Goal: Task Accomplishment & Management: Manage account settings

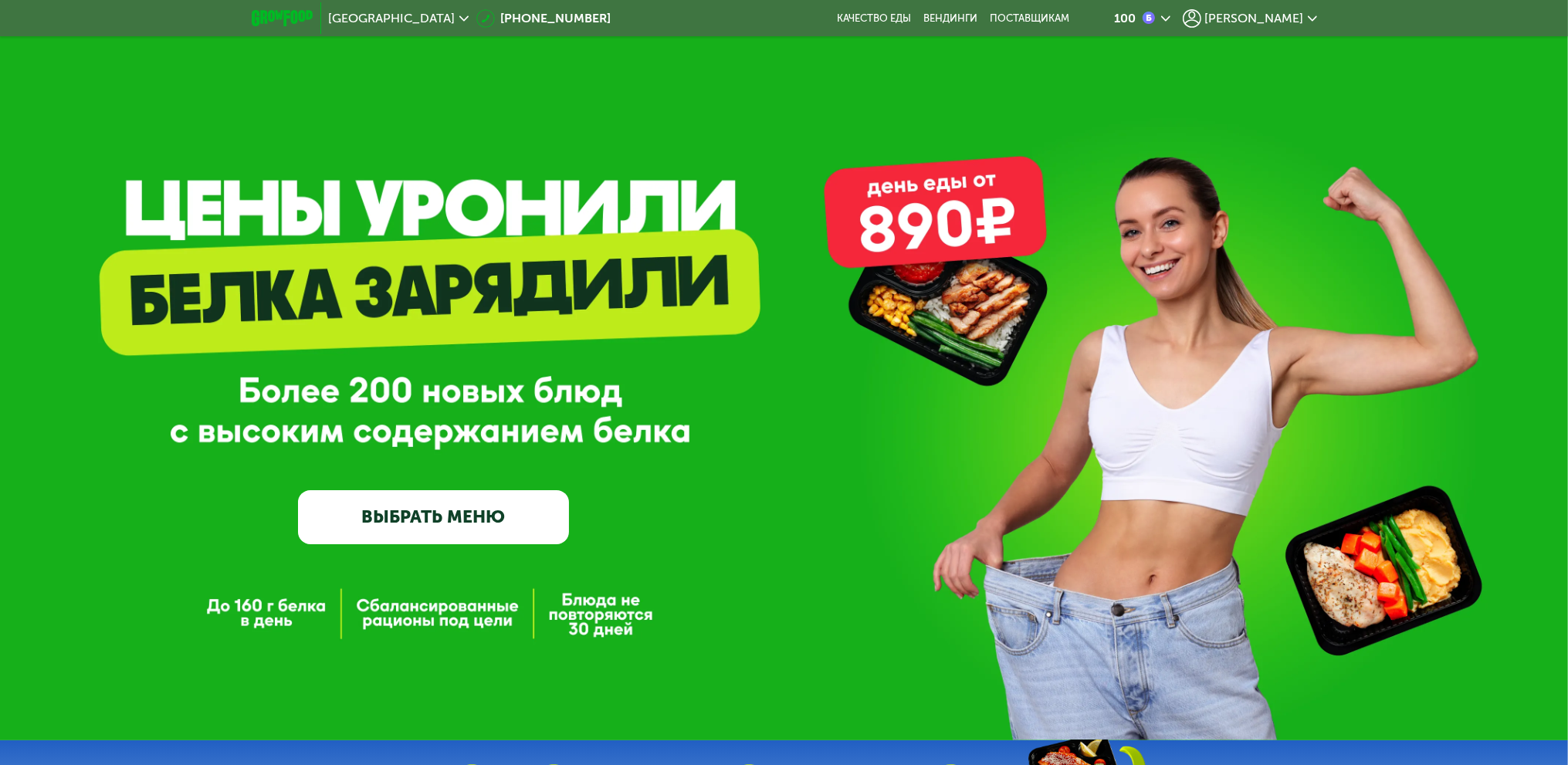
click at [1315, 15] on icon at bounding box center [1312, 18] width 9 height 9
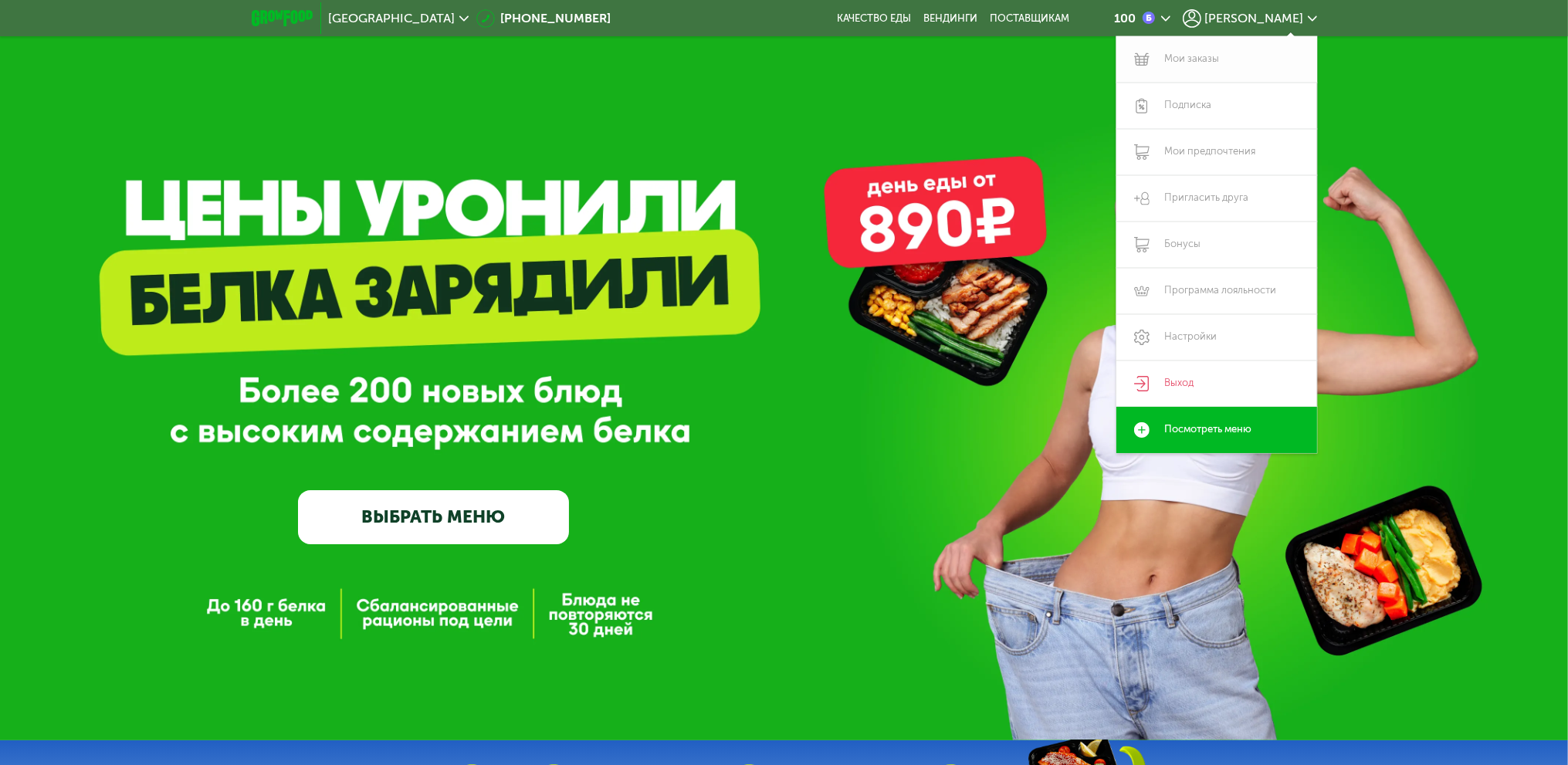
click at [1253, 61] on link "Мои заказы" at bounding box center [1216, 60] width 200 height 46
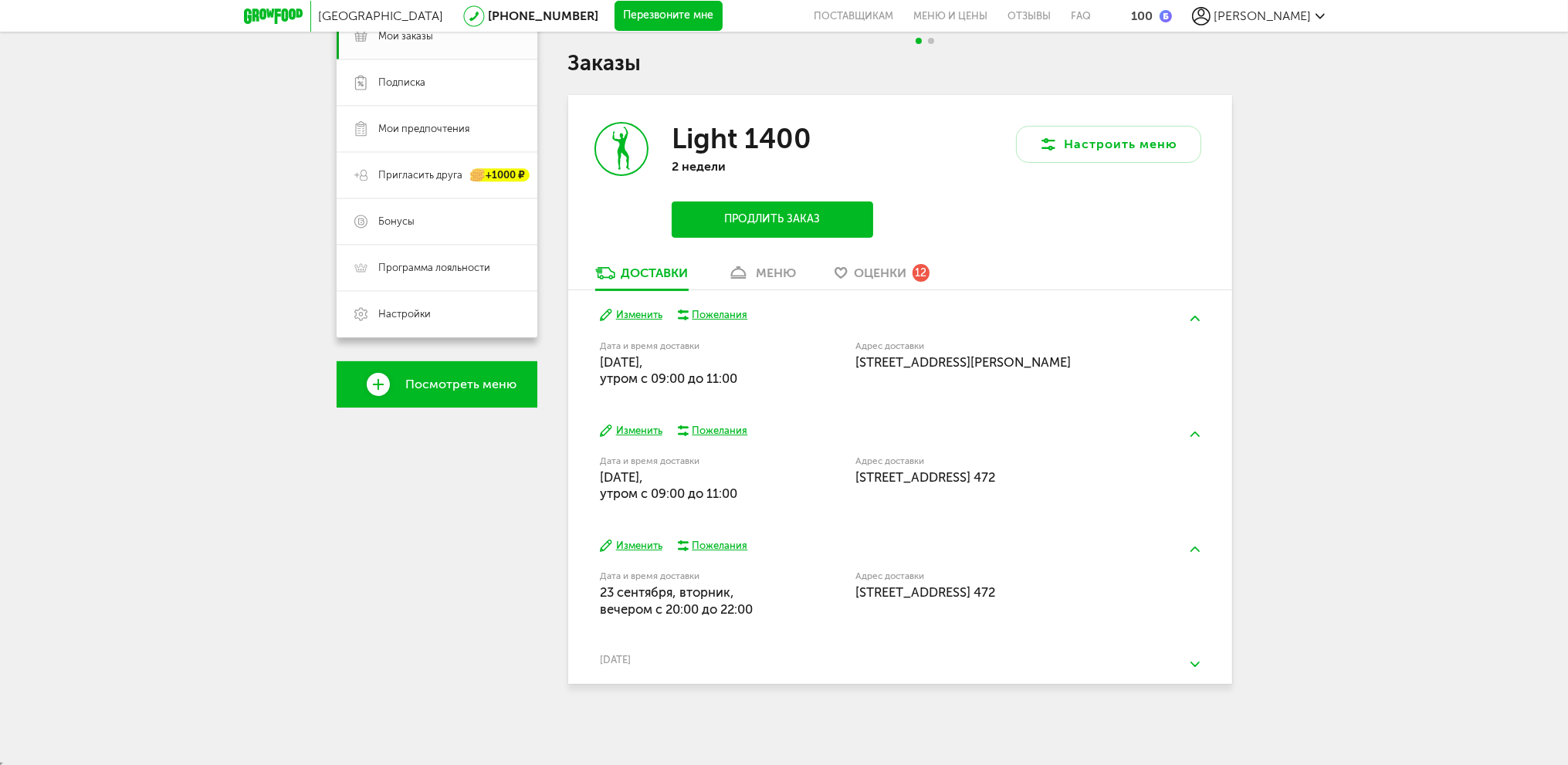
scroll to position [244, 0]
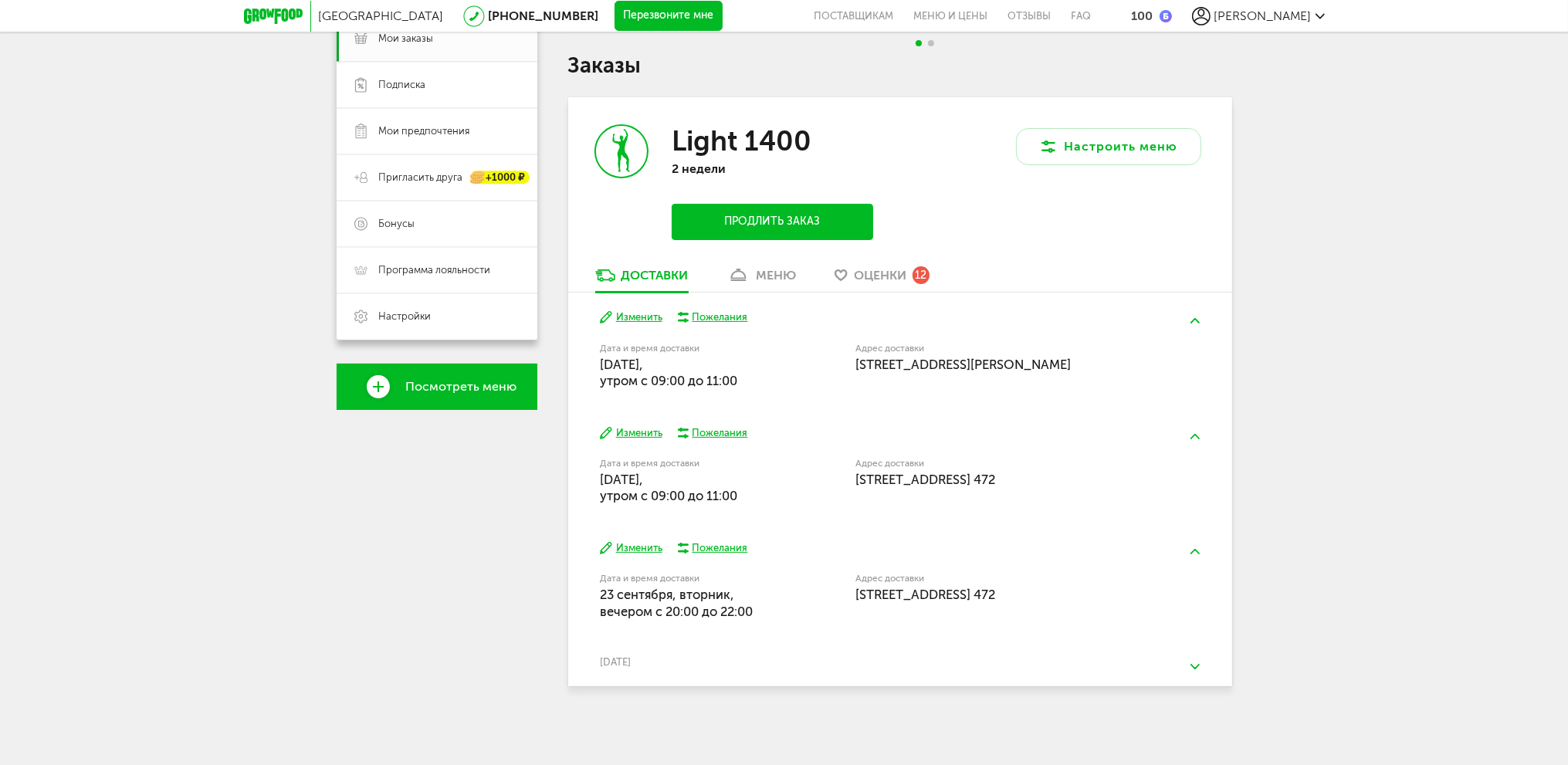
click at [633, 549] on button "Изменить" at bounding box center [631, 548] width 62 height 14
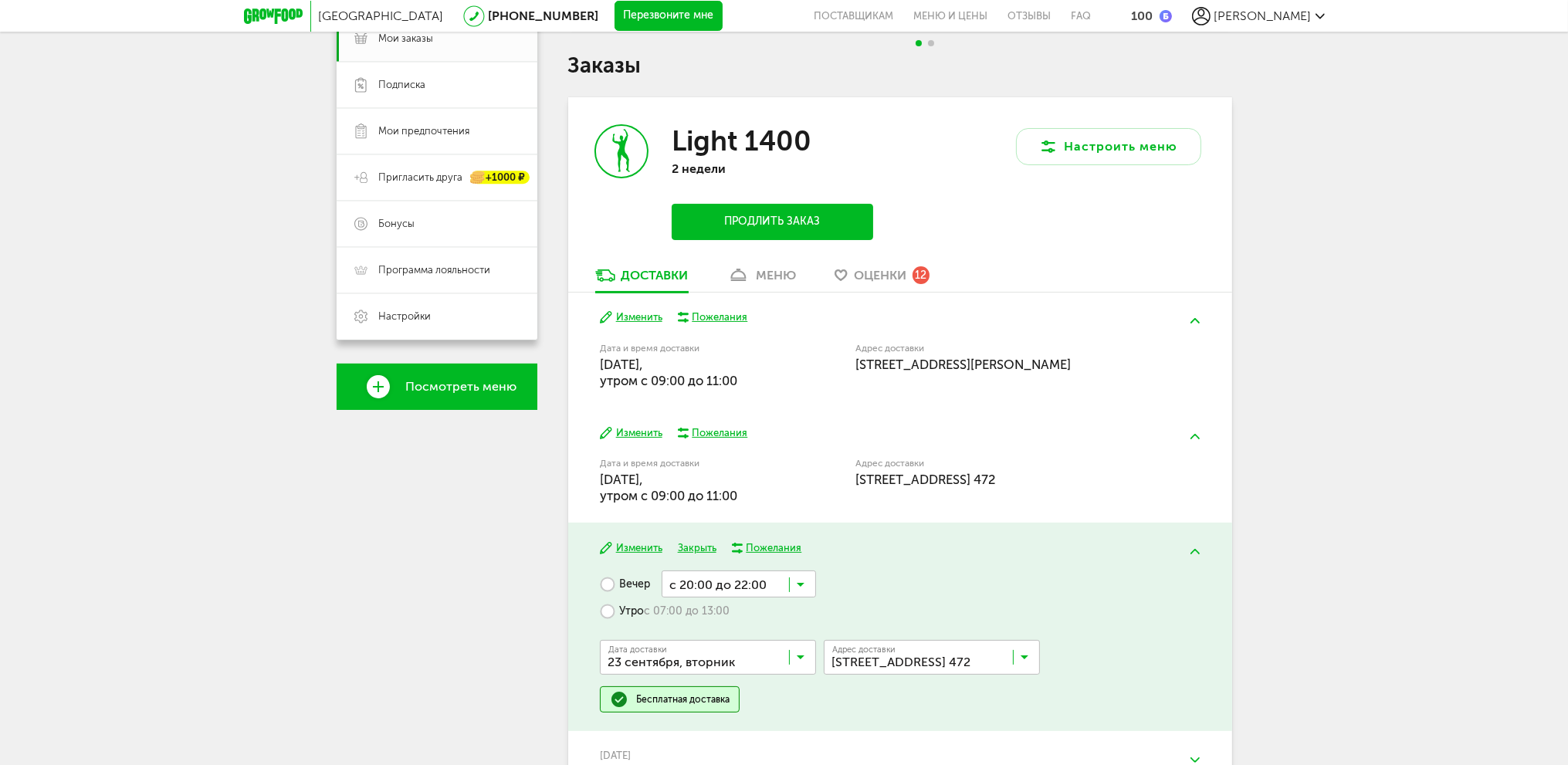
click at [637, 438] on button "Изменить" at bounding box center [631, 433] width 62 height 14
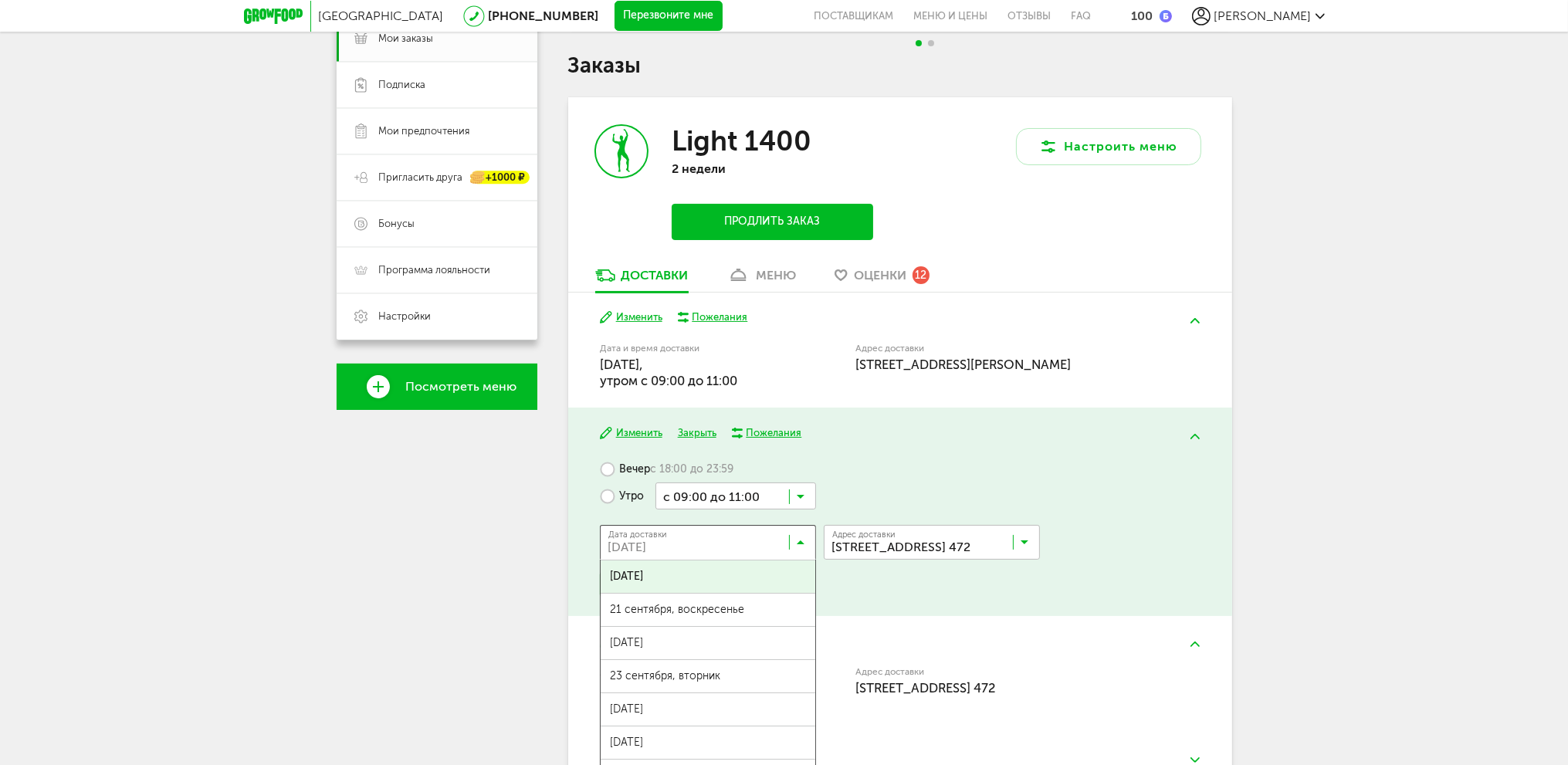
click at [779, 536] on input "Search for option" at bounding box center [712, 546] width 217 height 26
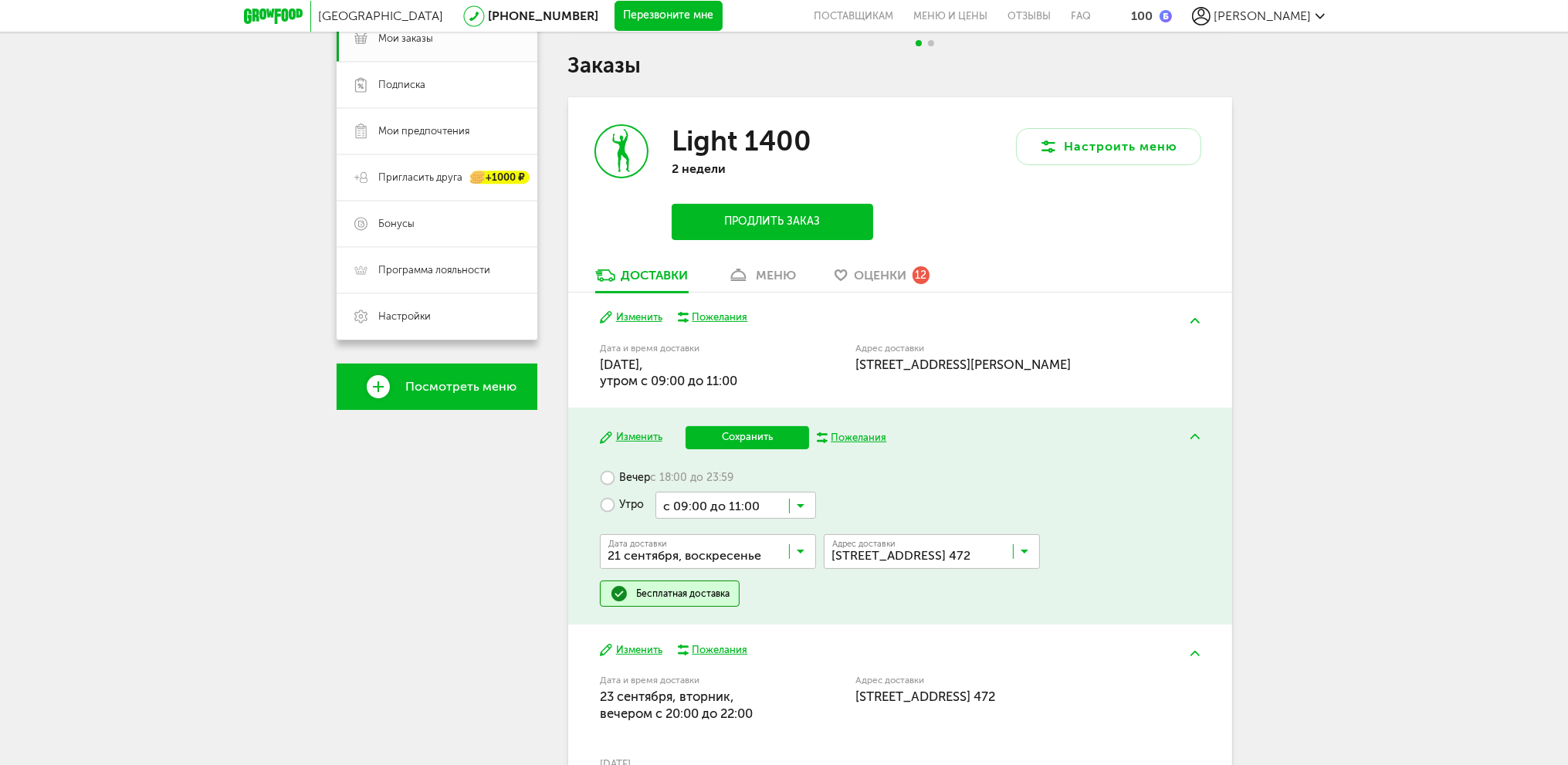
click at [727, 604] on span "21 сентября, воскресенье" at bounding box center [708, 619] width 215 height 32
click at [783, 513] on input "Search for option" at bounding box center [736, 505] width 160 height 26
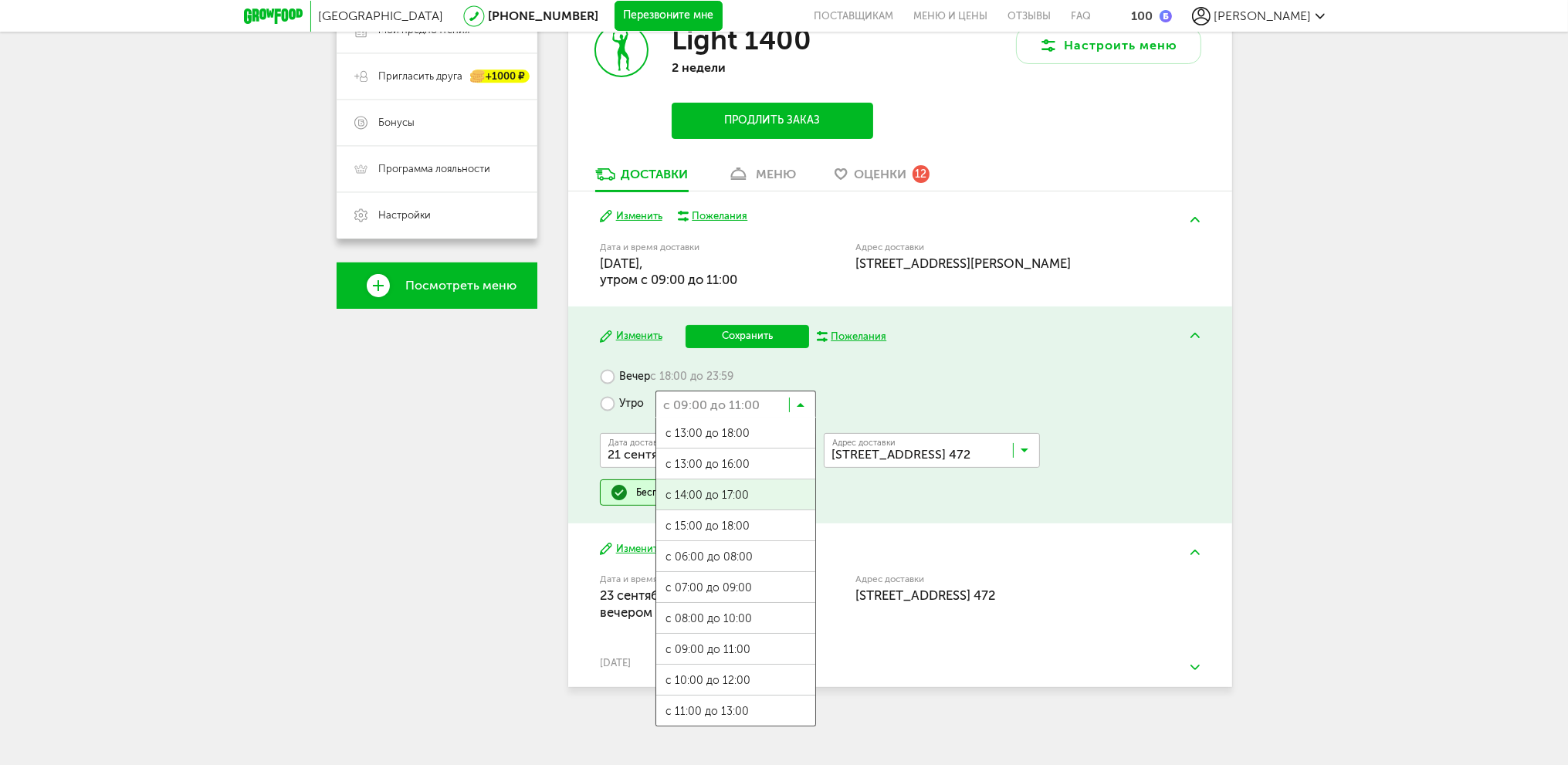
scroll to position [0, 0]
click at [608, 380] on label "Вечер с 18:00 до 23:59" at bounding box center [667, 377] width 134 height 27
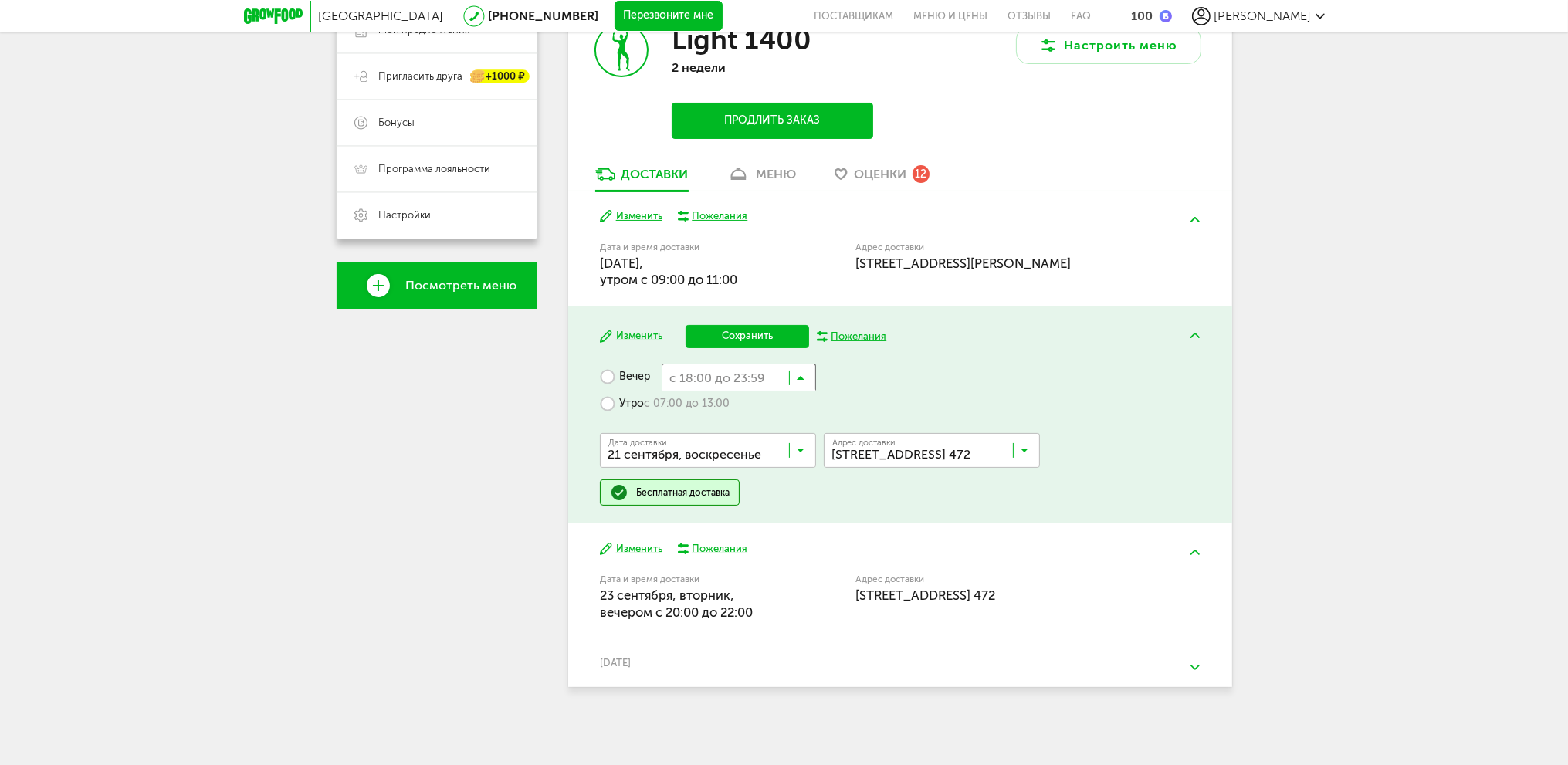
click at [802, 385] on icon at bounding box center [800, 381] width 8 height 15
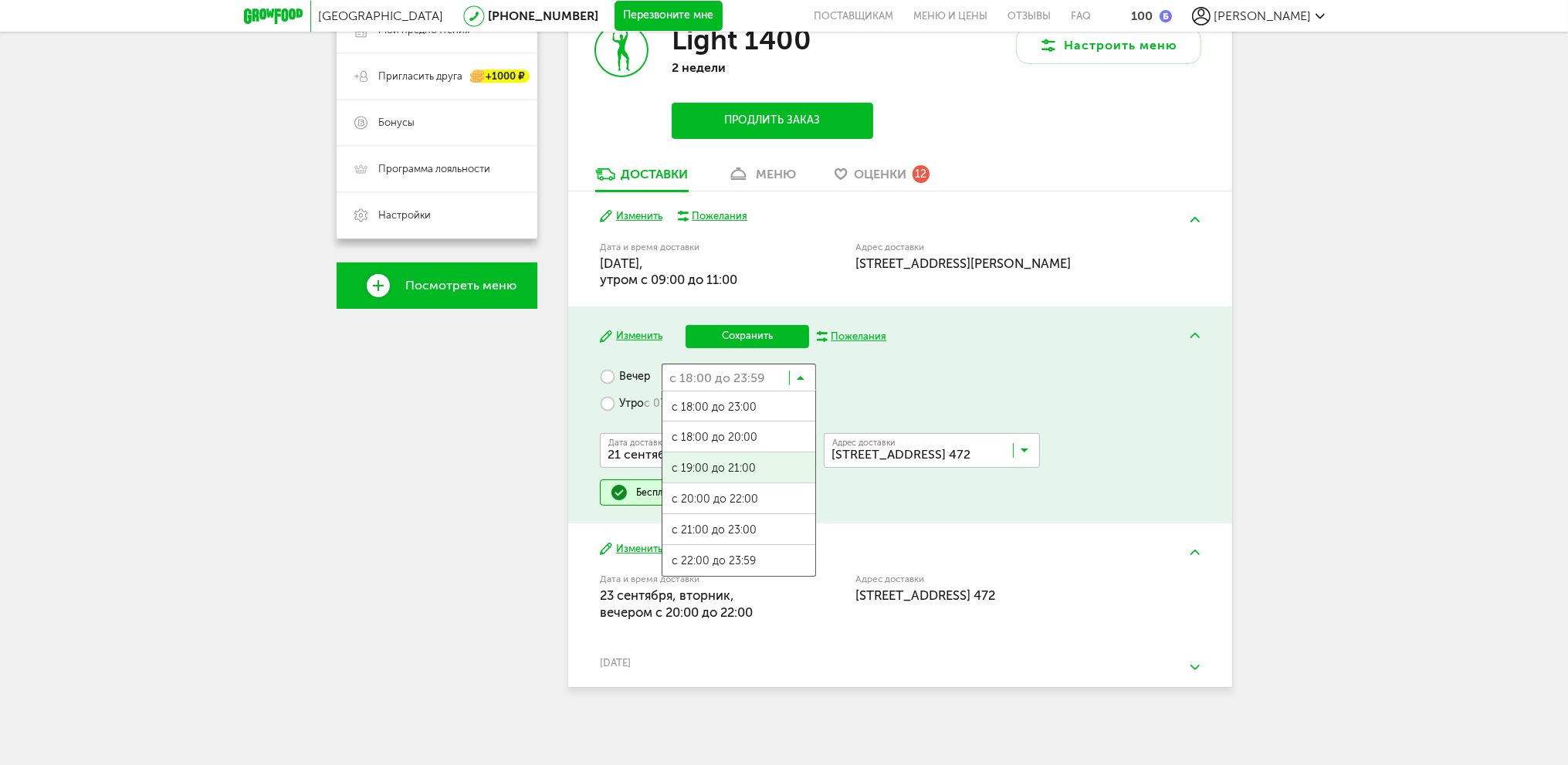
click at [744, 468] on span "с 19:00 до 21:00" at bounding box center [738, 469] width 153 height 32
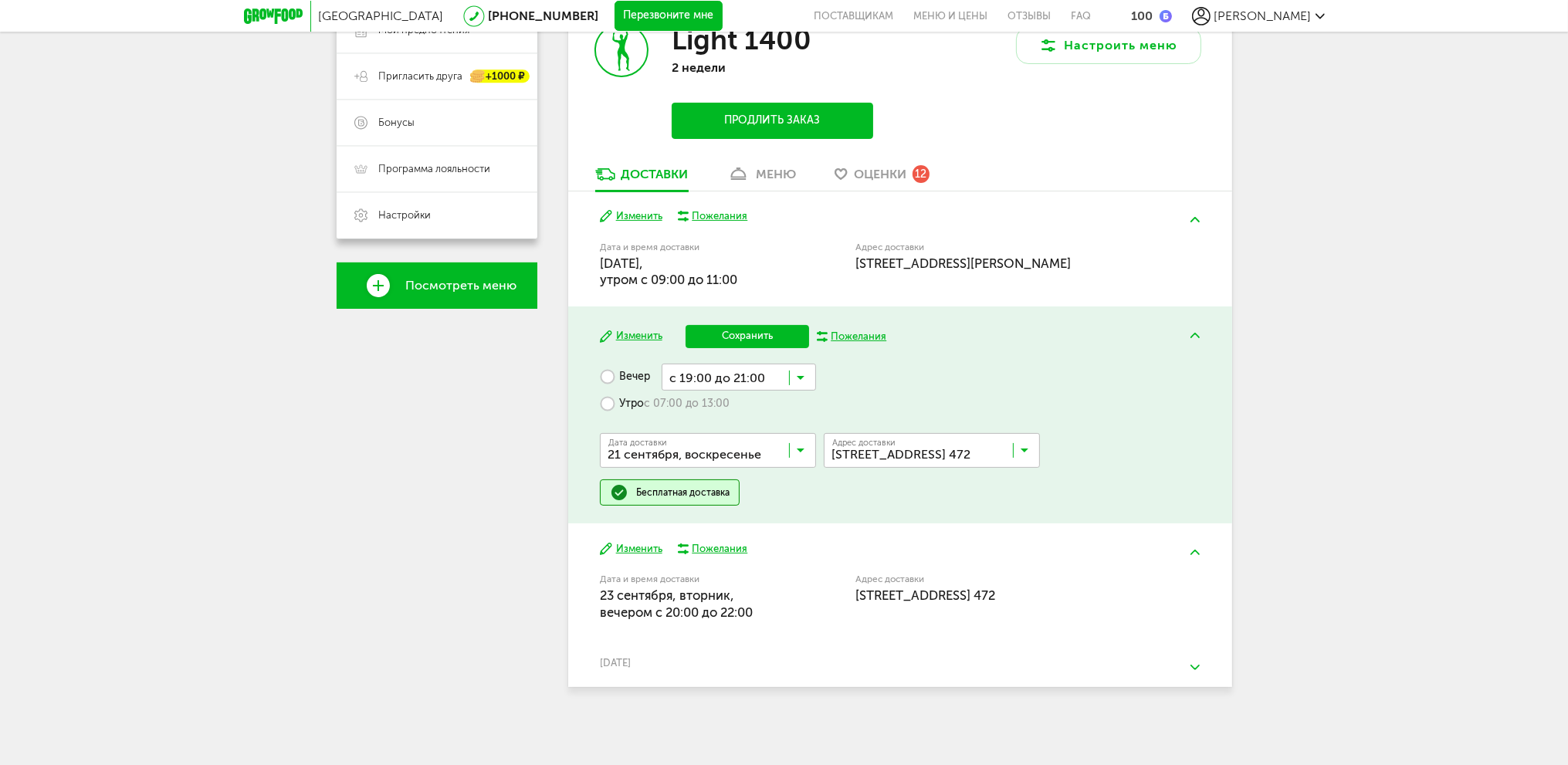
click at [743, 339] on button "Сохранить" at bounding box center [747, 336] width 124 height 23
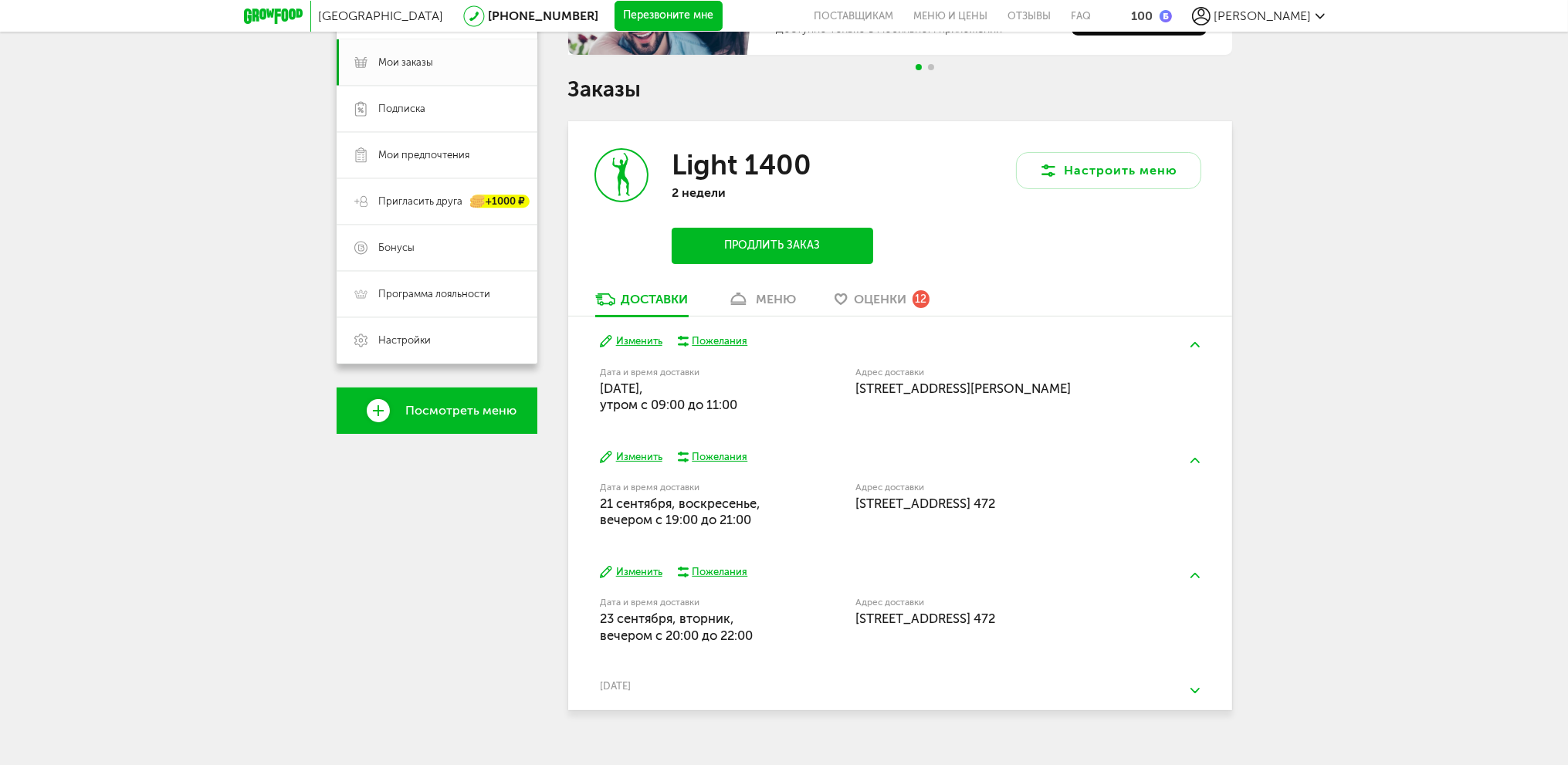
scroll to position [244, 0]
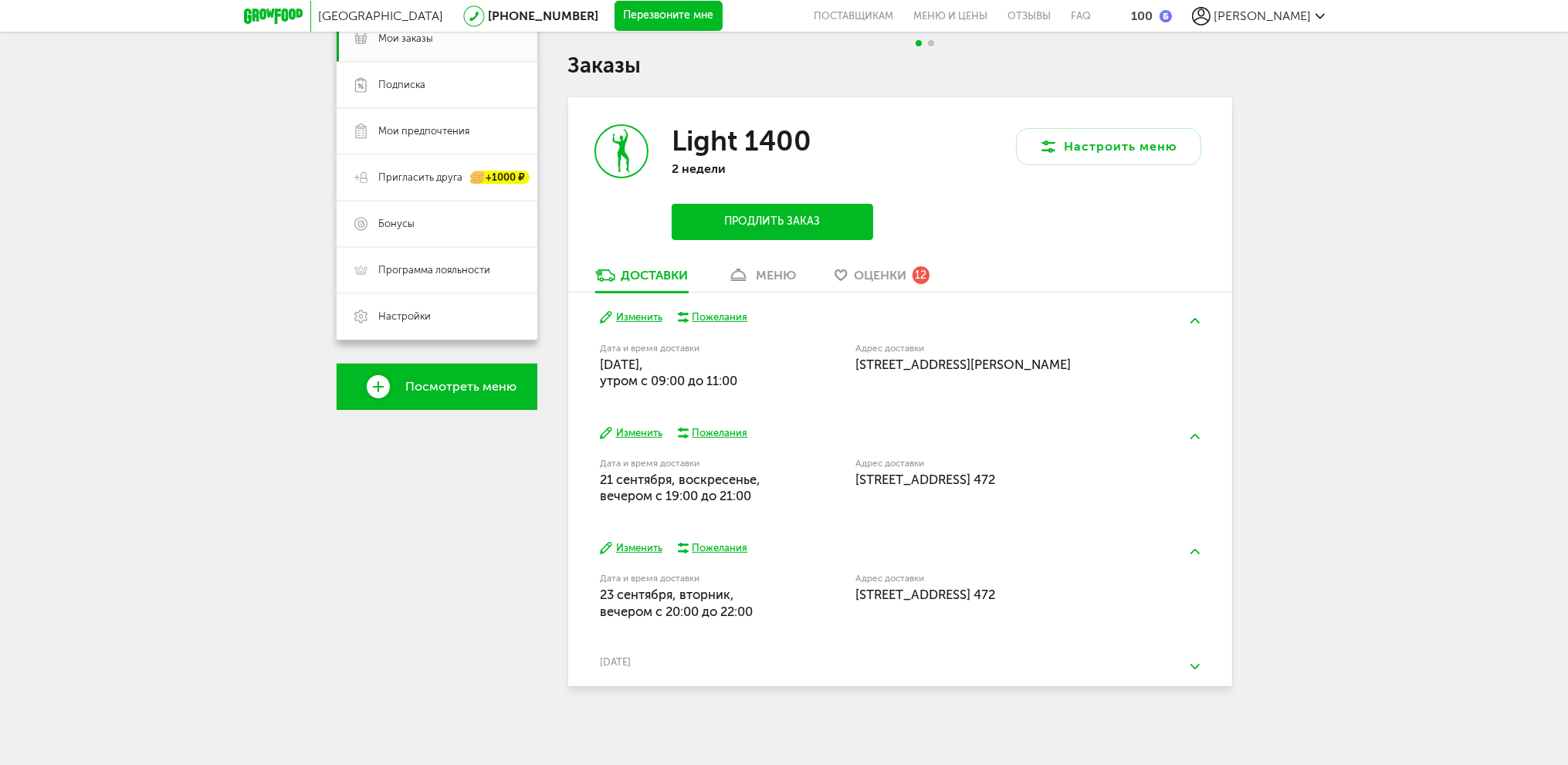
click at [657, 545] on button "Изменить" at bounding box center [631, 548] width 62 height 14
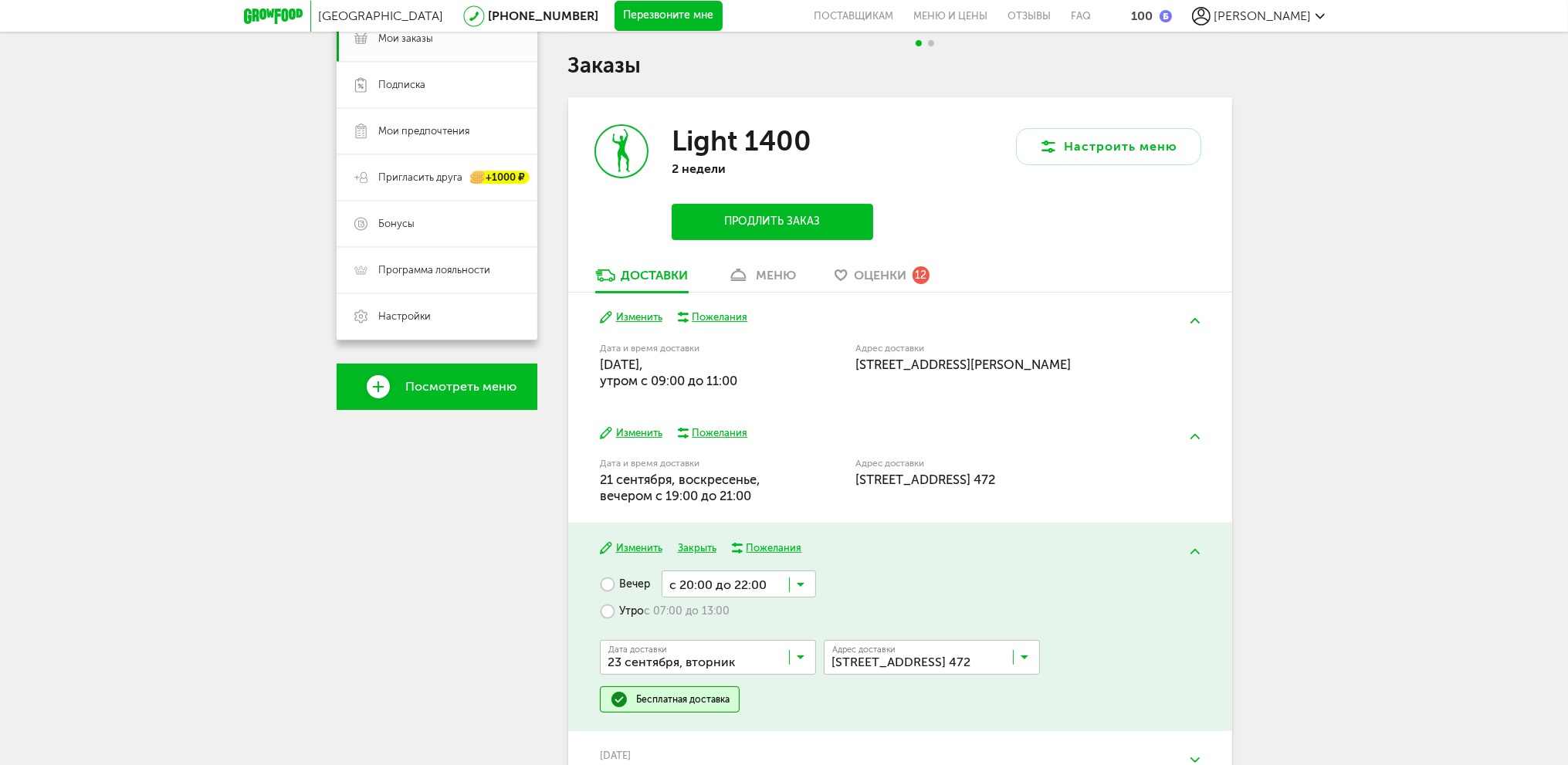
click at [812, 580] on input "Search for option" at bounding box center [738, 583] width 154 height 26
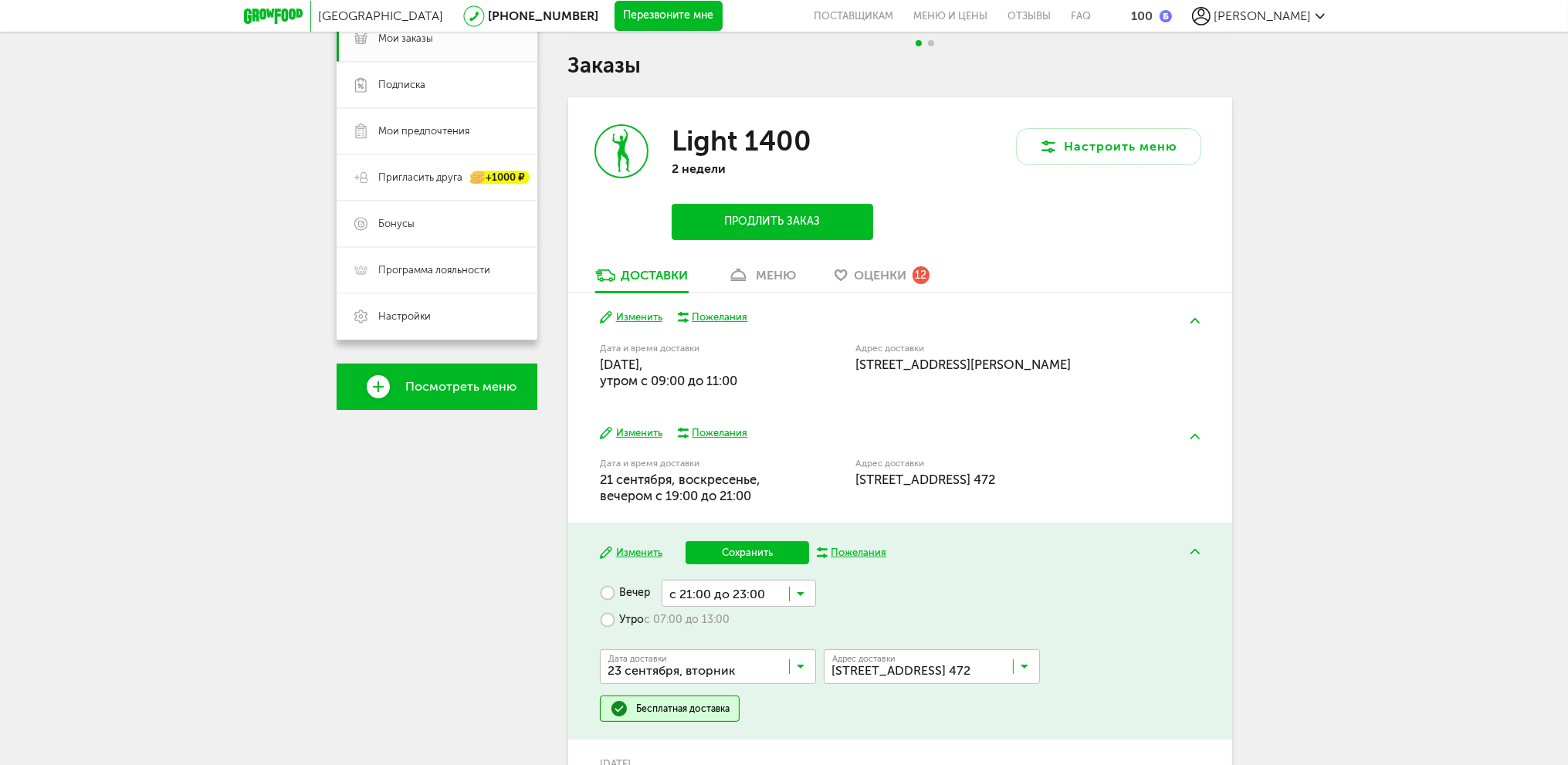
scroll to position [0, 0]
click at [738, 729] on ul "с 18:00 до 23:00 с 18:00 до 20:00 с 19:00 до 21:00 с 20:00 до 22:00 с 21:00 до …" at bounding box center [738, 700] width 154 height 186
click at [752, 549] on button "Сохранить" at bounding box center [747, 553] width 124 height 23
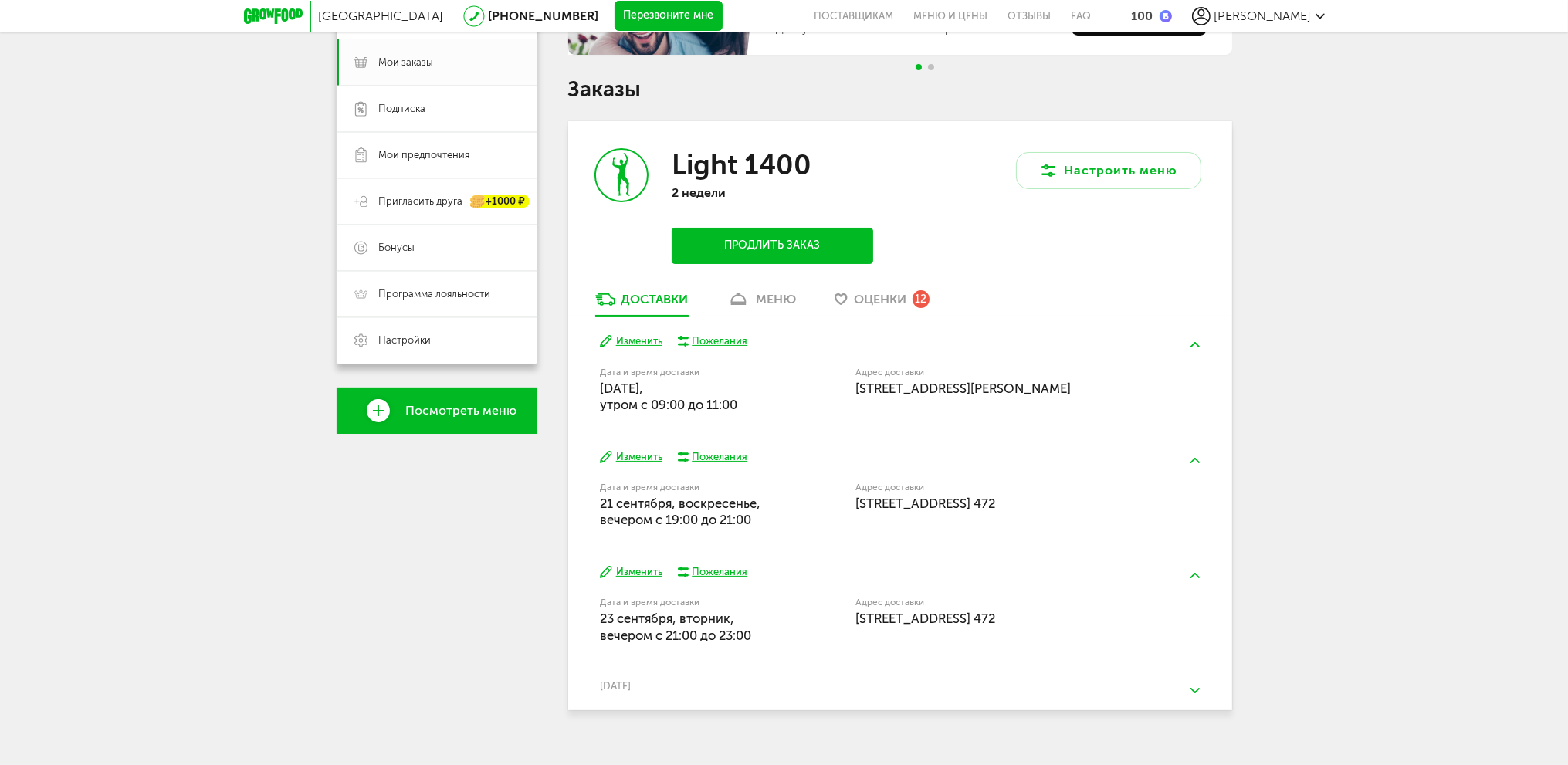
scroll to position [244, 0]
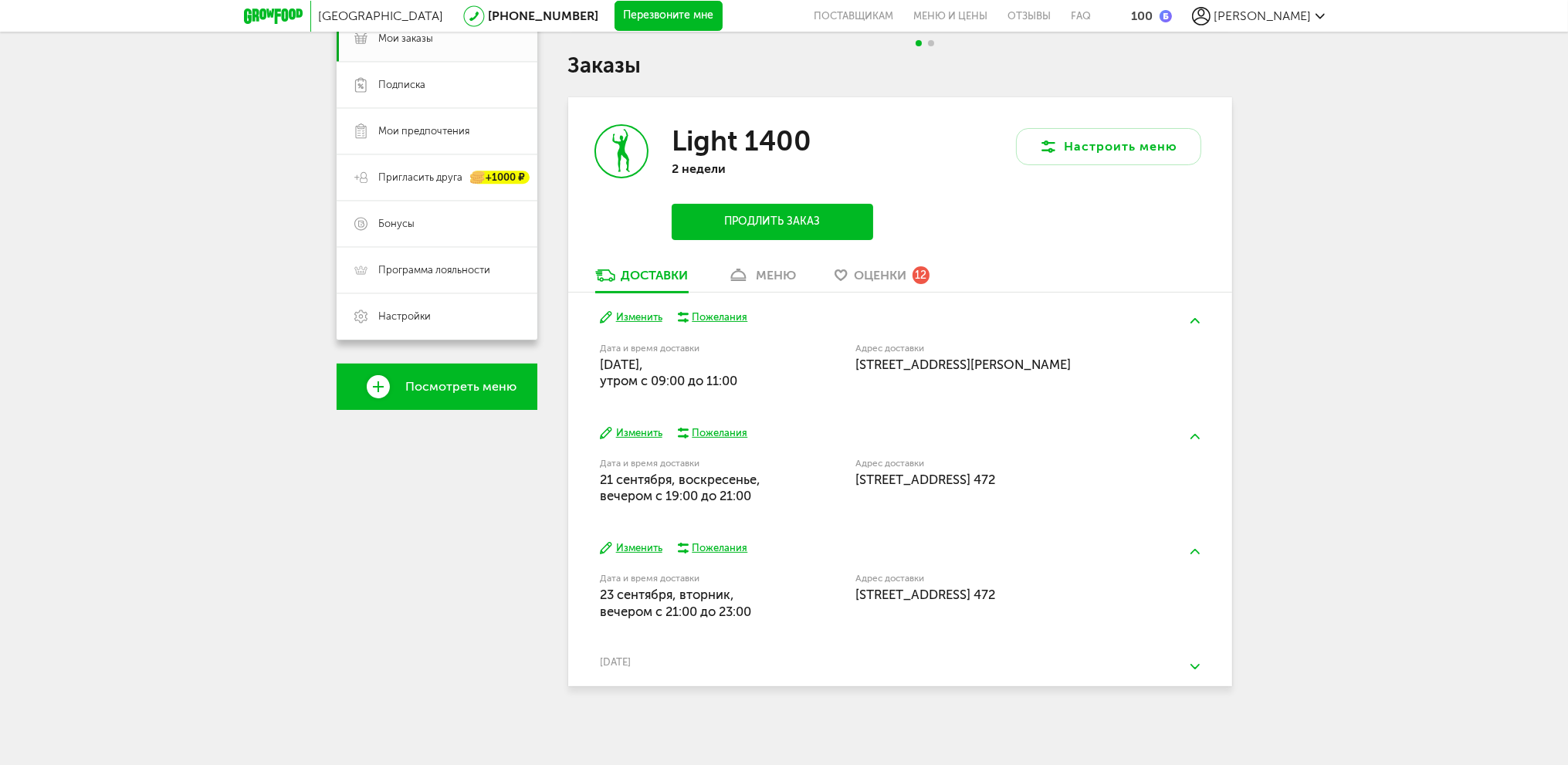
click at [677, 658] on div "25 сентября, четверг" at bounding box center [900, 663] width 600 height 12
click at [1201, 665] on button at bounding box center [1195, 667] width 40 height 37
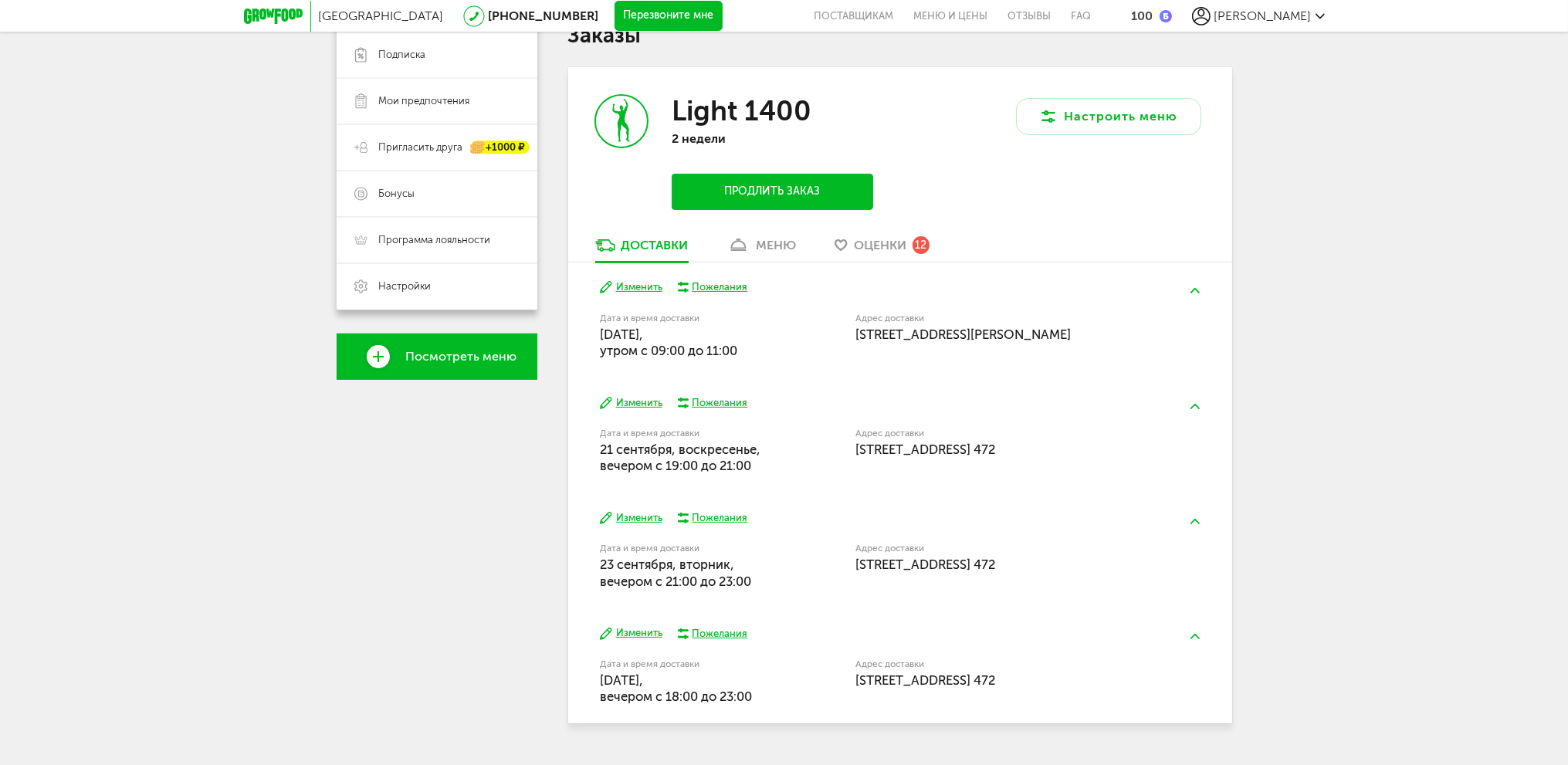
scroll to position [311, 0]
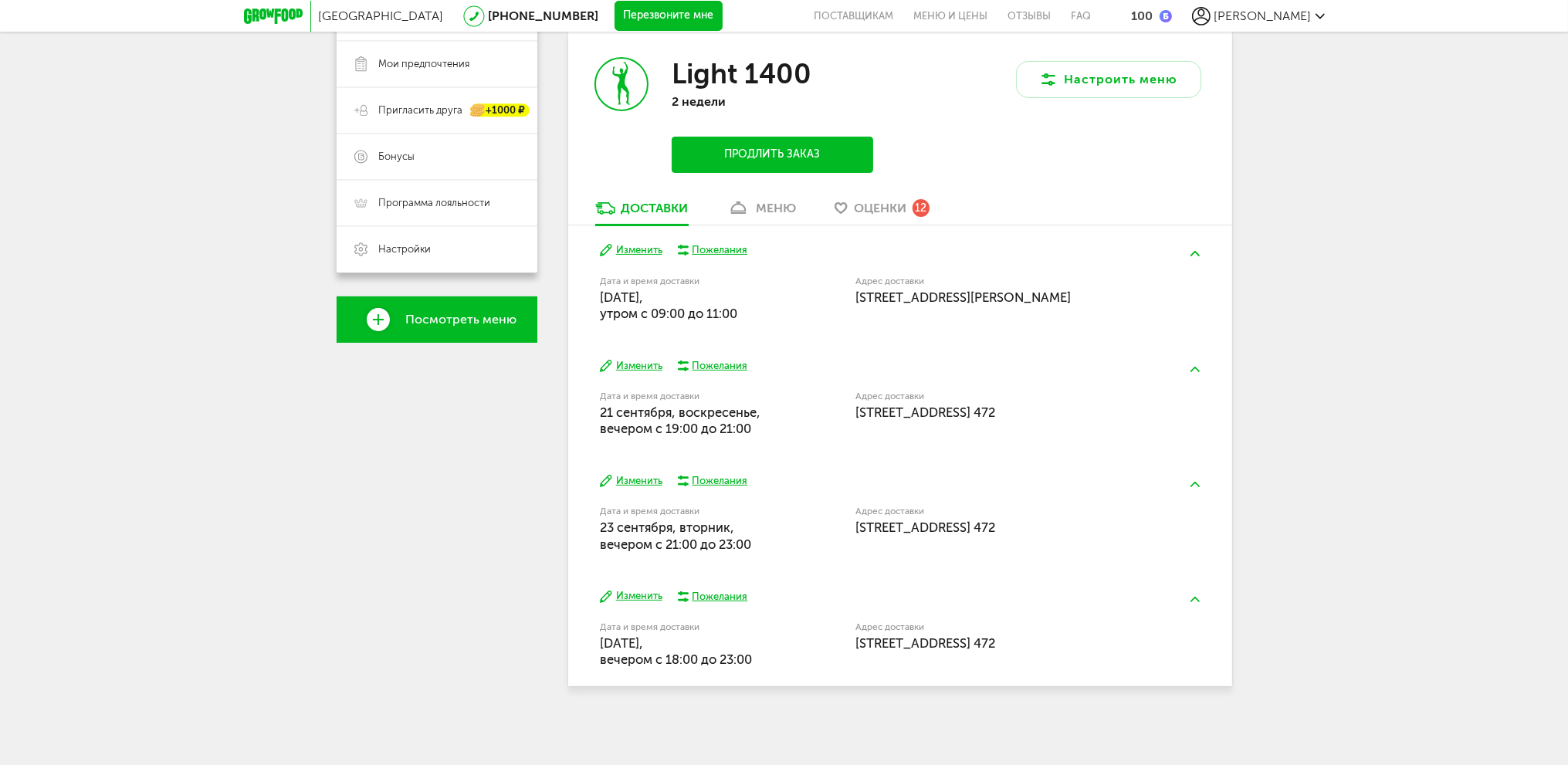
click at [752, 206] on link "меню" at bounding box center [761, 212] width 84 height 25
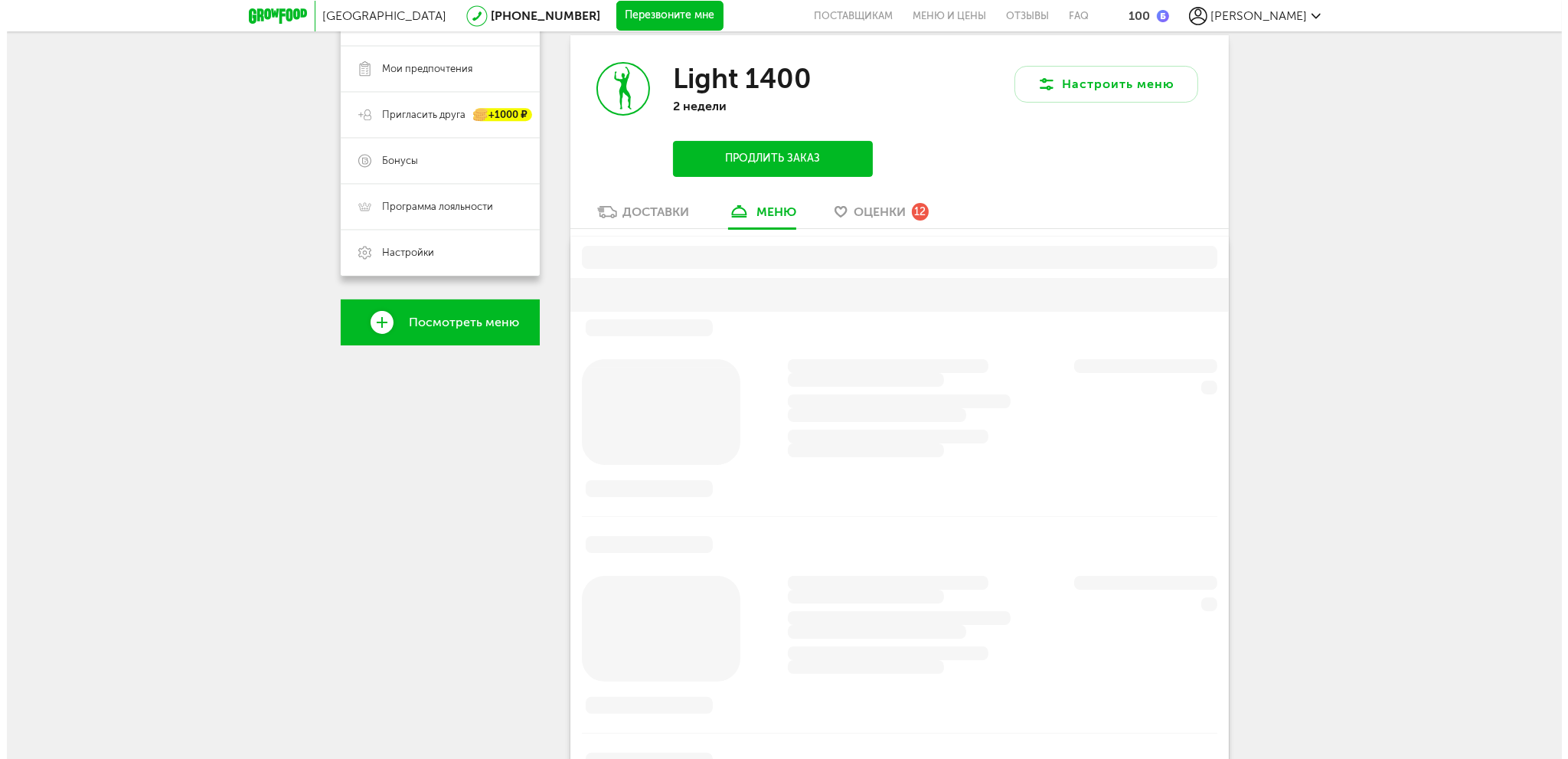
scroll to position [300, 0]
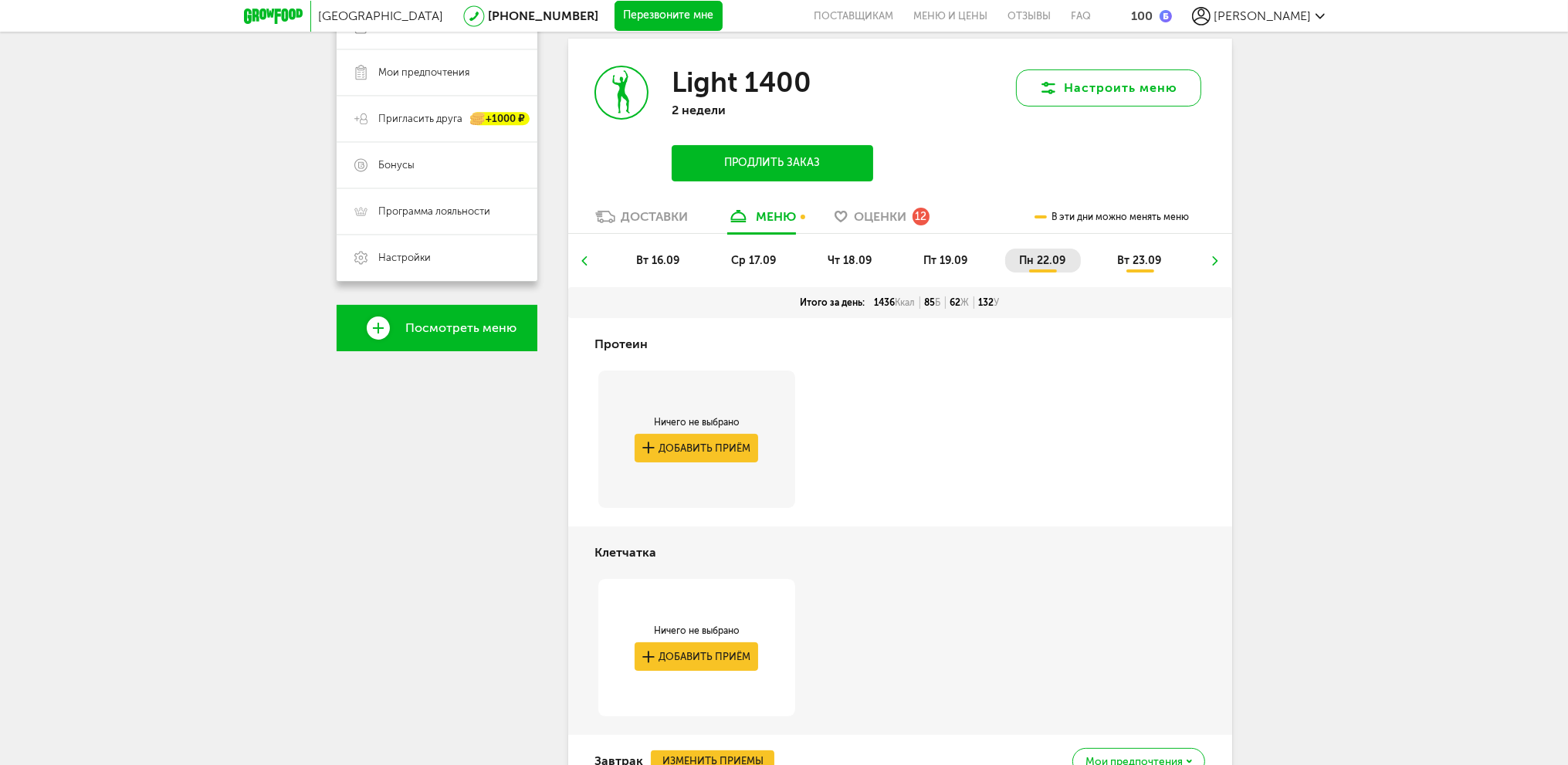
click at [1091, 84] on button "Настроить меню" at bounding box center [1108, 87] width 185 height 37
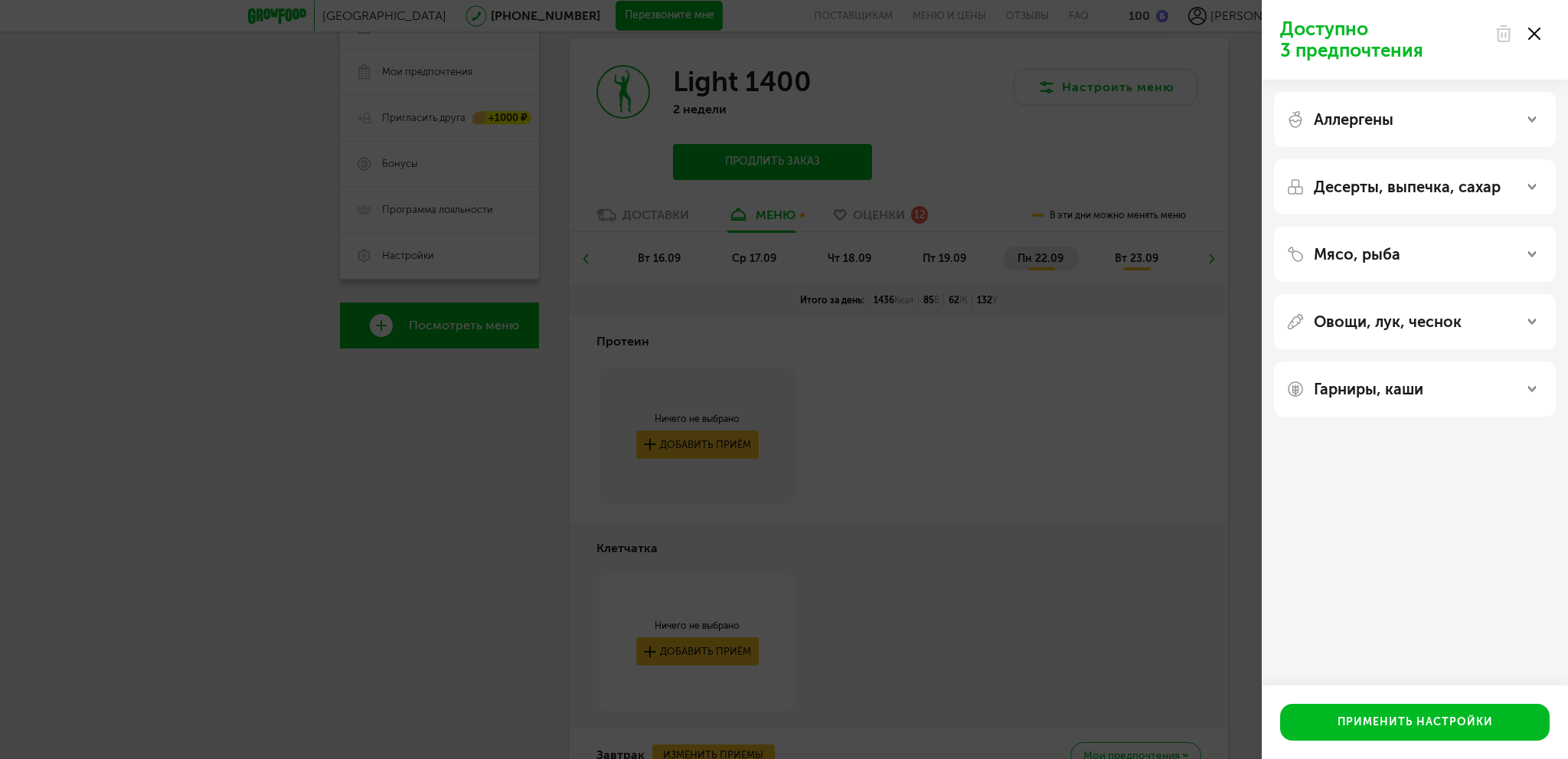
click at [1514, 261] on div "Мясо, рыба" at bounding box center [1415, 255] width 257 height 19
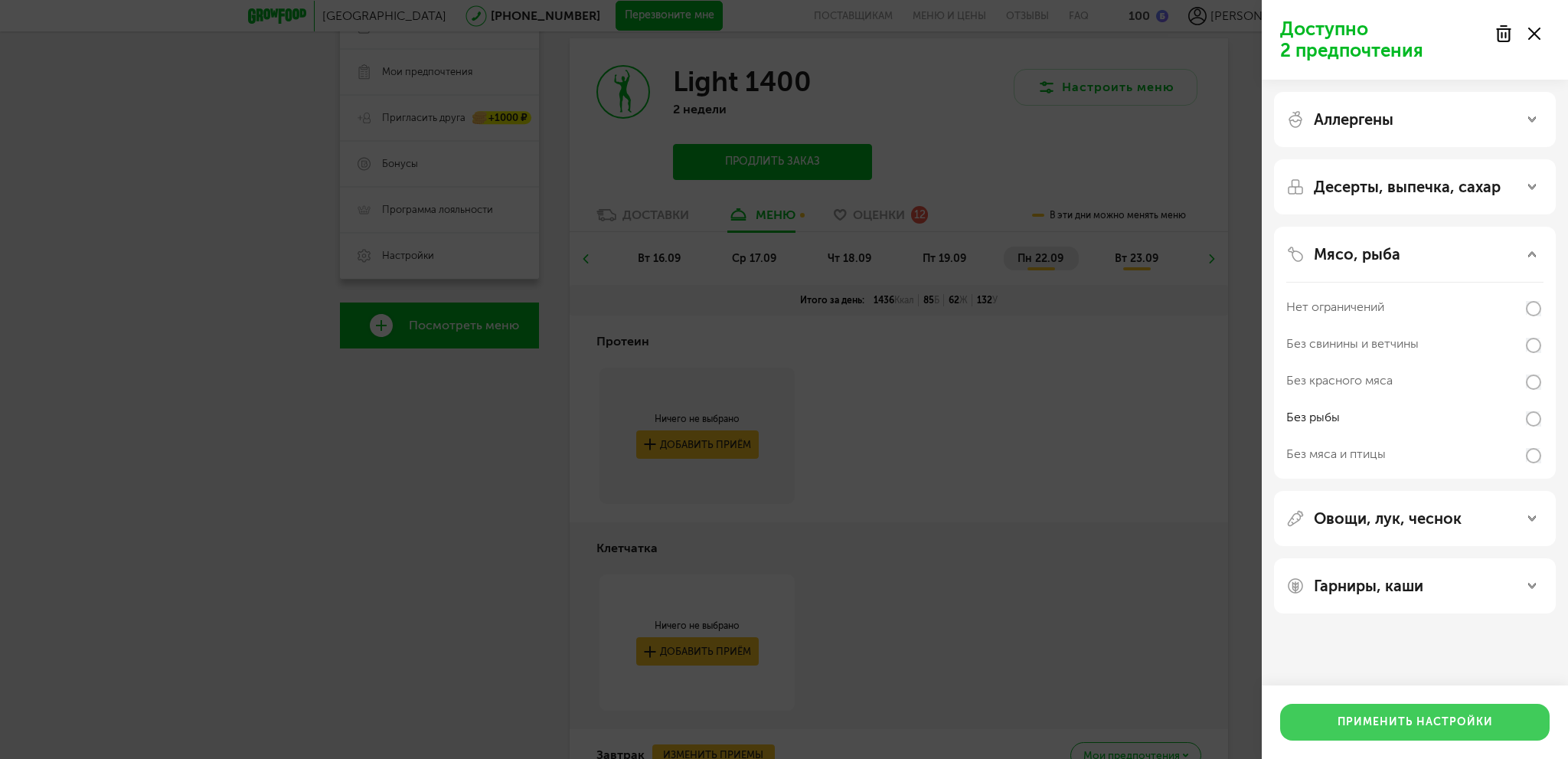
click at [1490, 723] on button "Применить настройки" at bounding box center [1415, 722] width 270 height 36
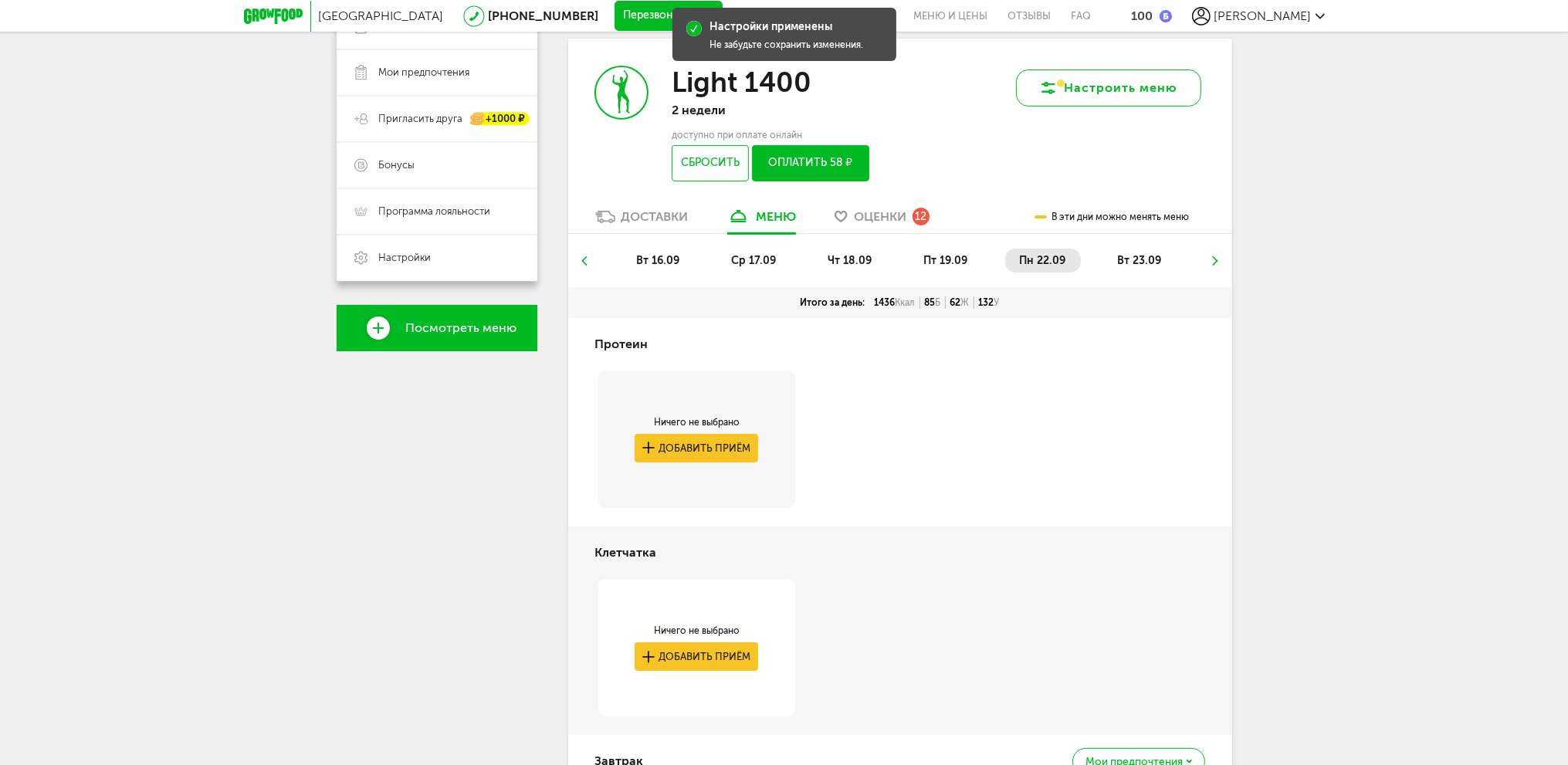
click at [1110, 87] on button "Настроить меню" at bounding box center [1108, 87] width 185 height 37
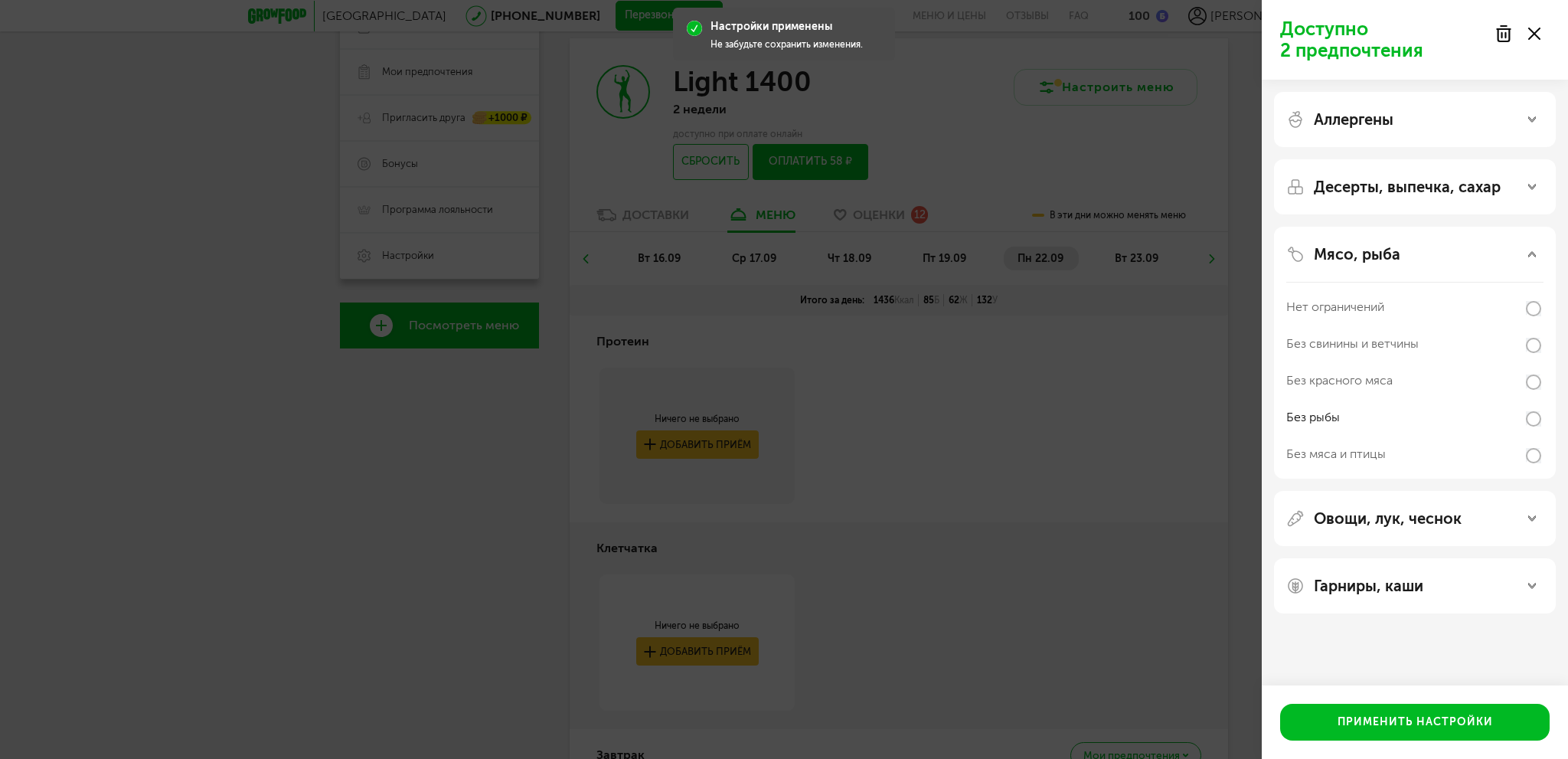
click at [1516, 183] on div "Десерты, выпечка, сахар" at bounding box center [1415, 187] width 257 height 19
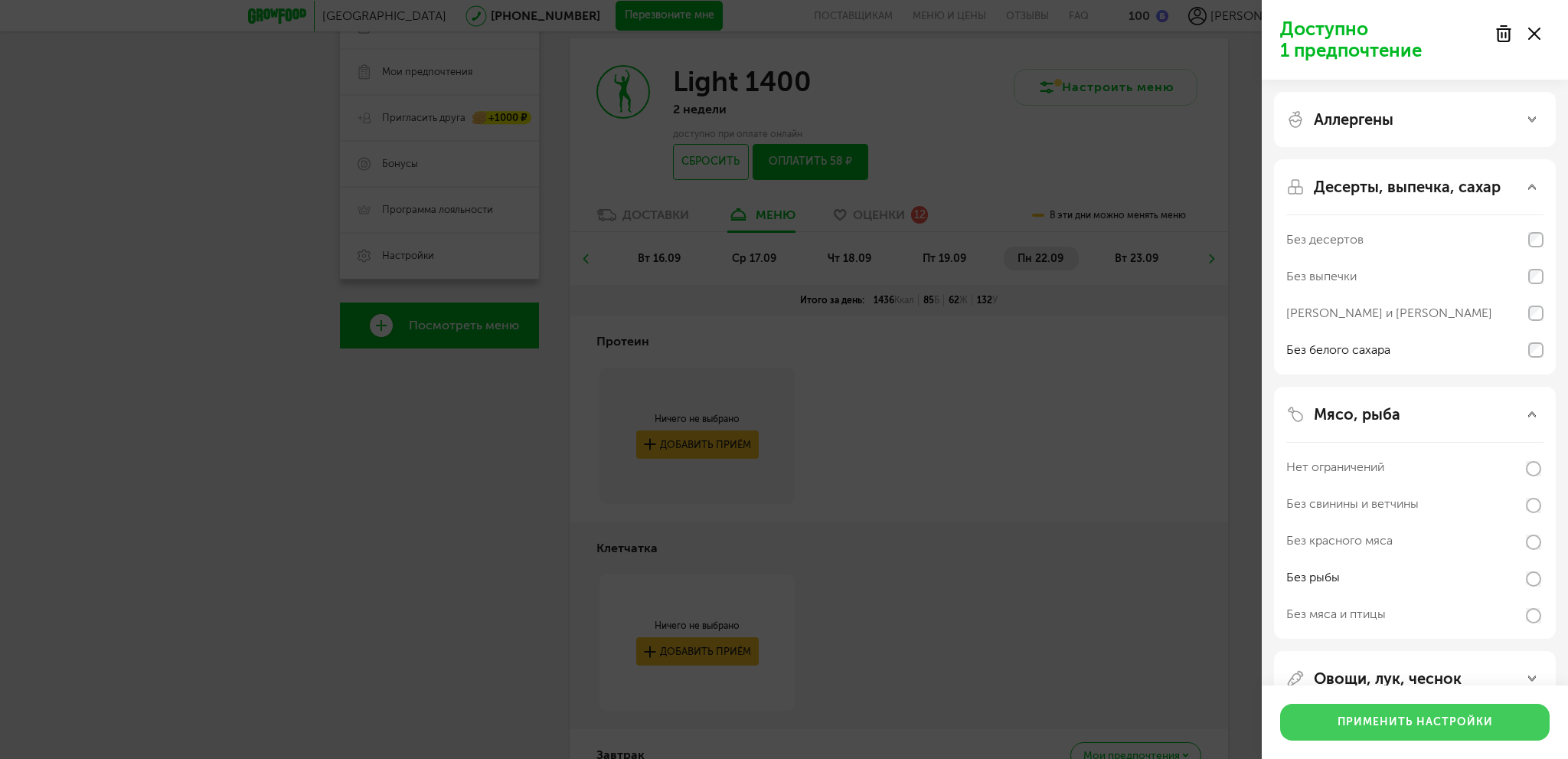
click at [1430, 723] on button "Применить настройки" at bounding box center [1415, 722] width 270 height 36
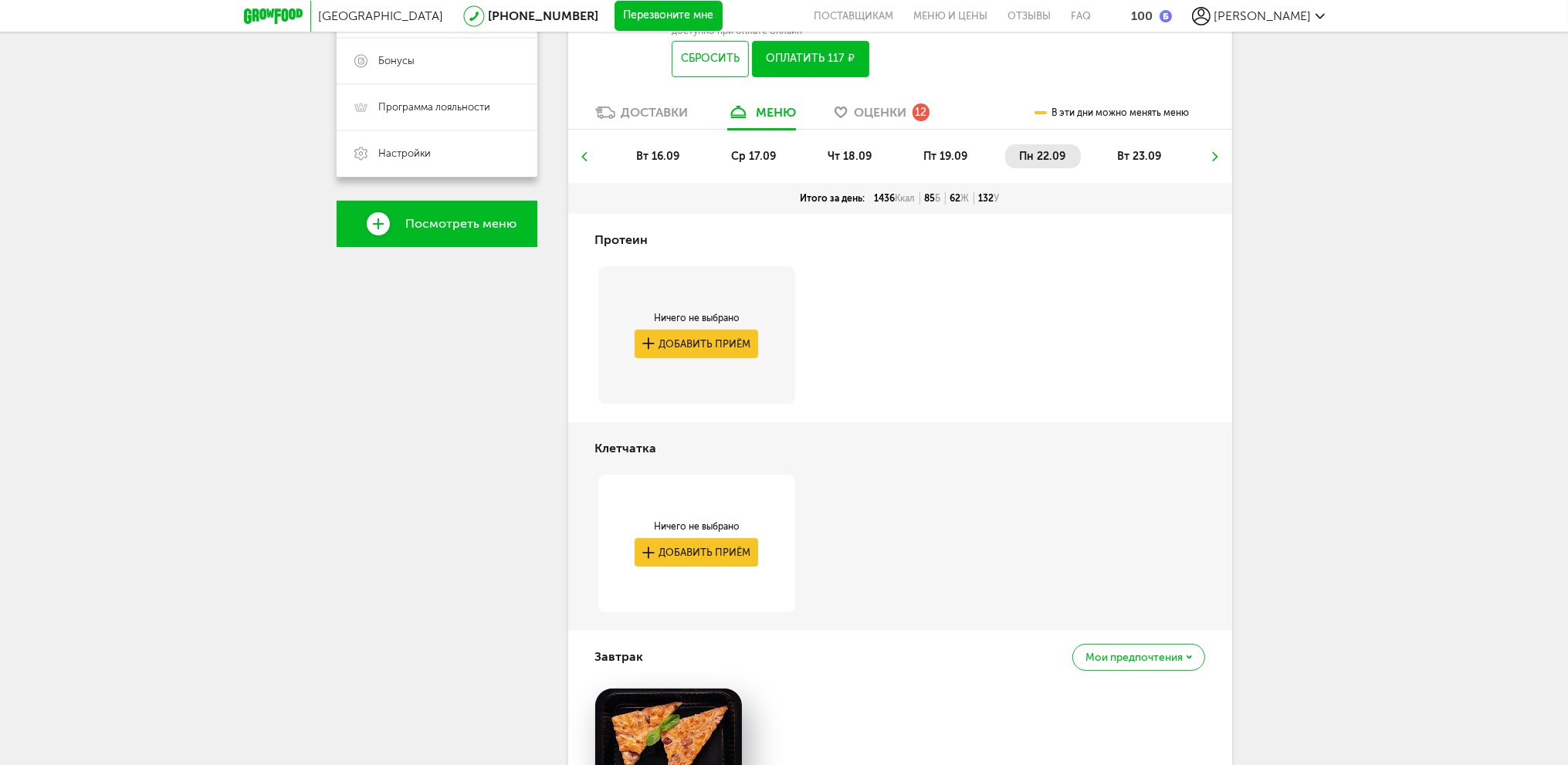
scroll to position [380, 0]
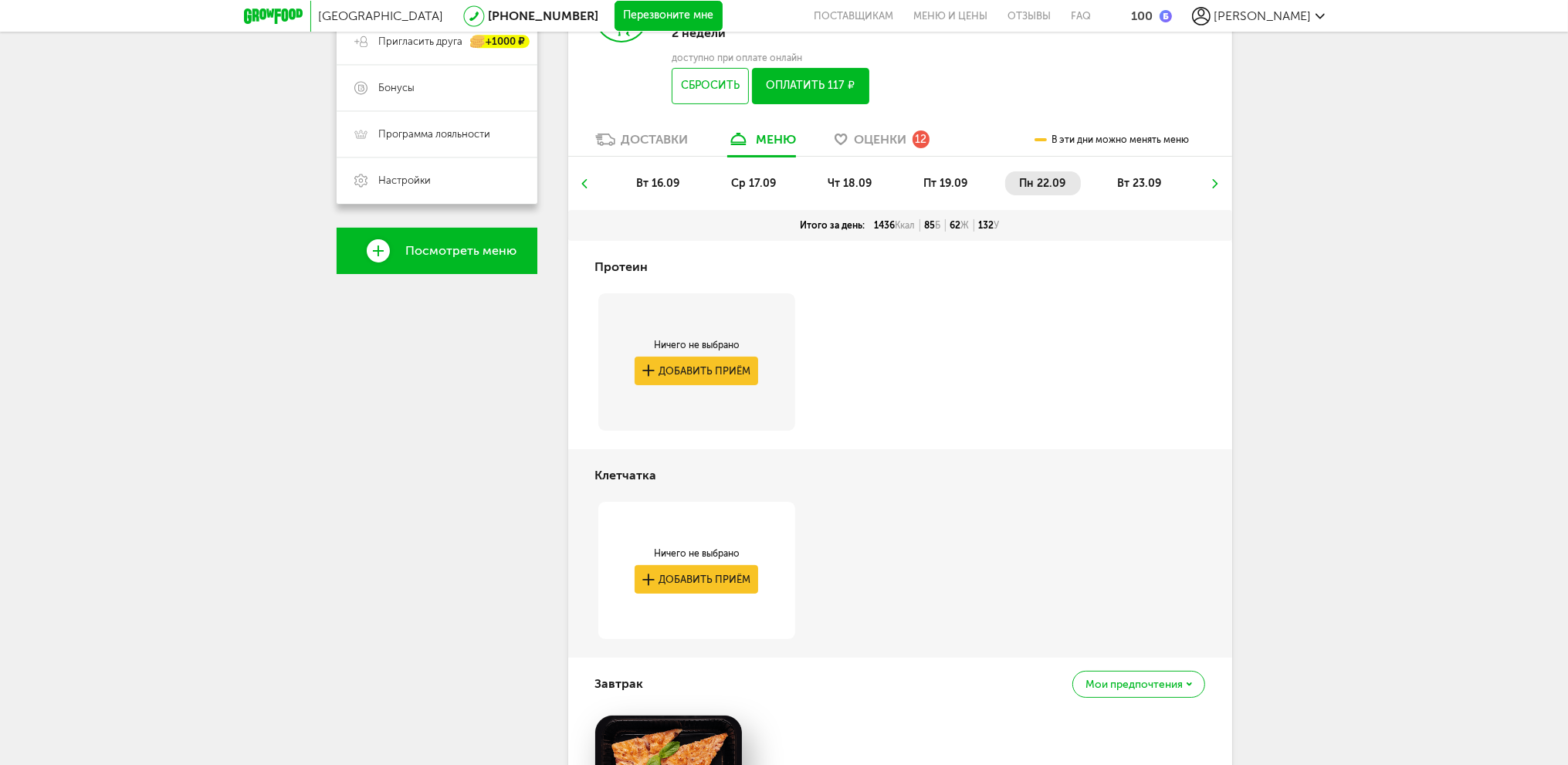
click at [658, 132] on div "Доставки" at bounding box center [655, 139] width 67 height 14
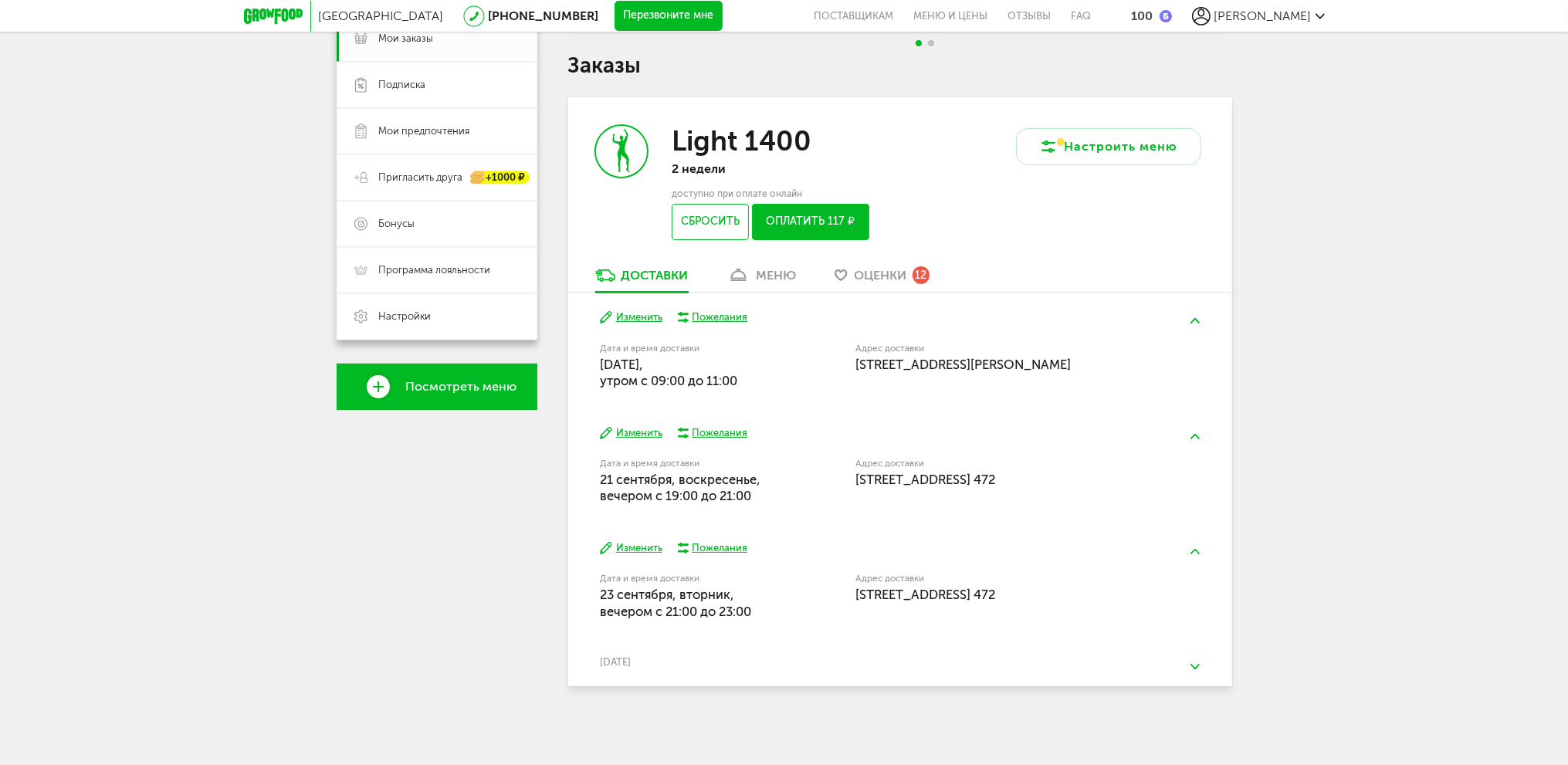
scroll to position [244, 0]
click at [880, 287] on link "Оценки 12" at bounding box center [882, 279] width 110 height 25
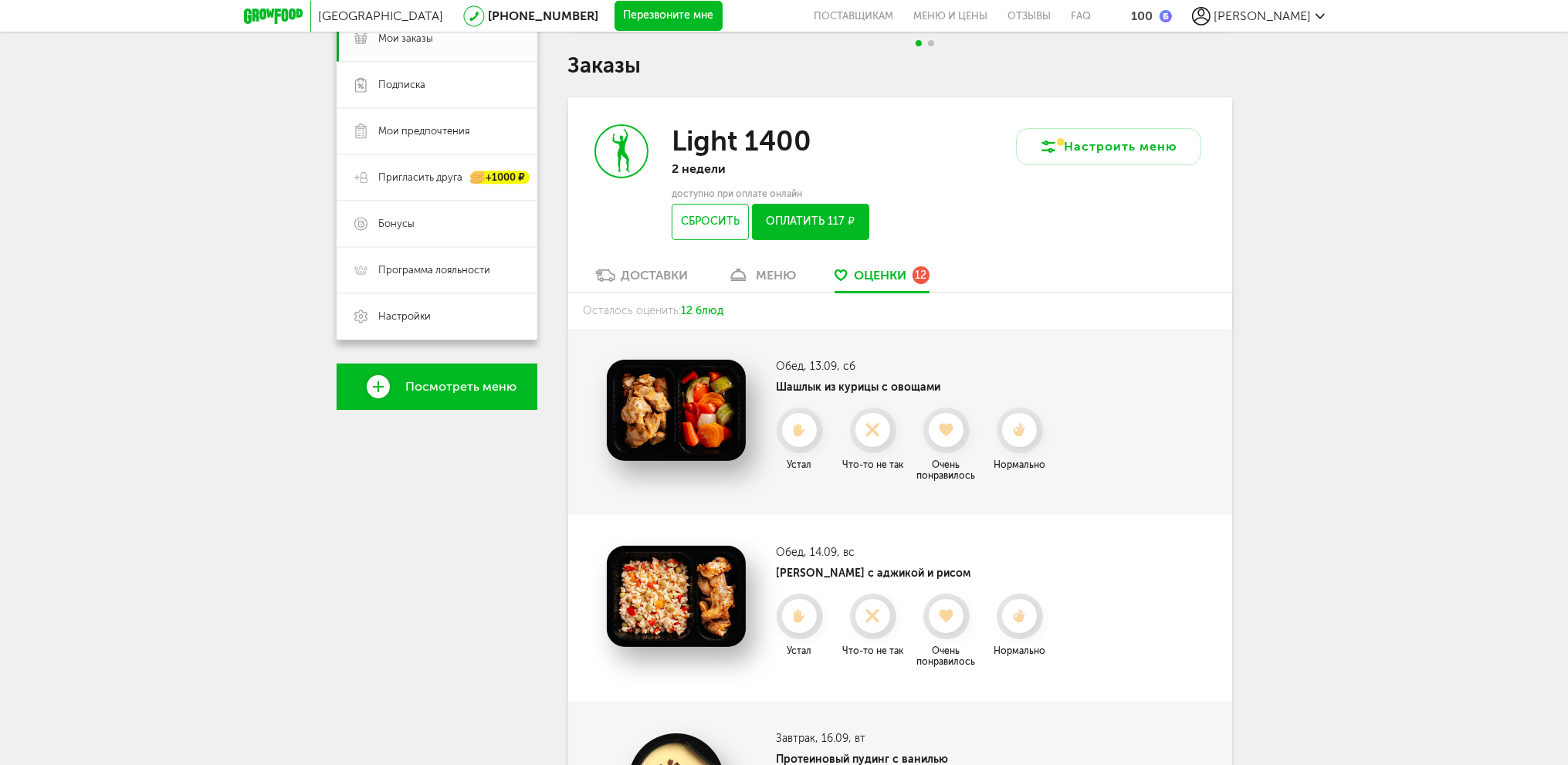
click at [767, 271] on div "меню" at bounding box center [775, 275] width 40 height 14
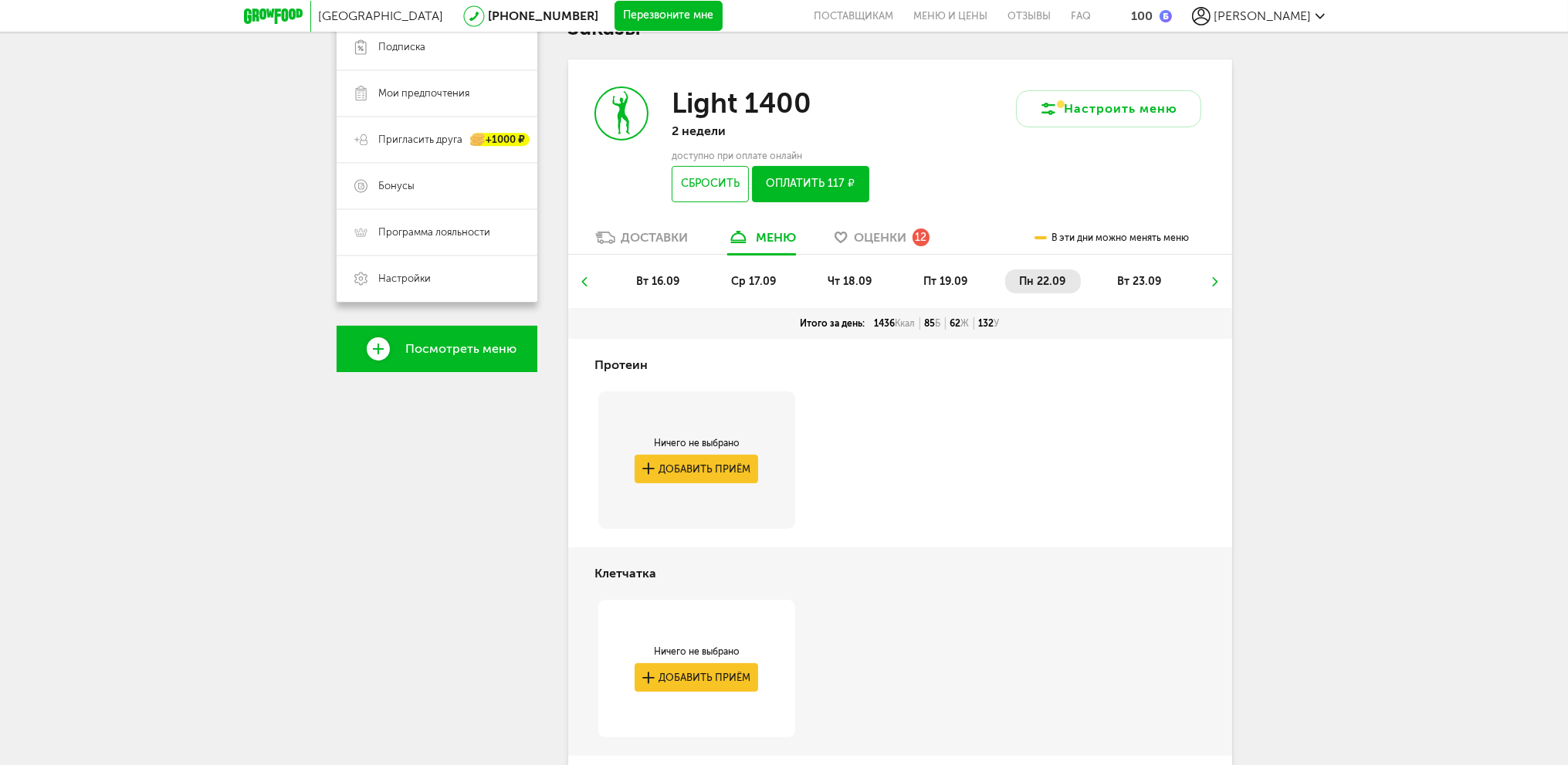
scroll to position [303, 0]
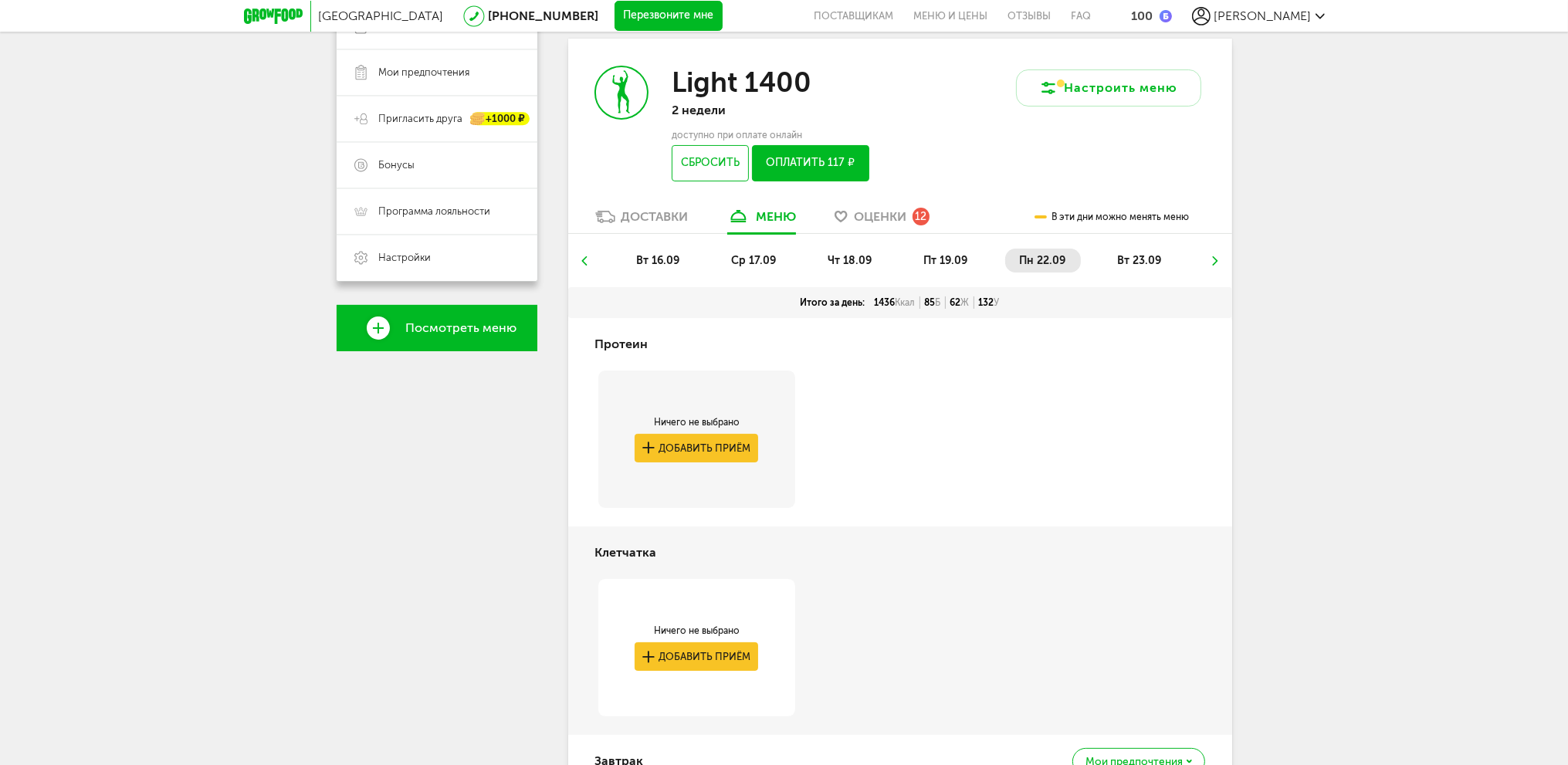
click at [838, 256] on span "чт 18.09" at bounding box center [850, 260] width 44 height 13
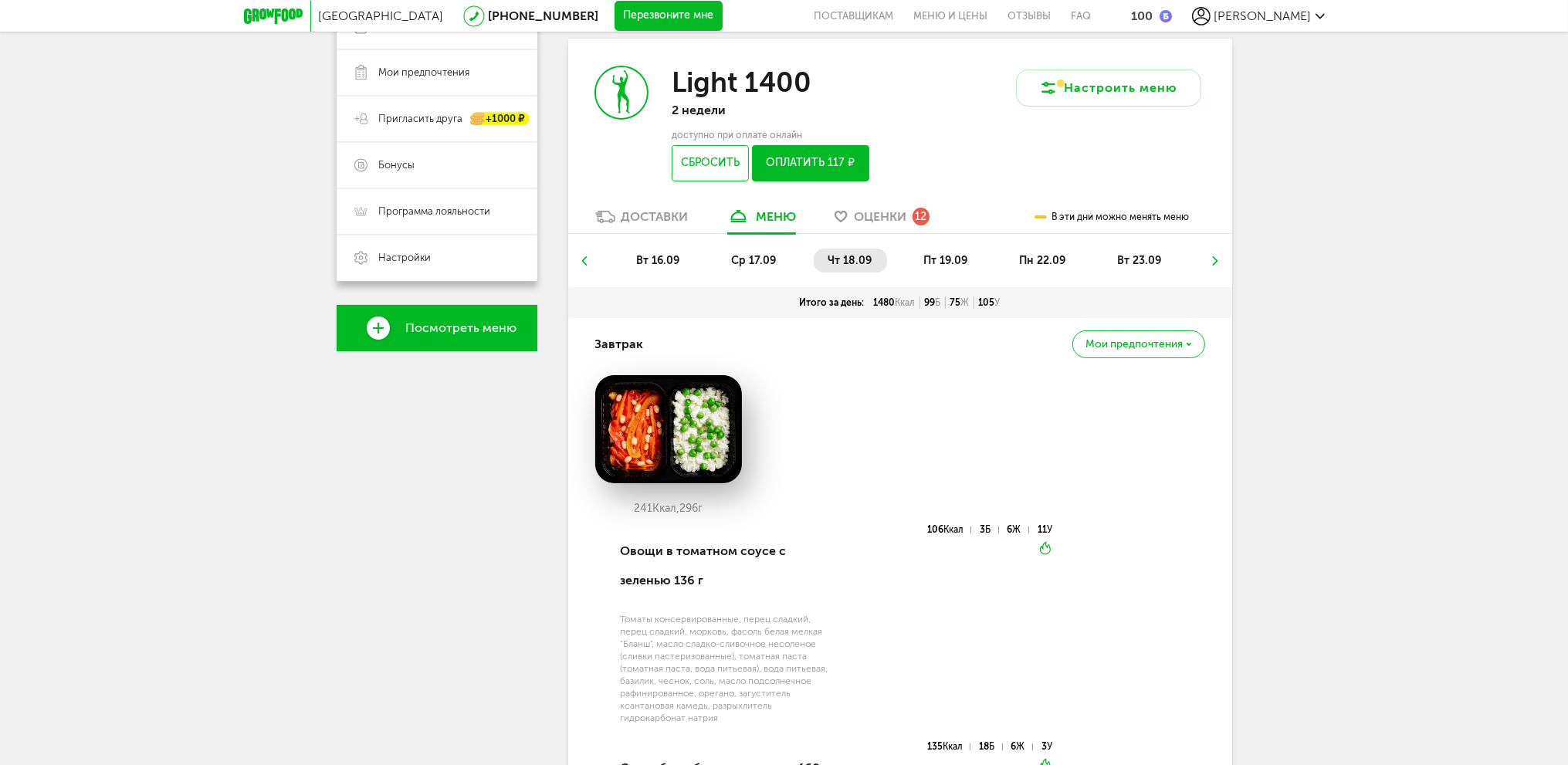
click at [755, 259] on span "ср 17.09" at bounding box center [753, 260] width 45 height 13
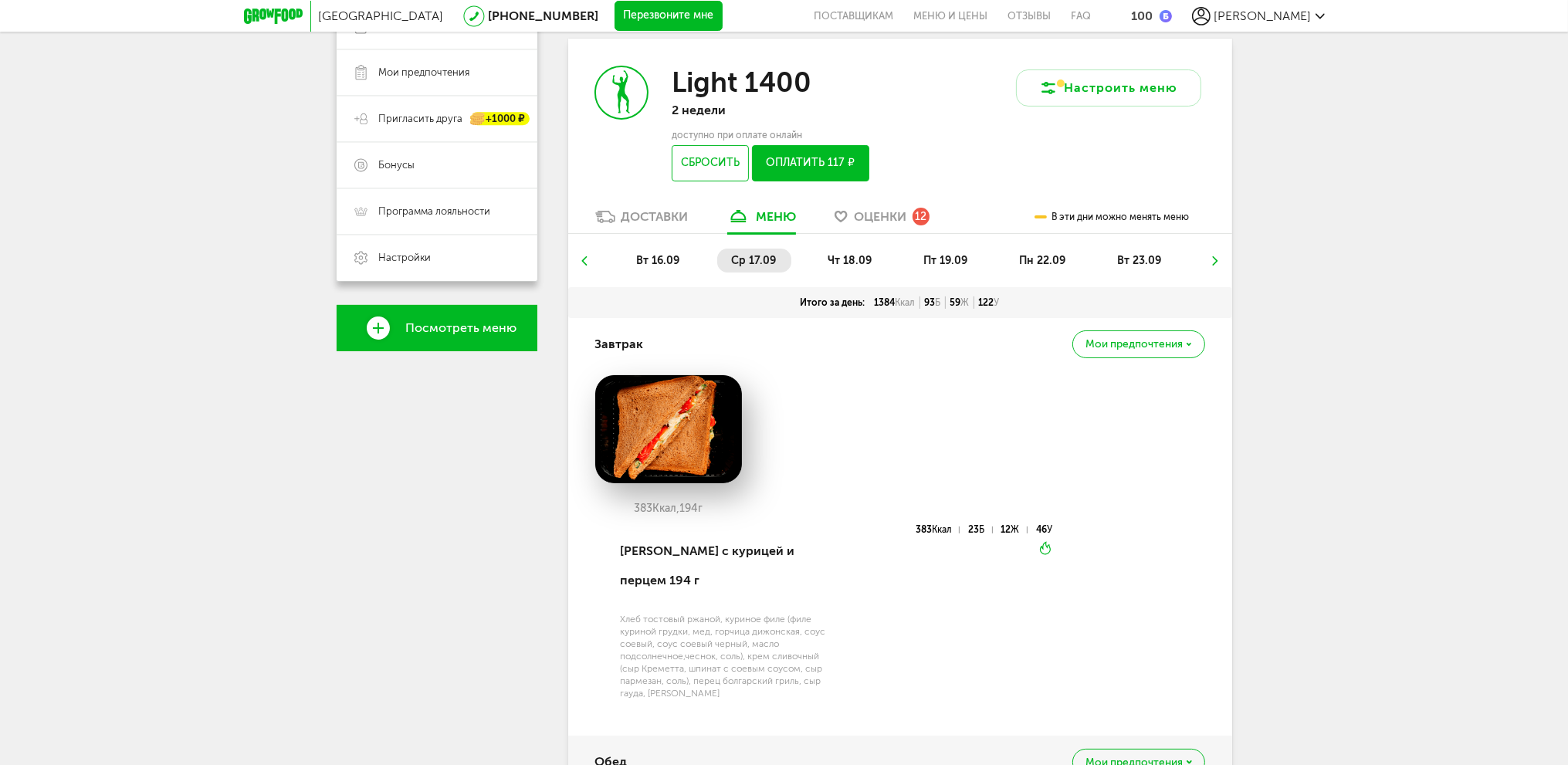
click at [648, 270] on li "вт 16.09" at bounding box center [658, 261] width 72 height 24
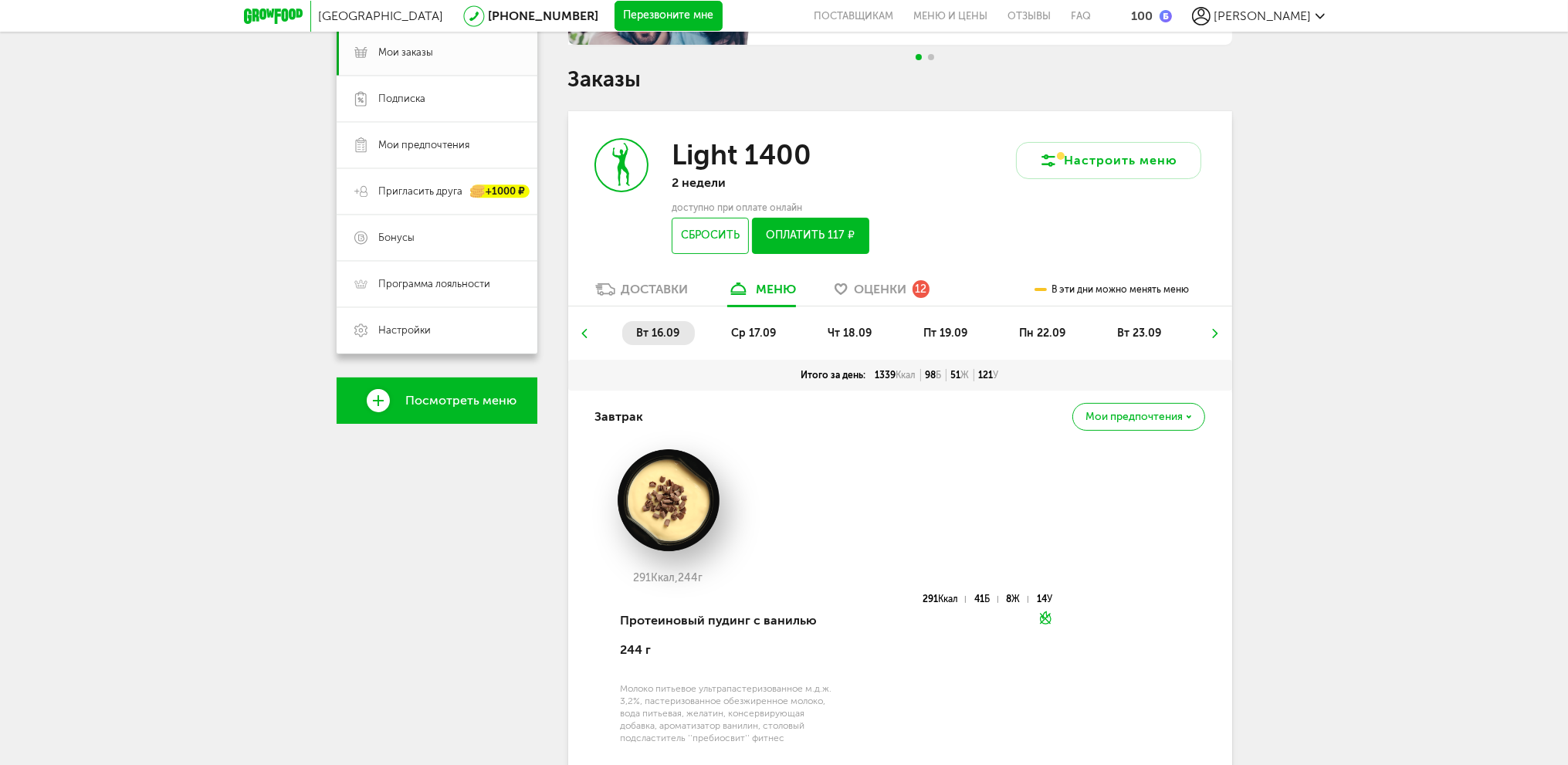
scroll to position [225, 0]
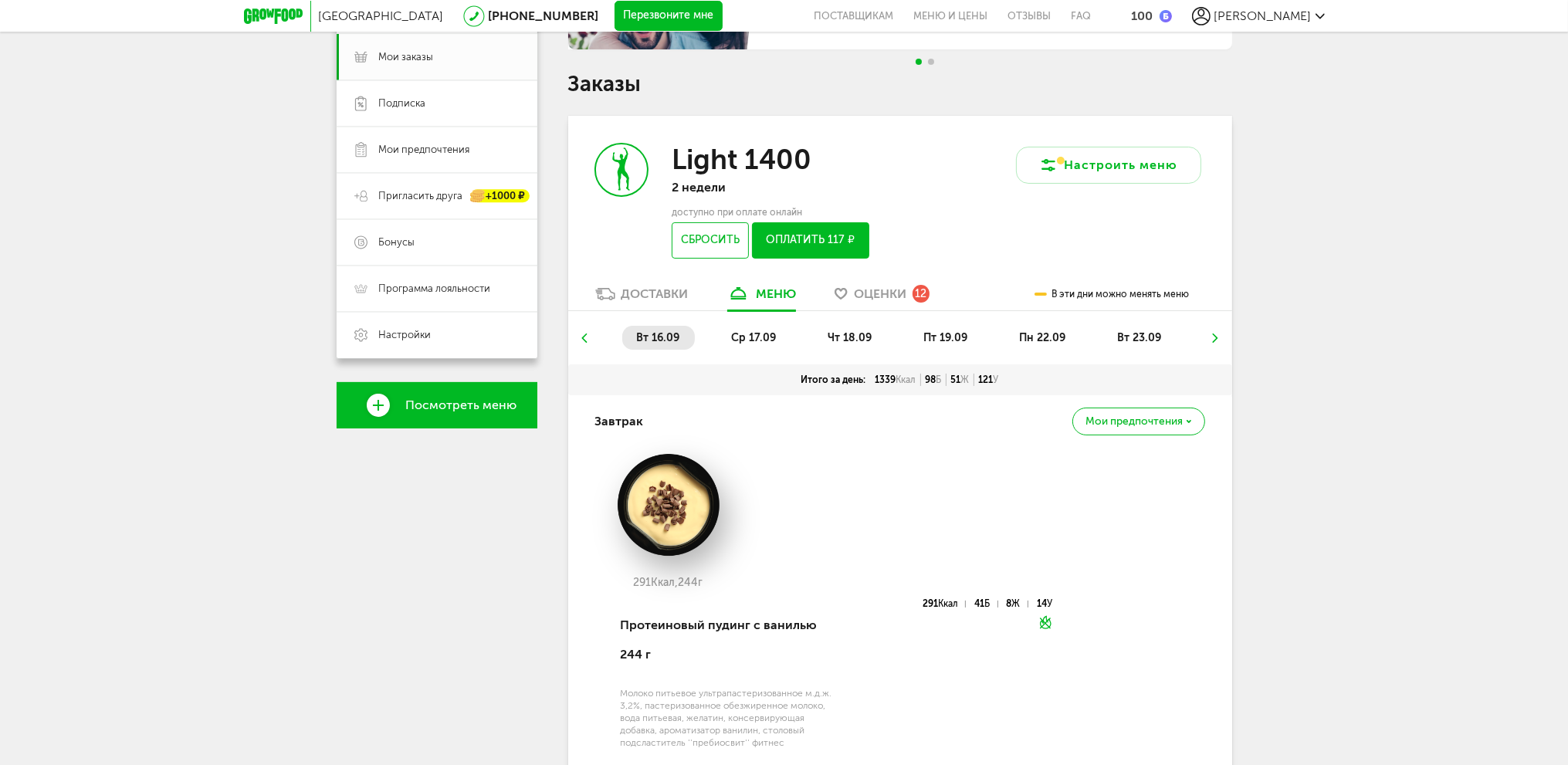
click at [762, 335] on span "ср 17.09" at bounding box center [753, 337] width 45 height 13
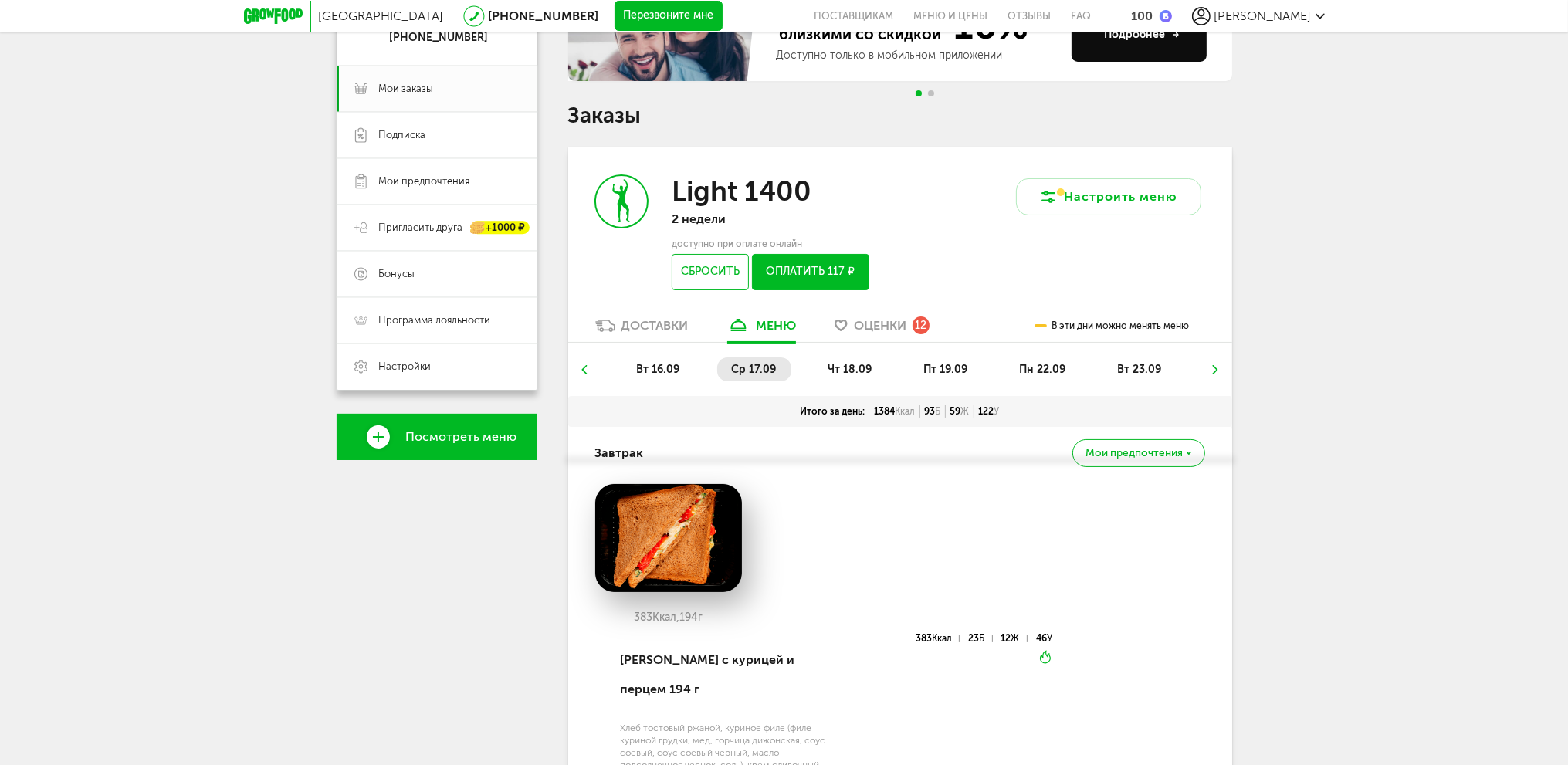
scroll to position [151, 0]
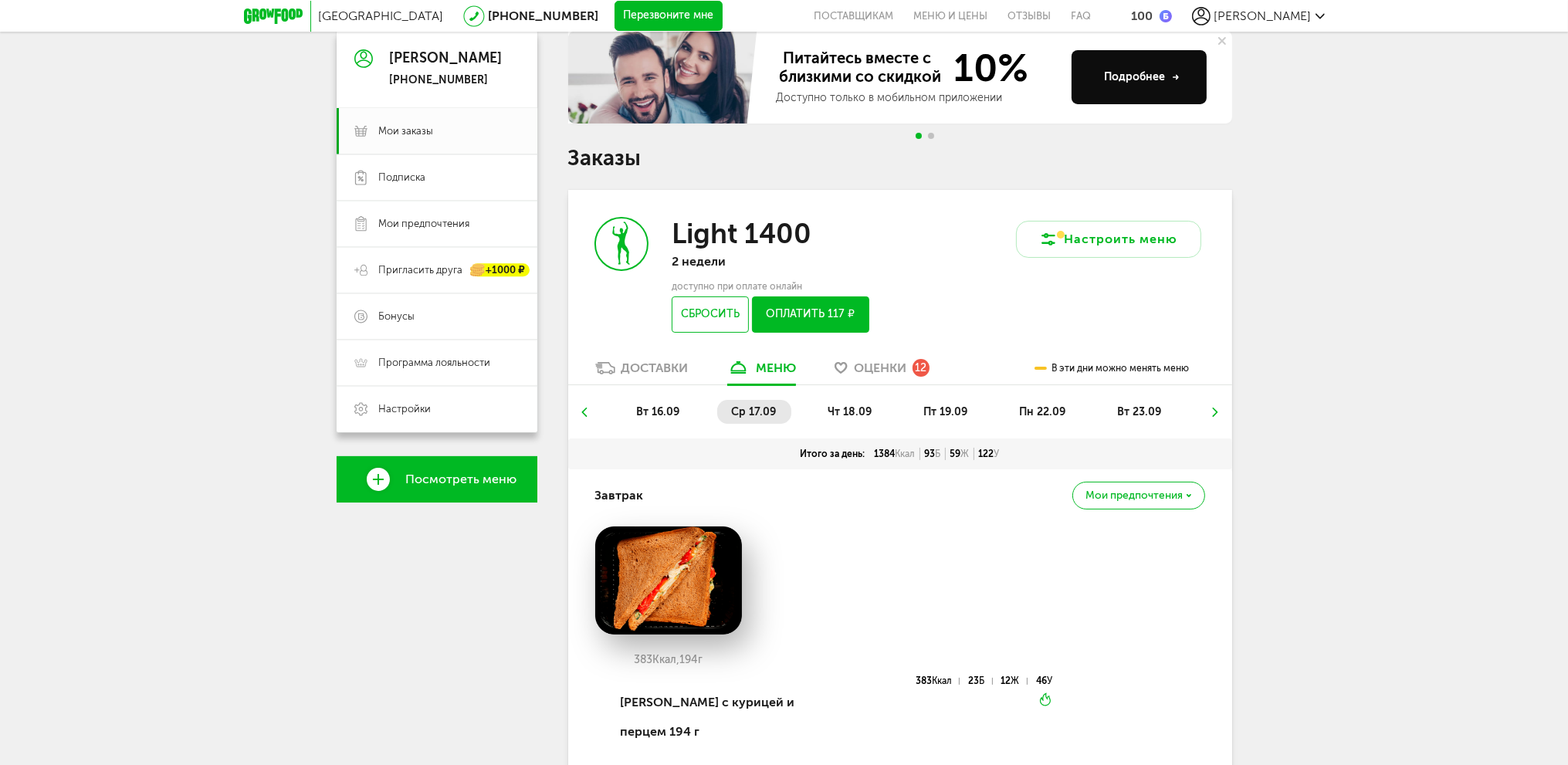
click at [849, 420] on li "чт 18.09" at bounding box center [850, 412] width 73 height 24
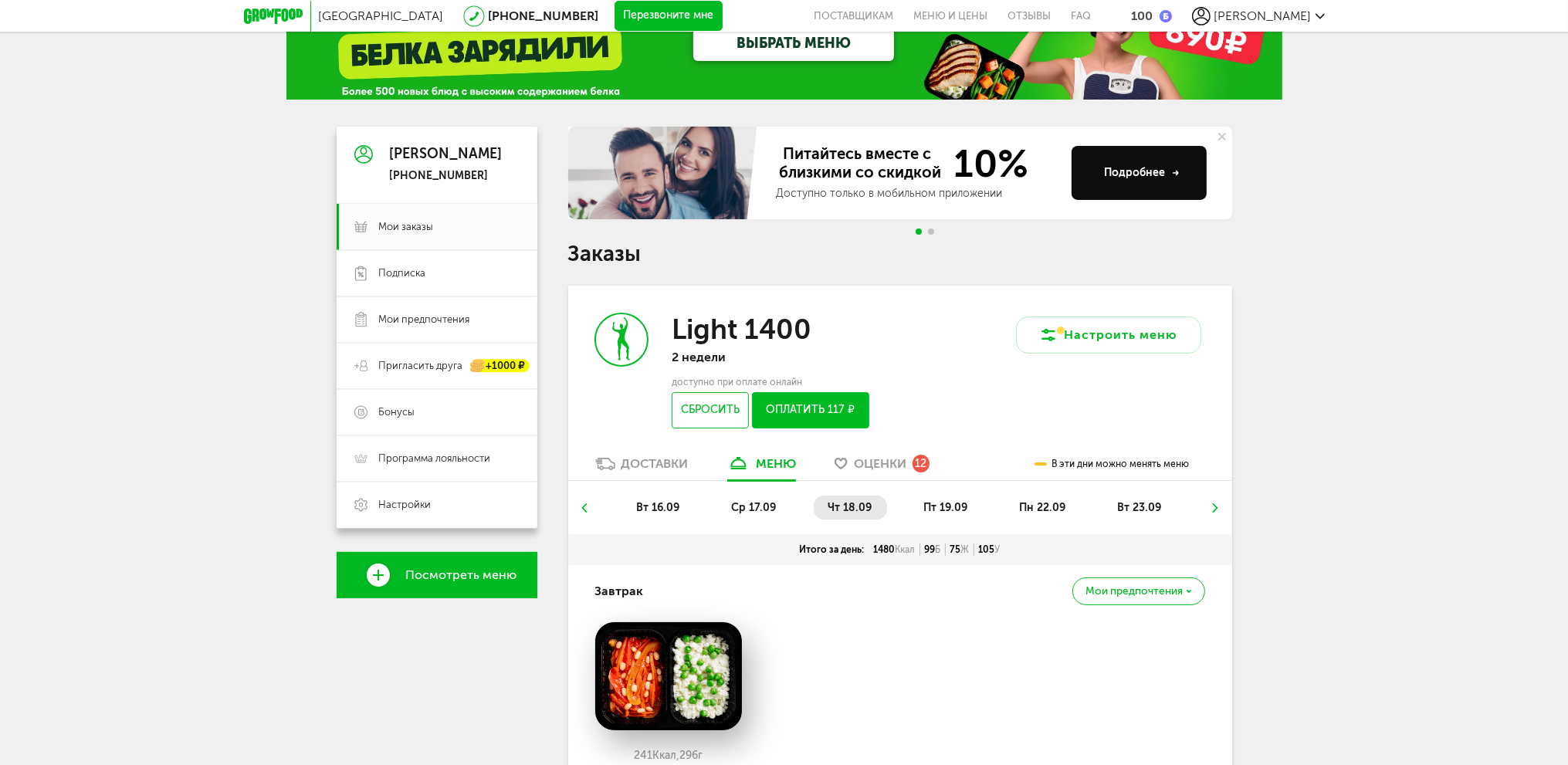
scroll to position [21, 0]
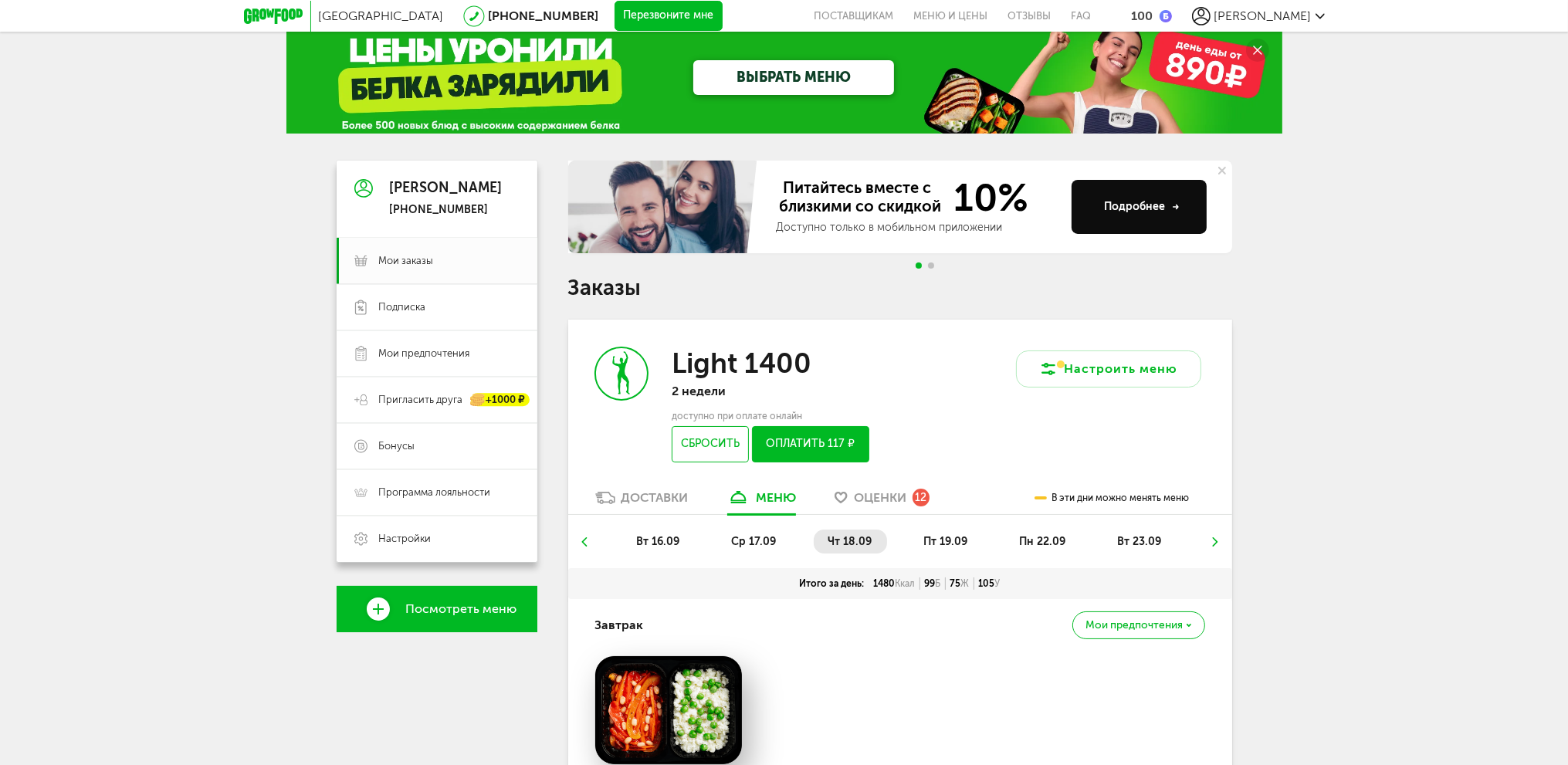
click at [945, 546] on span "пт 19.09" at bounding box center [946, 541] width 44 height 13
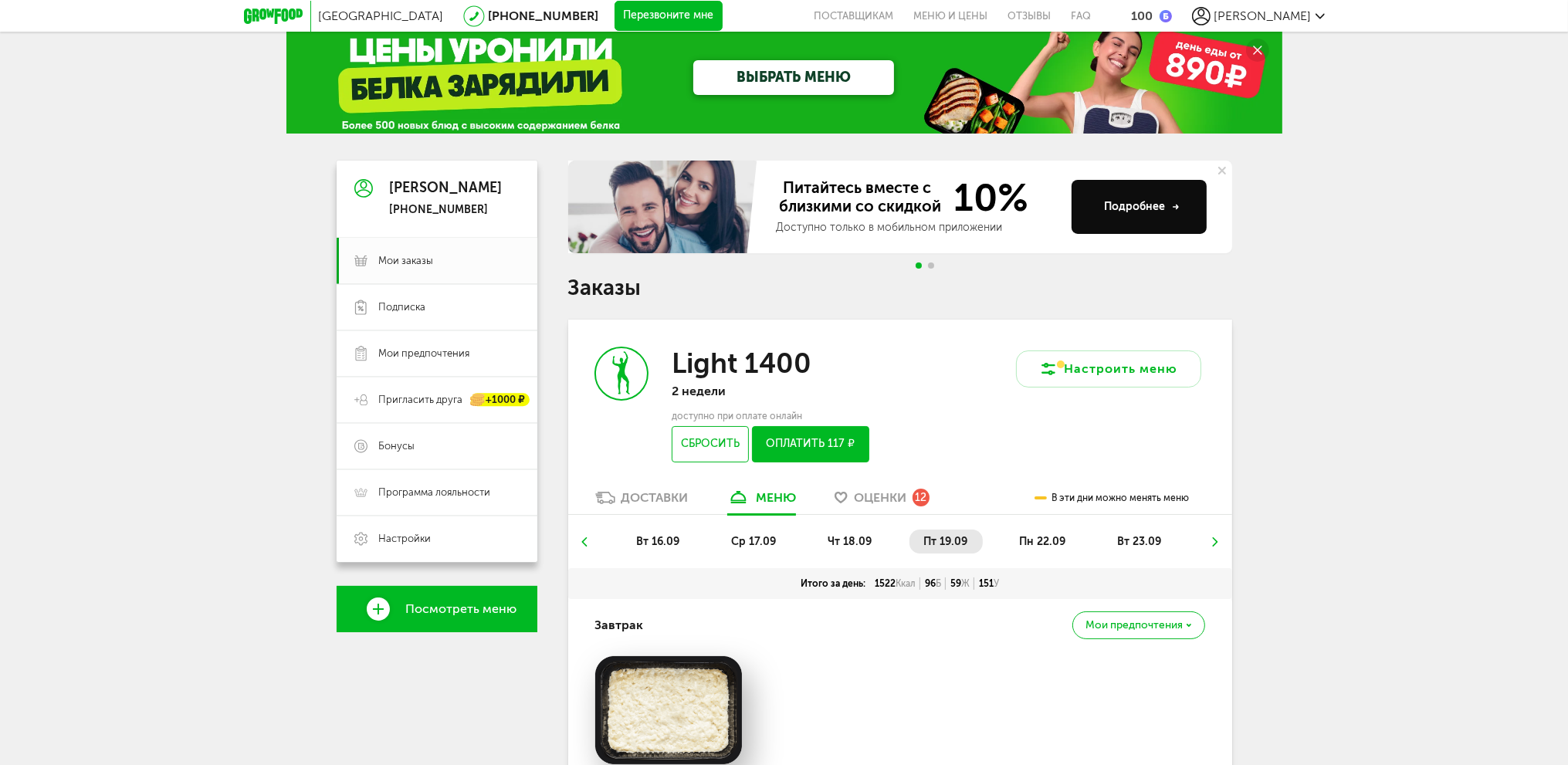
click at [1033, 546] on span "пн 22.09" at bounding box center [1042, 541] width 46 height 13
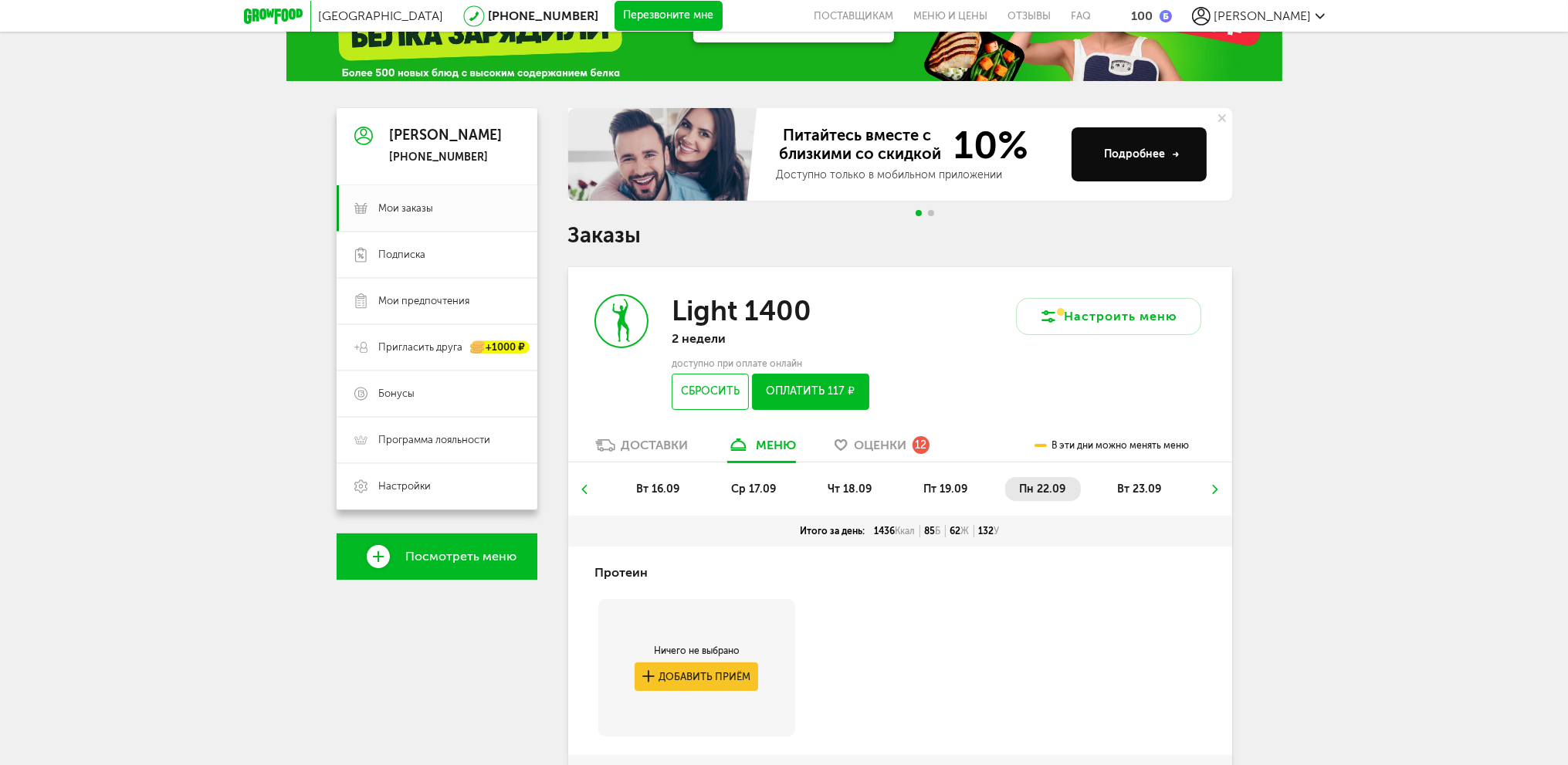
scroll to position [70, 0]
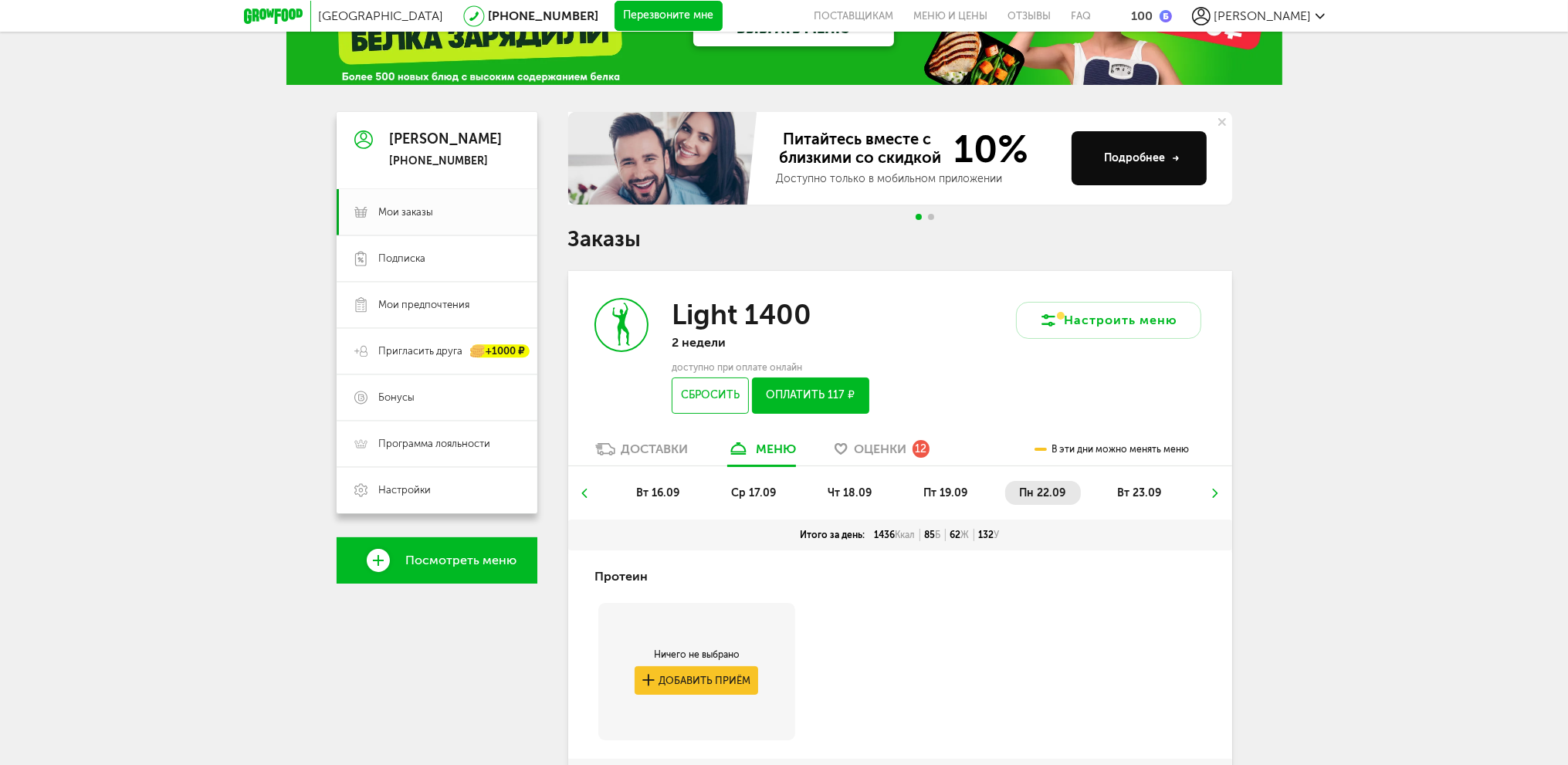
click at [1143, 496] on span "вт 23.09" at bounding box center [1139, 492] width 44 height 13
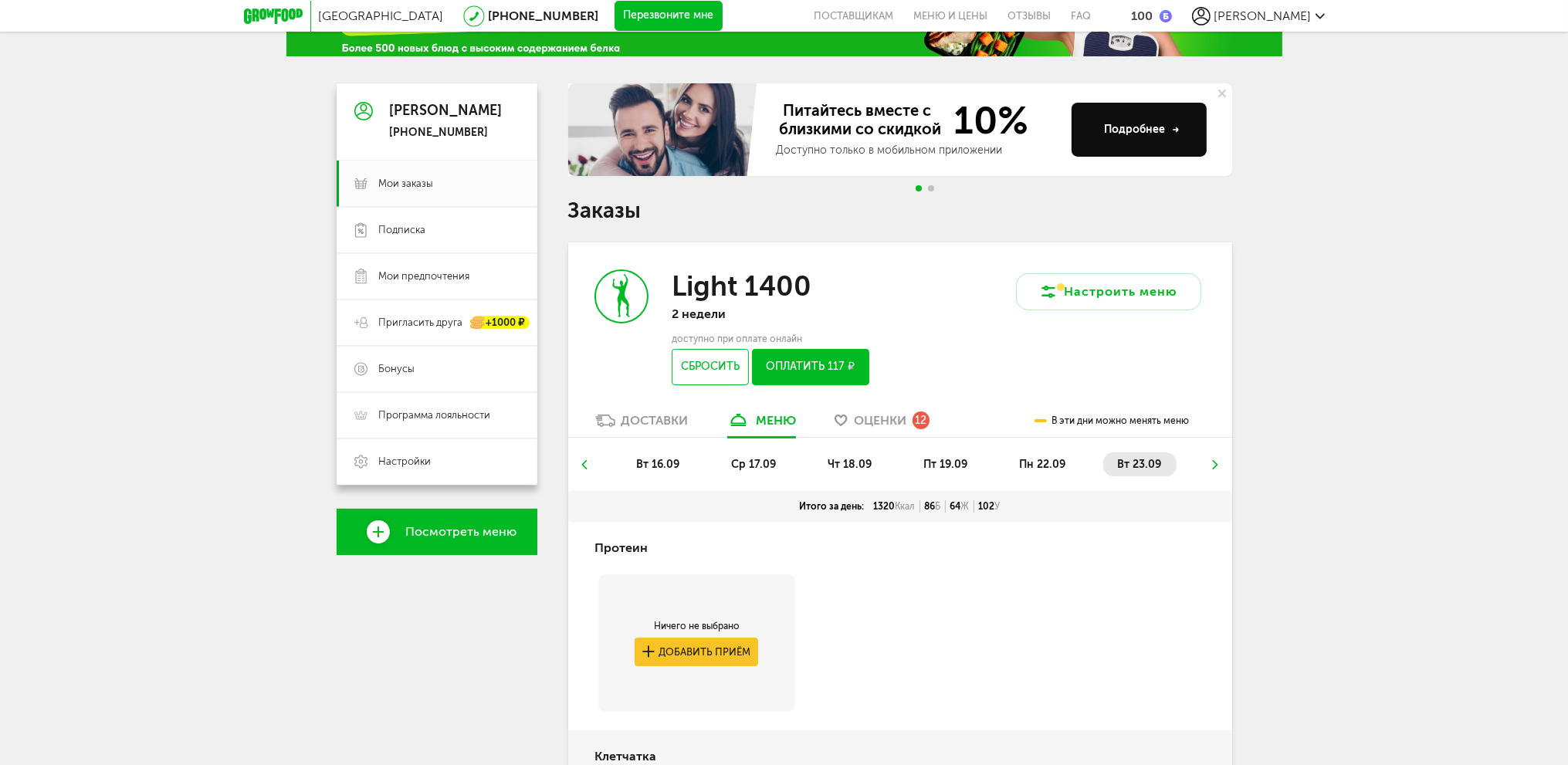
scroll to position [0, 0]
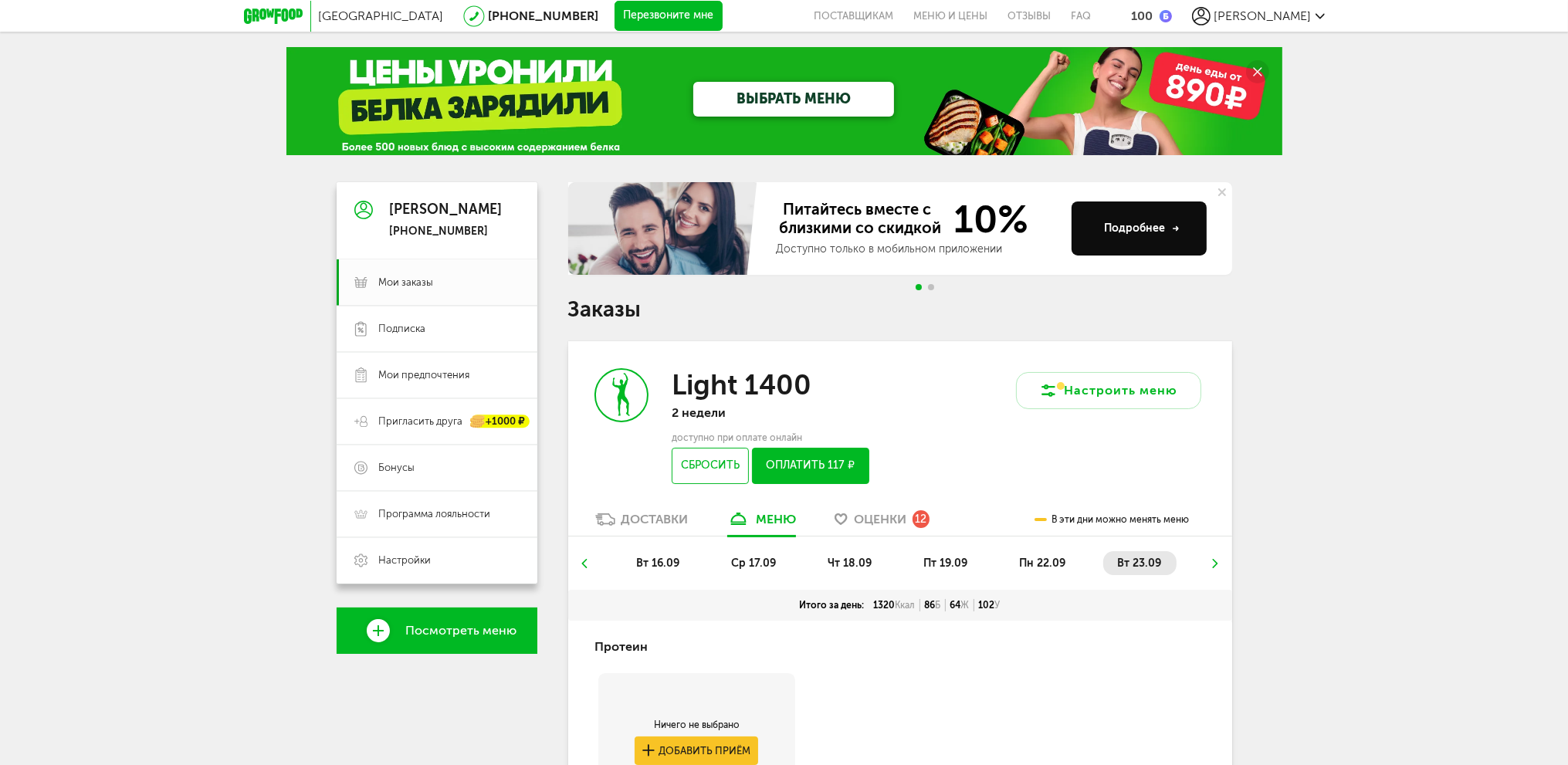
click at [1216, 568] on li at bounding box center [1215, 563] width 9 height 24
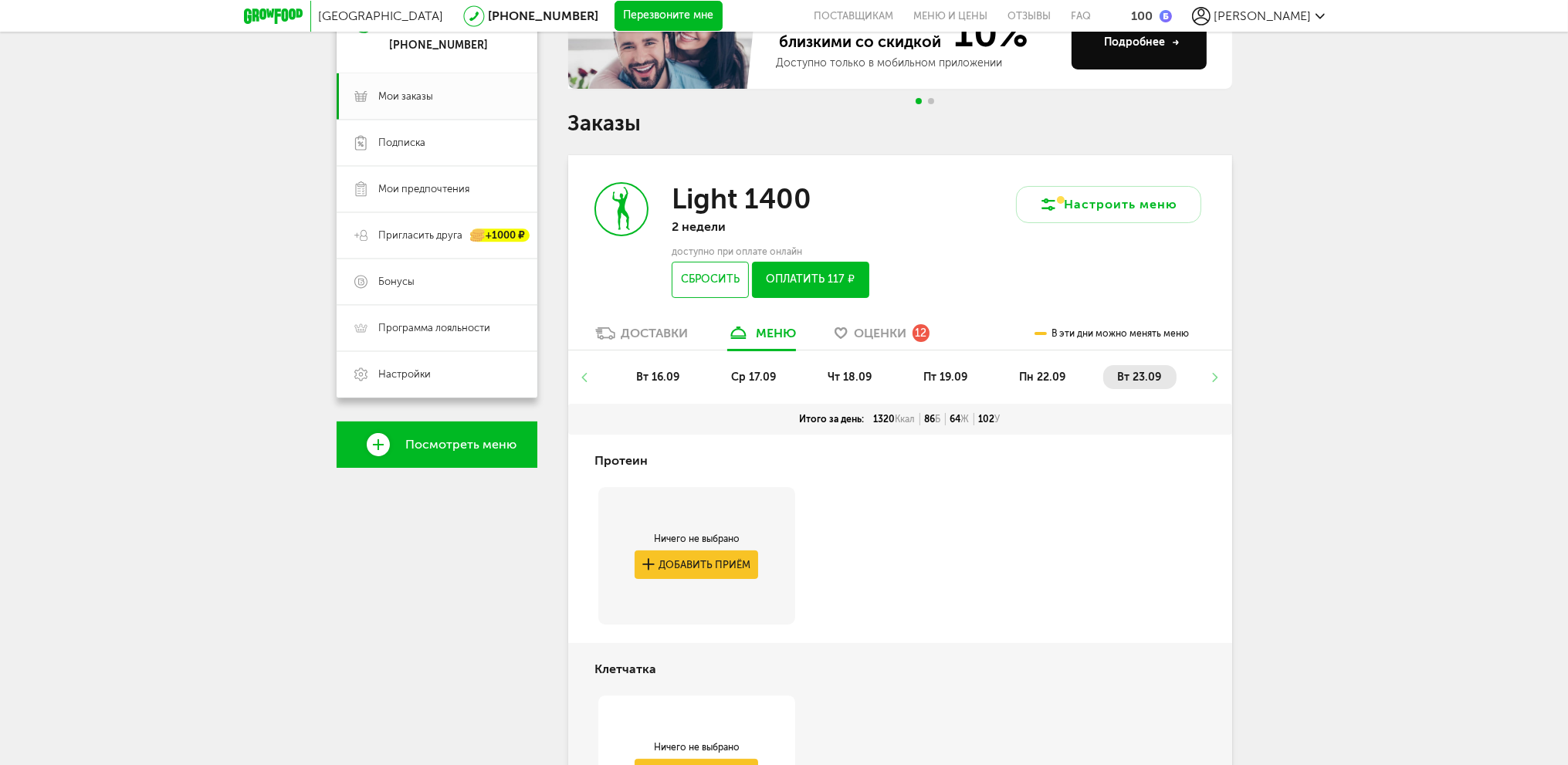
scroll to position [232, 0]
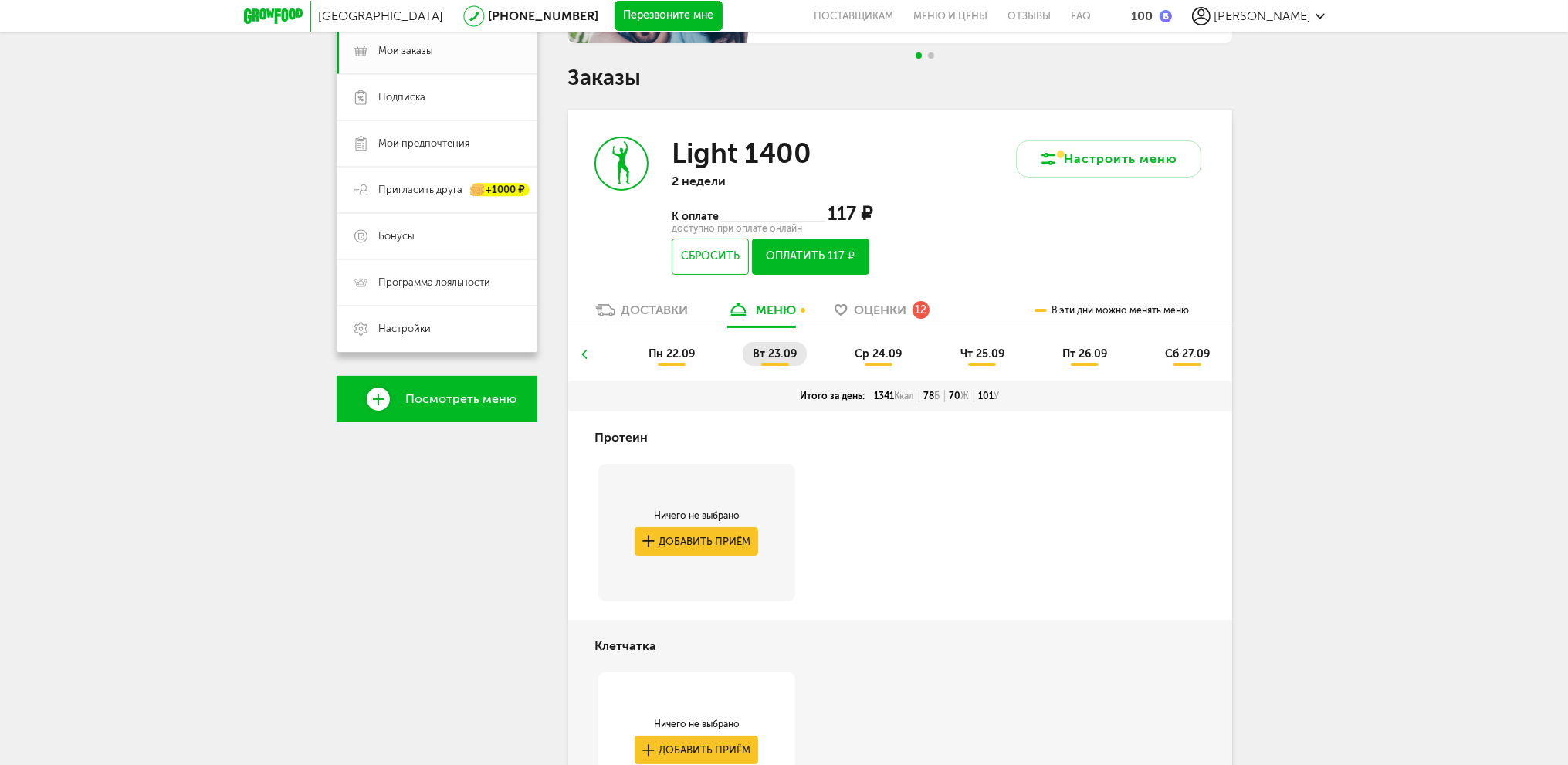
click at [669, 353] on span "пн 22.09" at bounding box center [672, 353] width 46 height 13
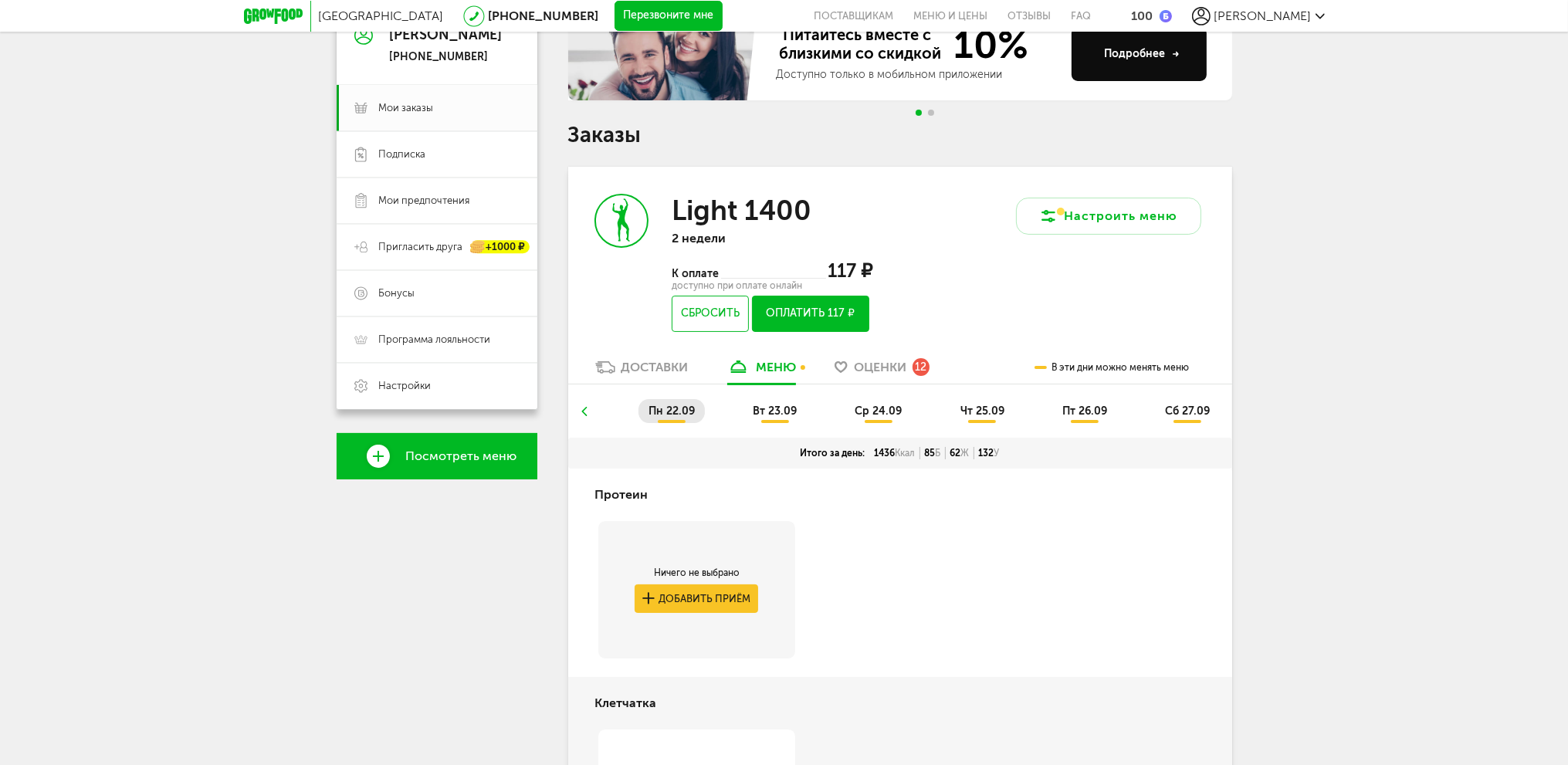
scroll to position [170, 0]
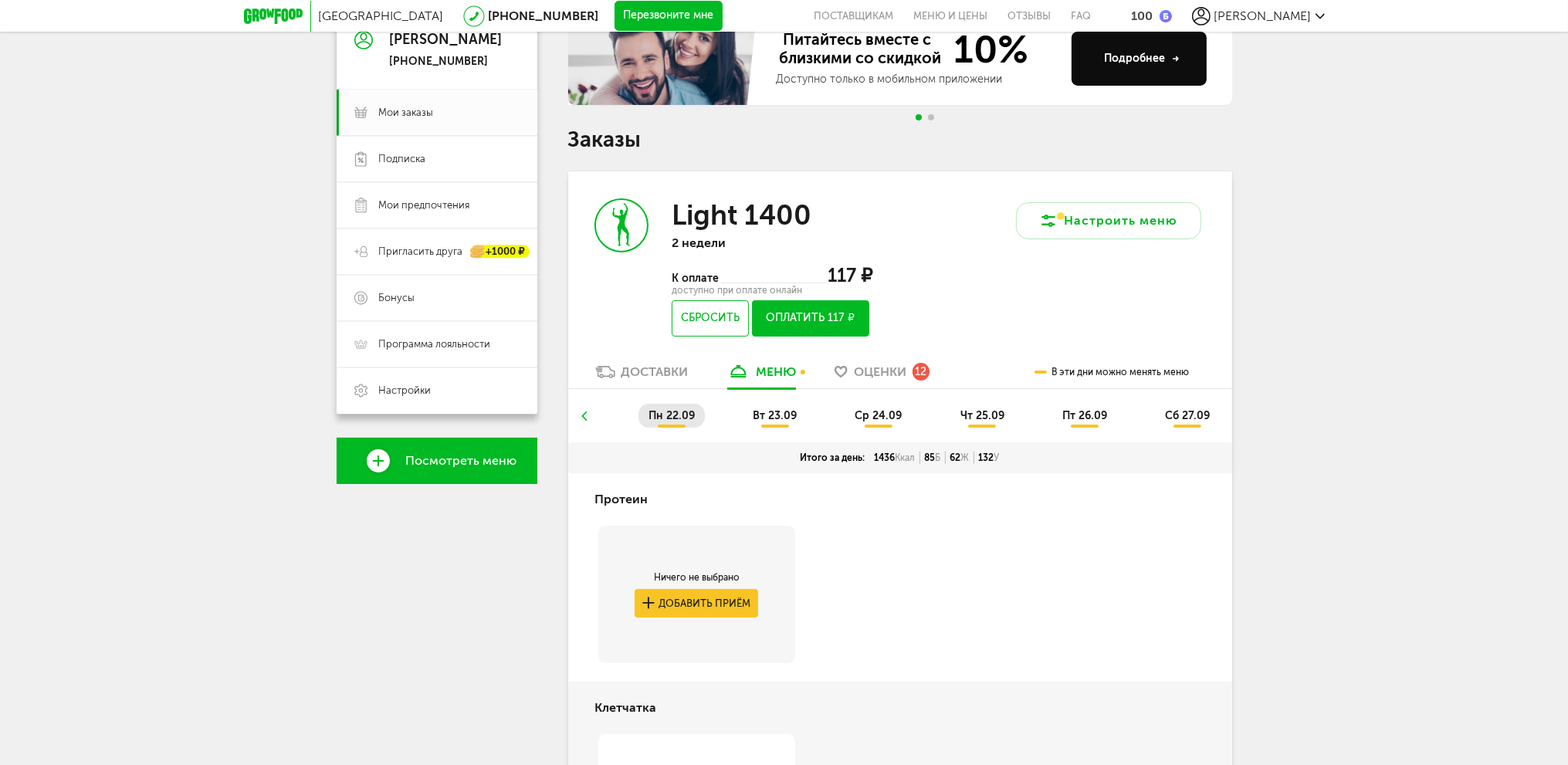
click at [580, 415] on icon at bounding box center [583, 416] width 11 height 9
click at [929, 416] on span "ср 17.09" at bounding box center [922, 415] width 45 height 13
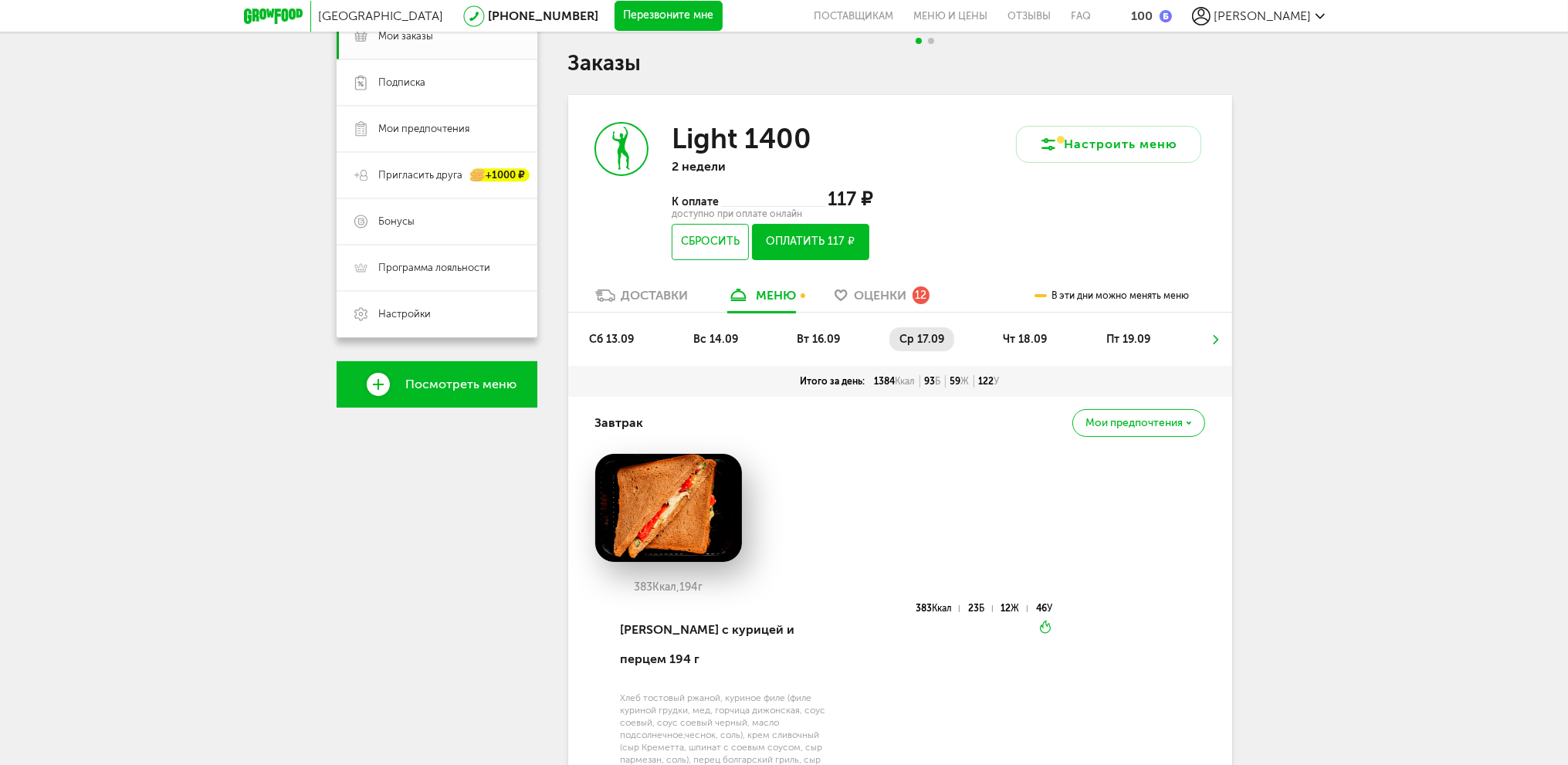
scroll to position [247, 0]
click at [1011, 339] on span "чт 18.09" at bounding box center [1026, 338] width 44 height 13
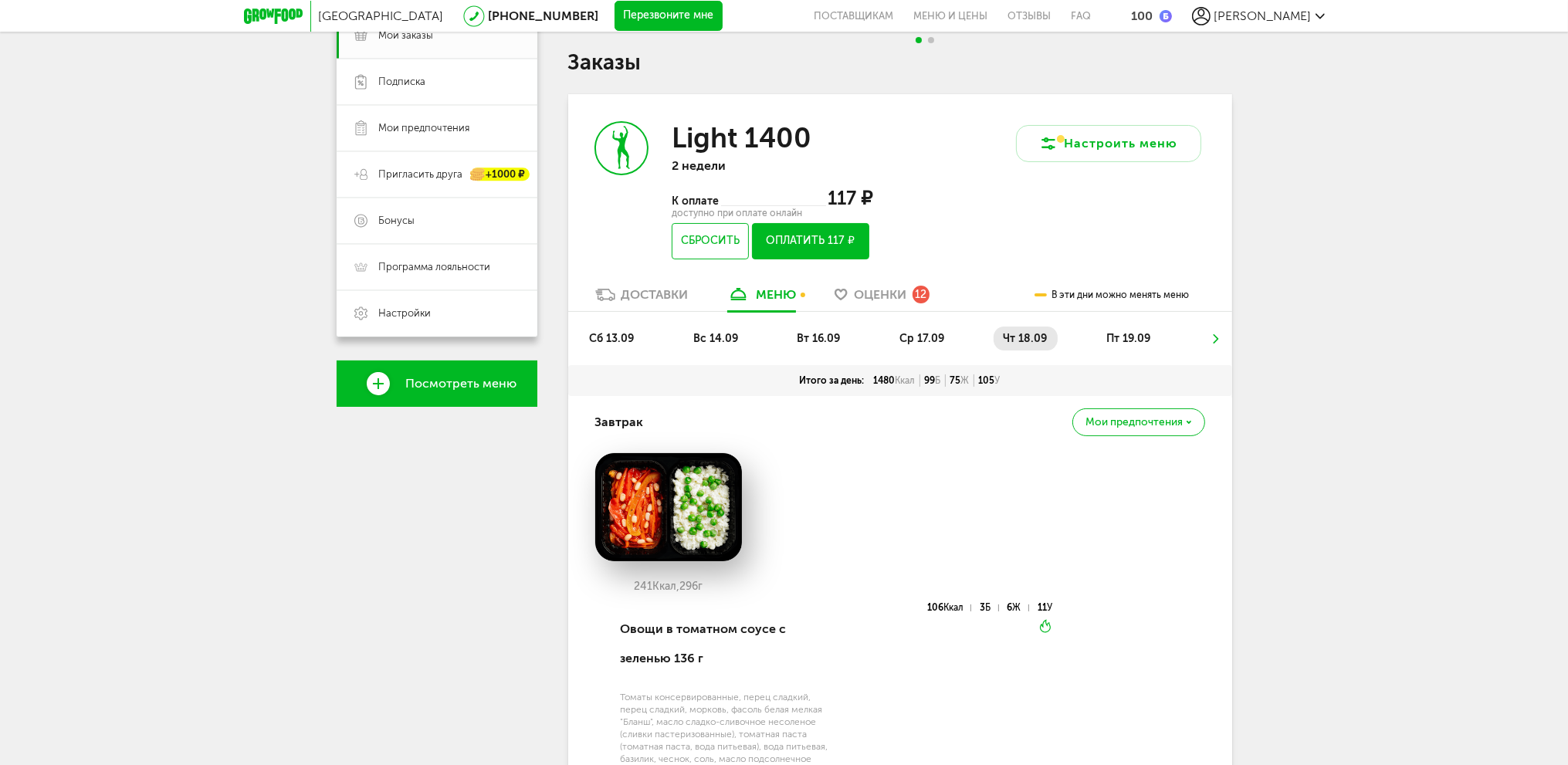
click at [1121, 333] on span "пт 19.09" at bounding box center [1128, 338] width 44 height 13
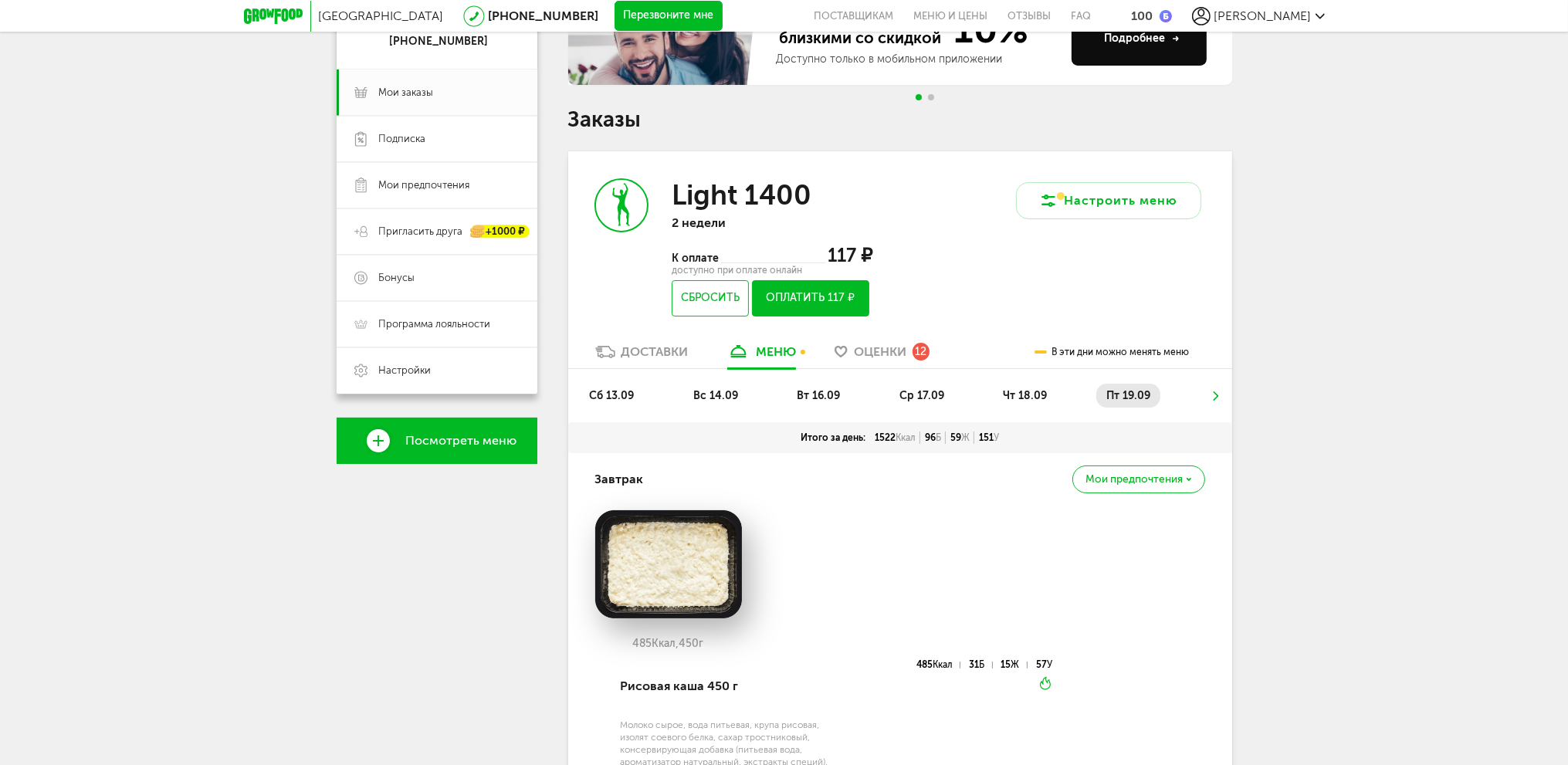
scroll to position [159, 0]
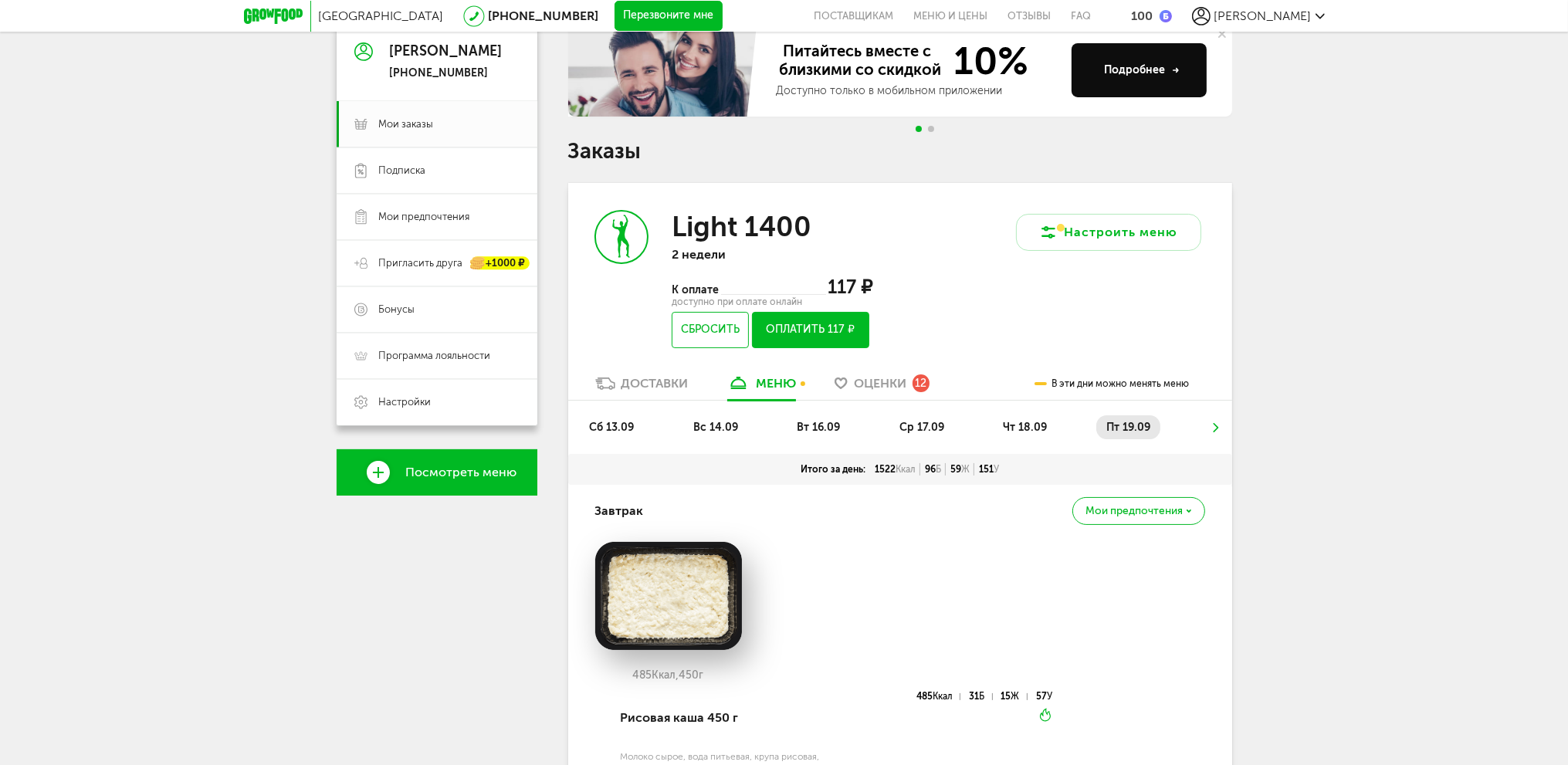
click at [1215, 427] on icon at bounding box center [1215, 427] width 11 height 9
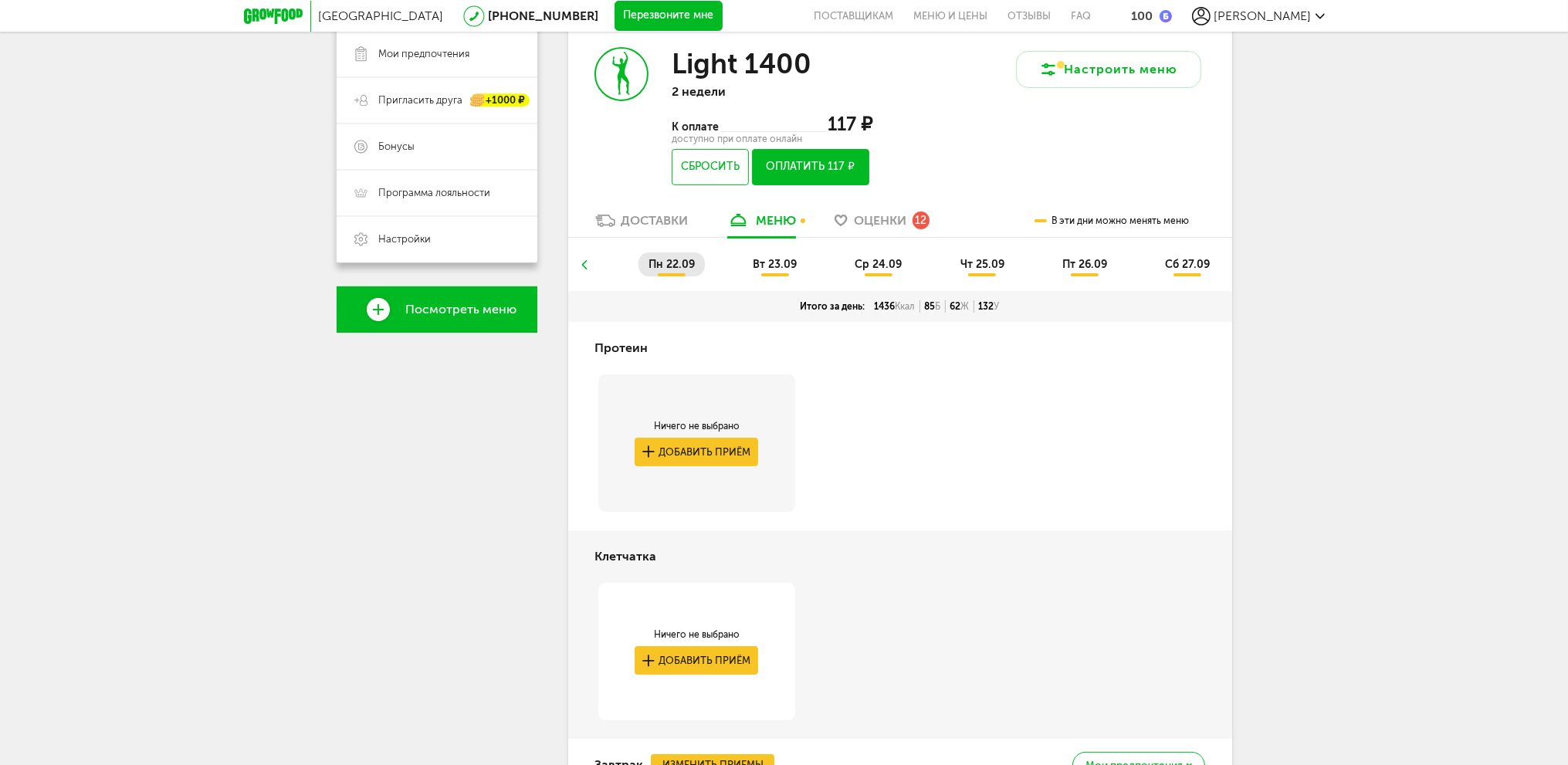
scroll to position [81, 0]
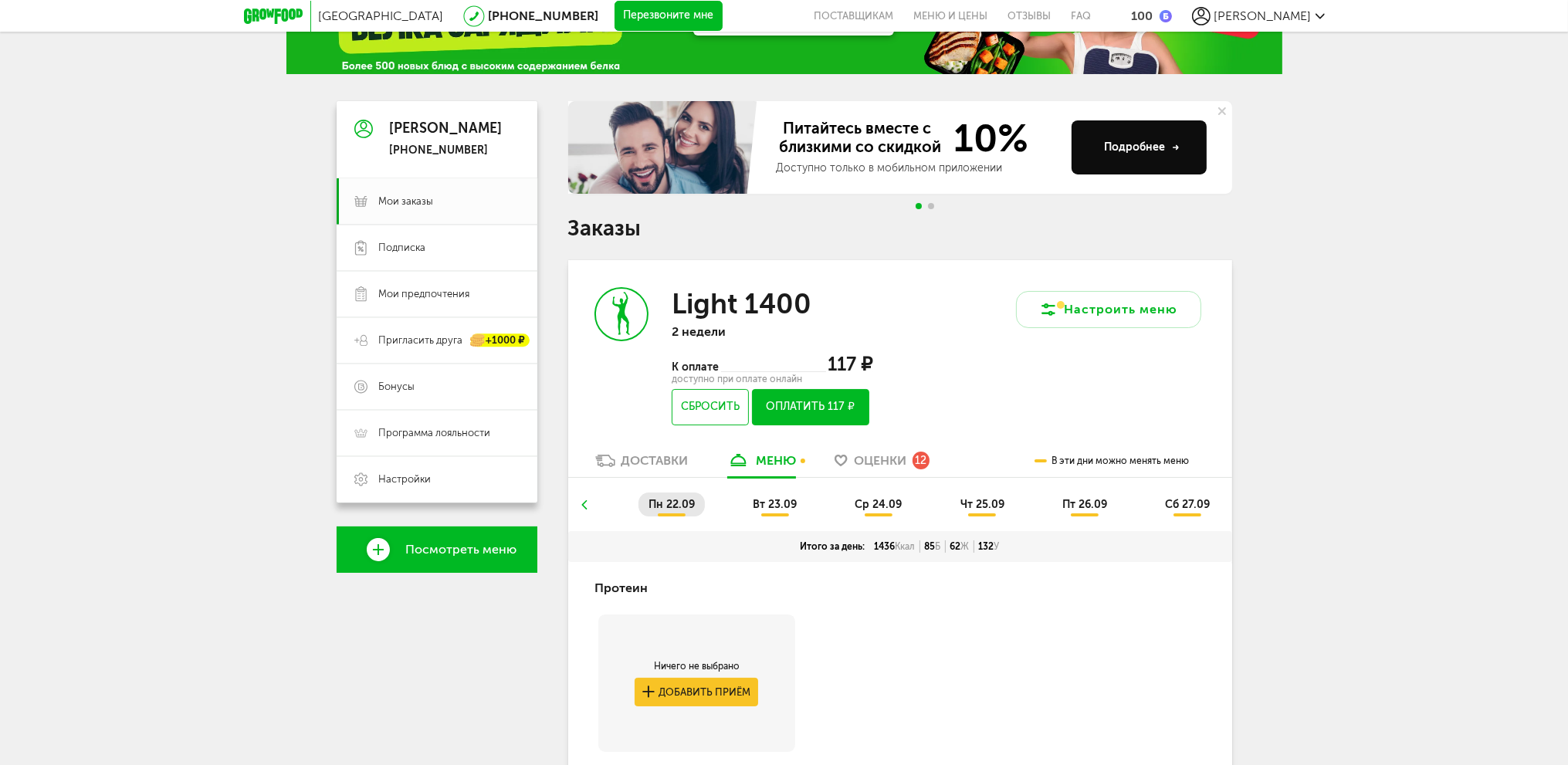
click at [796, 519] on ul "пн 22.09 вт 23.09 ср 24.09 чт 25.09 пт 26.09 сб 27.09" at bounding box center [900, 512] width 641 height 38
click at [772, 501] on span "вт 23.09" at bounding box center [775, 504] width 44 height 13
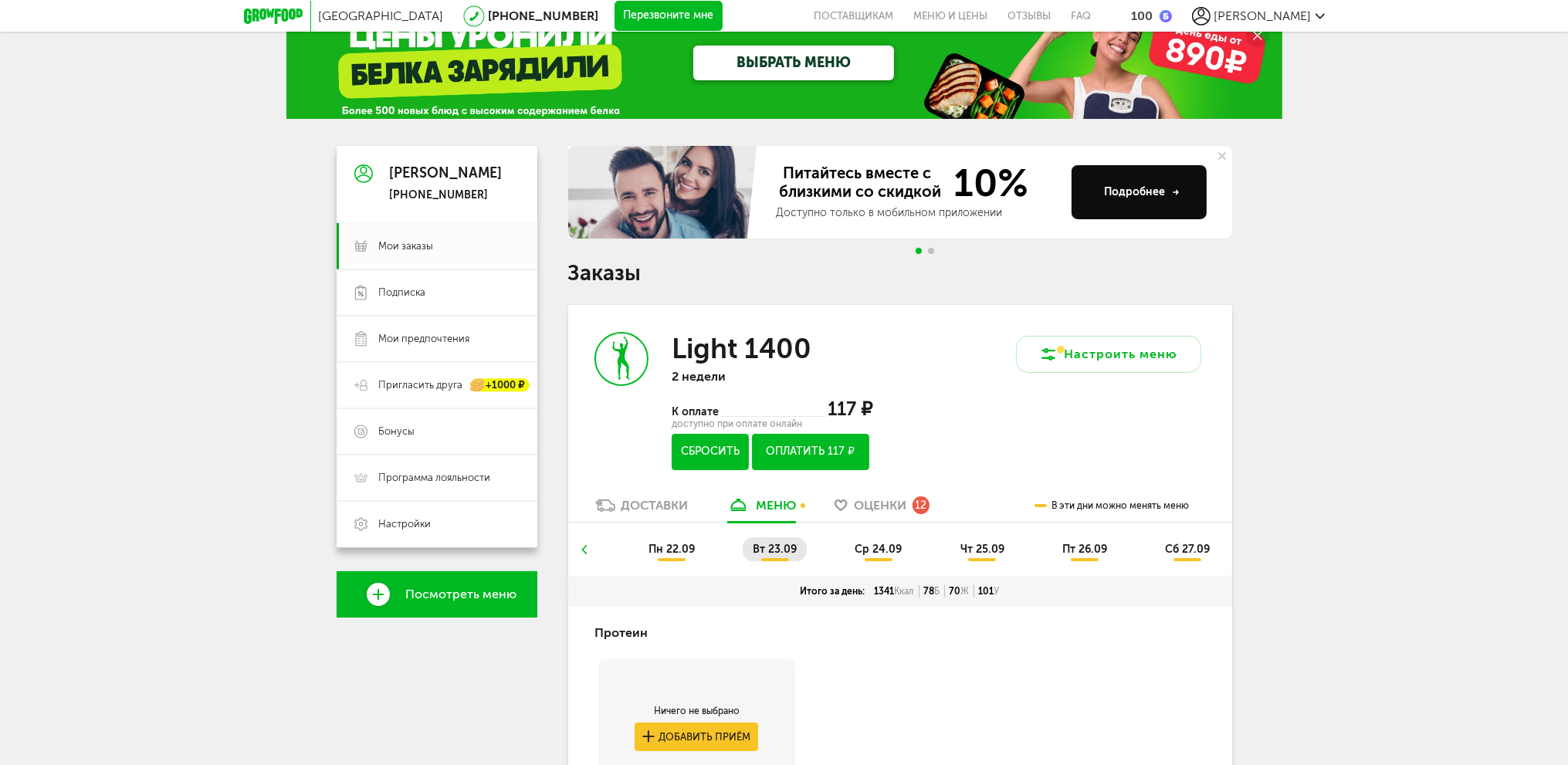
scroll to position [0, 0]
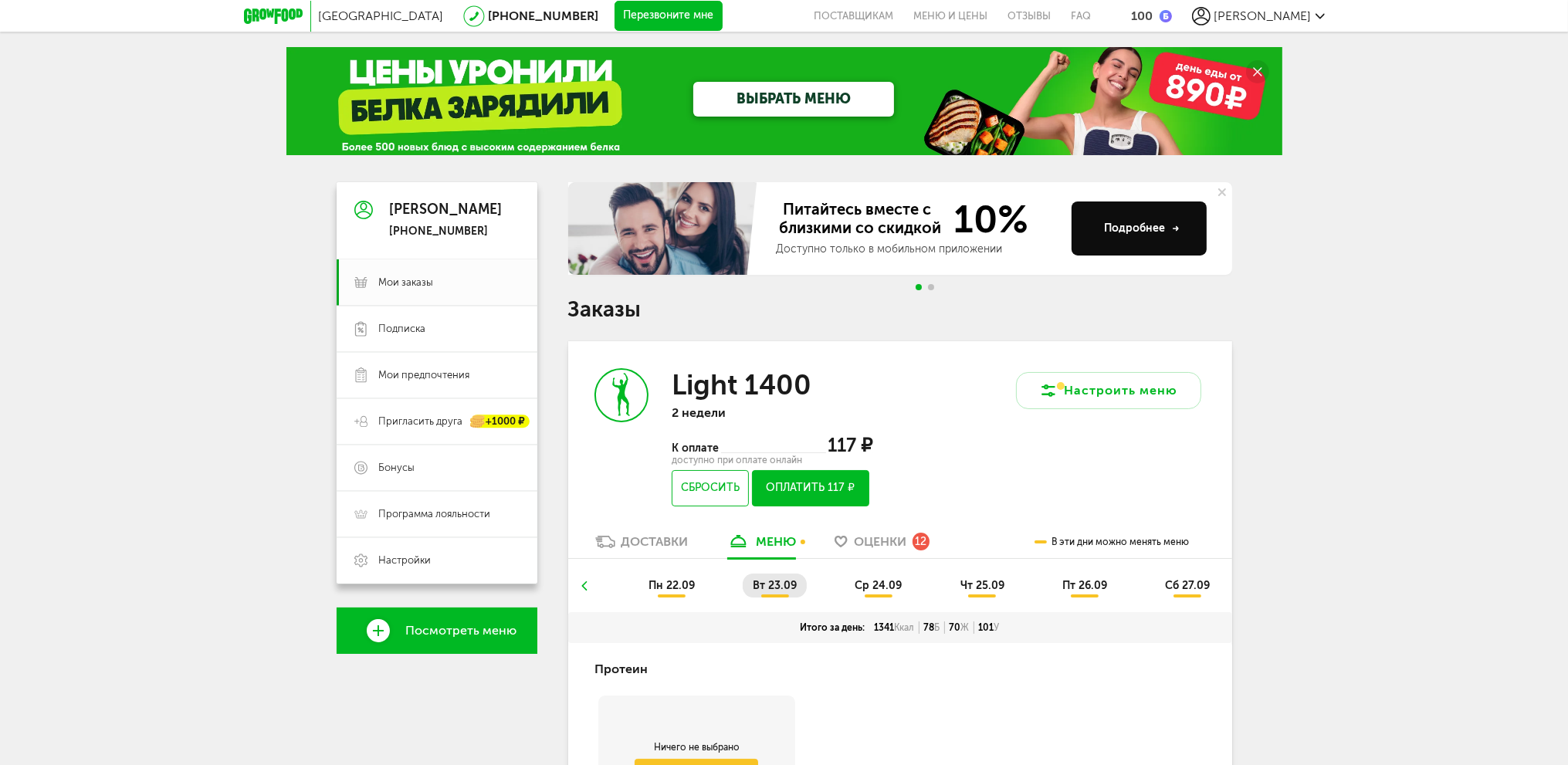
click at [873, 582] on span "ср 24.09" at bounding box center [877, 585] width 47 height 13
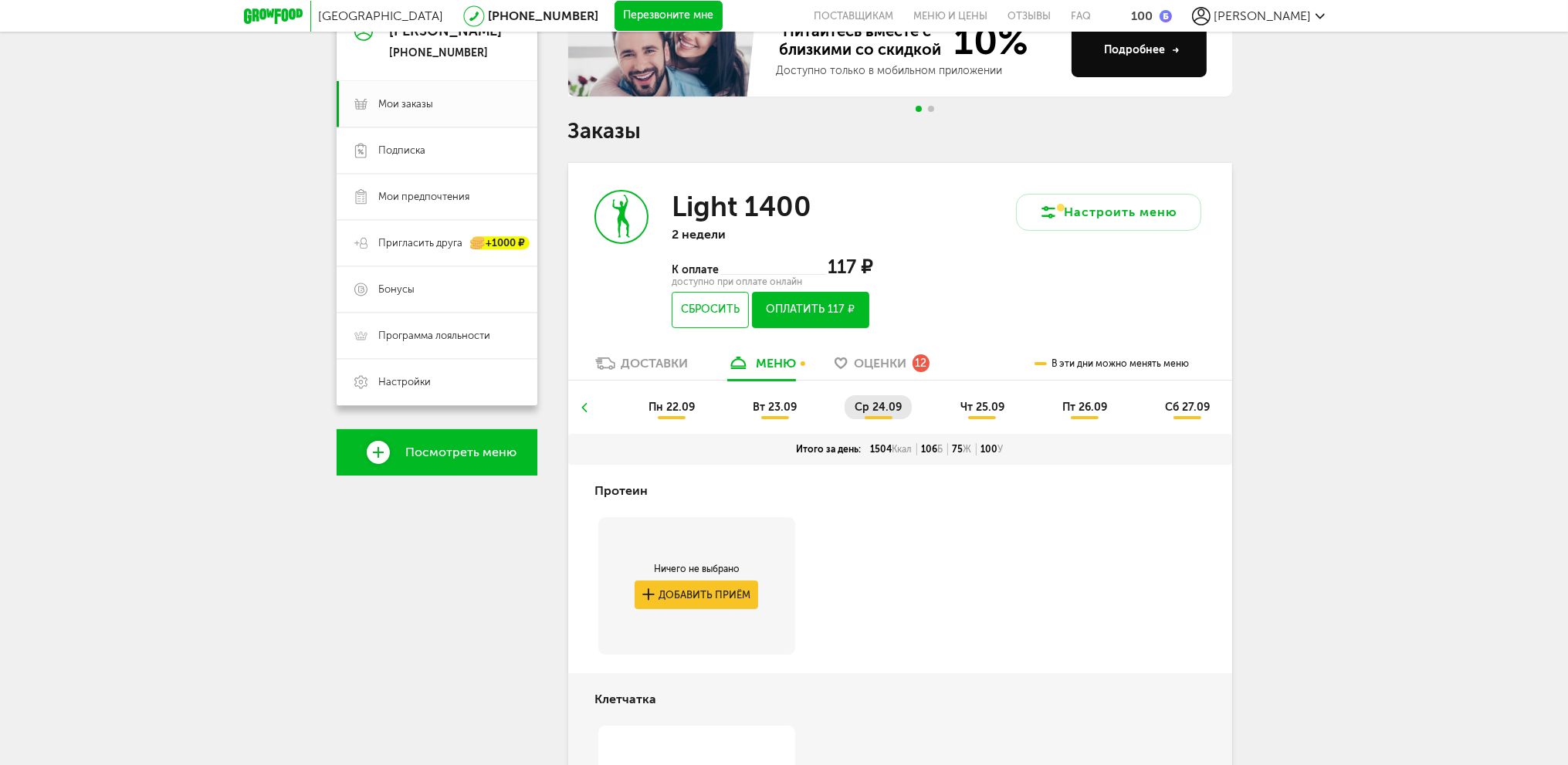
scroll to position [67, 0]
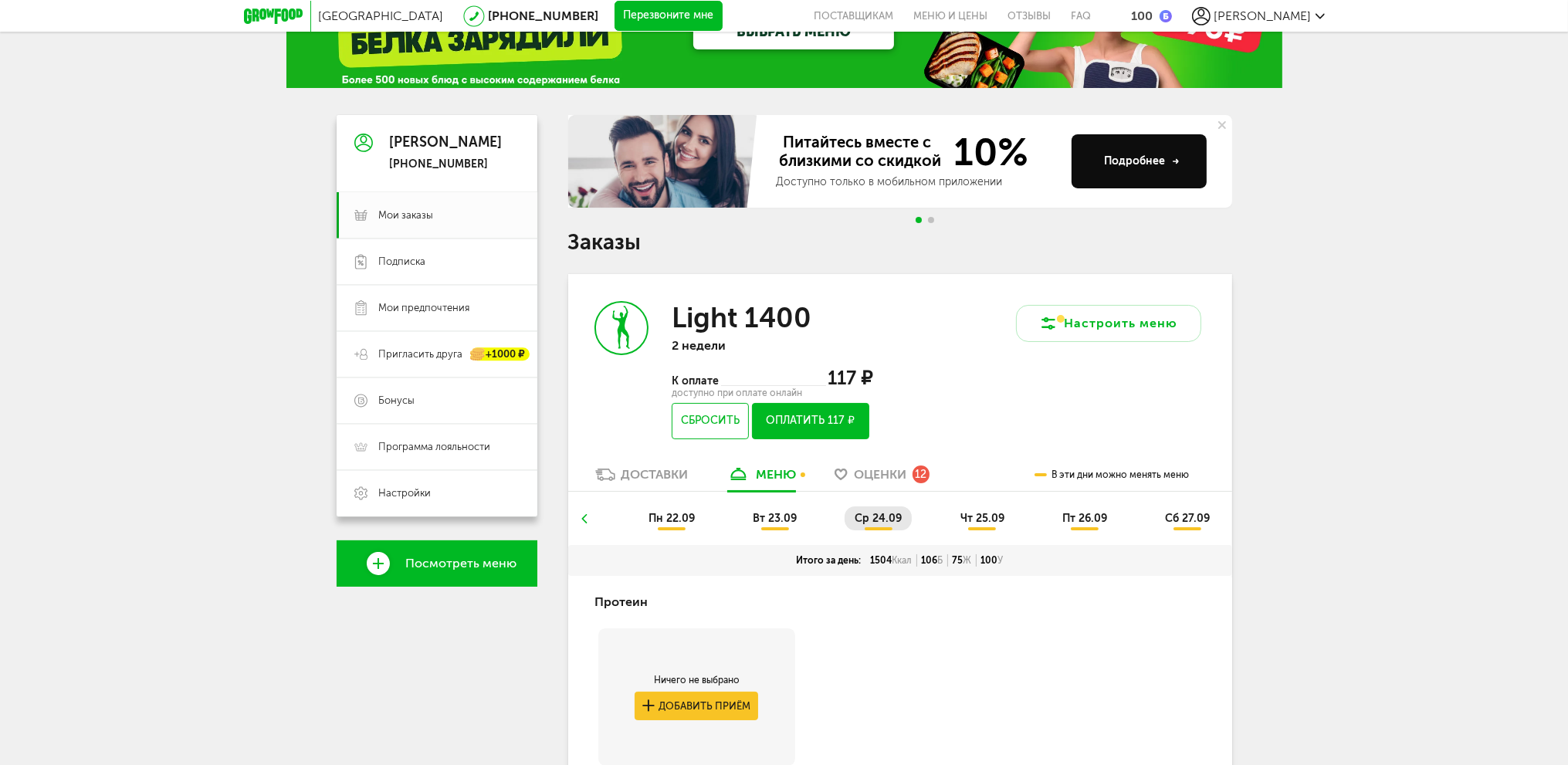
click at [973, 519] on span "чт 25.09" at bounding box center [982, 518] width 44 height 13
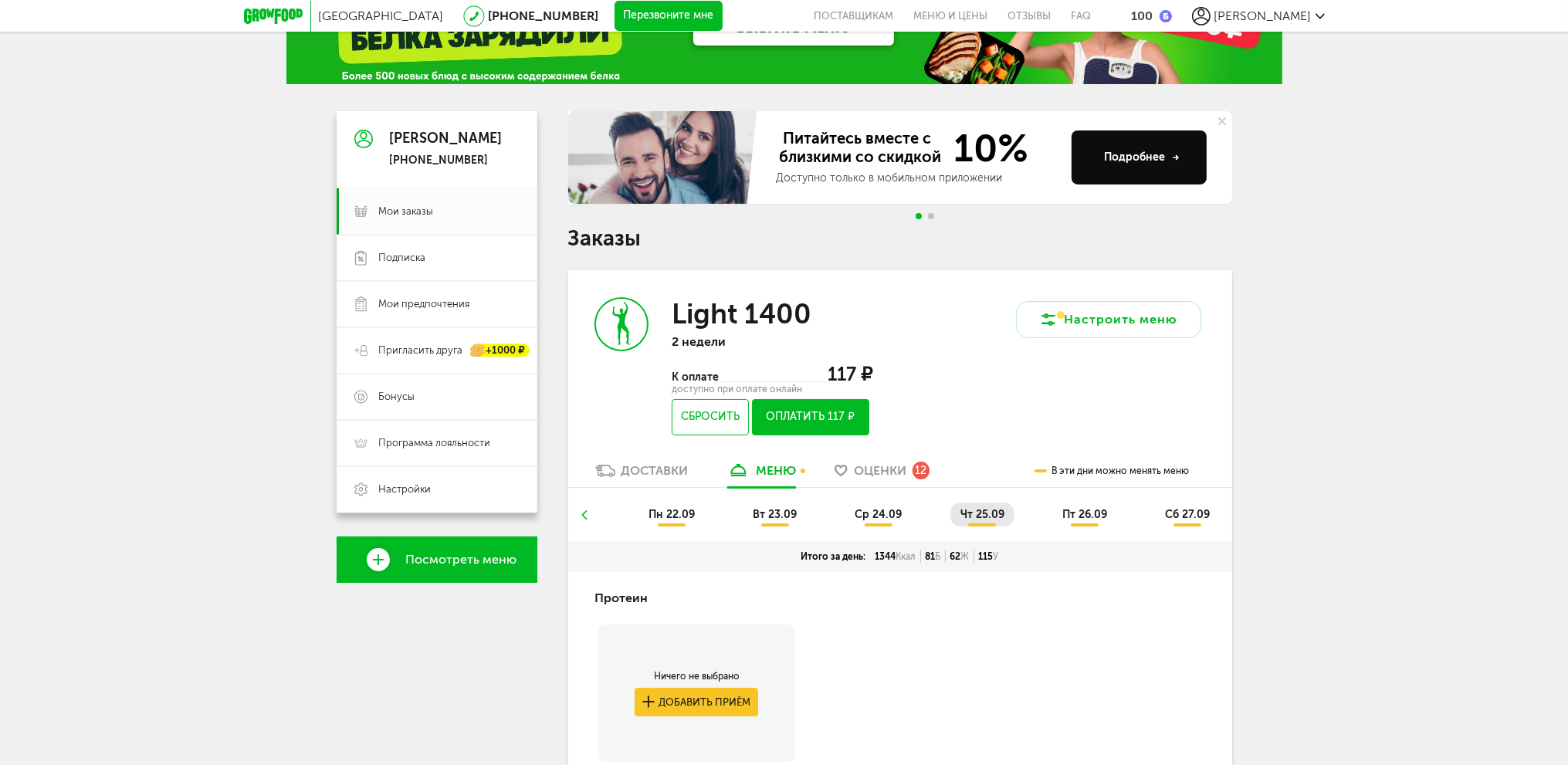
scroll to position [69, 0]
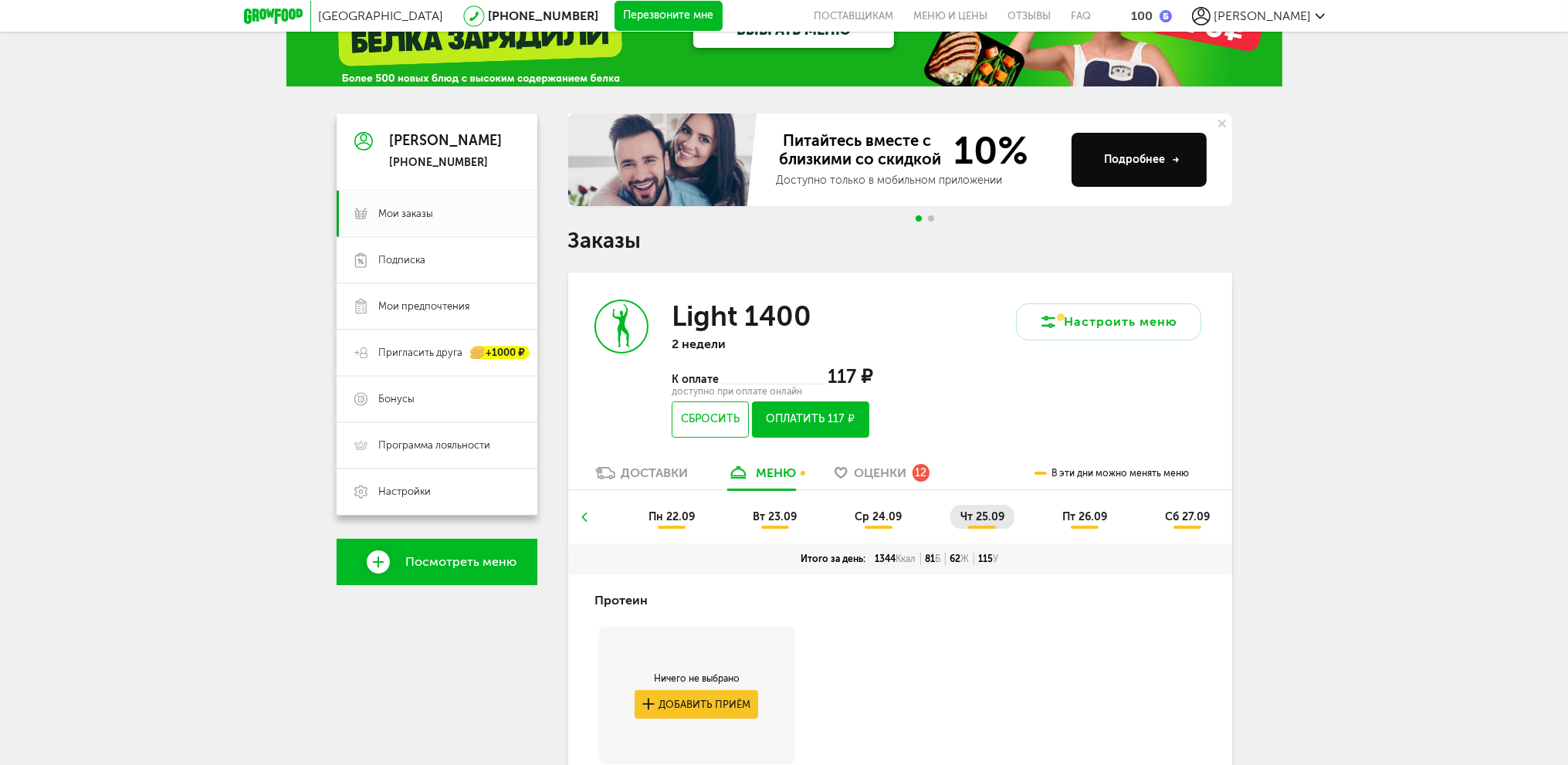
click at [882, 507] on li "ср 24.09" at bounding box center [878, 517] width 67 height 24
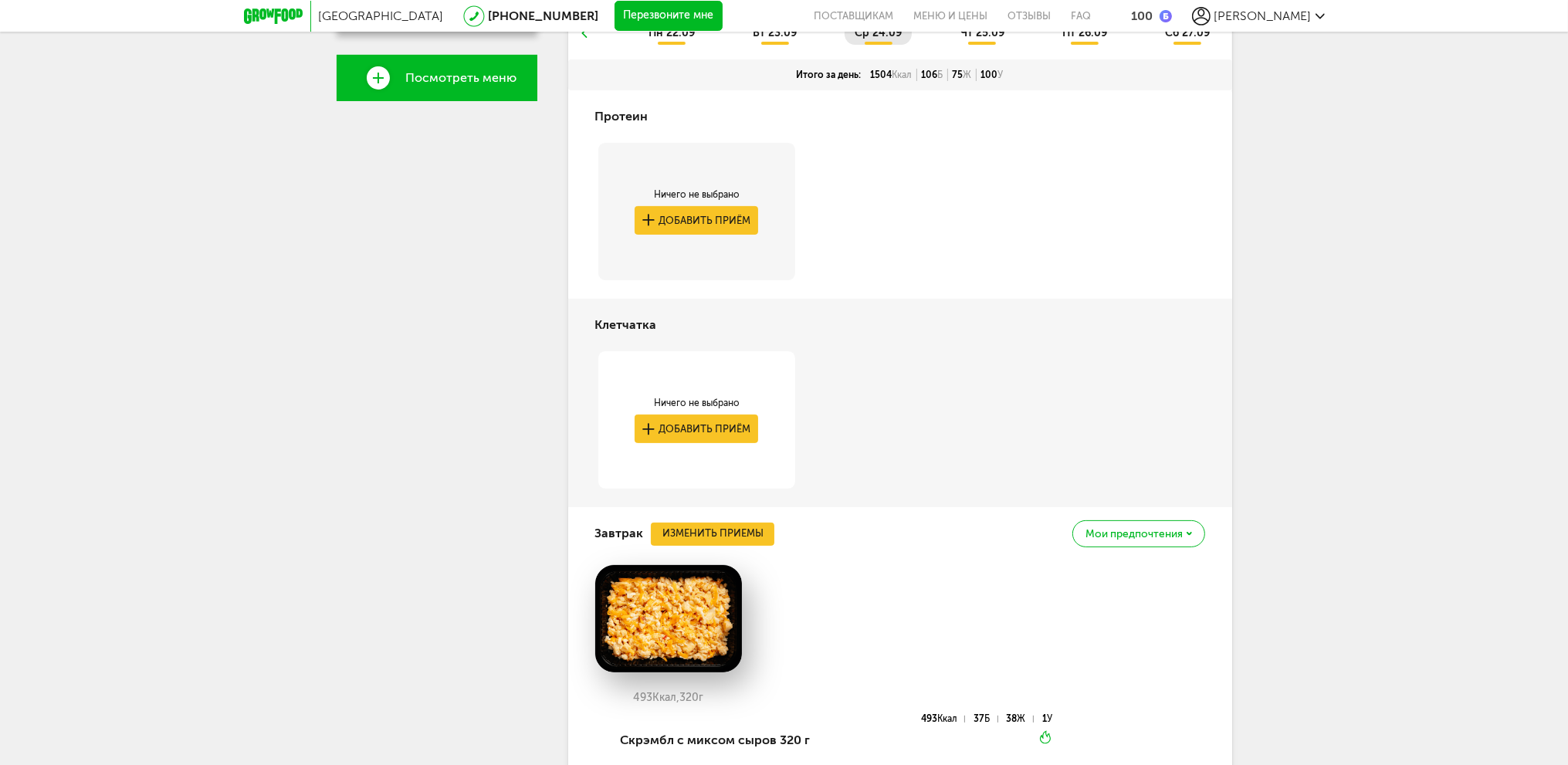
scroll to position [0, 0]
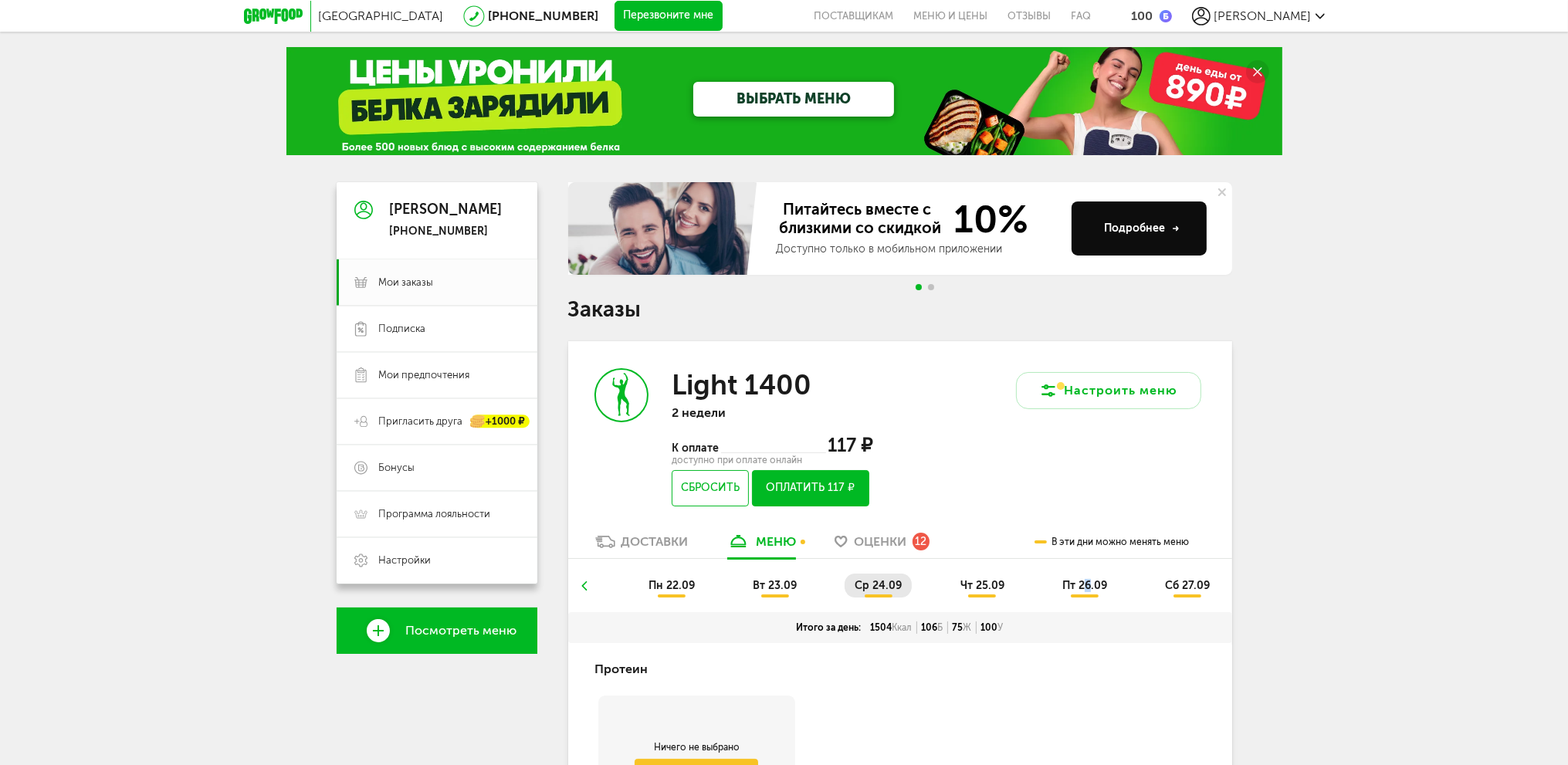
click at [1088, 601] on ul "пн 22.09 вт 23.09 ср 24.09 чт 25.09 пт 26.09 сб 27.09" at bounding box center [900, 593] width 641 height 38
click at [976, 591] on span "чт 25.09" at bounding box center [982, 585] width 44 height 13
click at [1099, 579] on span "пт 26.09" at bounding box center [1085, 585] width 45 height 13
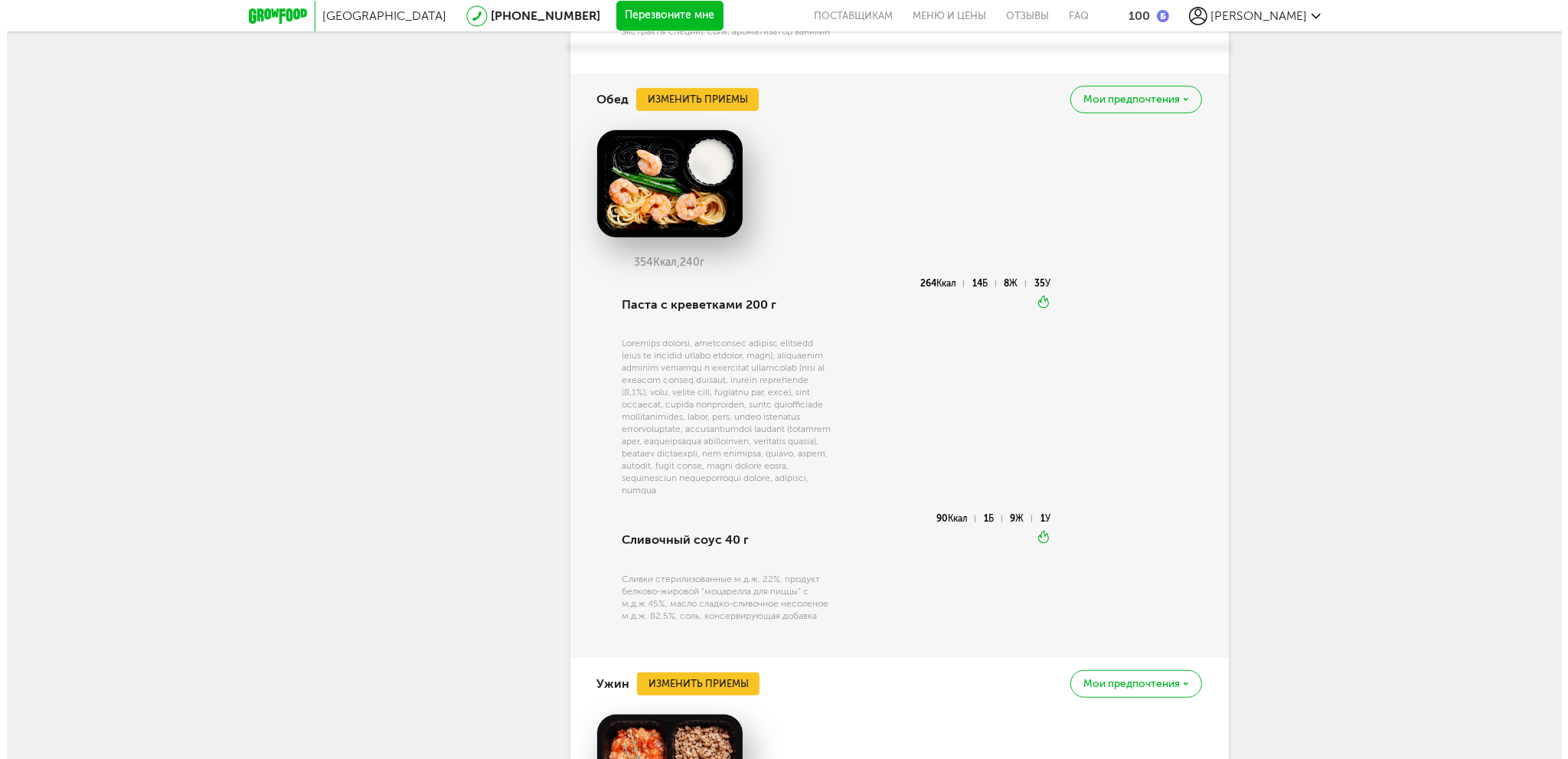
scroll to position [1379, 0]
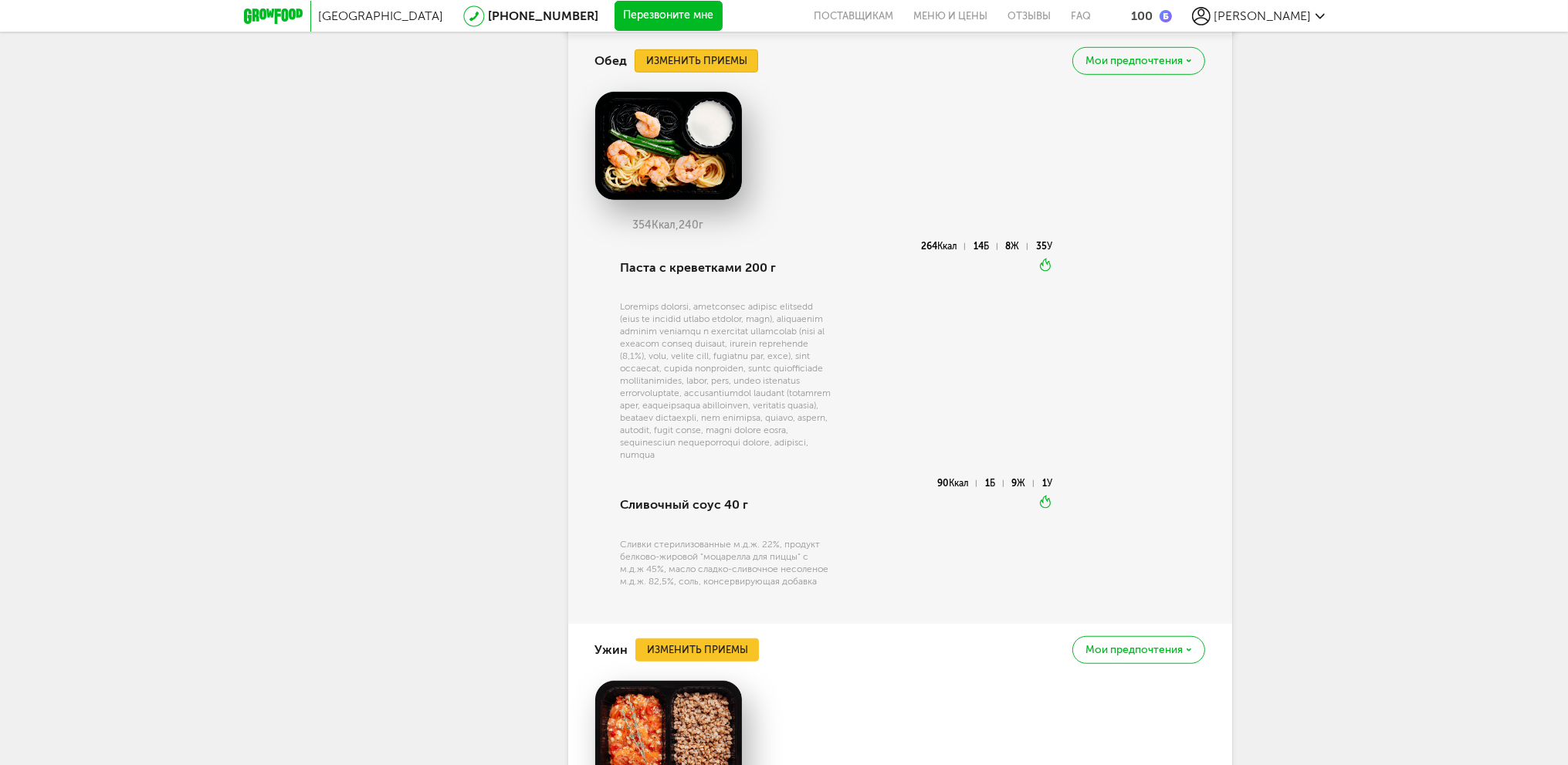
click at [728, 65] on button "Изменить приемы" at bounding box center [696, 61] width 124 height 23
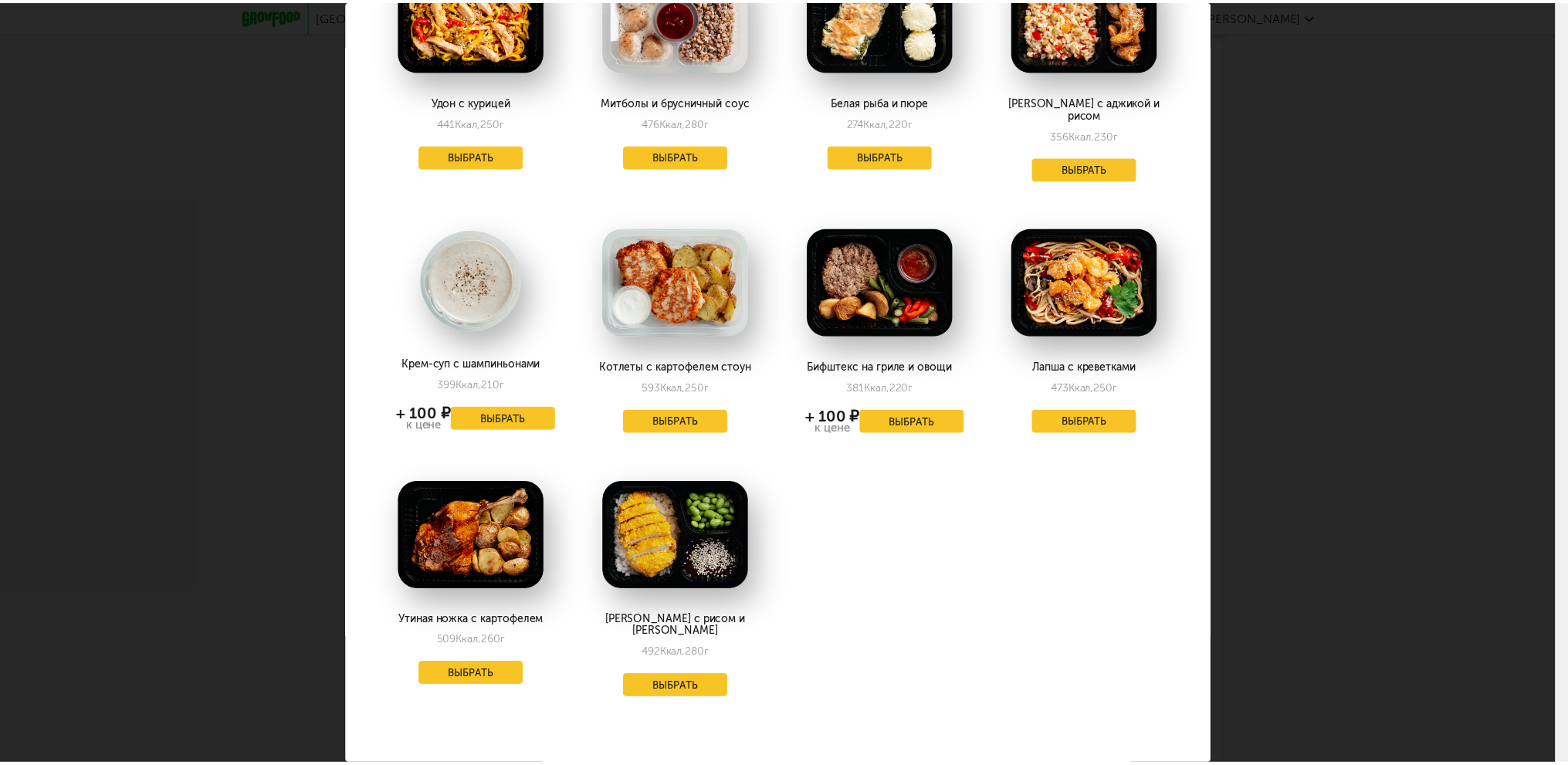
scroll to position [1941, 0]
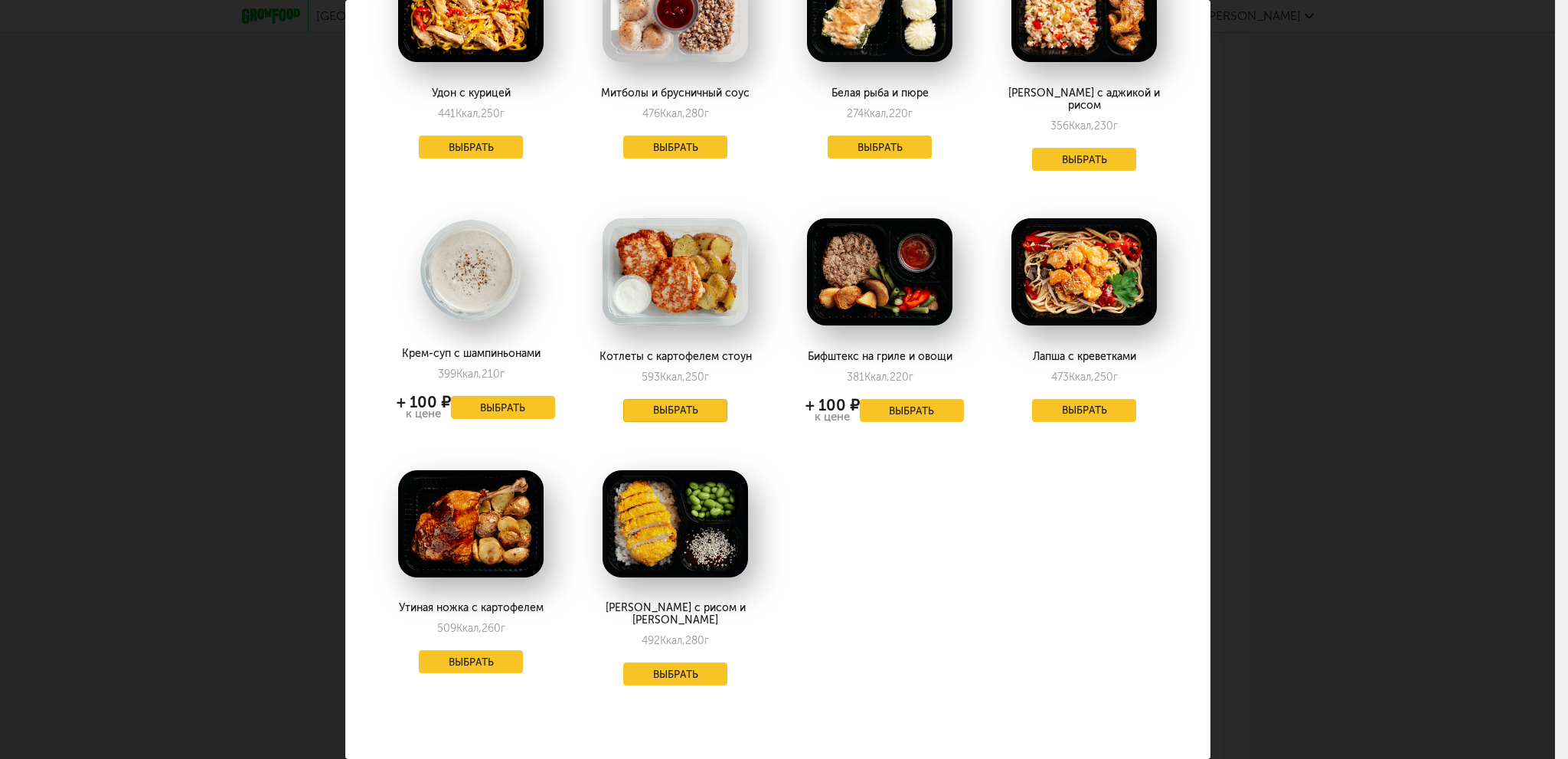
click at [688, 399] on button "Выбрать" at bounding box center [675, 410] width 104 height 23
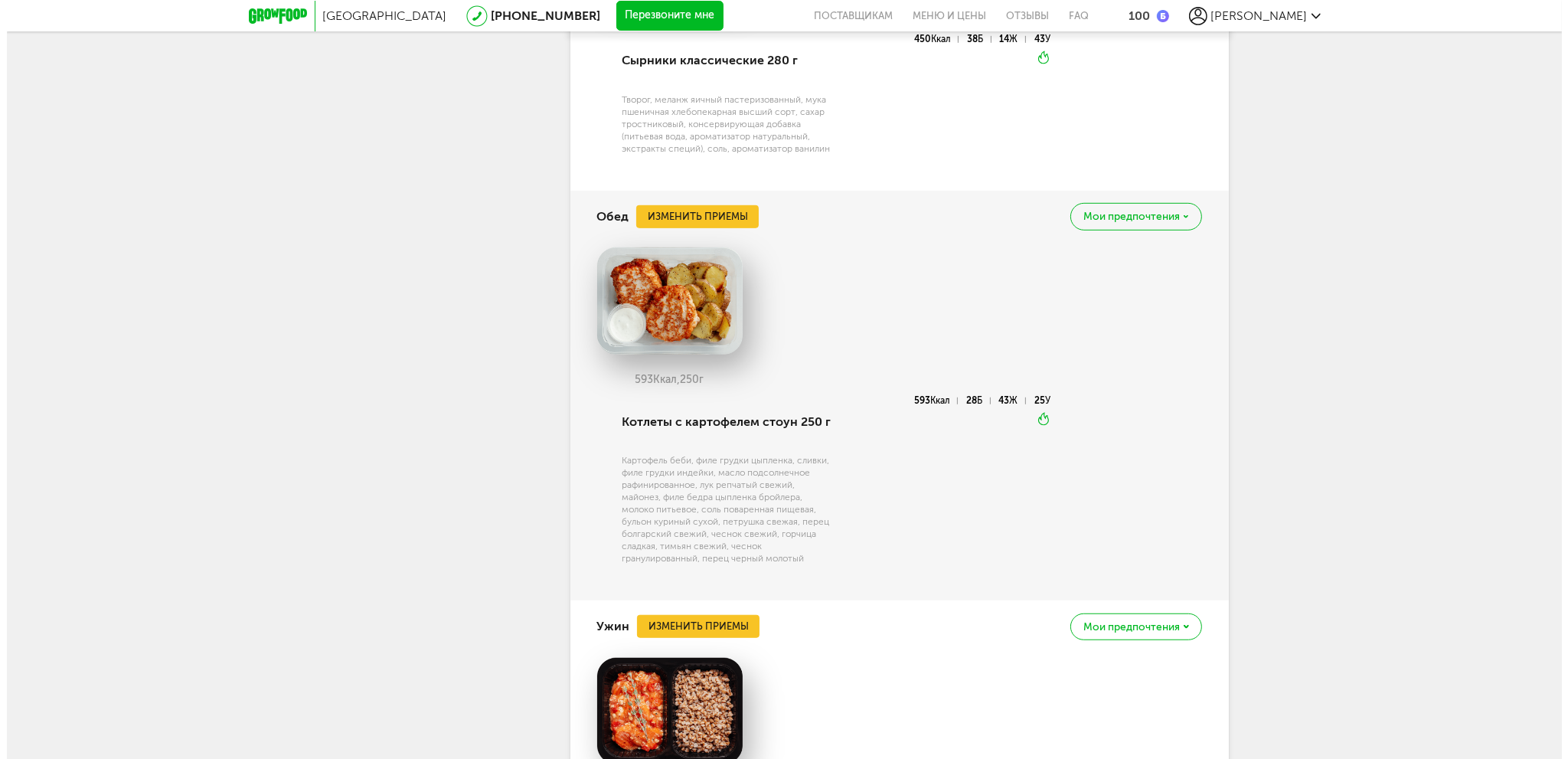
scroll to position [1224, 0]
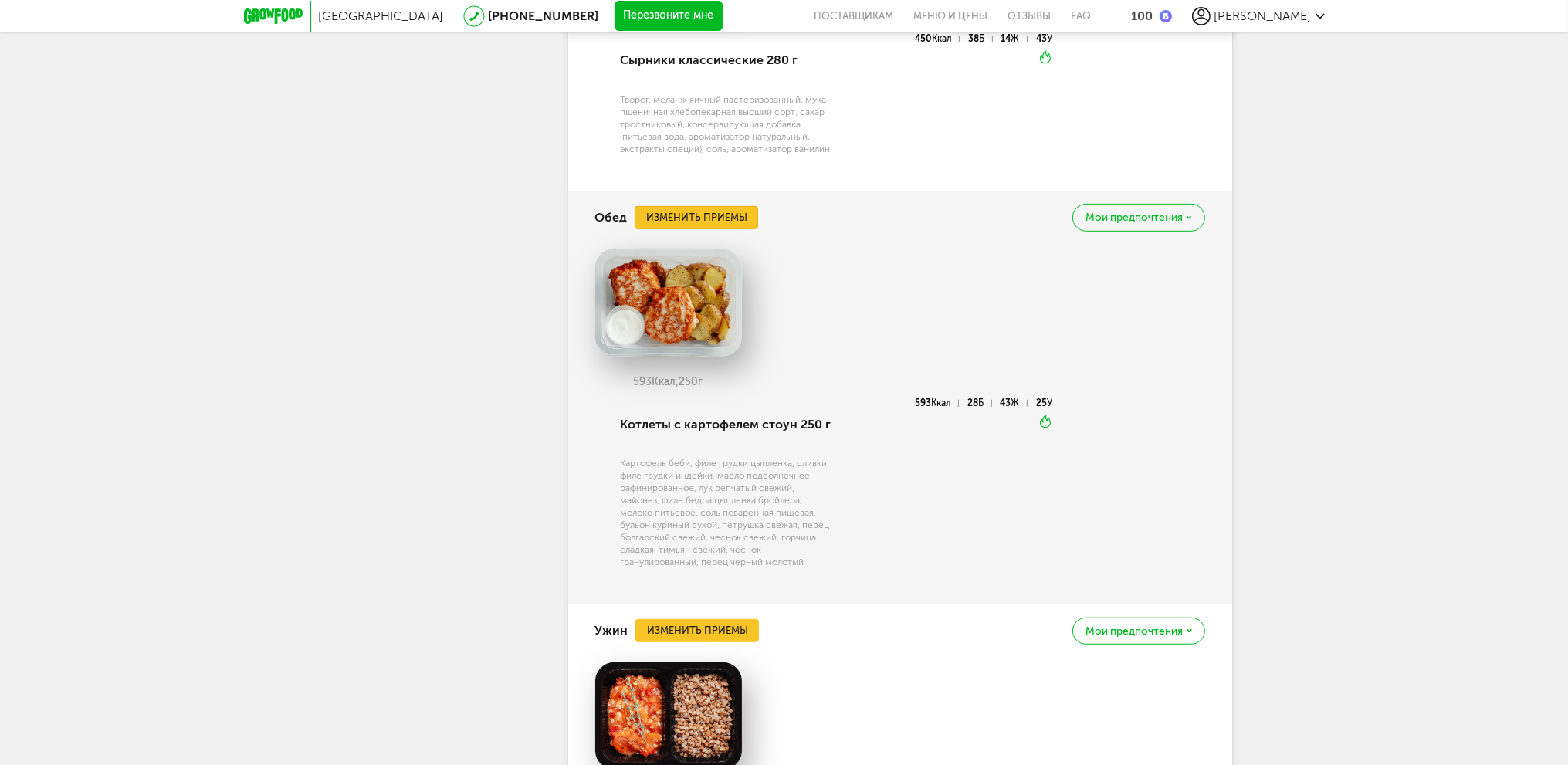
click at [723, 214] on button "Изменить приемы" at bounding box center [696, 217] width 124 height 23
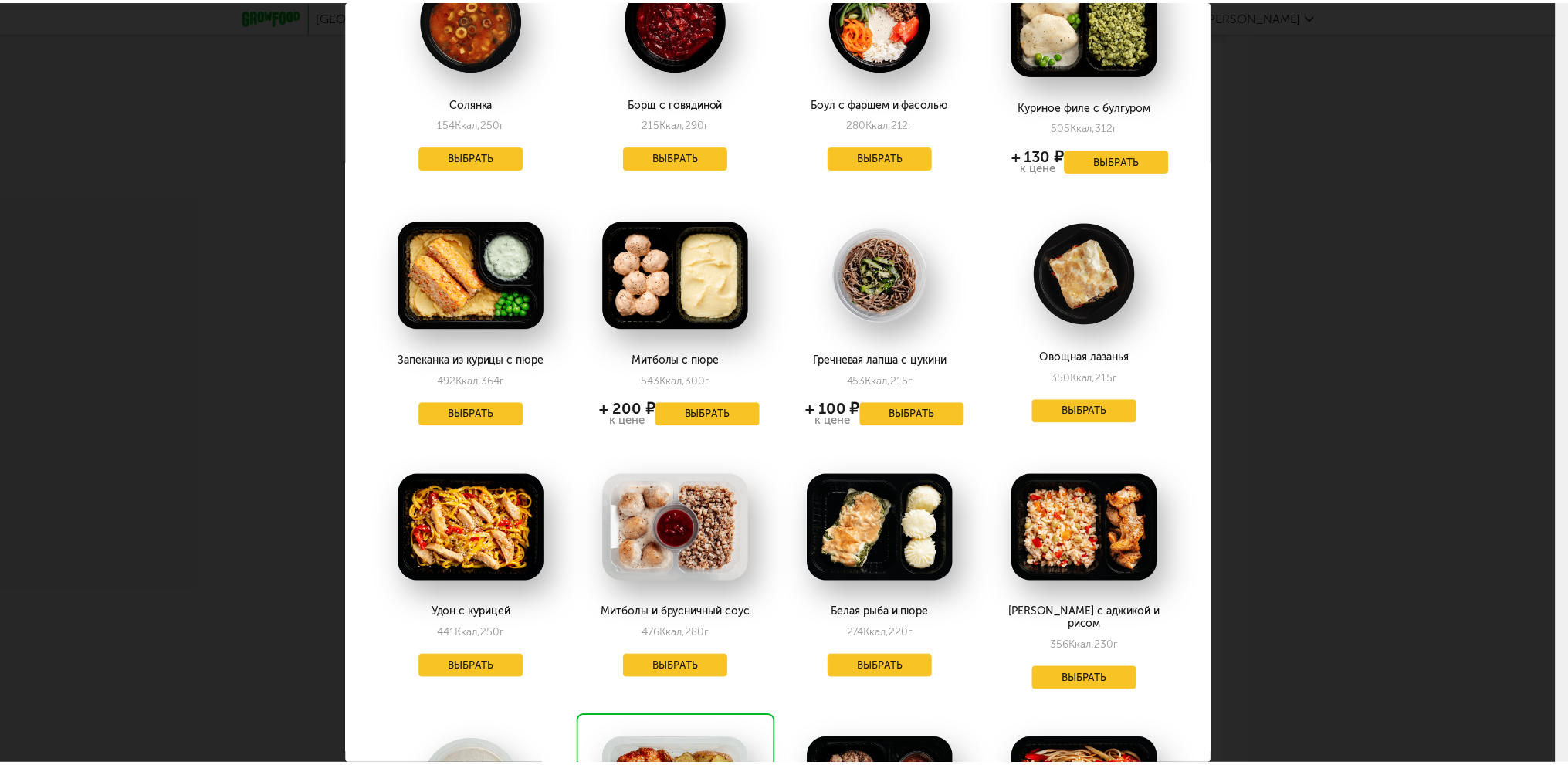
scroll to position [1776, 0]
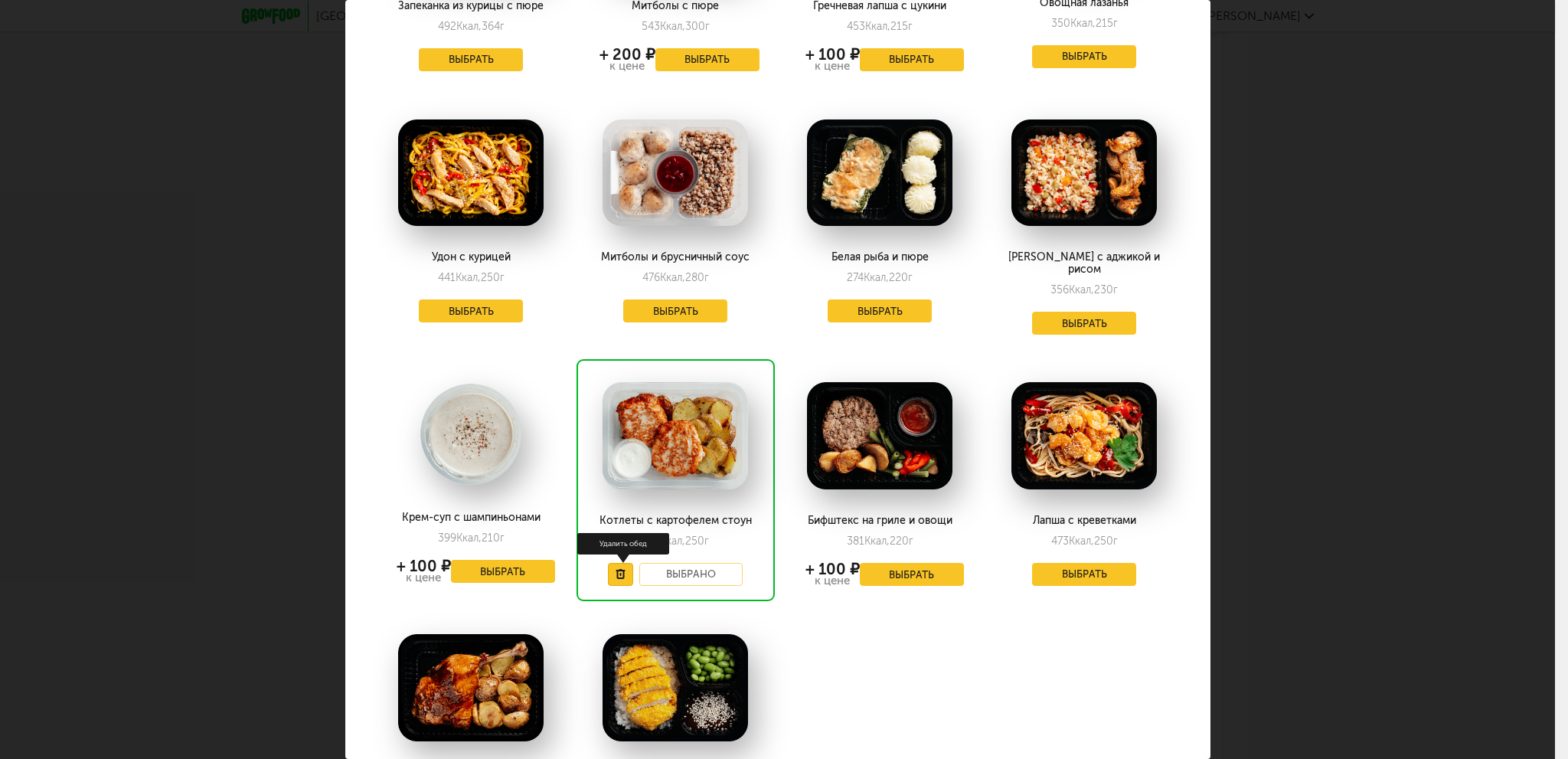
click at [619, 569] on use at bounding box center [620, 575] width 9 height 10
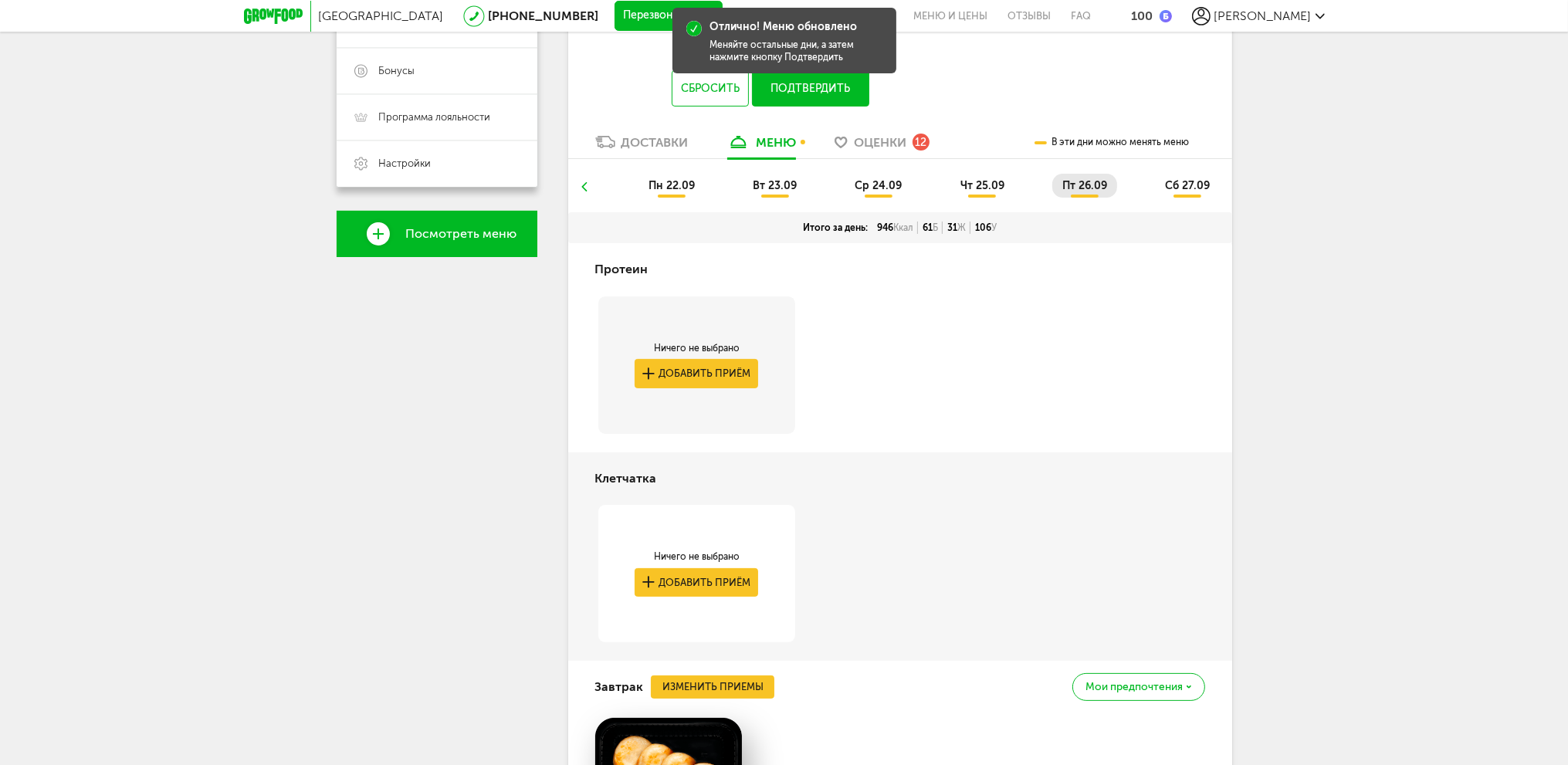
scroll to position [0, 0]
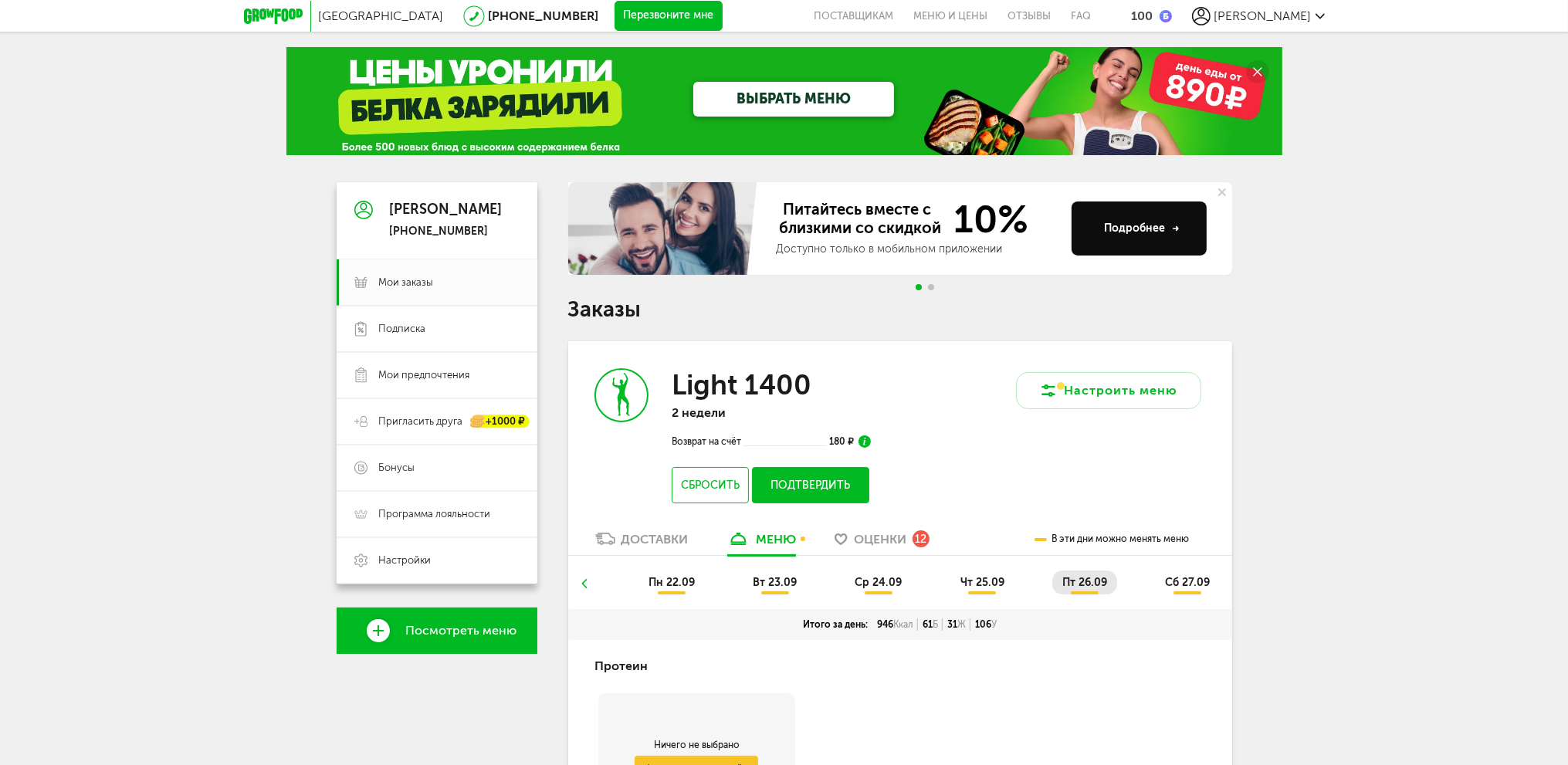
click at [864, 442] on img at bounding box center [865, 442] width 12 height 12
click at [849, 363] on icon at bounding box center [848, 366] width 8 height 8
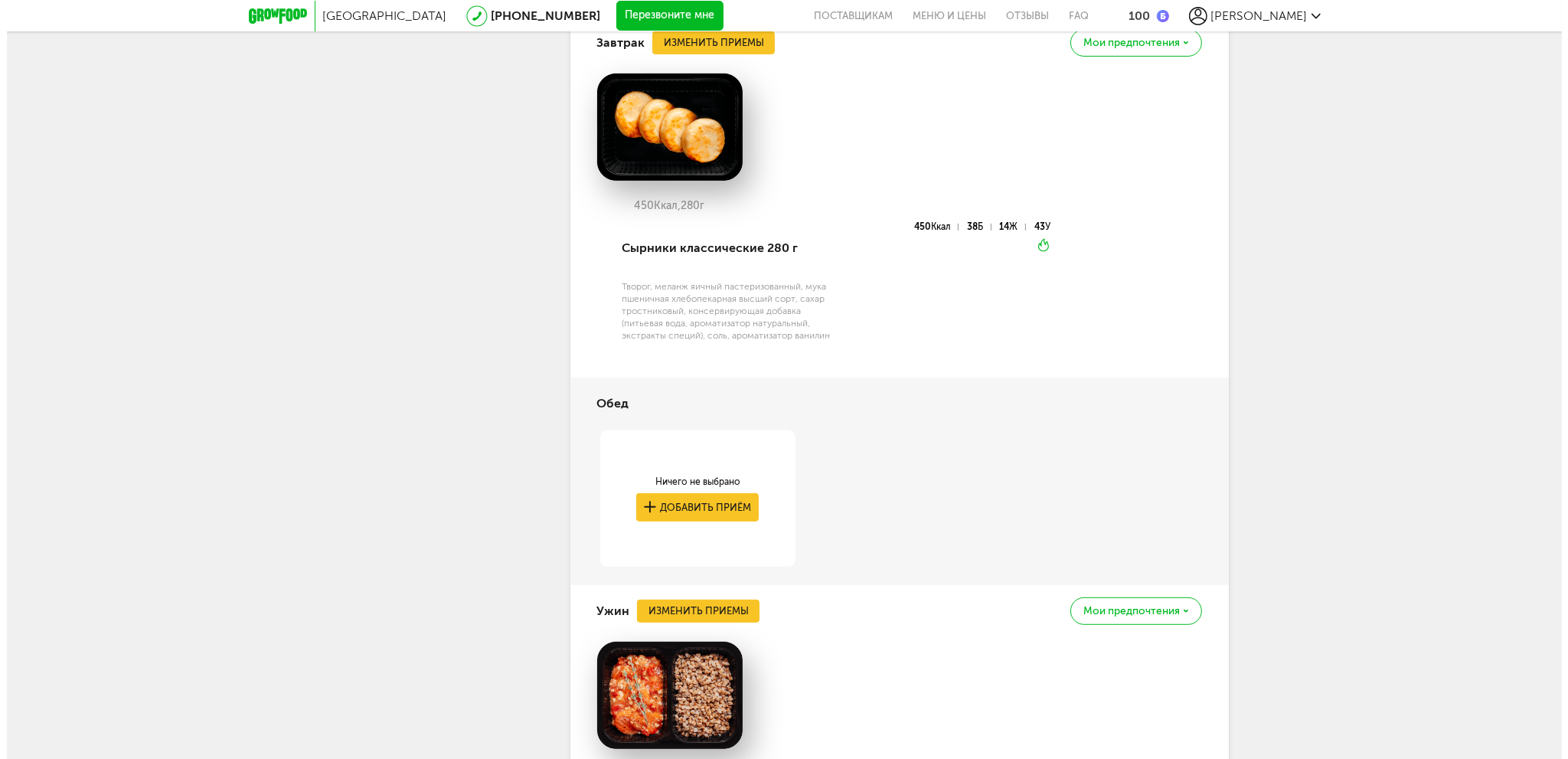
scroll to position [1149, 0]
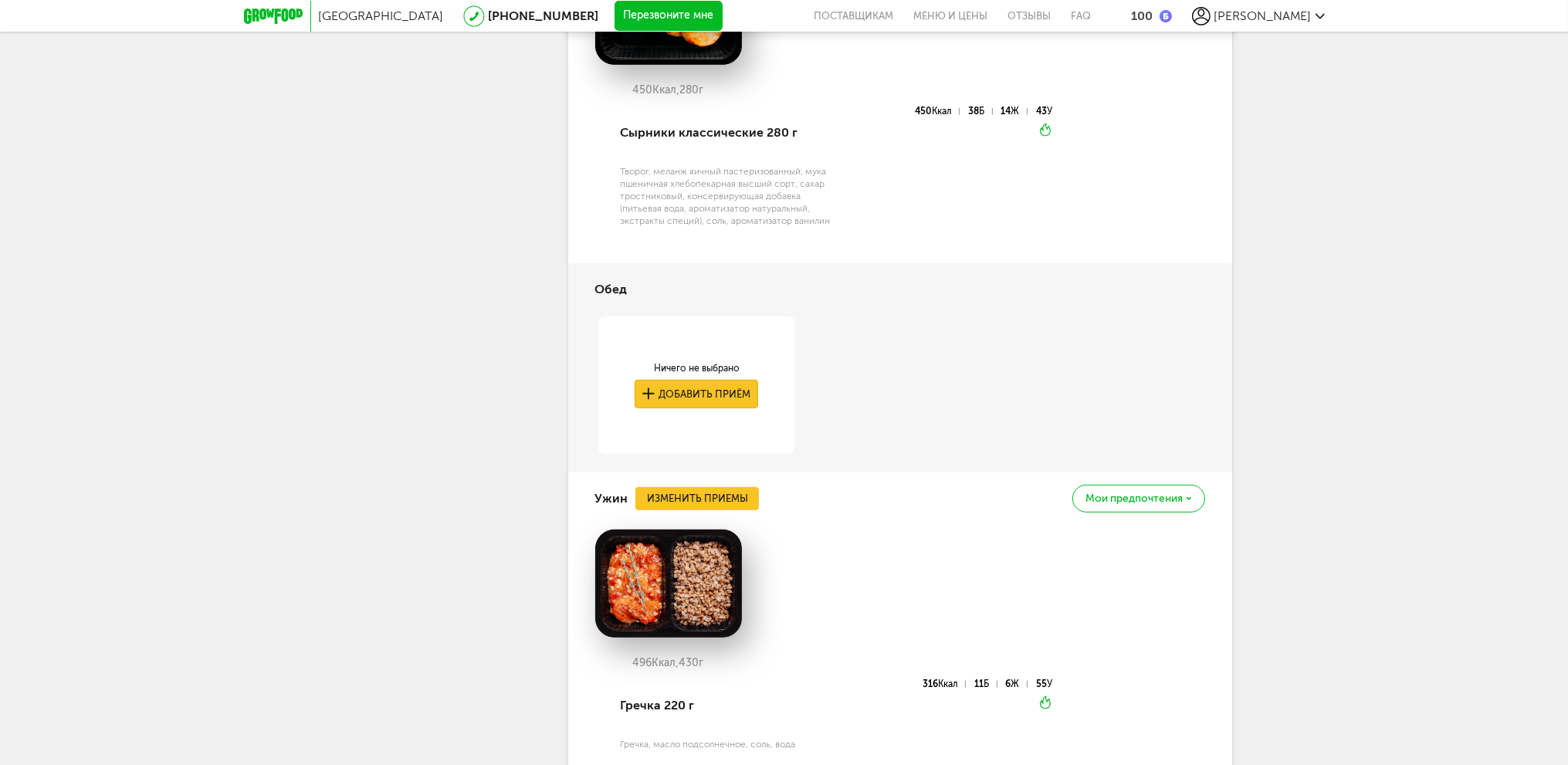
click at [691, 383] on button "Добавить приём" at bounding box center [696, 394] width 124 height 29
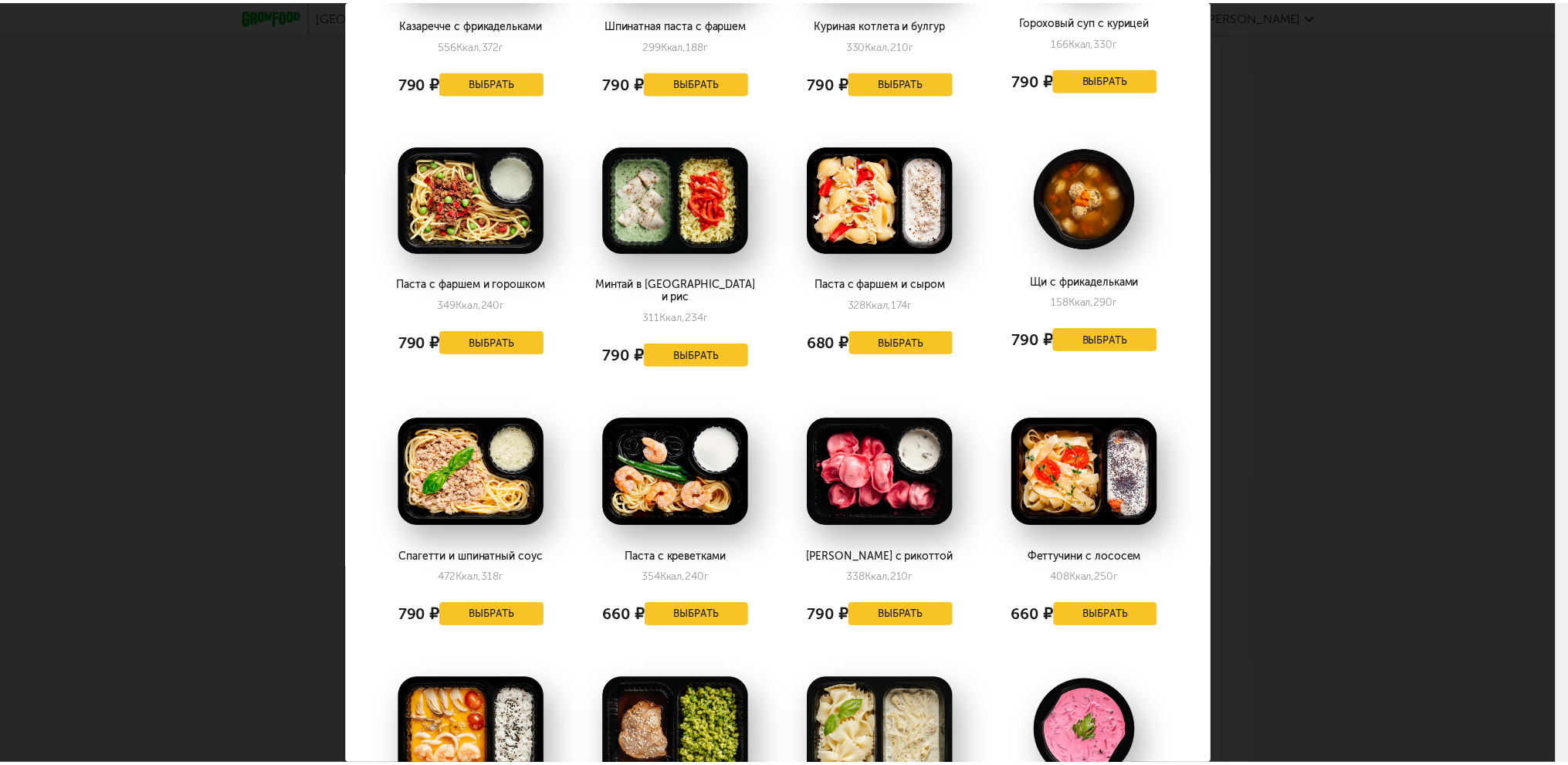
scroll to position [386, 0]
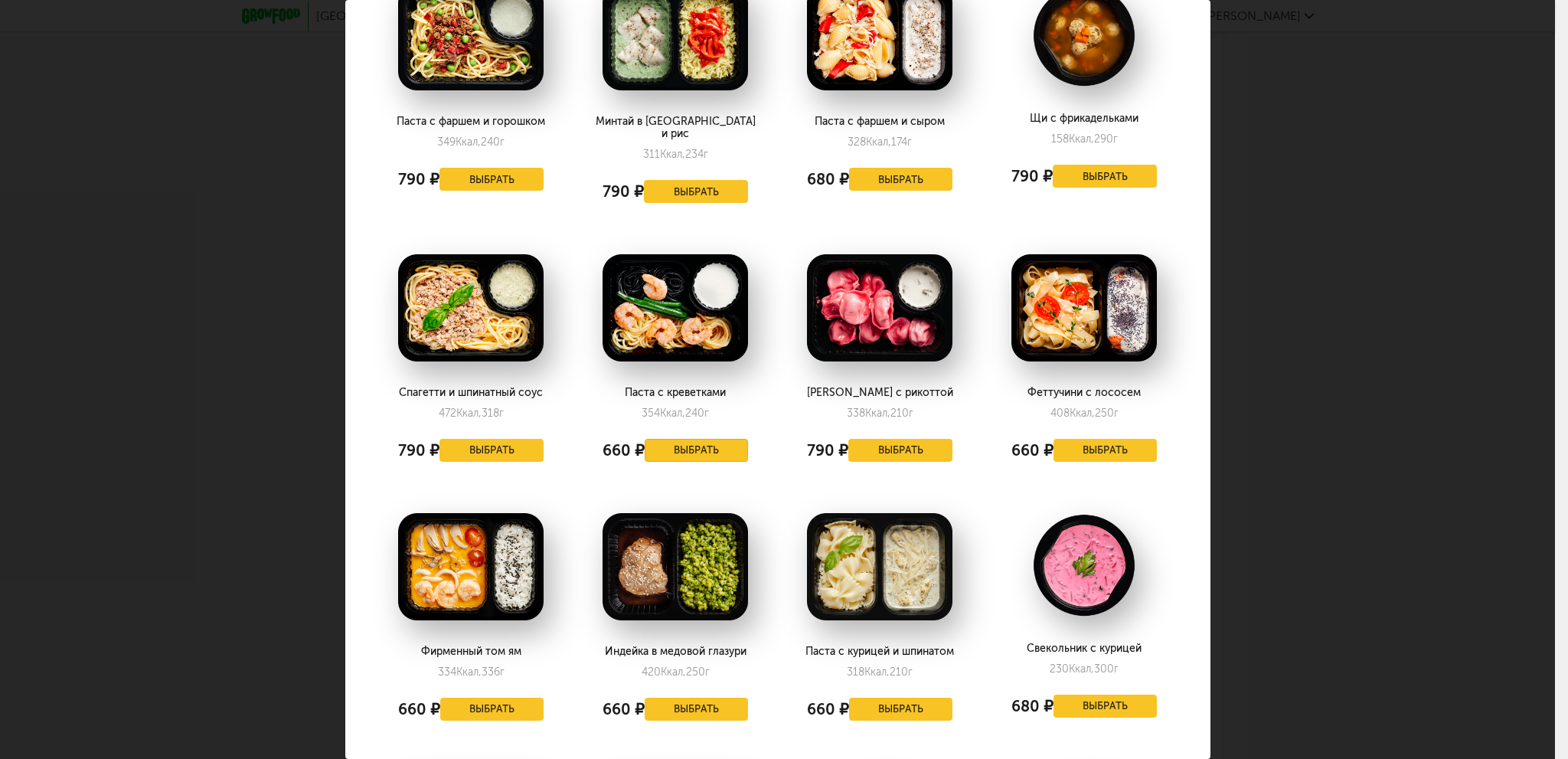
click at [693, 439] on button "Выбрать" at bounding box center [696, 450] width 104 height 23
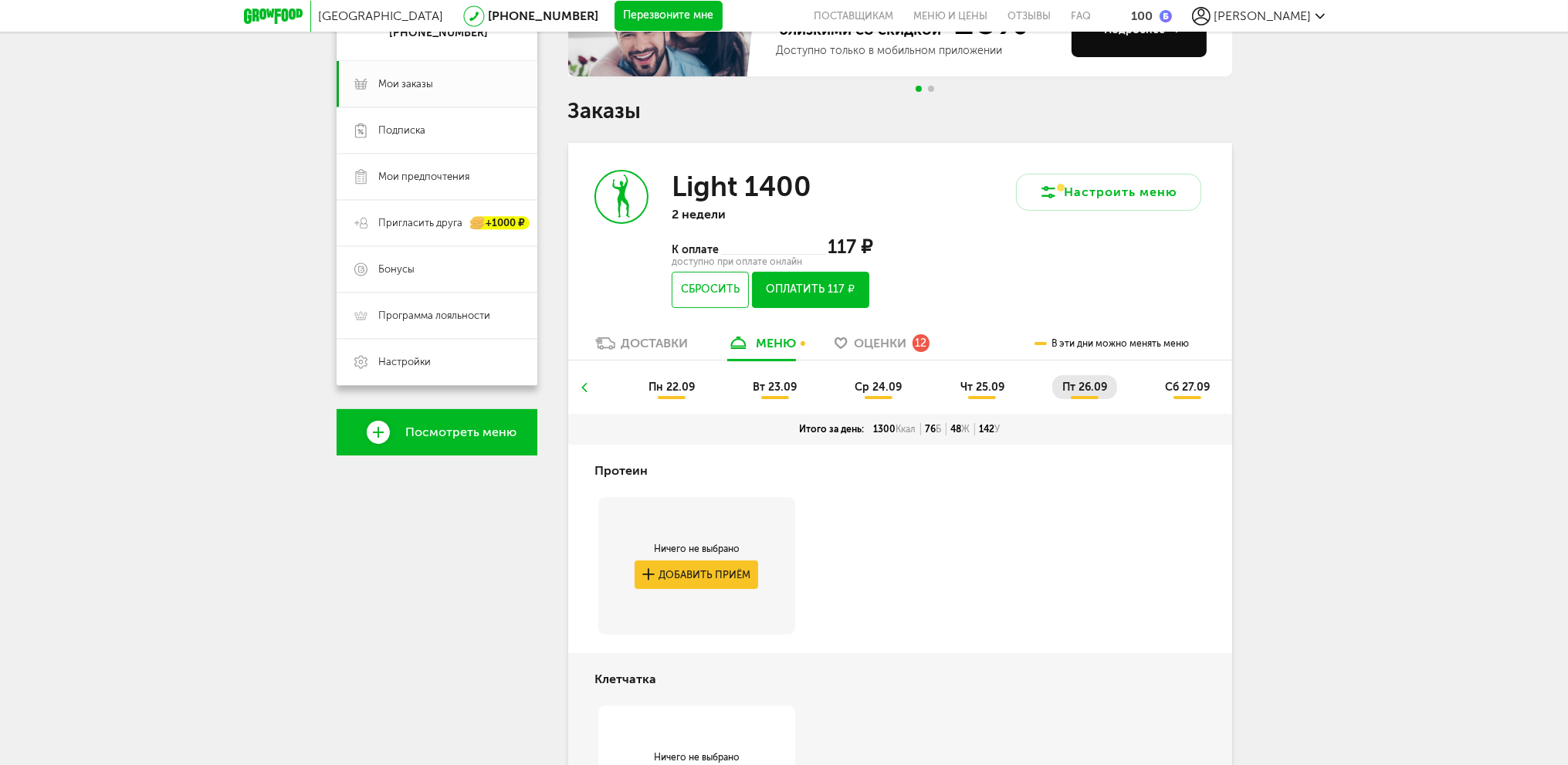
scroll to position [198, 0]
click at [706, 290] on button "Сбросить" at bounding box center [710, 291] width 77 height 37
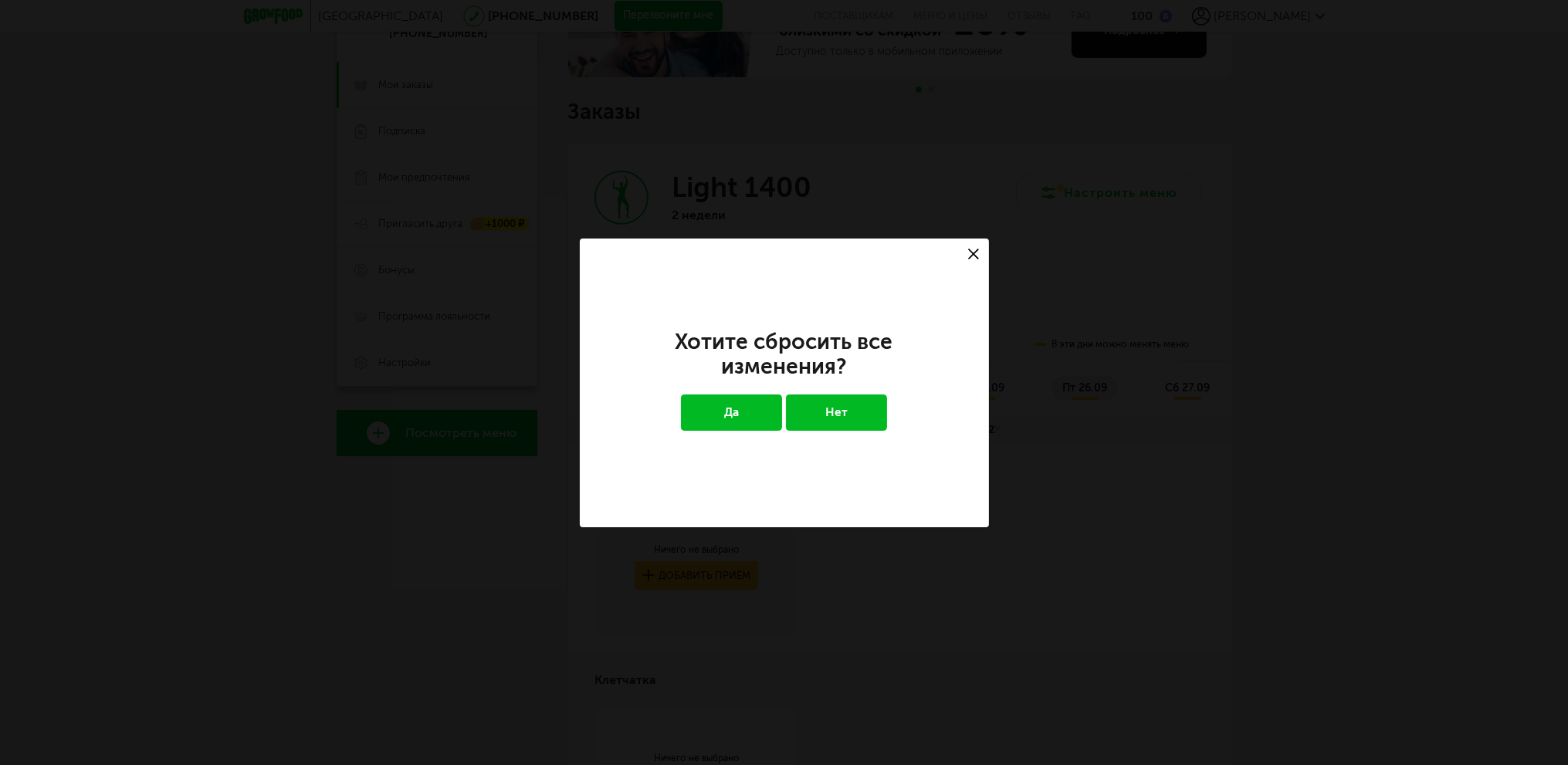
click at [772, 404] on button "Да" at bounding box center [732, 413] width 101 height 36
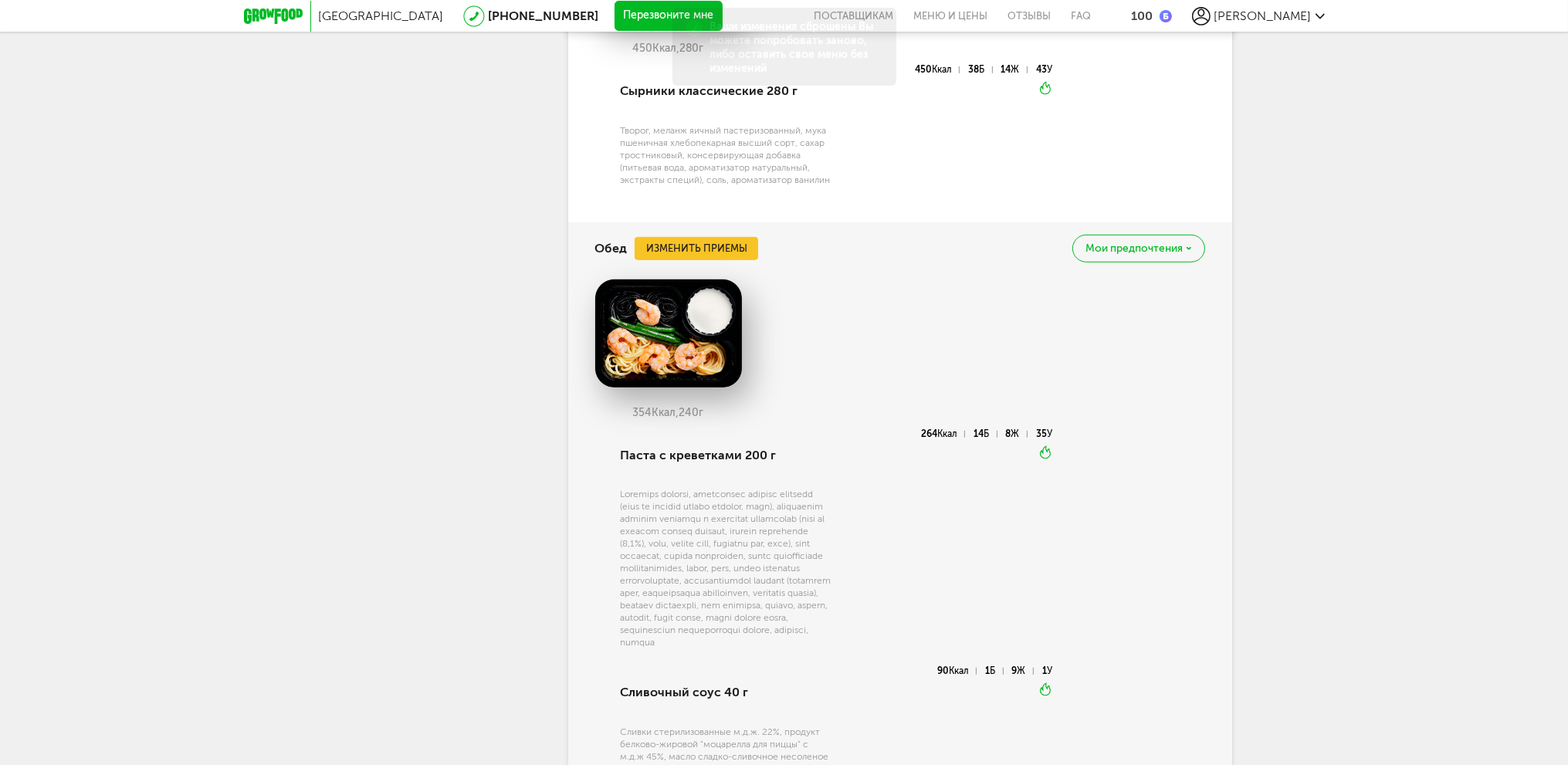
scroll to position [871, 0]
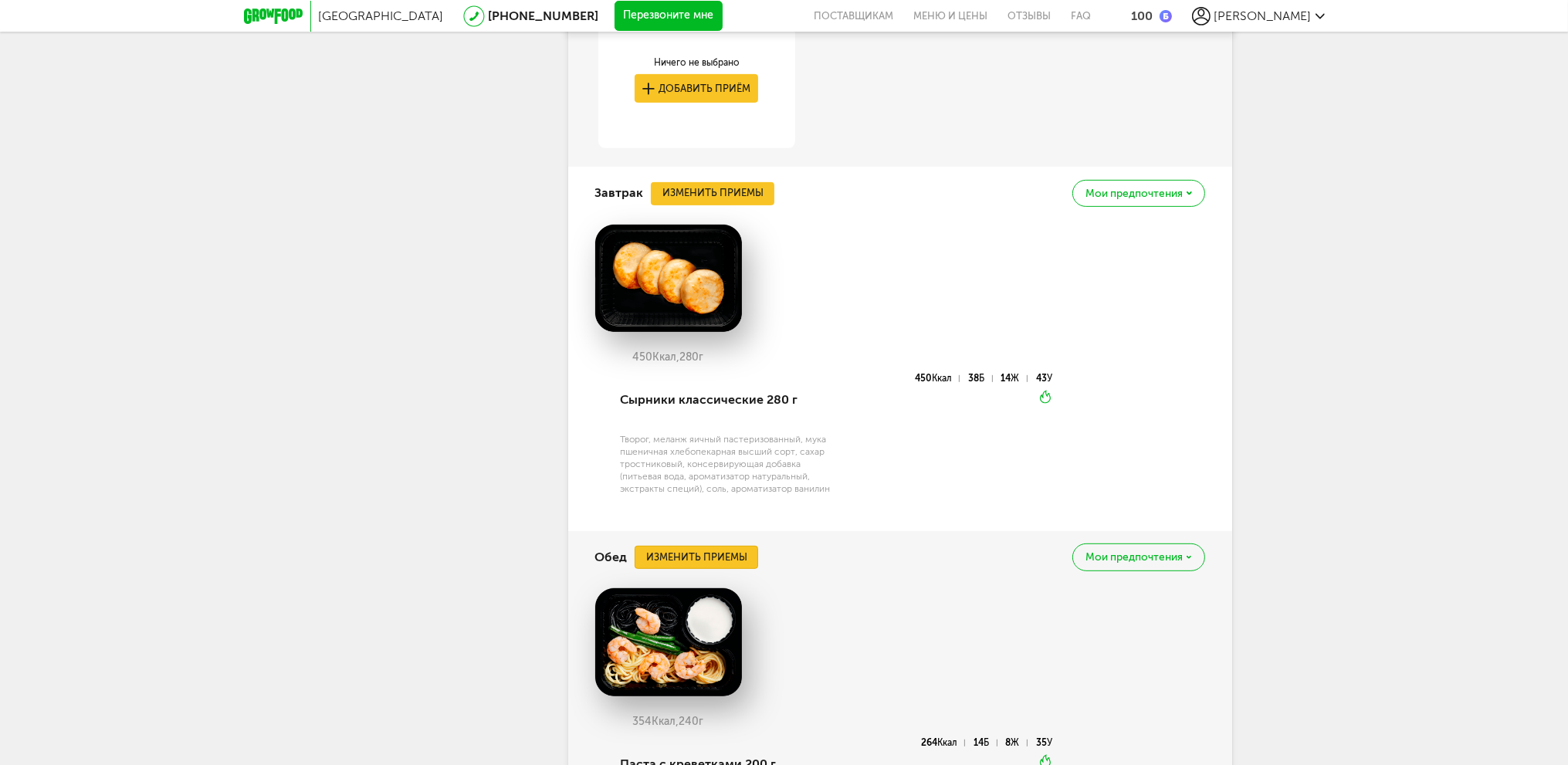
click at [709, 555] on button "Изменить приемы" at bounding box center [696, 557] width 124 height 23
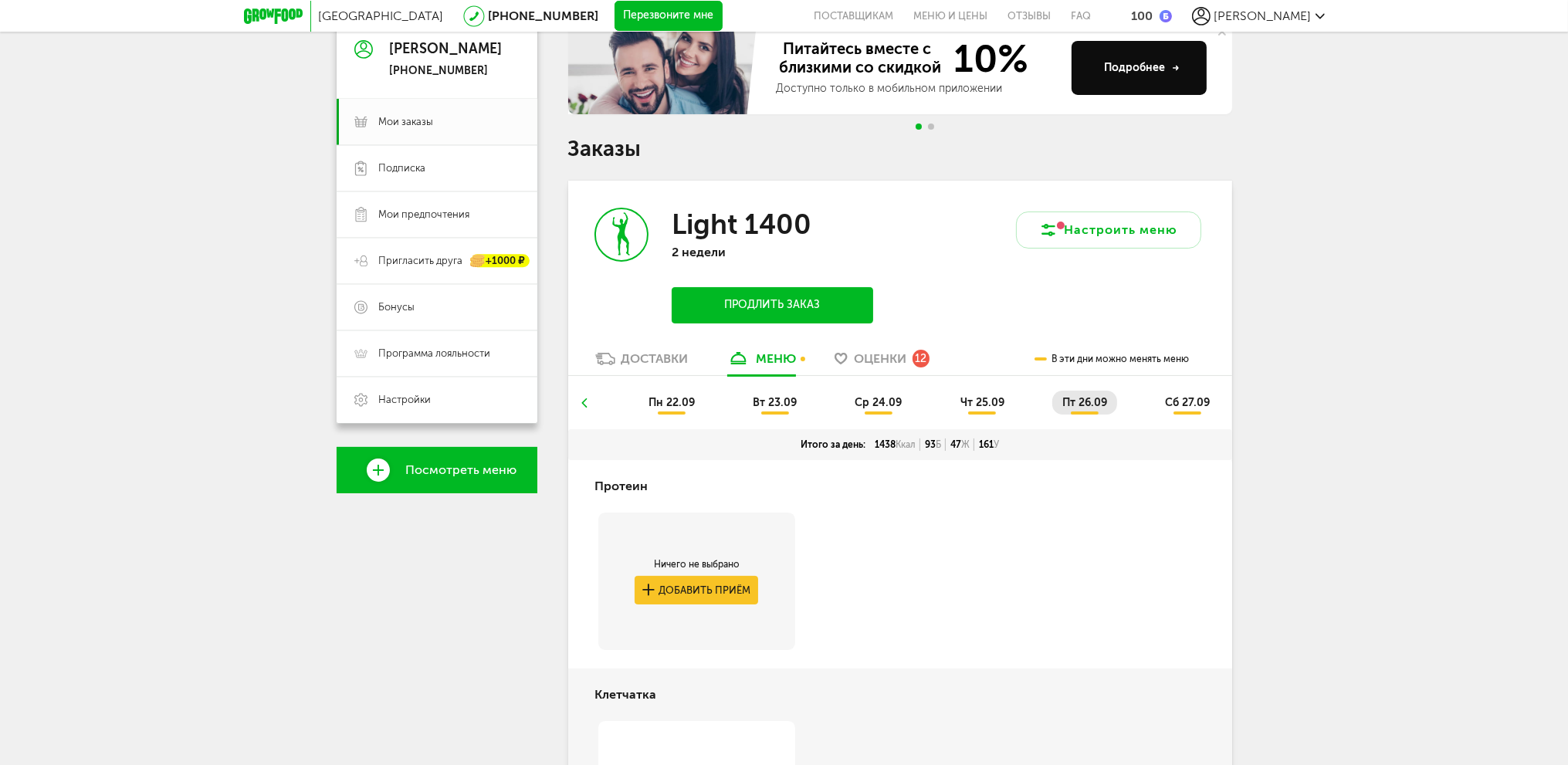
scroll to position [21, 0]
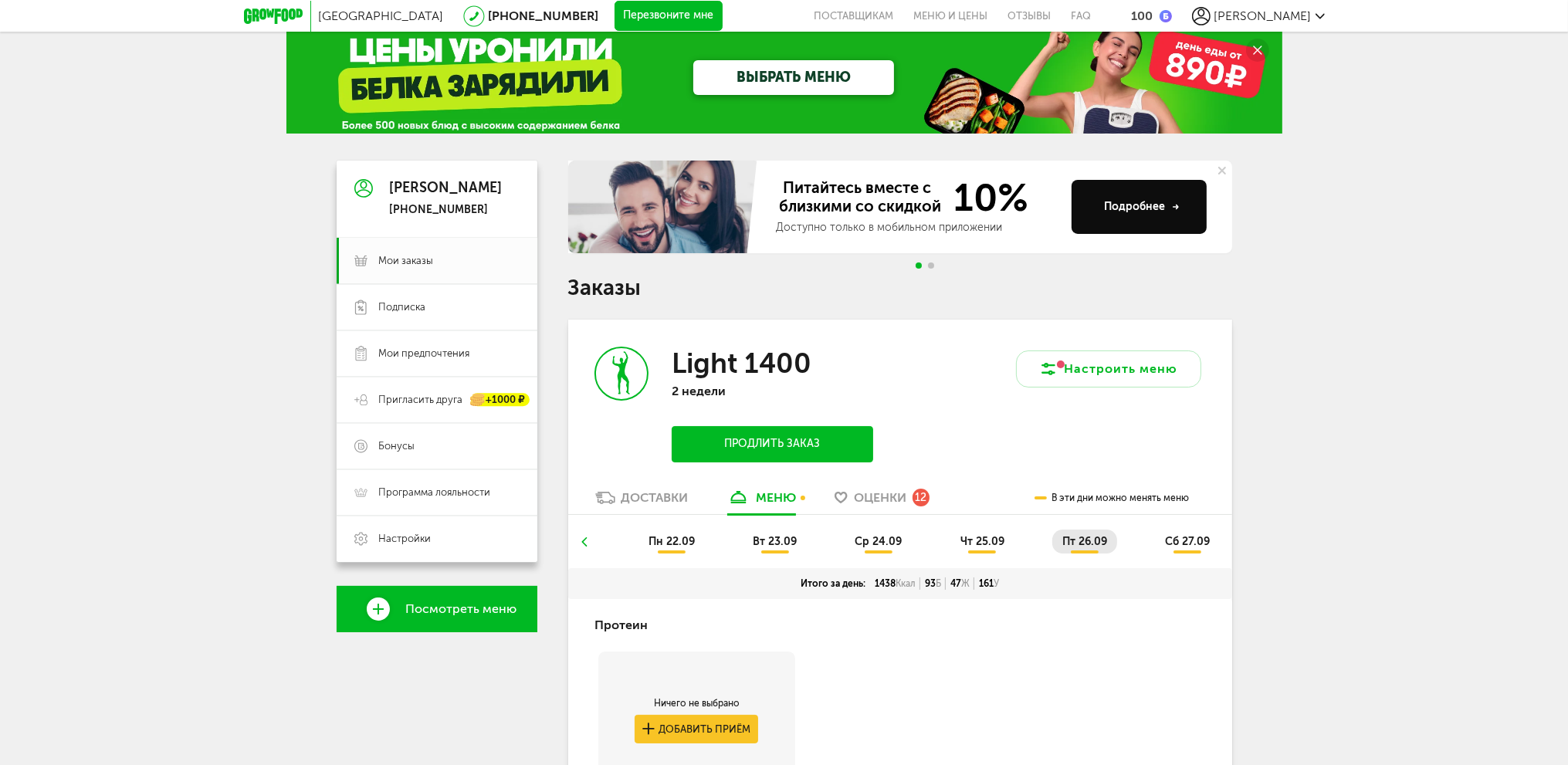
click at [983, 550] on li "чт 25.09" at bounding box center [982, 542] width 64 height 24
click at [1084, 548] on li "пт 26.09" at bounding box center [1085, 542] width 65 height 24
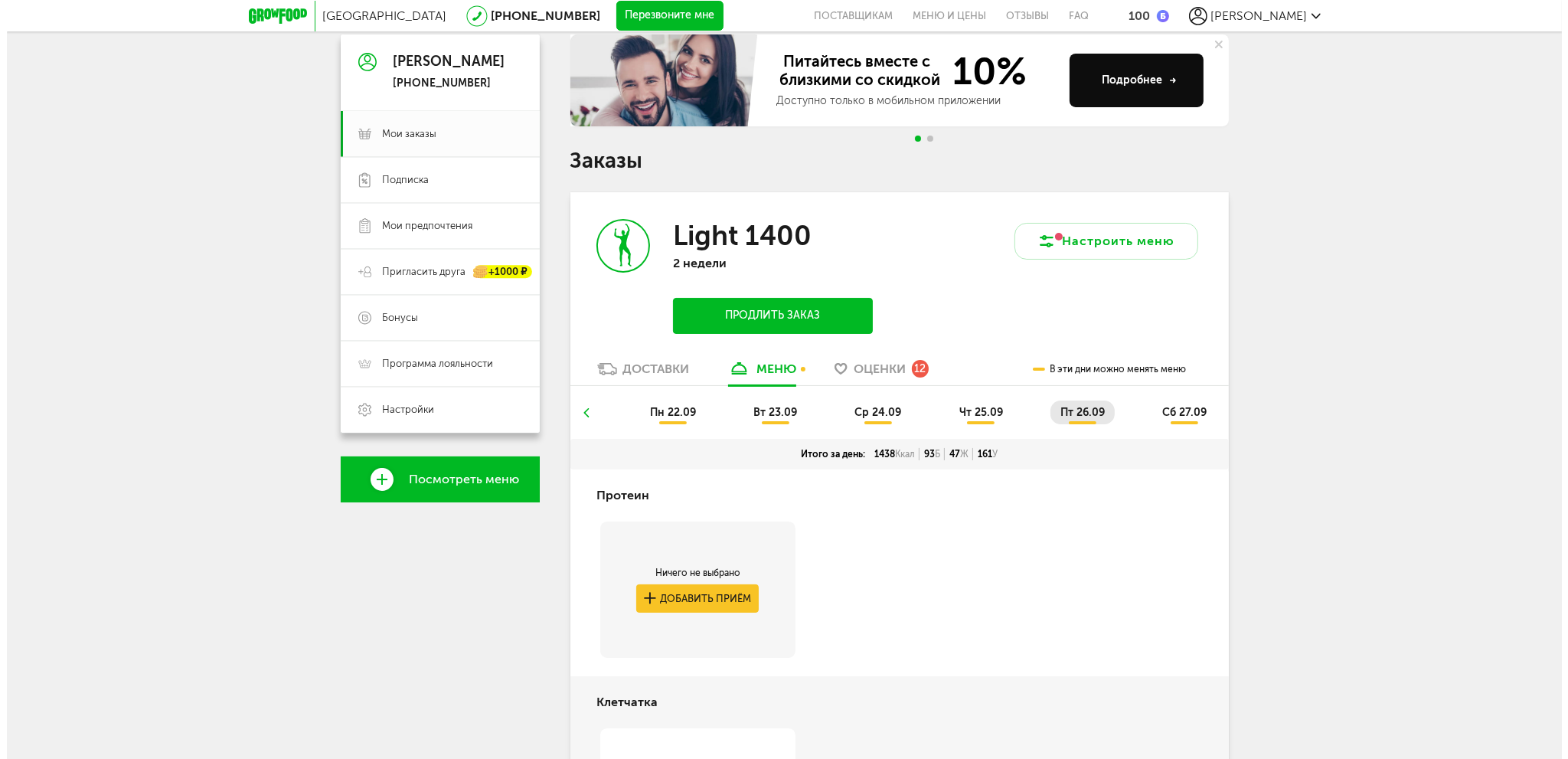
scroll to position [0, 0]
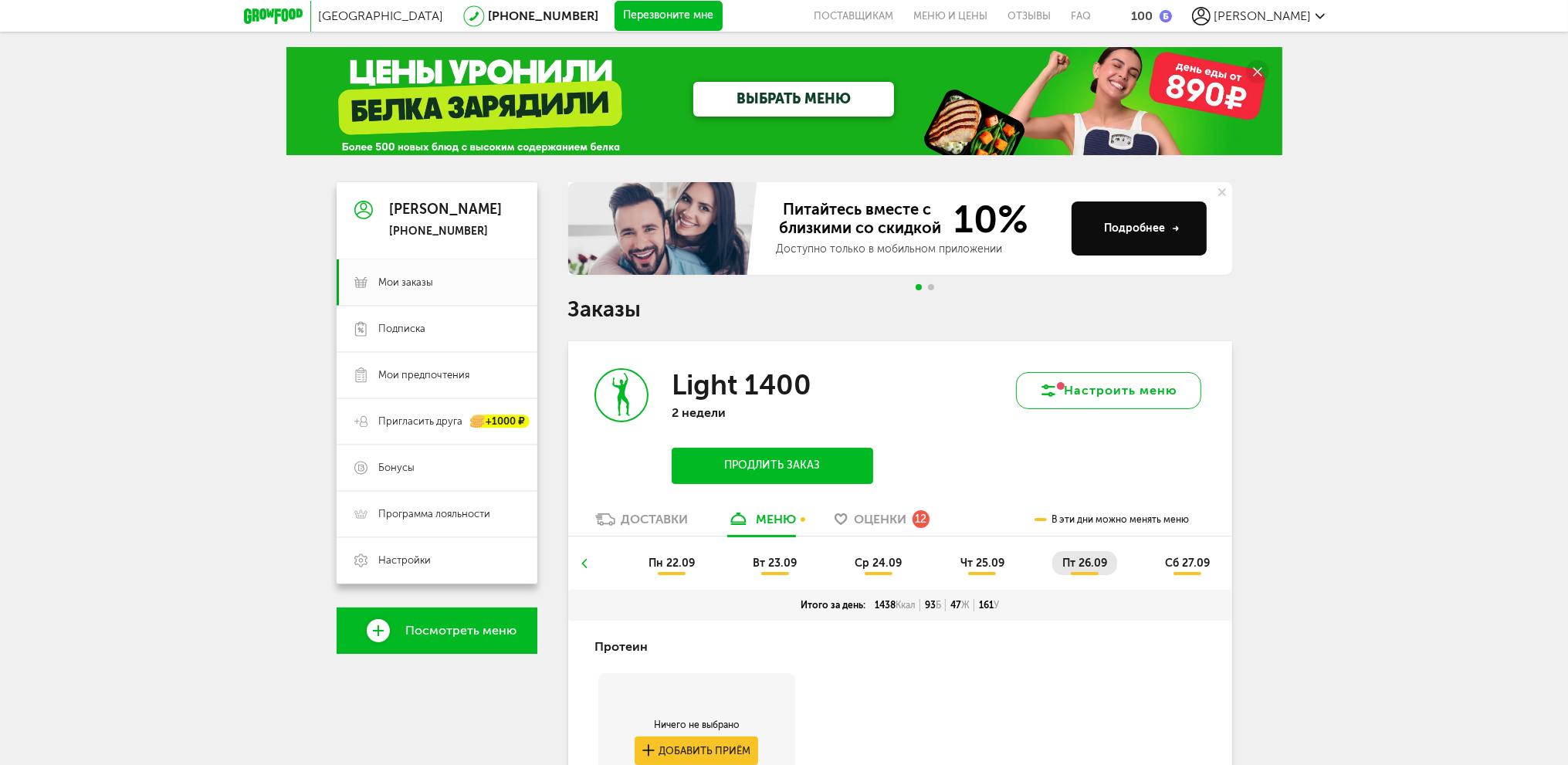
click at [1130, 376] on button "Настроить меню" at bounding box center [1108, 390] width 185 height 37
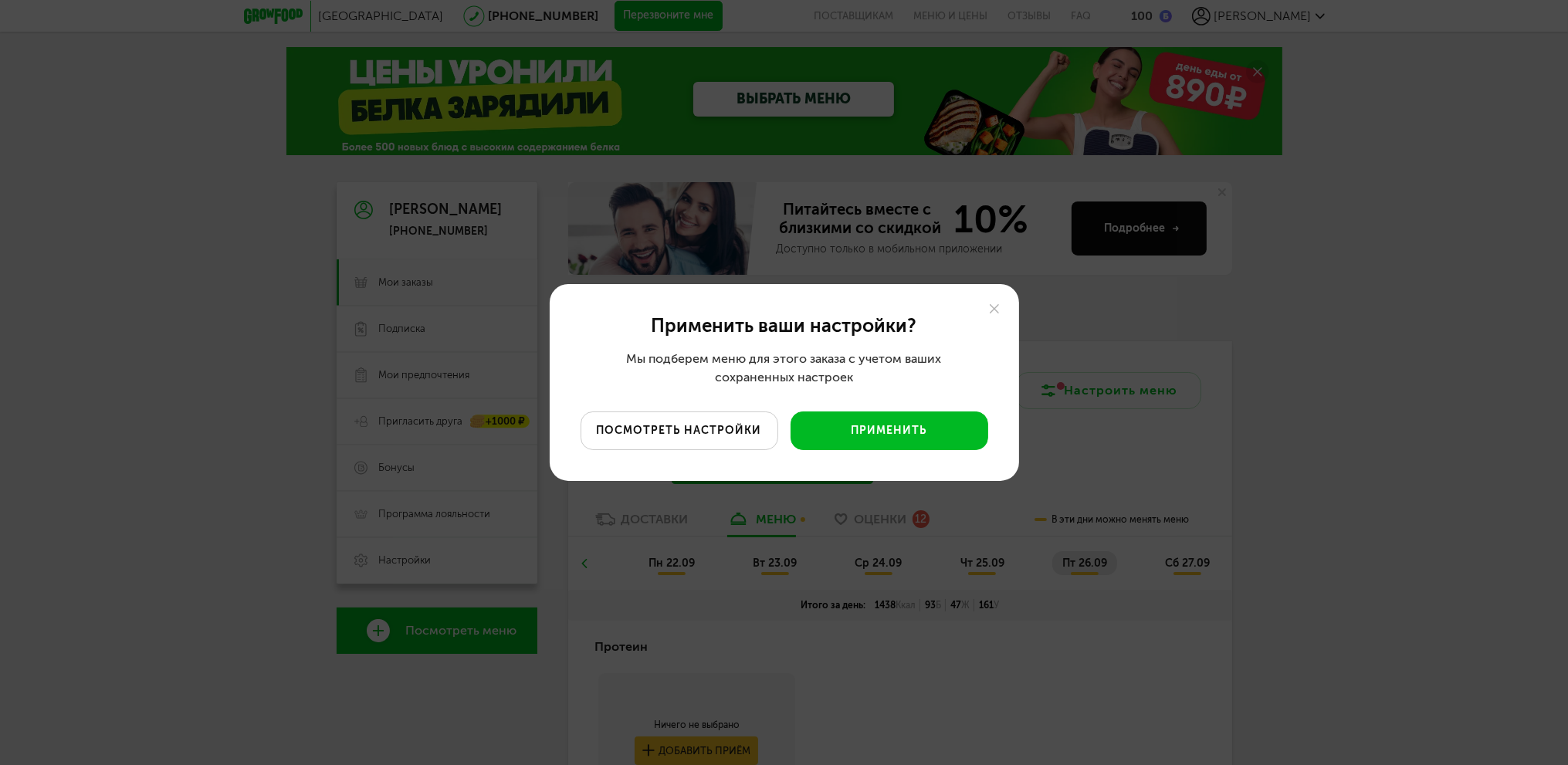
click at [726, 433] on button "посмотреть настройки" at bounding box center [680, 431] width 198 height 38
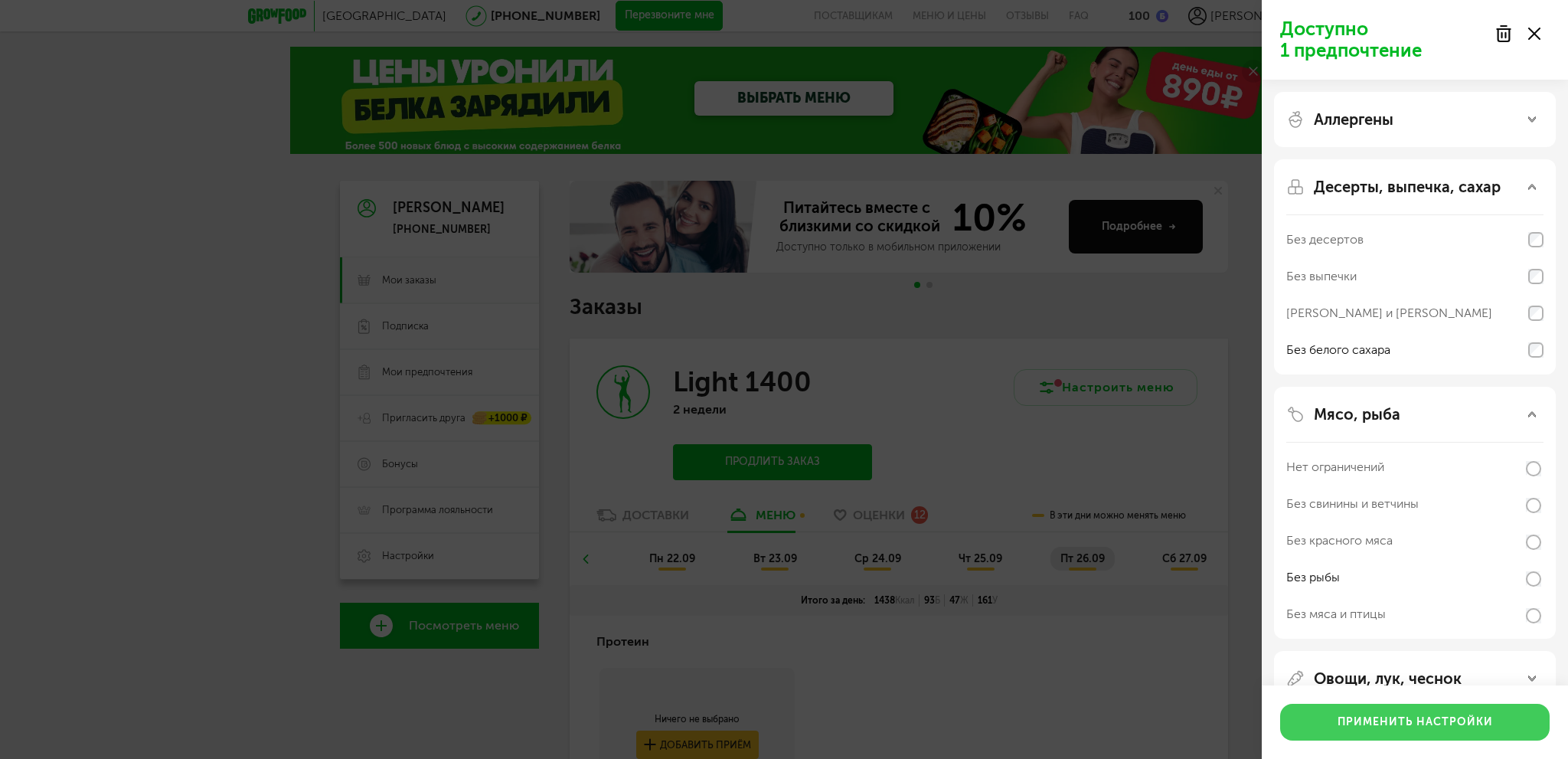
click at [1412, 731] on button "Применить настройки" at bounding box center [1415, 722] width 270 height 36
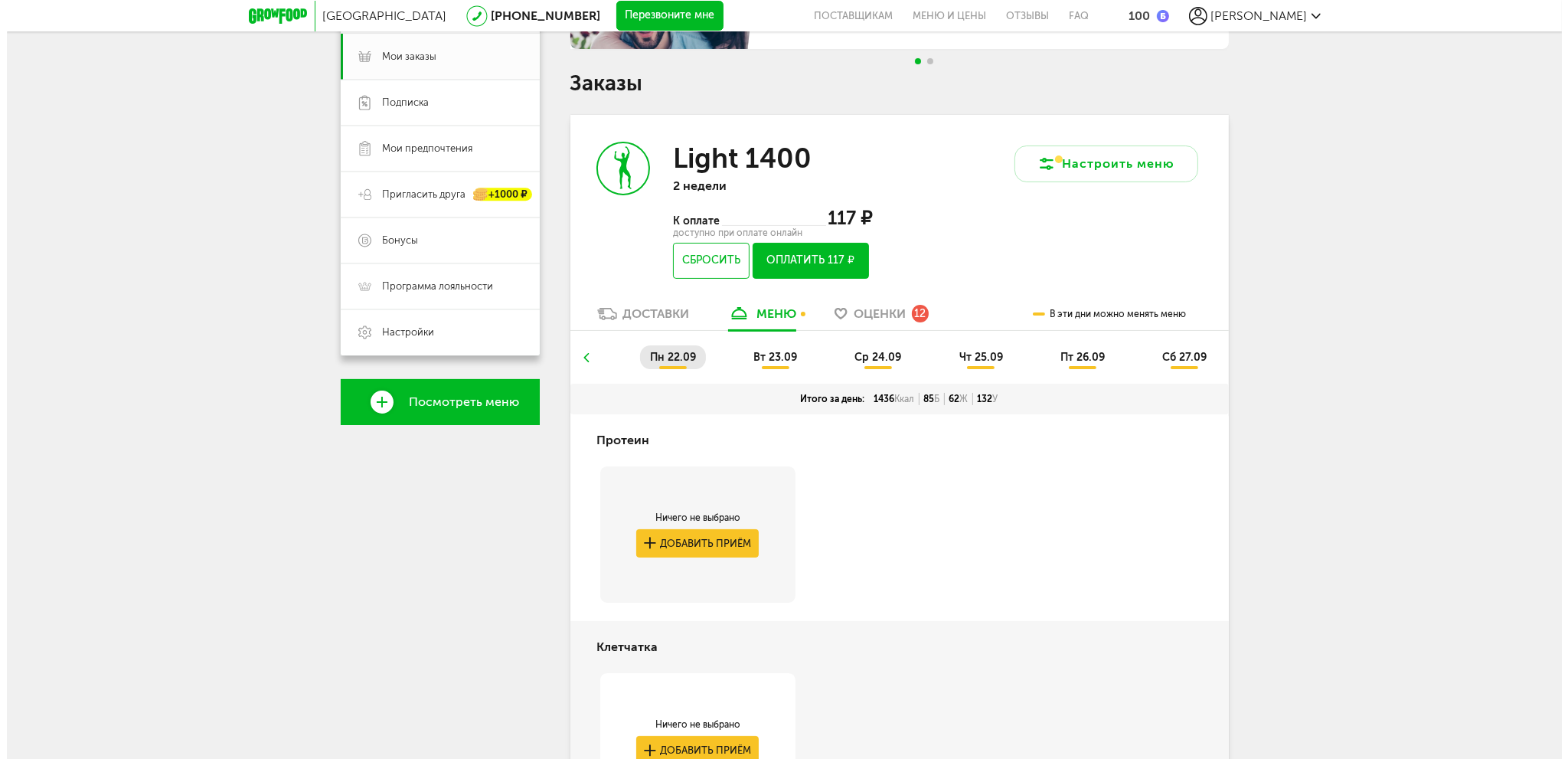
scroll to position [223, 0]
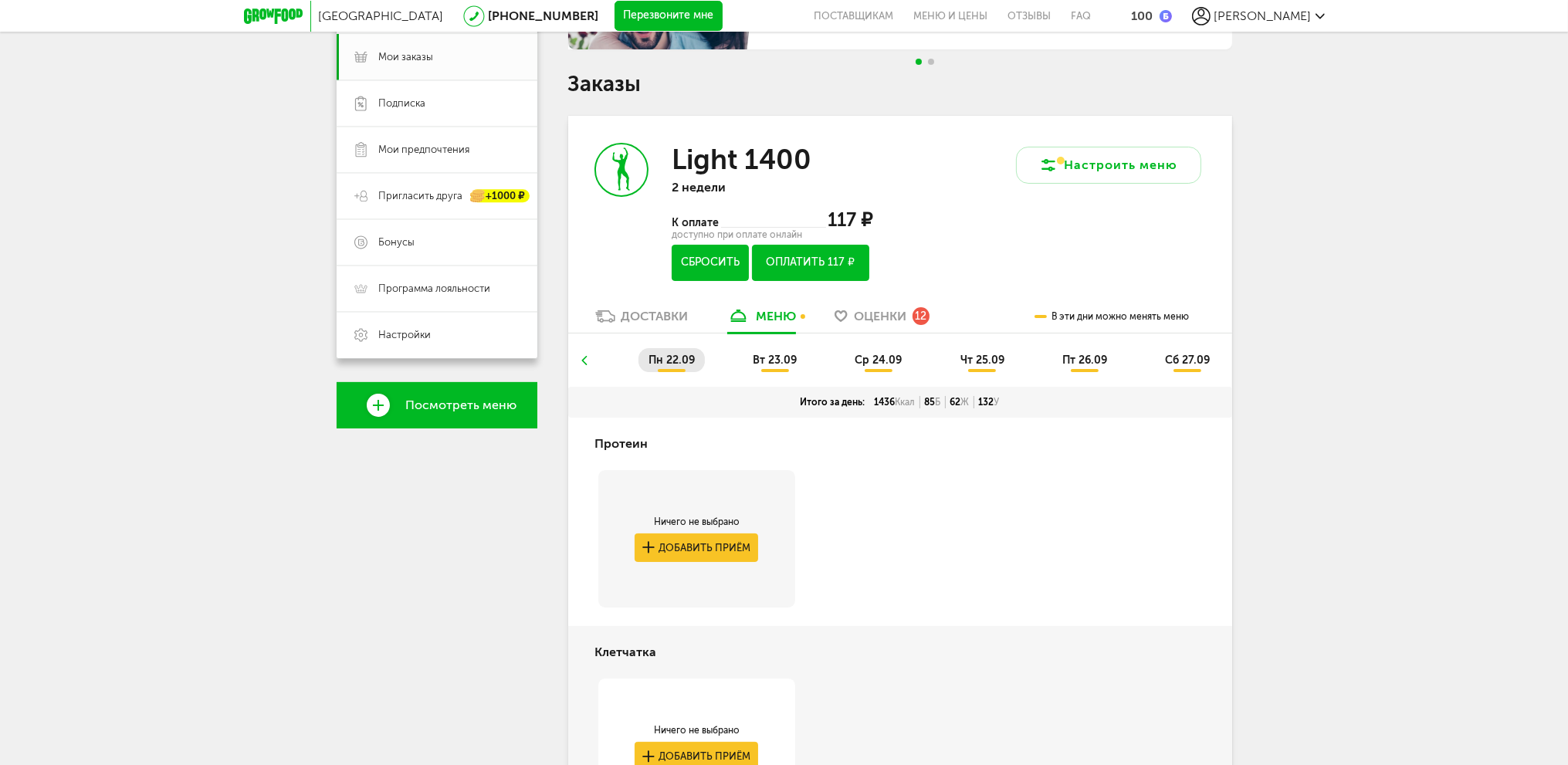
click at [707, 269] on button "Сбросить" at bounding box center [710, 263] width 77 height 37
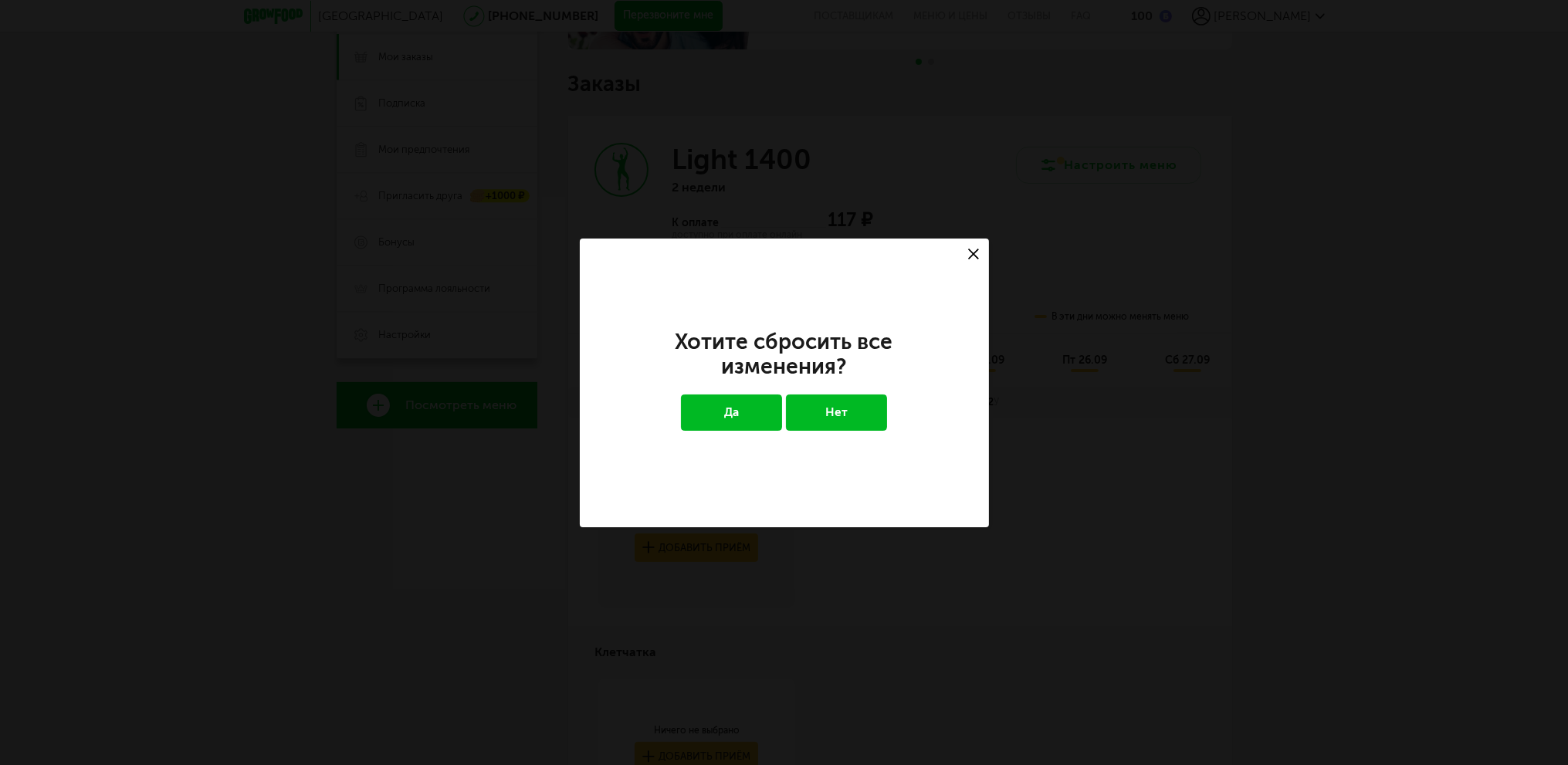
click at [730, 405] on button "Да" at bounding box center [732, 413] width 101 height 36
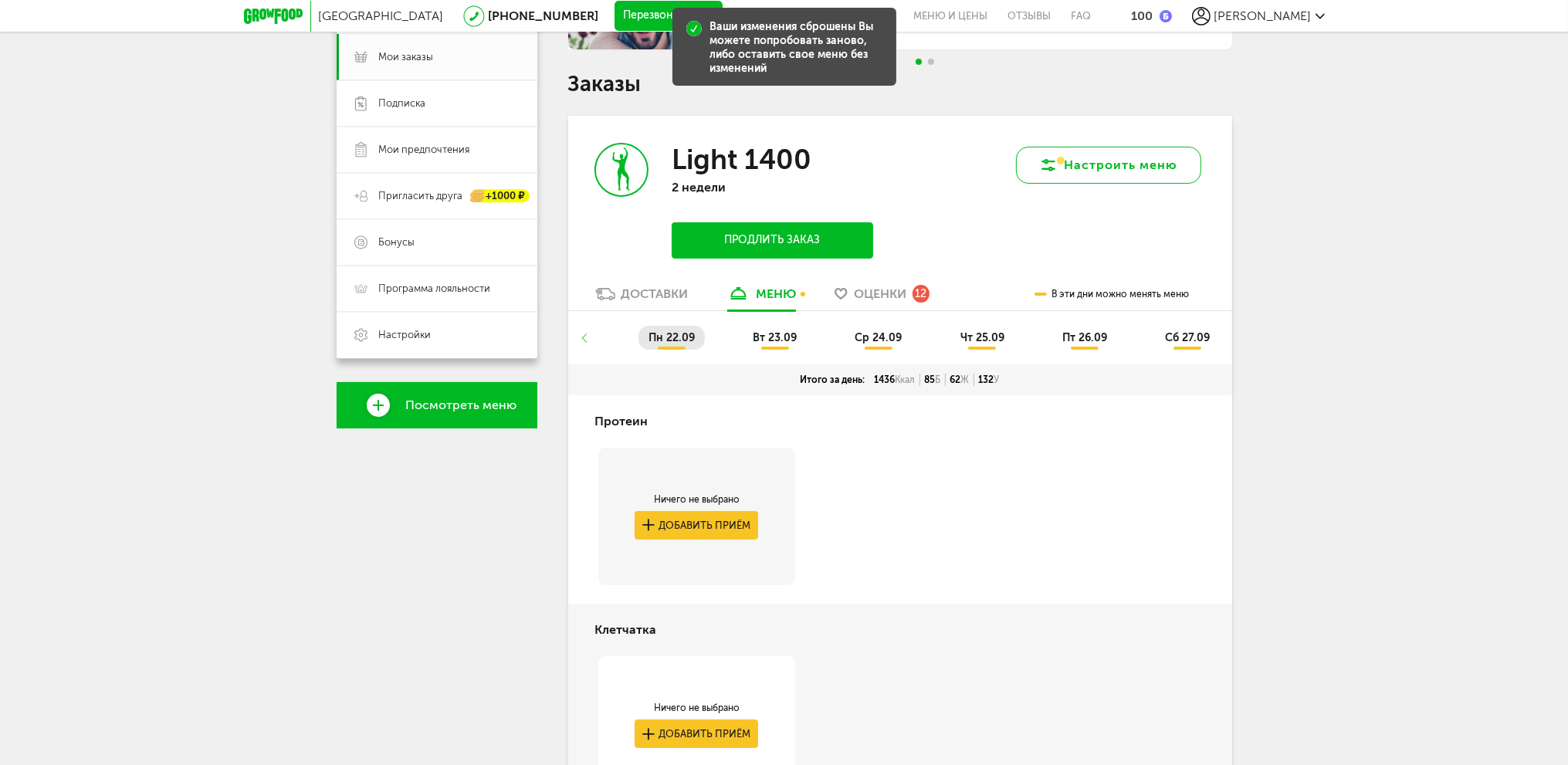
click at [1100, 180] on button "Настроить меню" at bounding box center [1108, 165] width 185 height 37
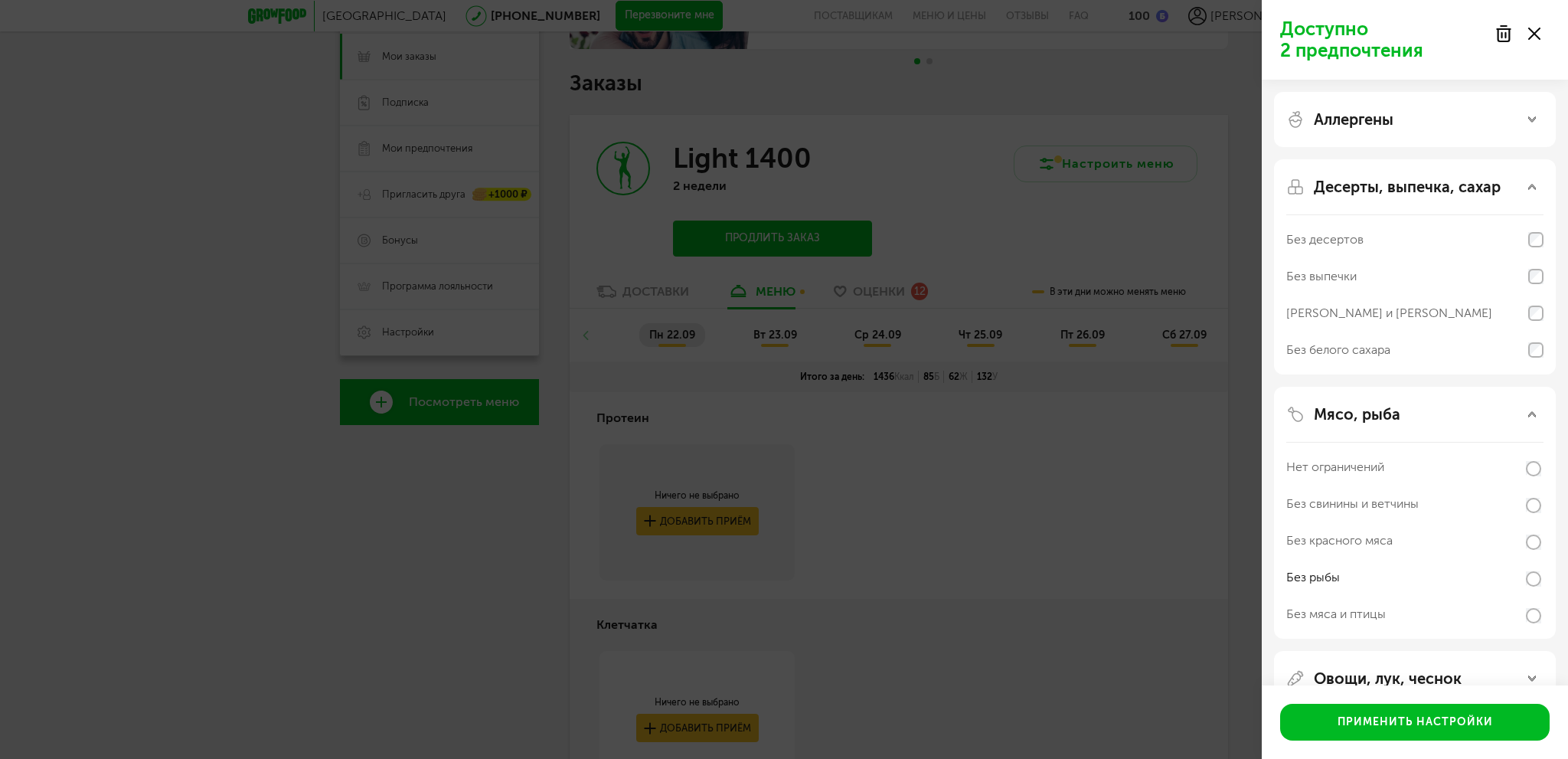
click at [1411, 729] on button "Применить настройки" at bounding box center [1415, 722] width 270 height 36
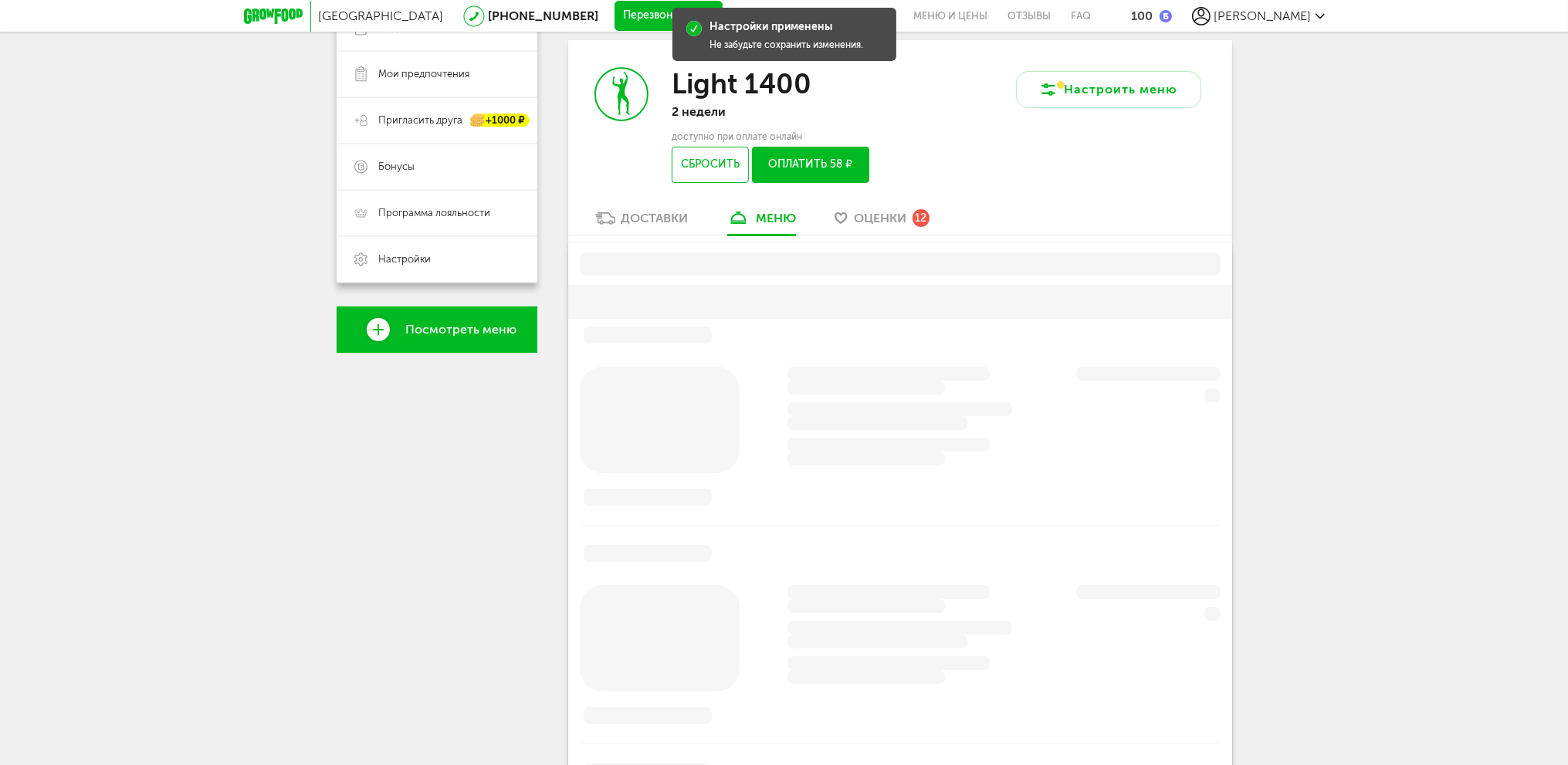
scroll to position [303, 0]
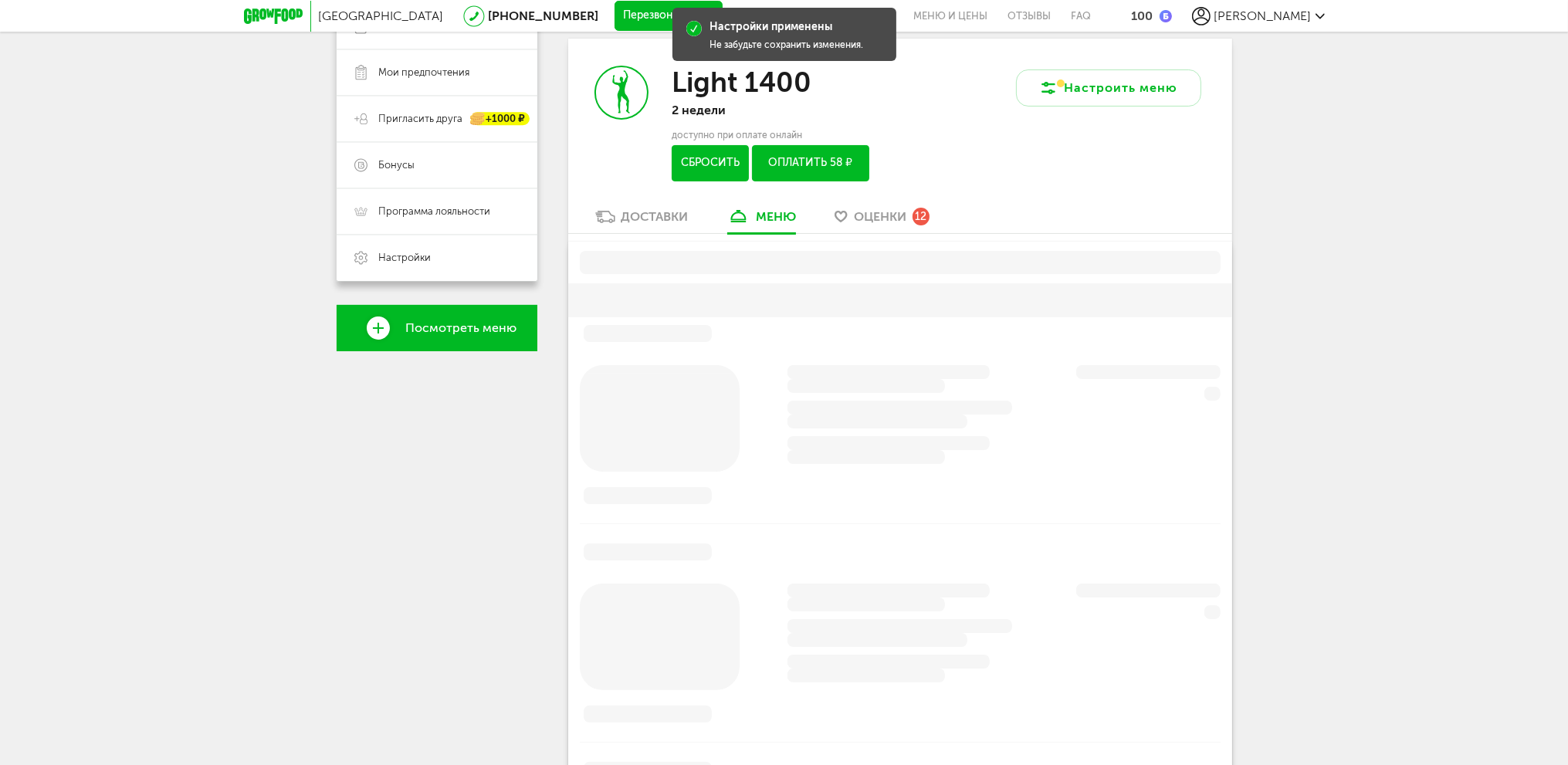
click at [703, 160] on button "Сбросить" at bounding box center [710, 163] width 77 height 37
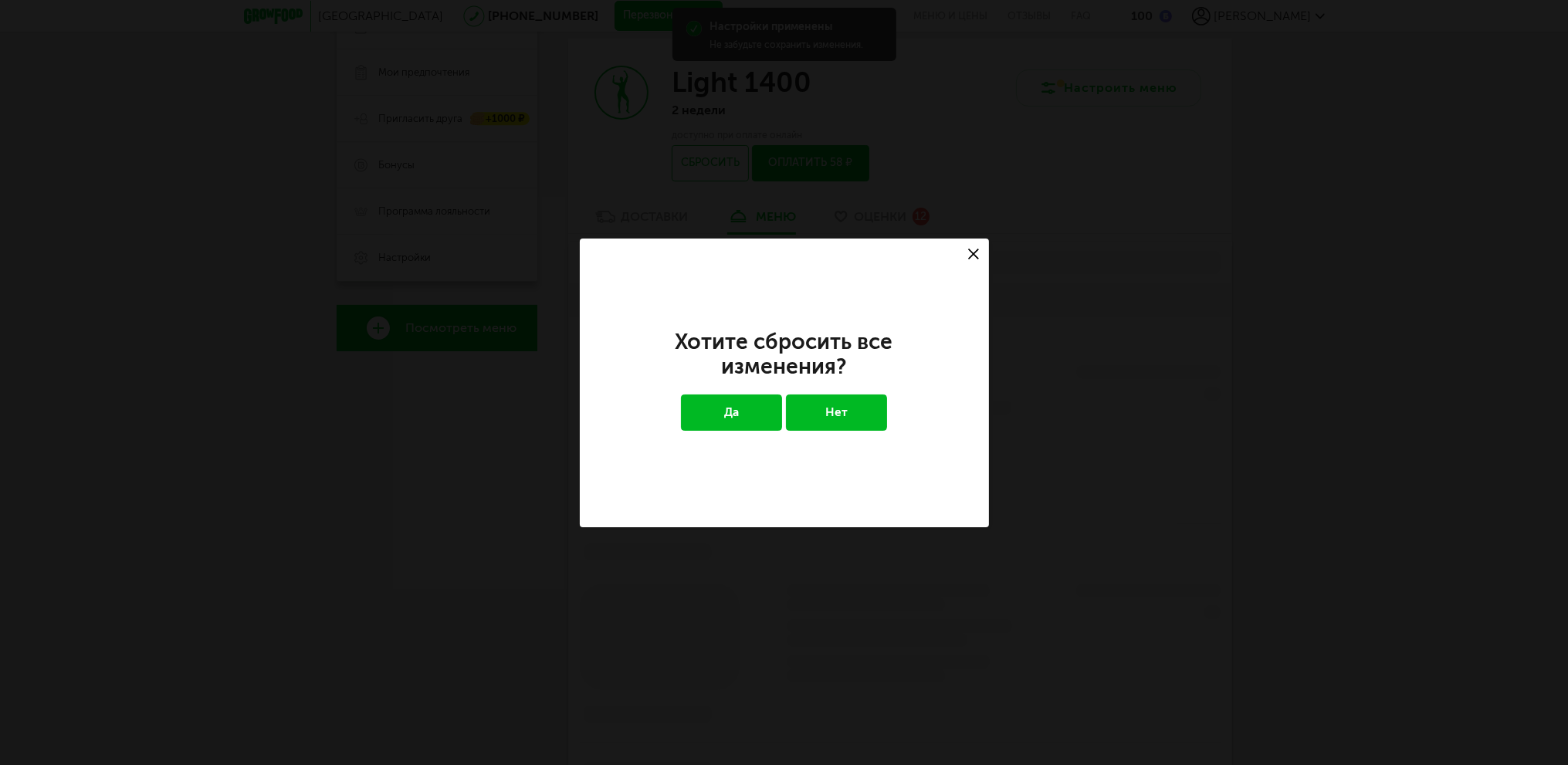
click at [732, 404] on button "Да" at bounding box center [732, 413] width 101 height 36
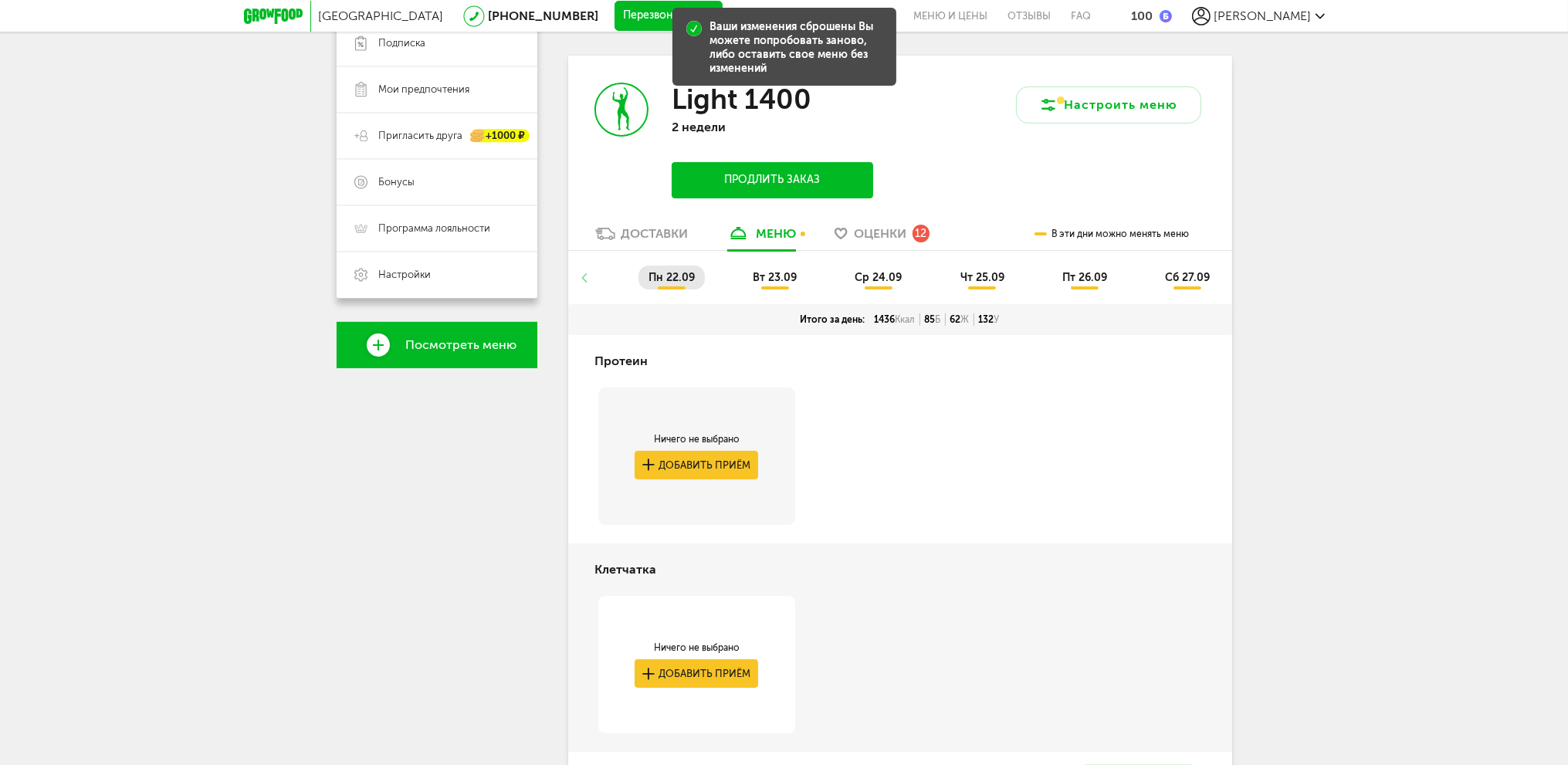
scroll to position [224, 0]
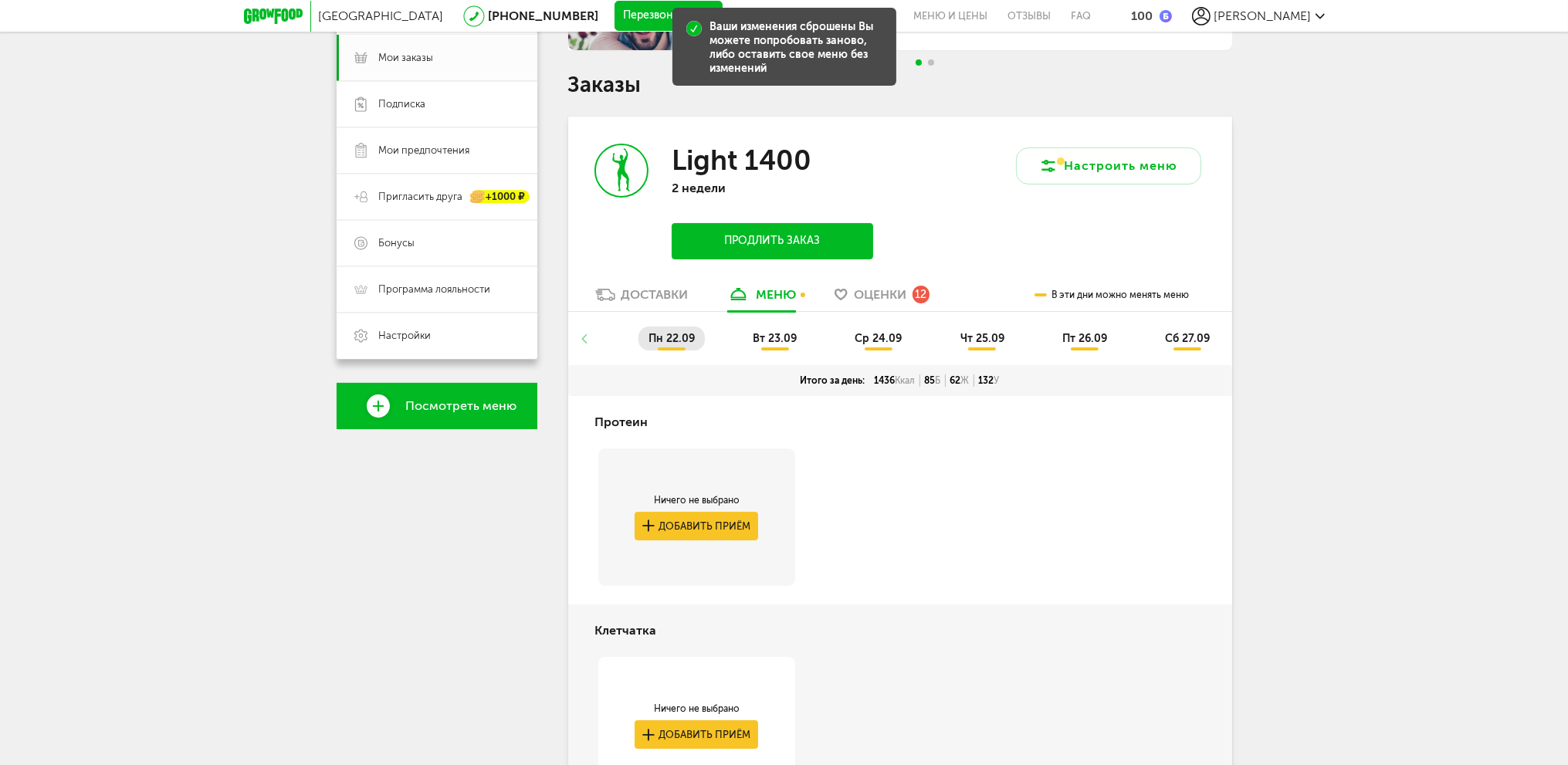
click at [755, 341] on span "вт 23.09" at bounding box center [775, 338] width 44 height 13
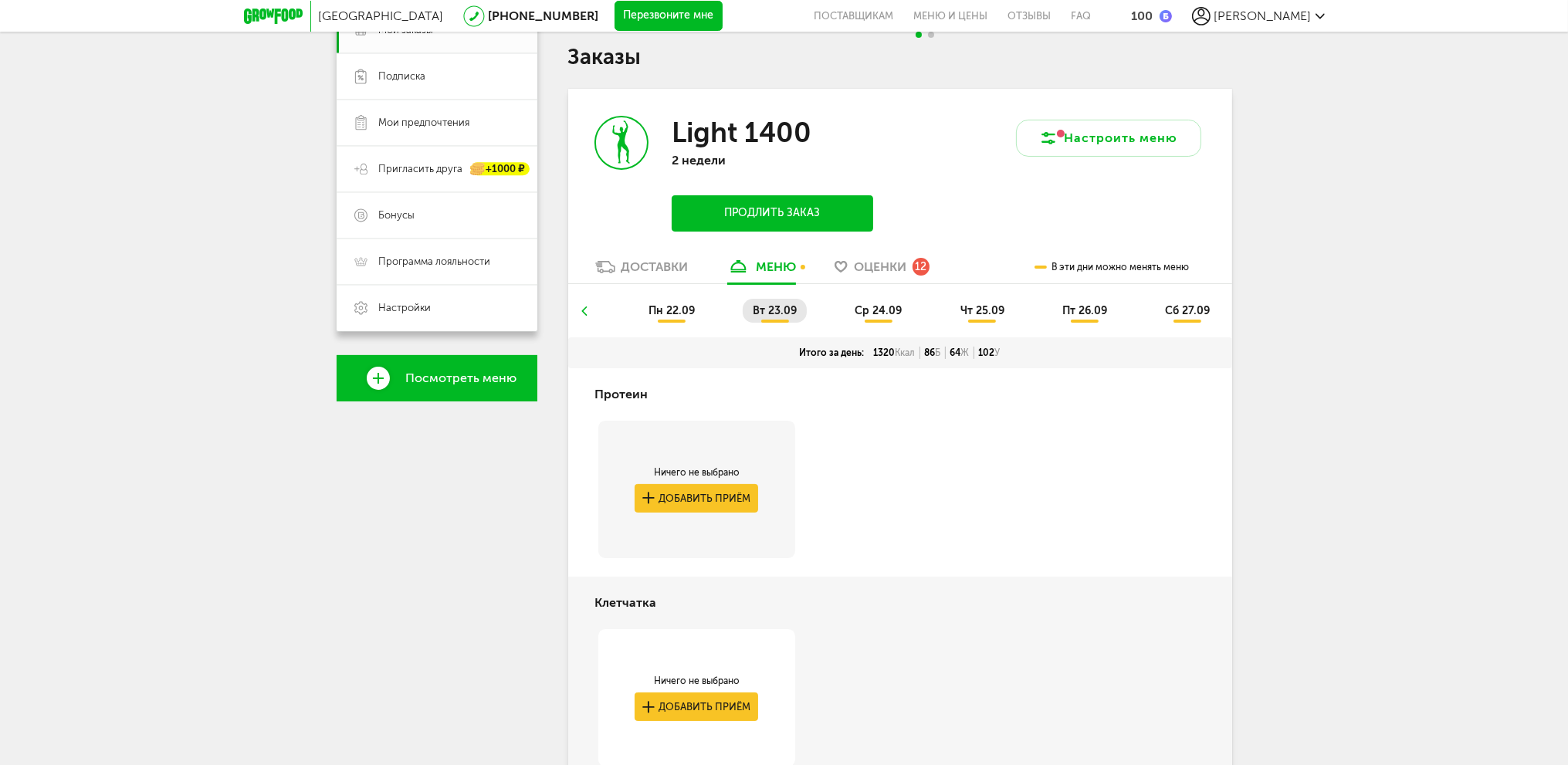
scroll to position [153, 0]
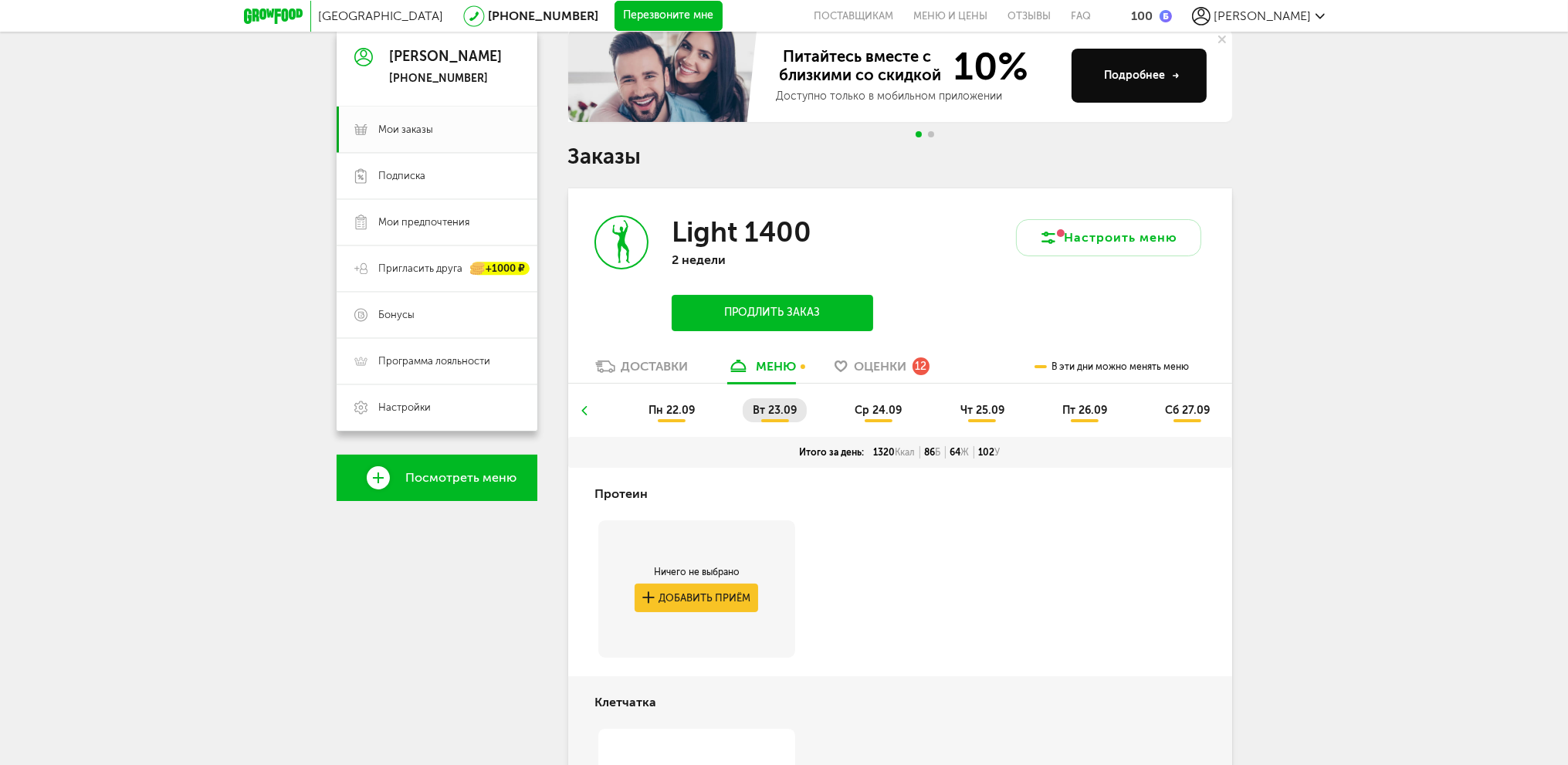
click at [867, 413] on span "ср 24.09" at bounding box center [877, 410] width 47 height 13
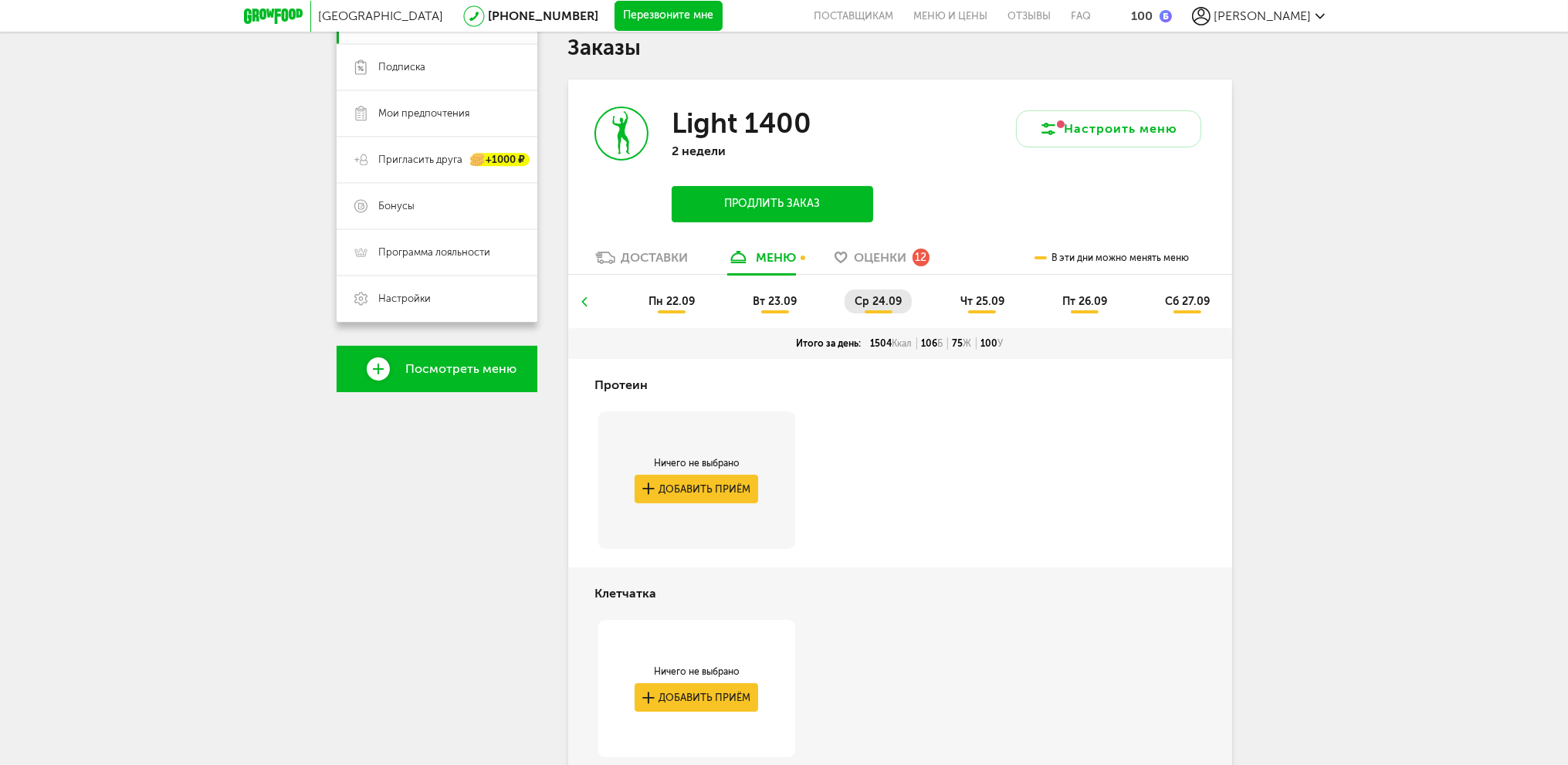
scroll to position [122, 0]
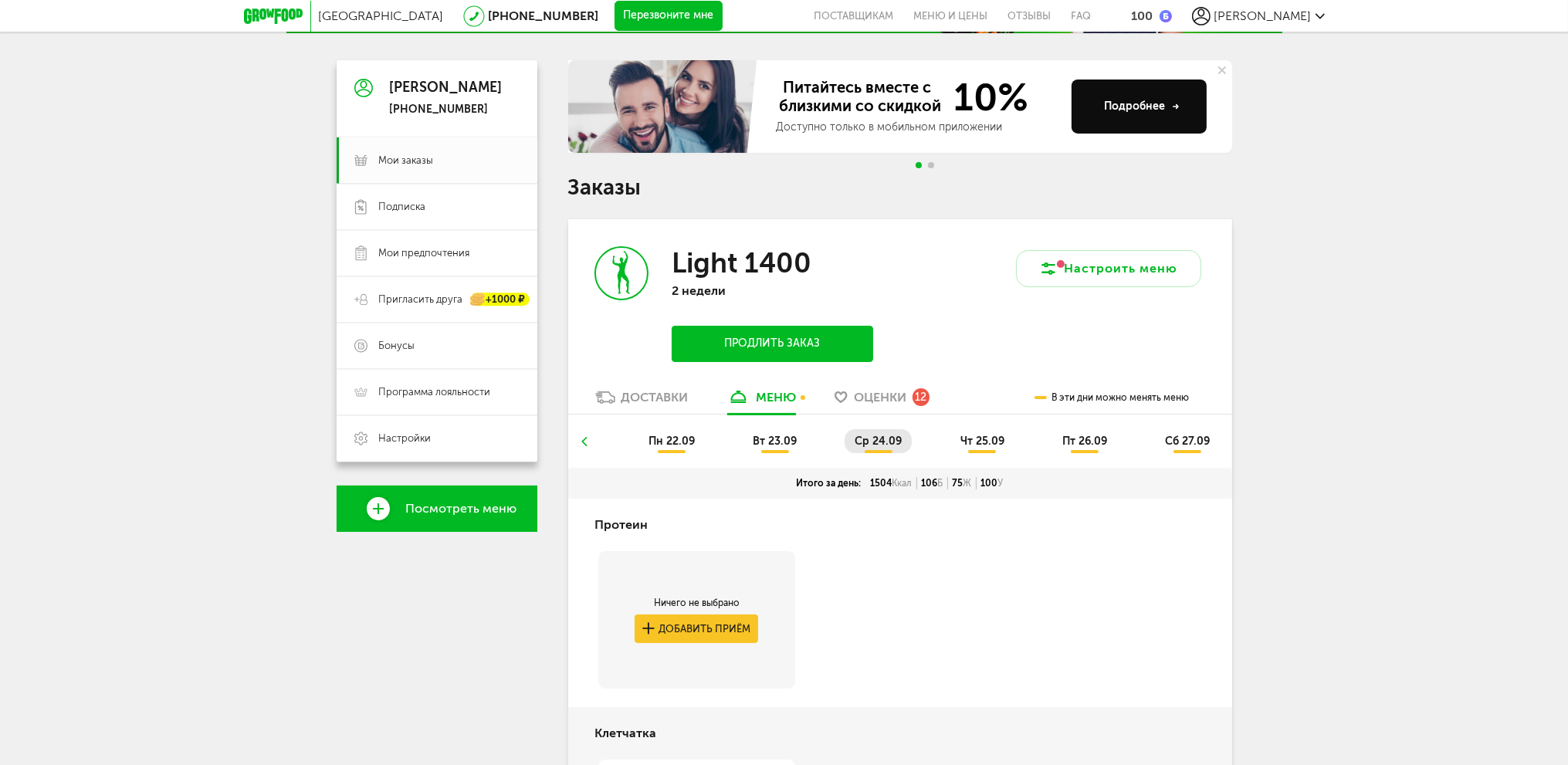
click at [676, 439] on span "пн 22.09" at bounding box center [672, 441] width 46 height 13
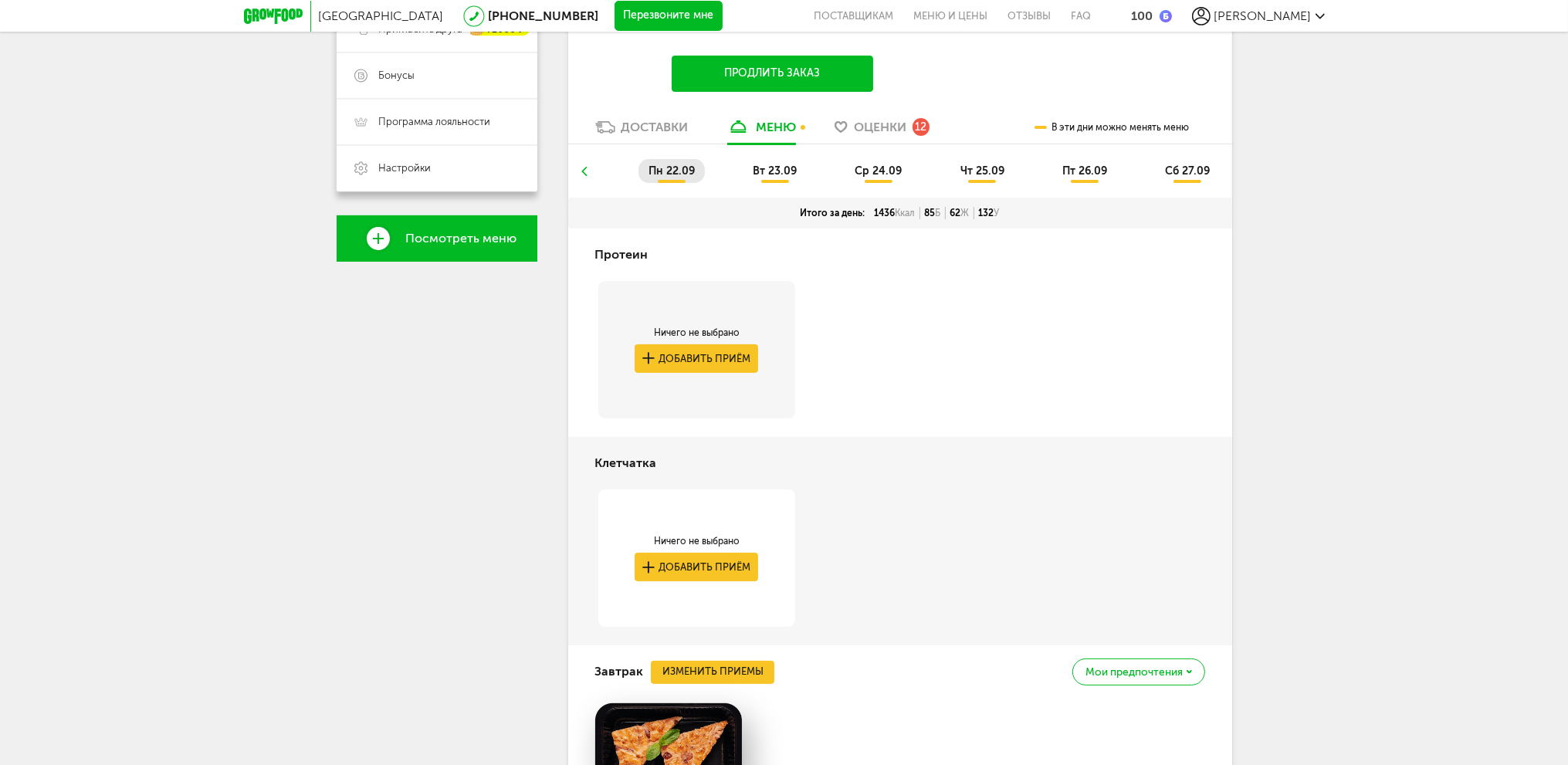
scroll to position [276, 0]
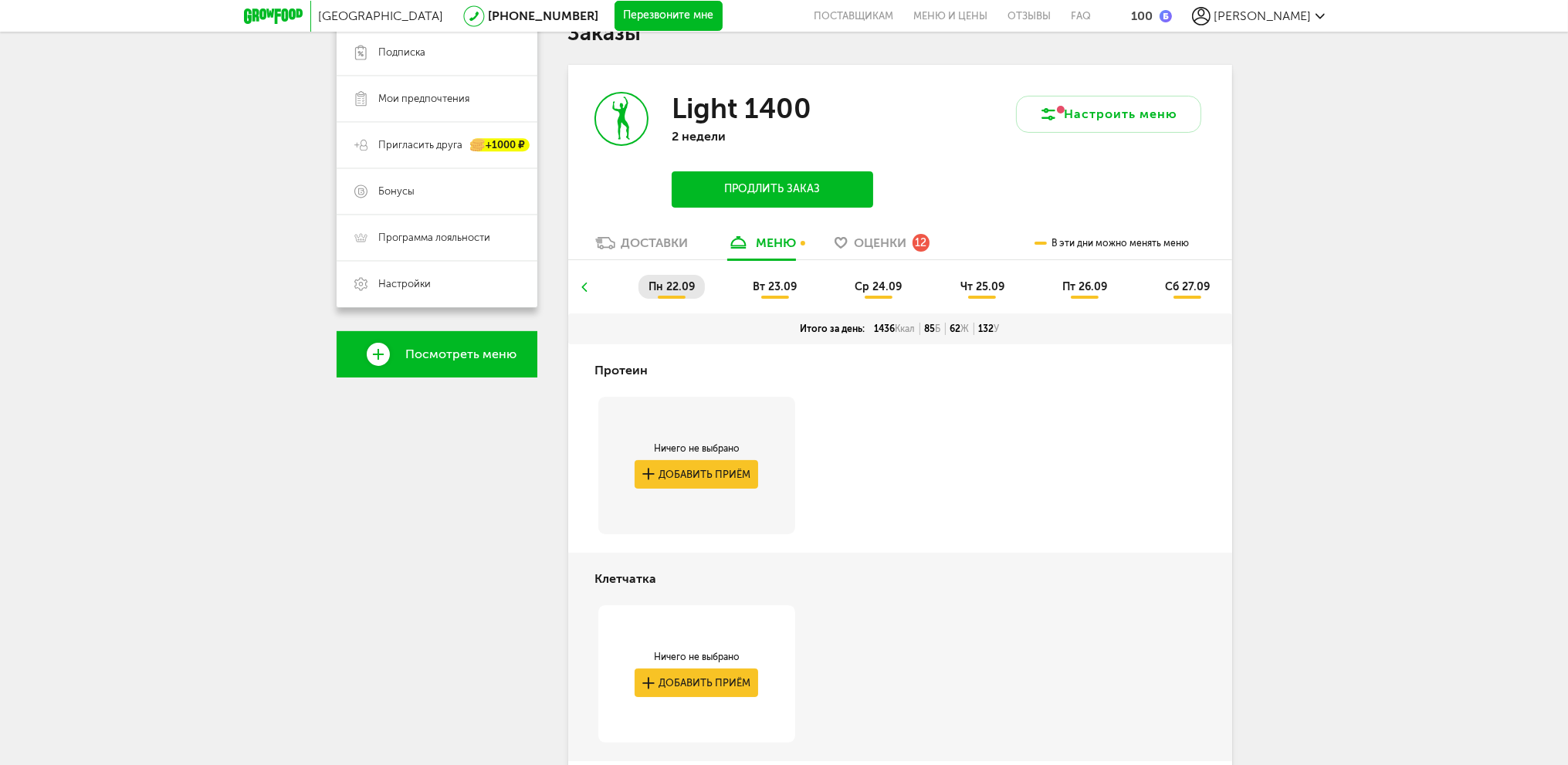
click at [881, 284] on span "ср 24.09" at bounding box center [877, 287] width 47 height 13
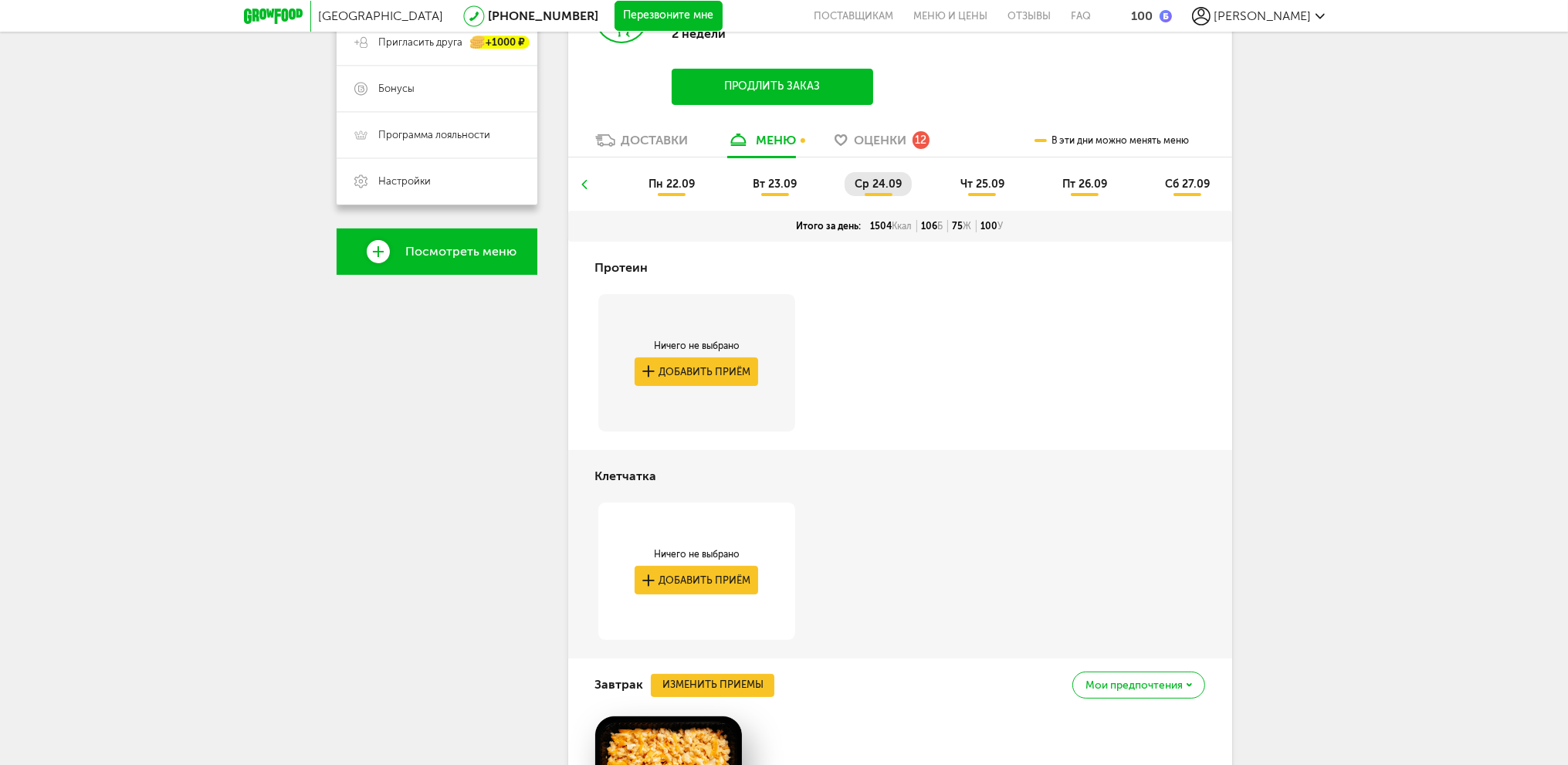
scroll to position [122, 0]
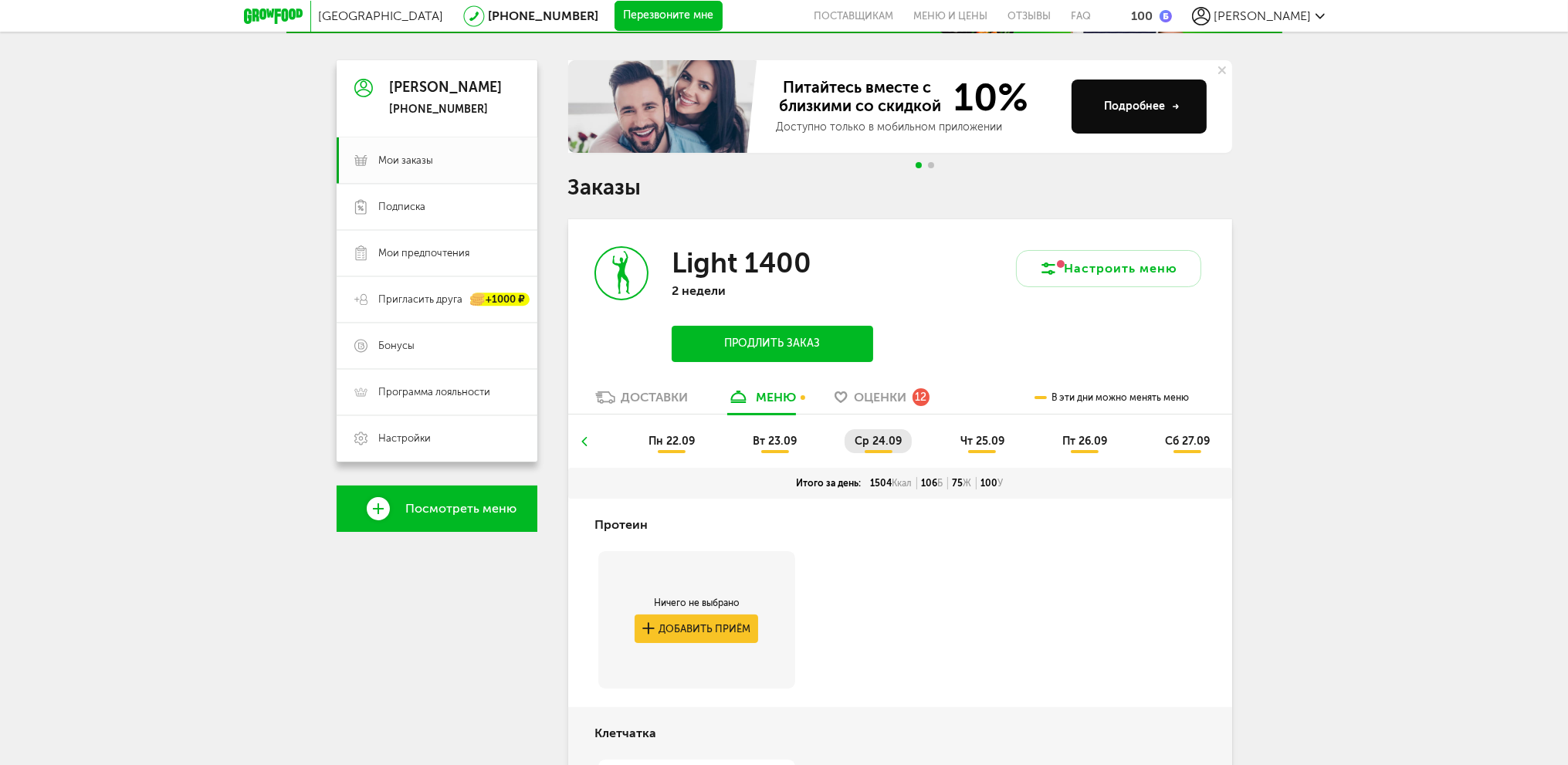
click at [992, 437] on span "чт 25.09" at bounding box center [982, 441] width 44 height 13
click at [787, 440] on span "вт 23.09" at bounding box center [775, 441] width 44 height 13
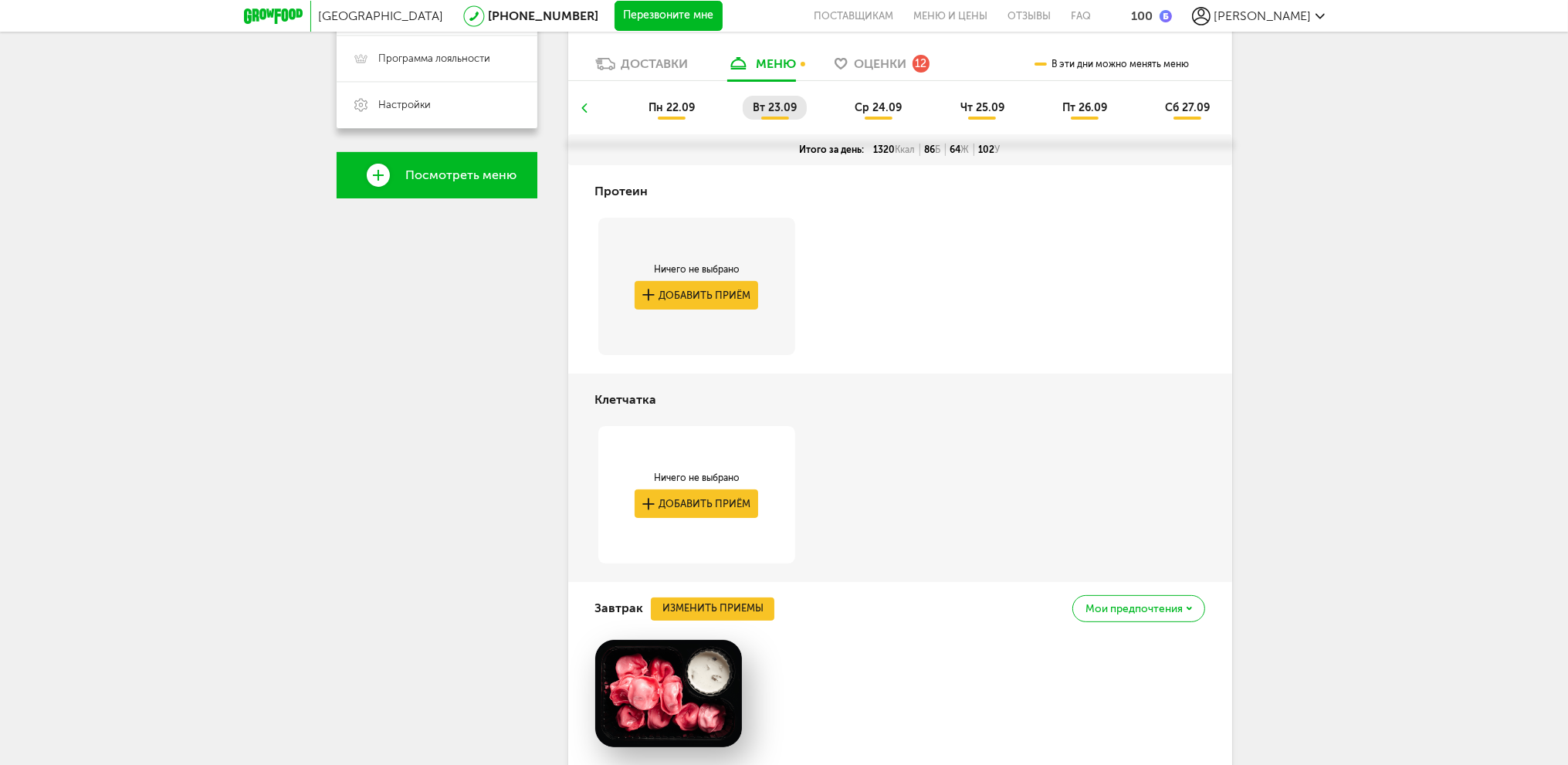
scroll to position [0, 0]
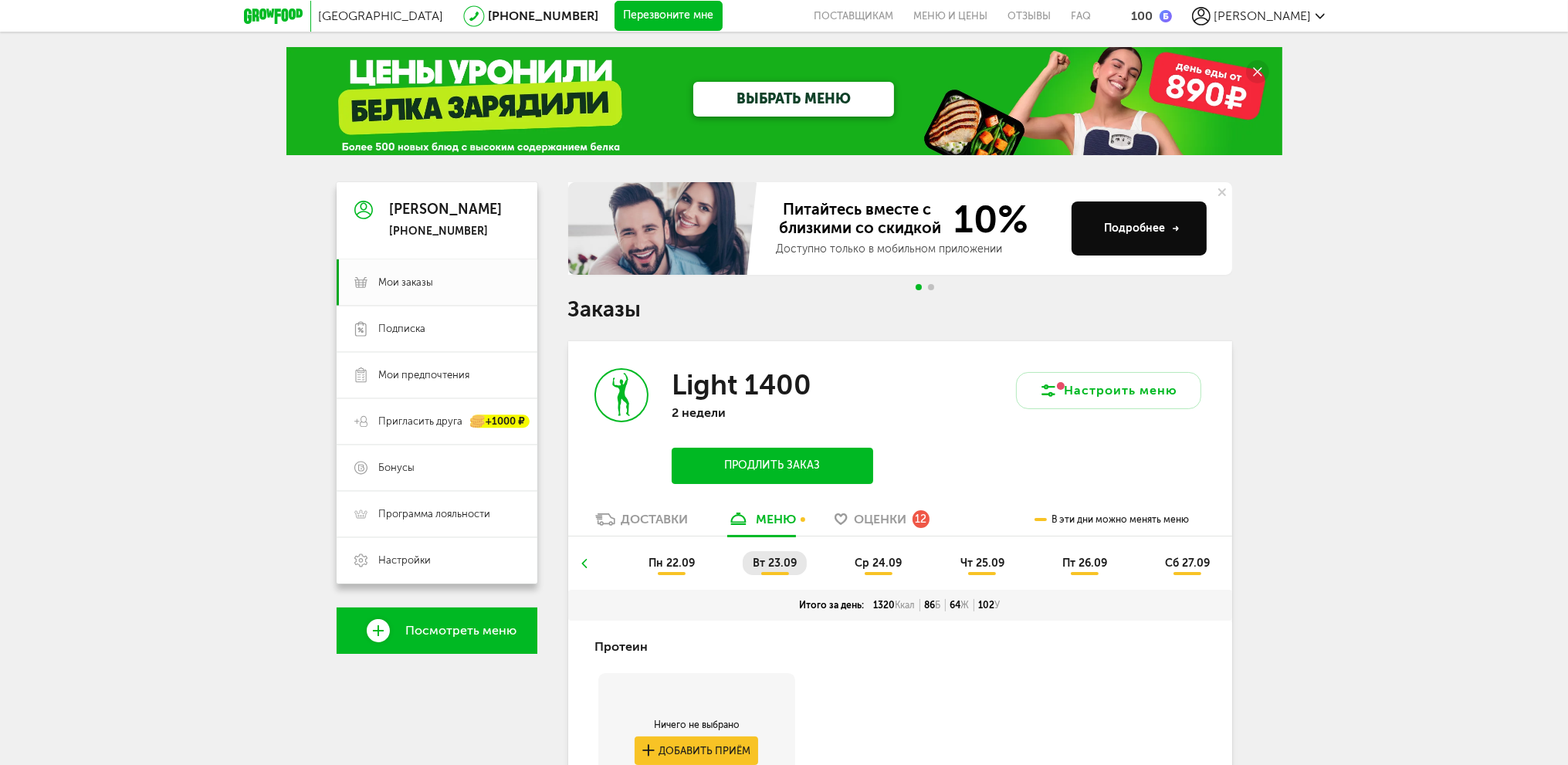
click at [1085, 562] on span "пт 26.09" at bounding box center [1085, 563] width 45 height 13
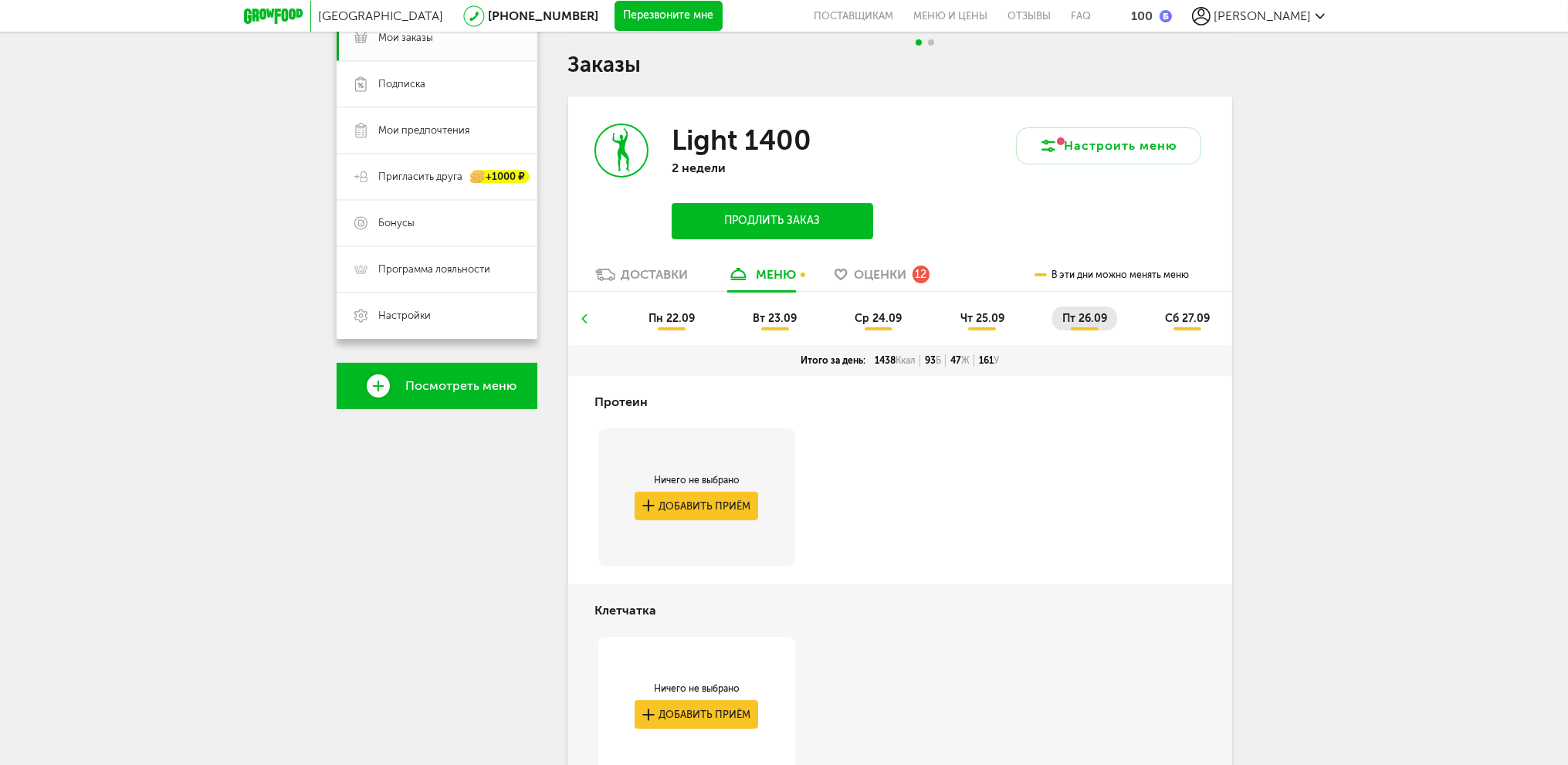
scroll to position [232, 0]
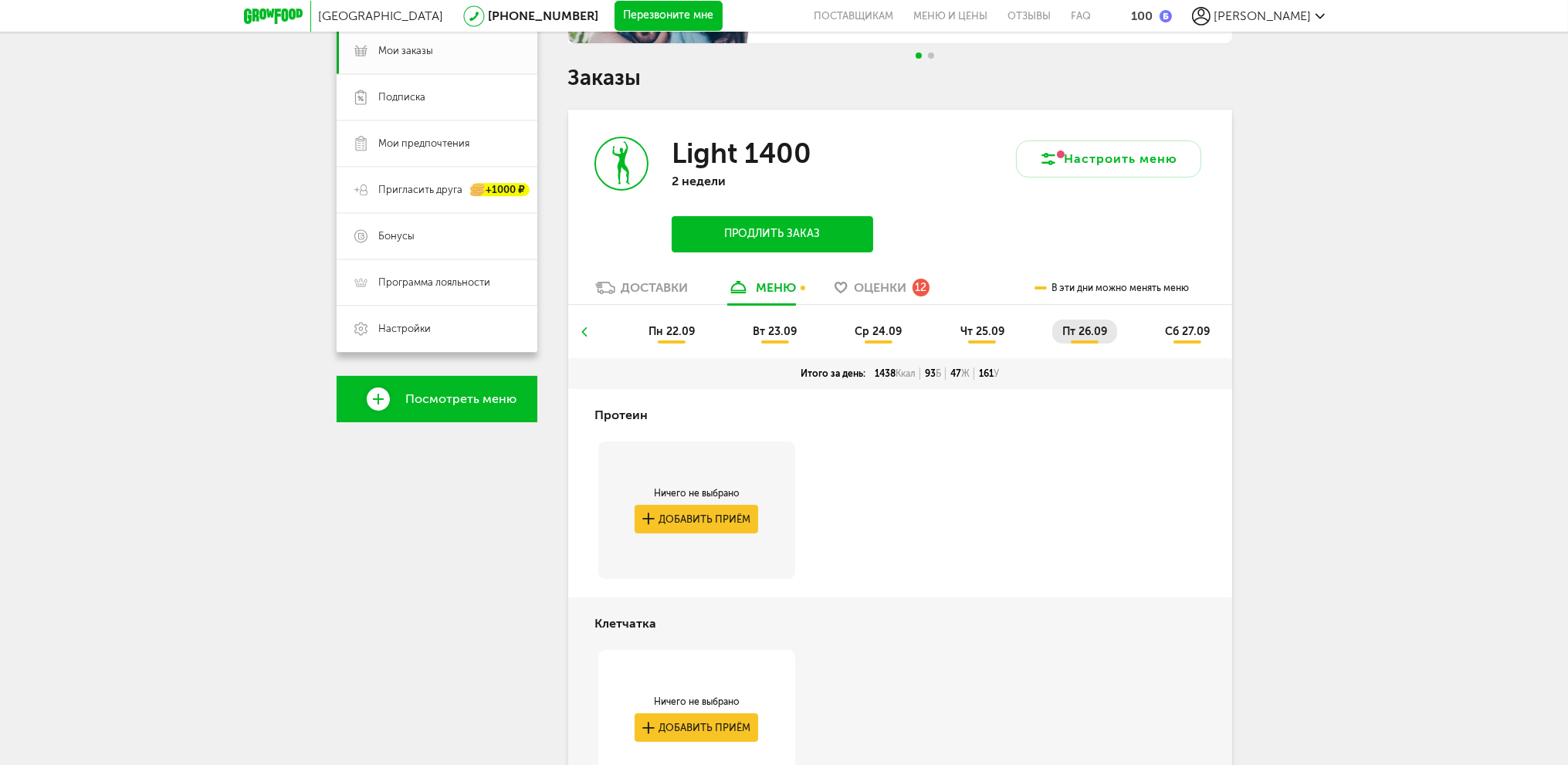
click at [1186, 336] on span "сб 27.09" at bounding box center [1187, 331] width 45 height 13
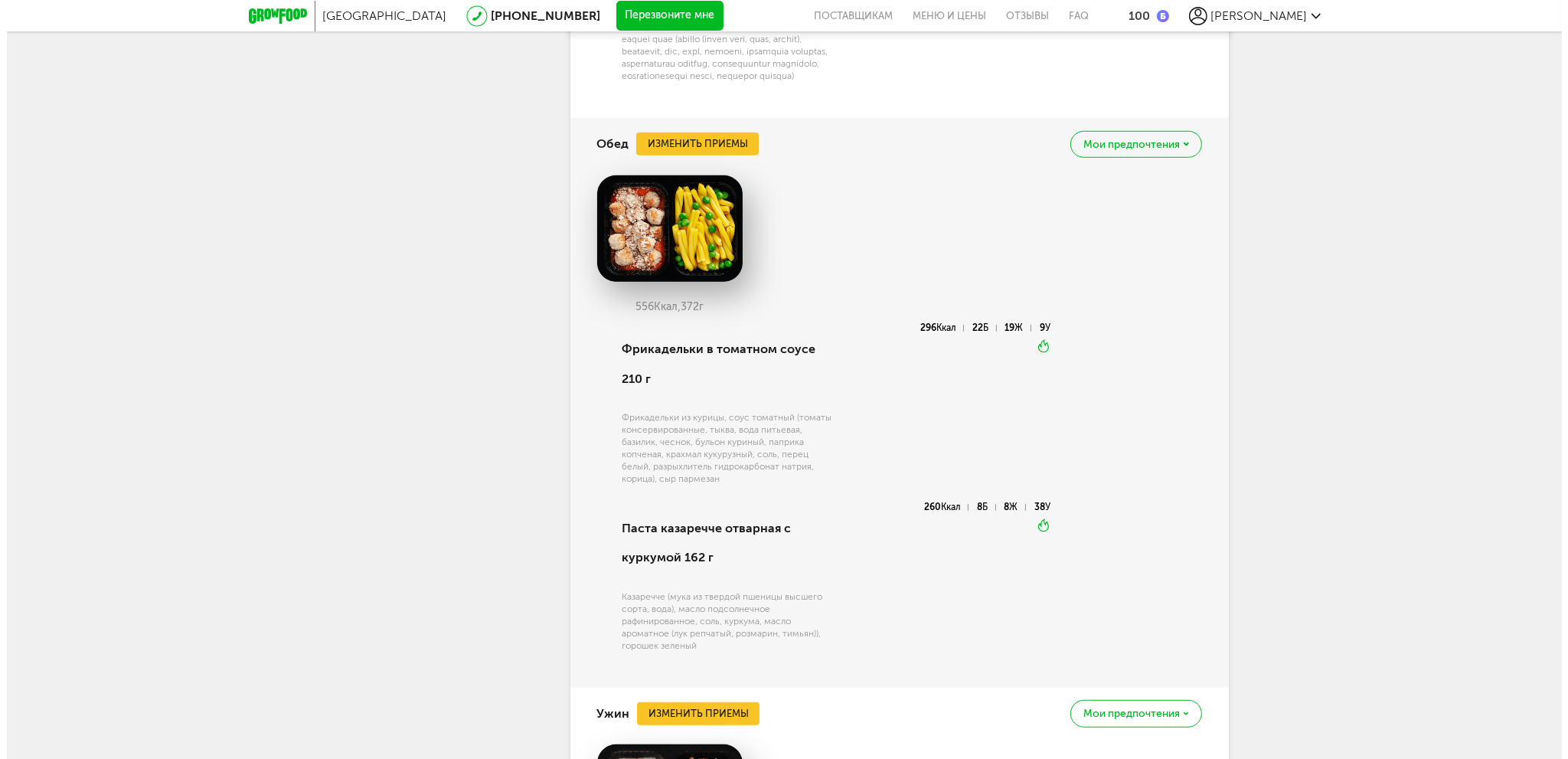
scroll to position [1224, 0]
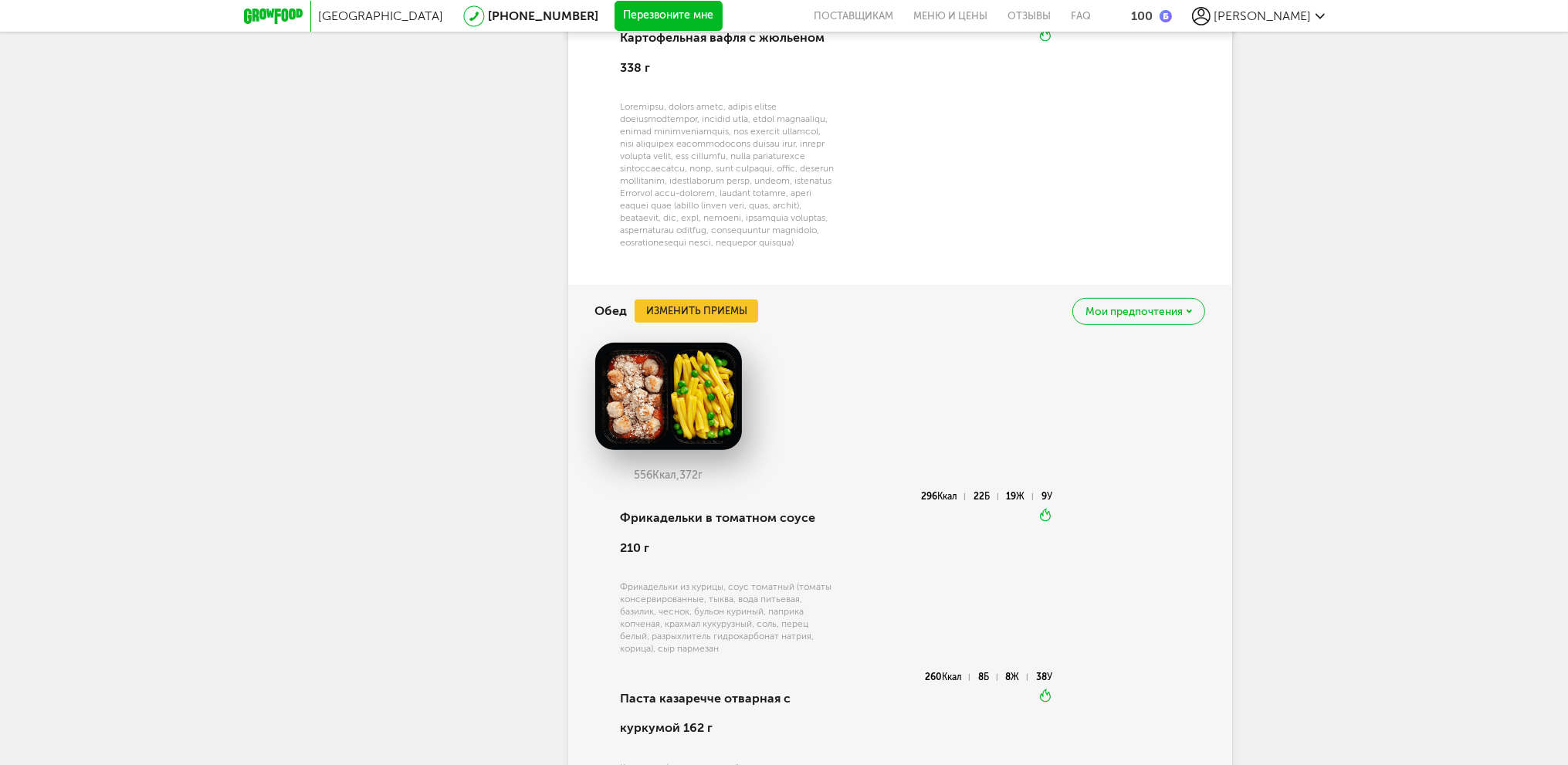
click at [708, 338] on div "Обед Изменить приемы Мои предпочтения" at bounding box center [900, 311] width 610 height 53
click at [723, 322] on button "Изменить приемы" at bounding box center [696, 310] width 124 height 23
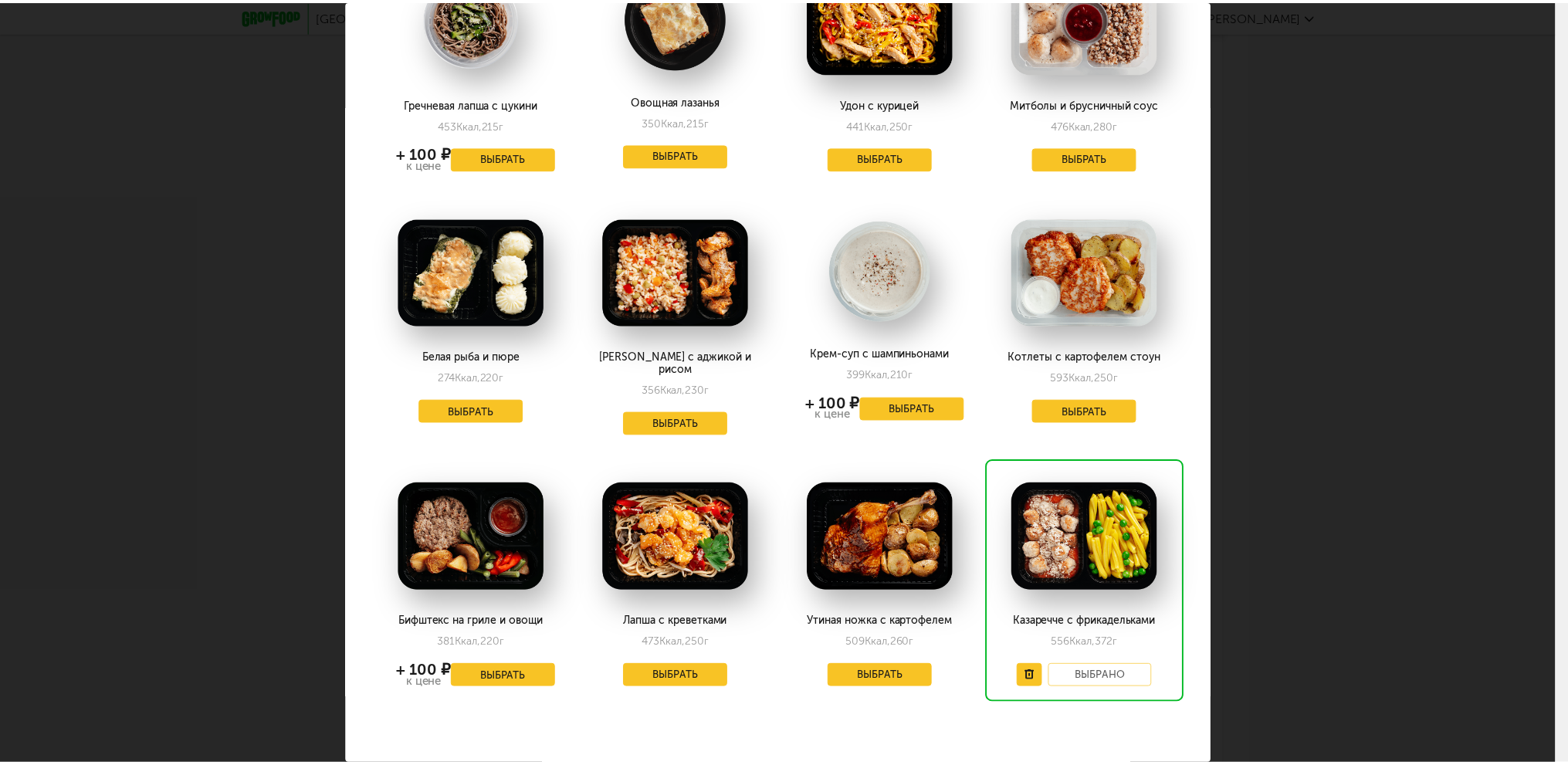
scroll to position [1685, 0]
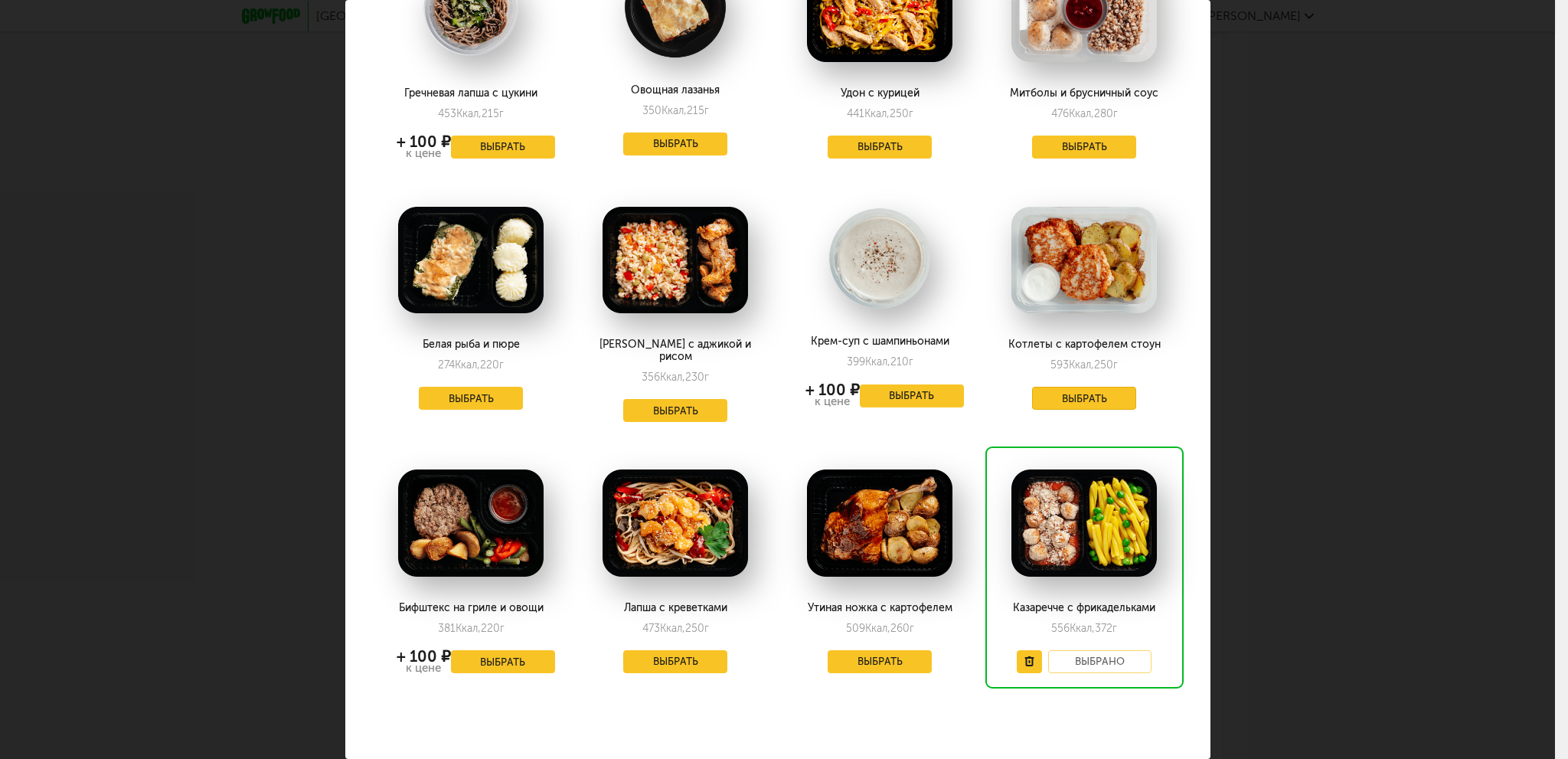
click at [1041, 387] on button "Выбрать" at bounding box center [1084, 398] width 104 height 23
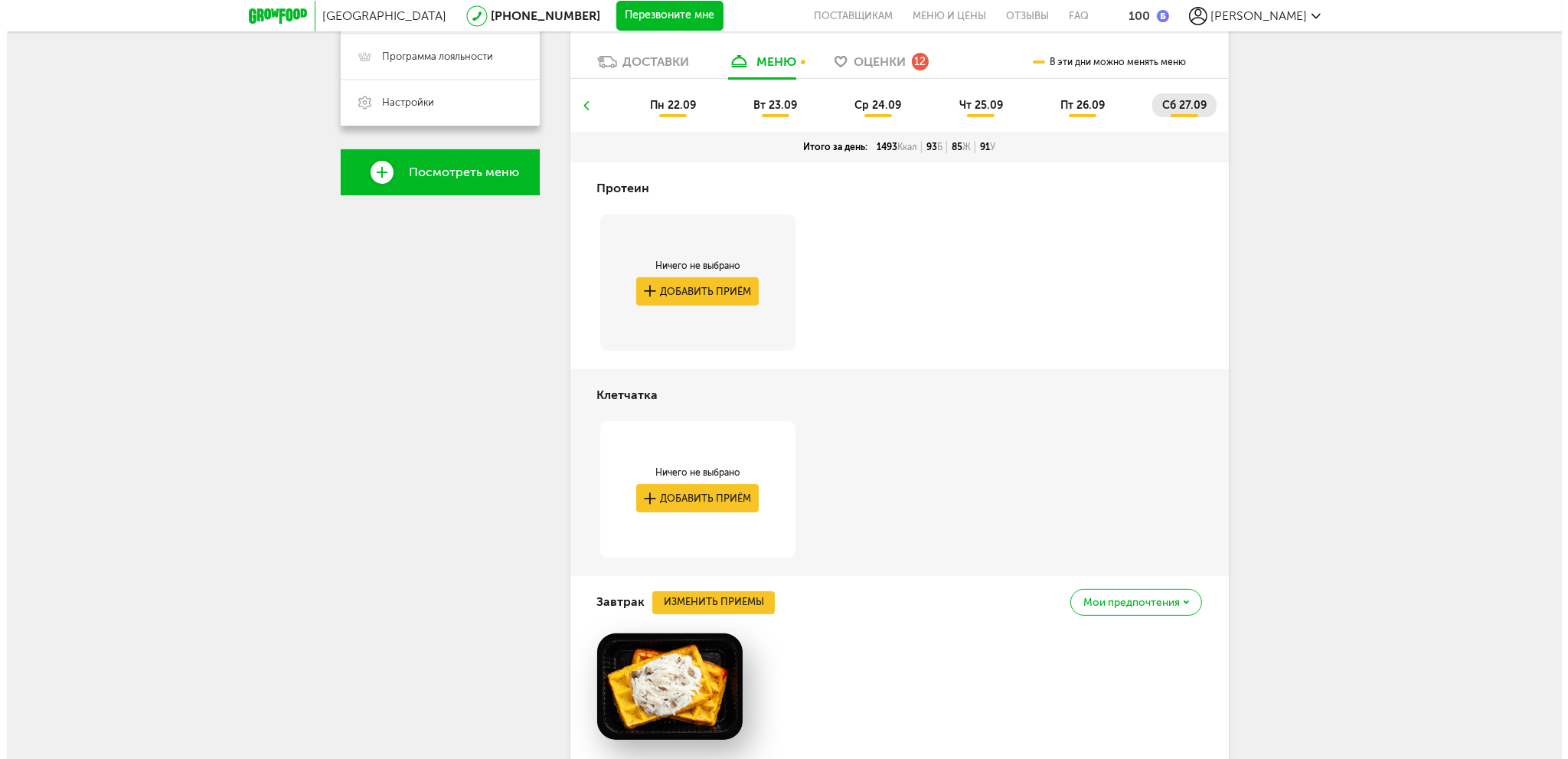
scroll to position [451, 0]
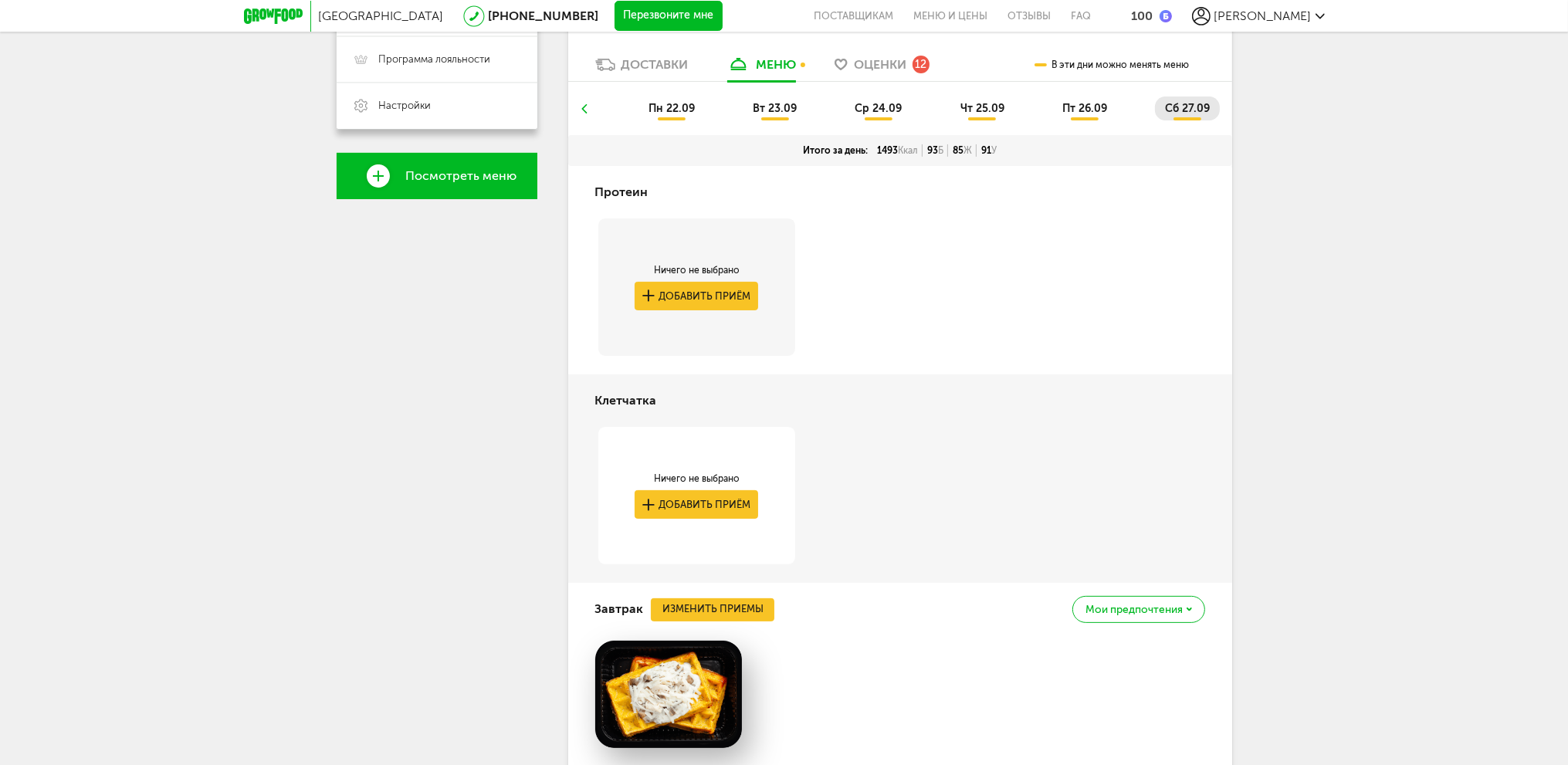
click at [687, 594] on div "Завтрак Изменить приемы Мои предпочтения" at bounding box center [900, 610] width 610 height 53
click at [689, 608] on button "Изменить приемы" at bounding box center [712, 610] width 124 height 23
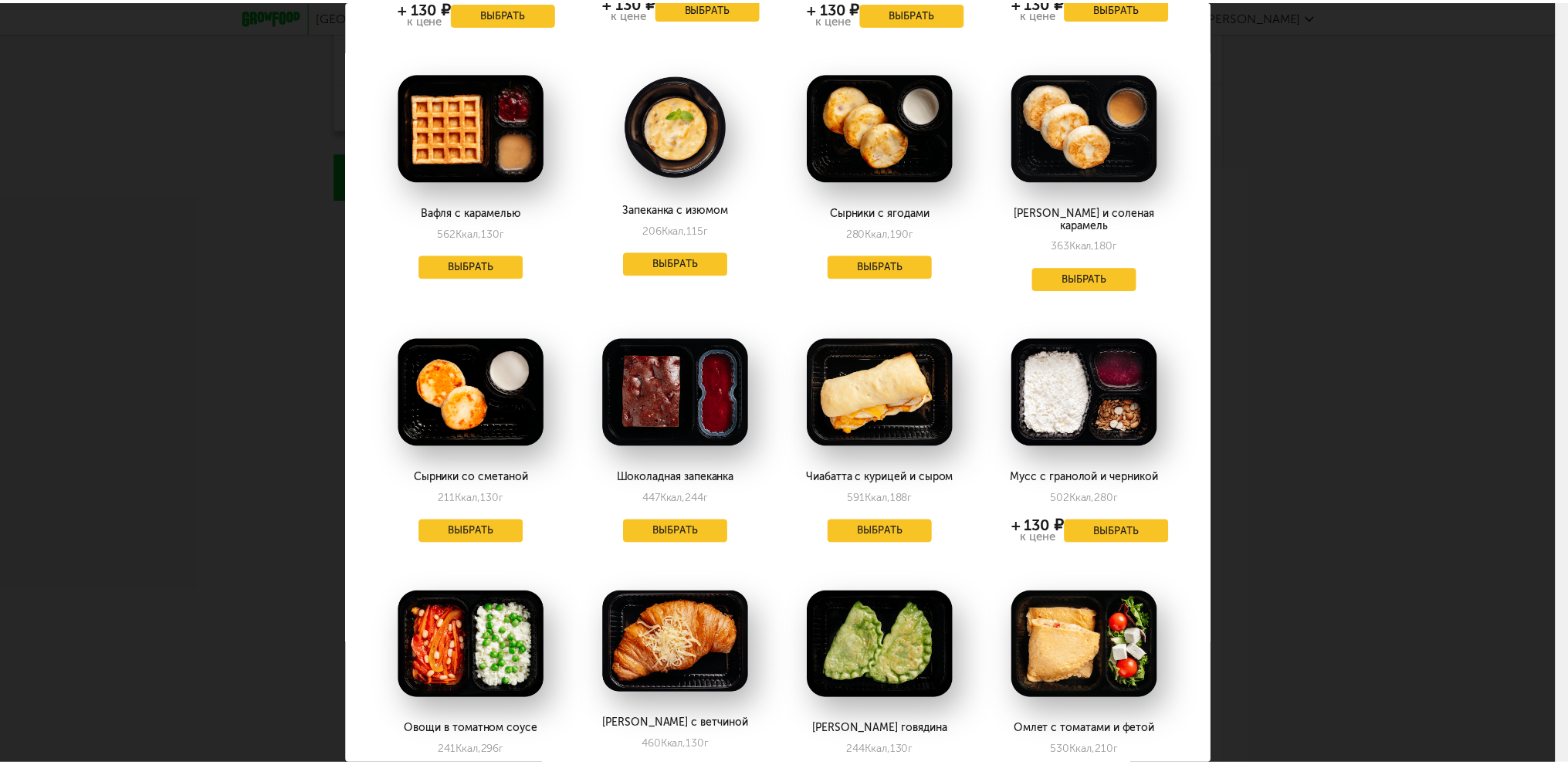
scroll to position [453, 0]
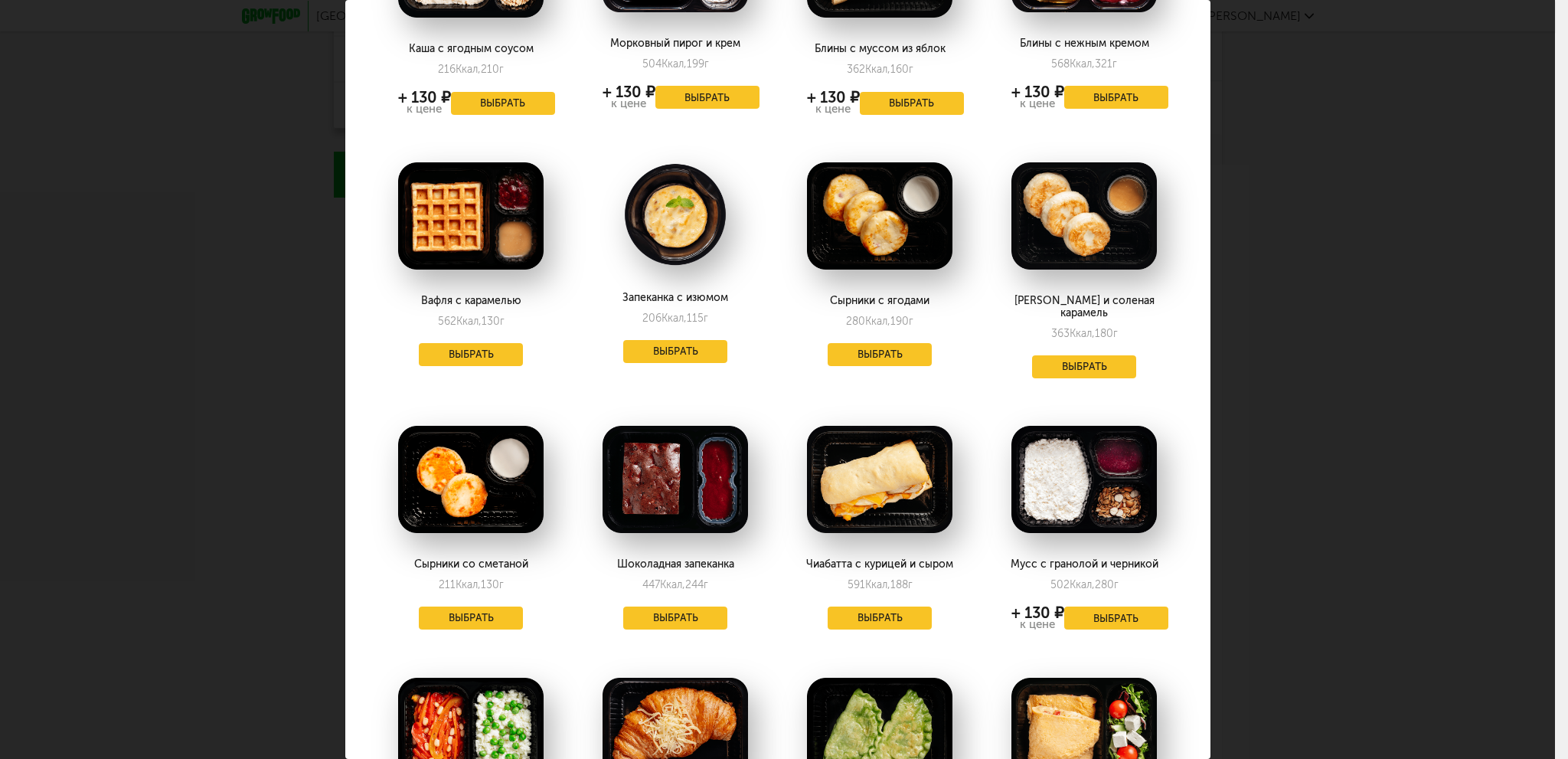
click at [1513, 264] on div "Выберите завтраки на субботу 27.09 Сырники классические 450 Ккал, 280 г + 130 ₽…" at bounding box center [777, 379] width 1555 height 759
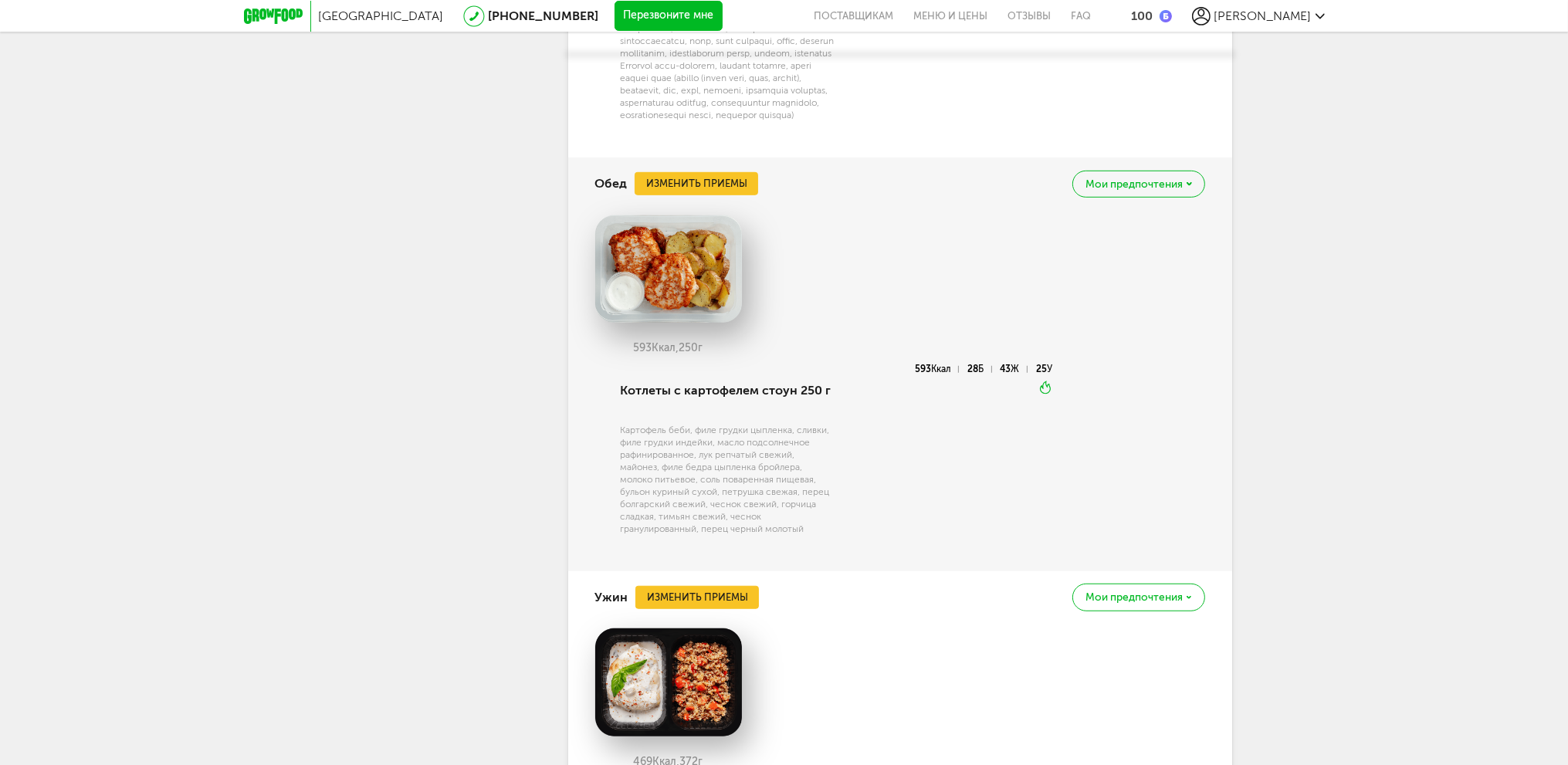
scroll to position [1382, 0]
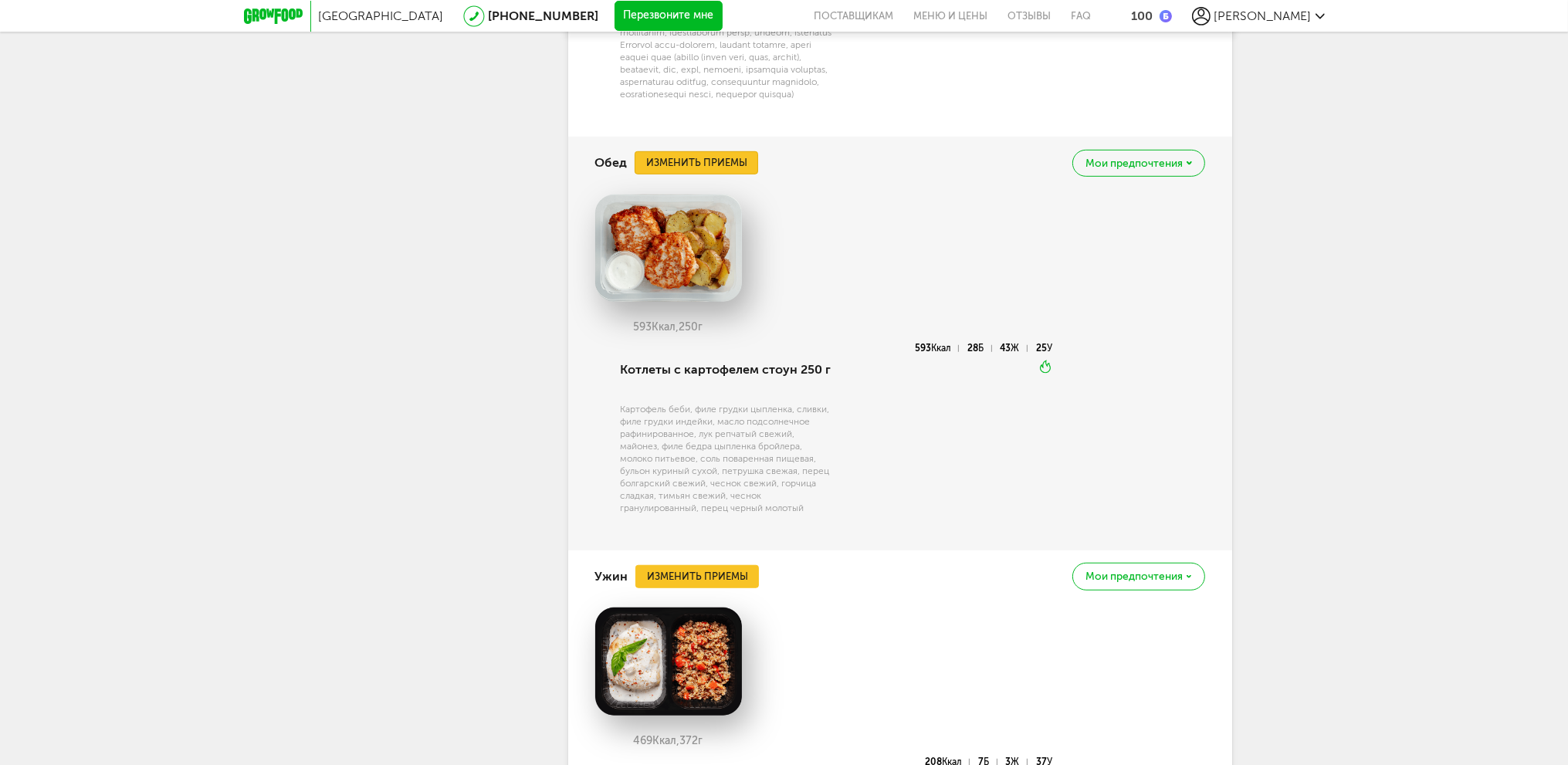
click at [715, 175] on button "Изменить приемы" at bounding box center [696, 162] width 124 height 23
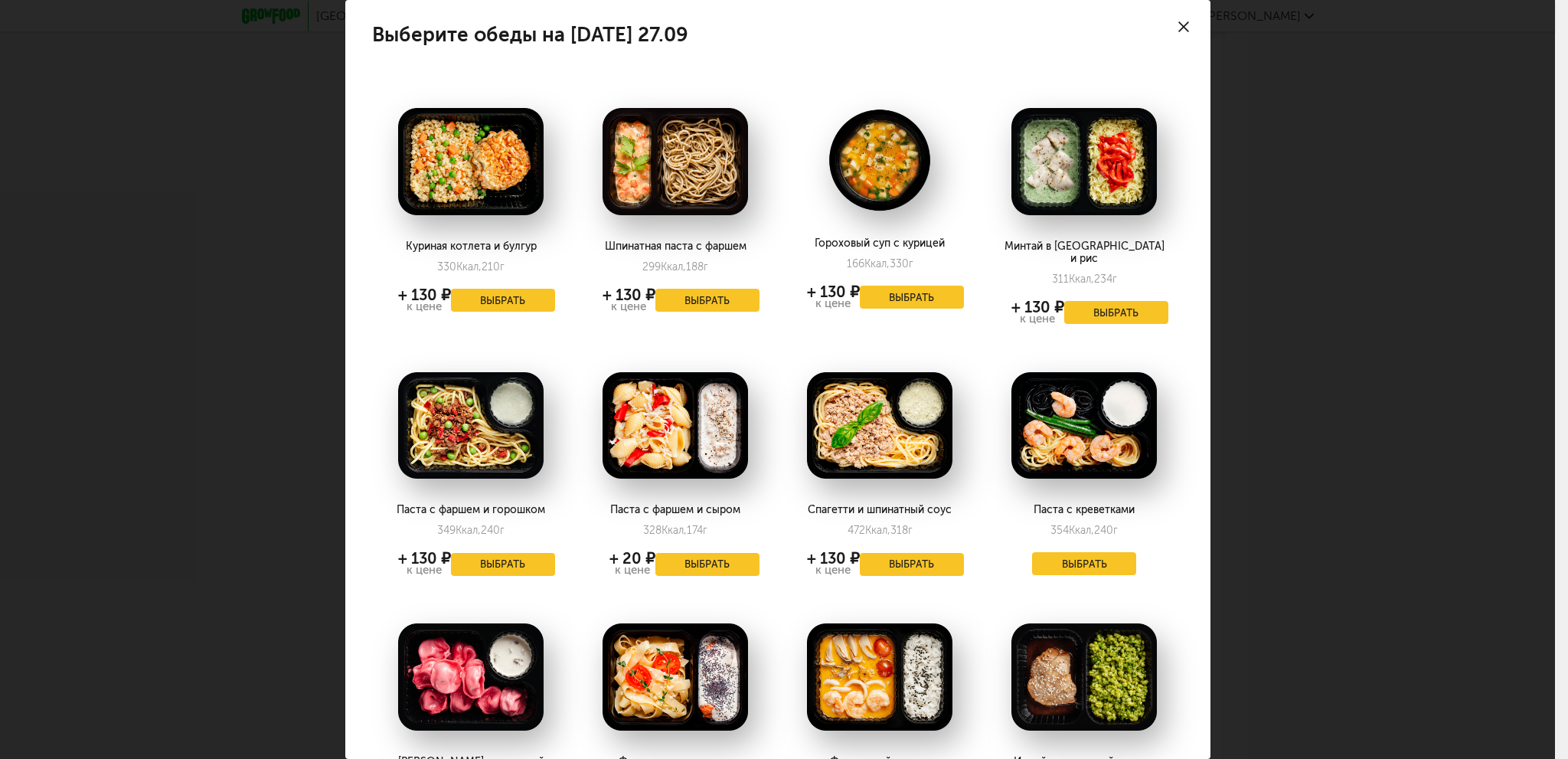
click at [1160, 33] on div at bounding box center [1183, 26] width 53 height 53
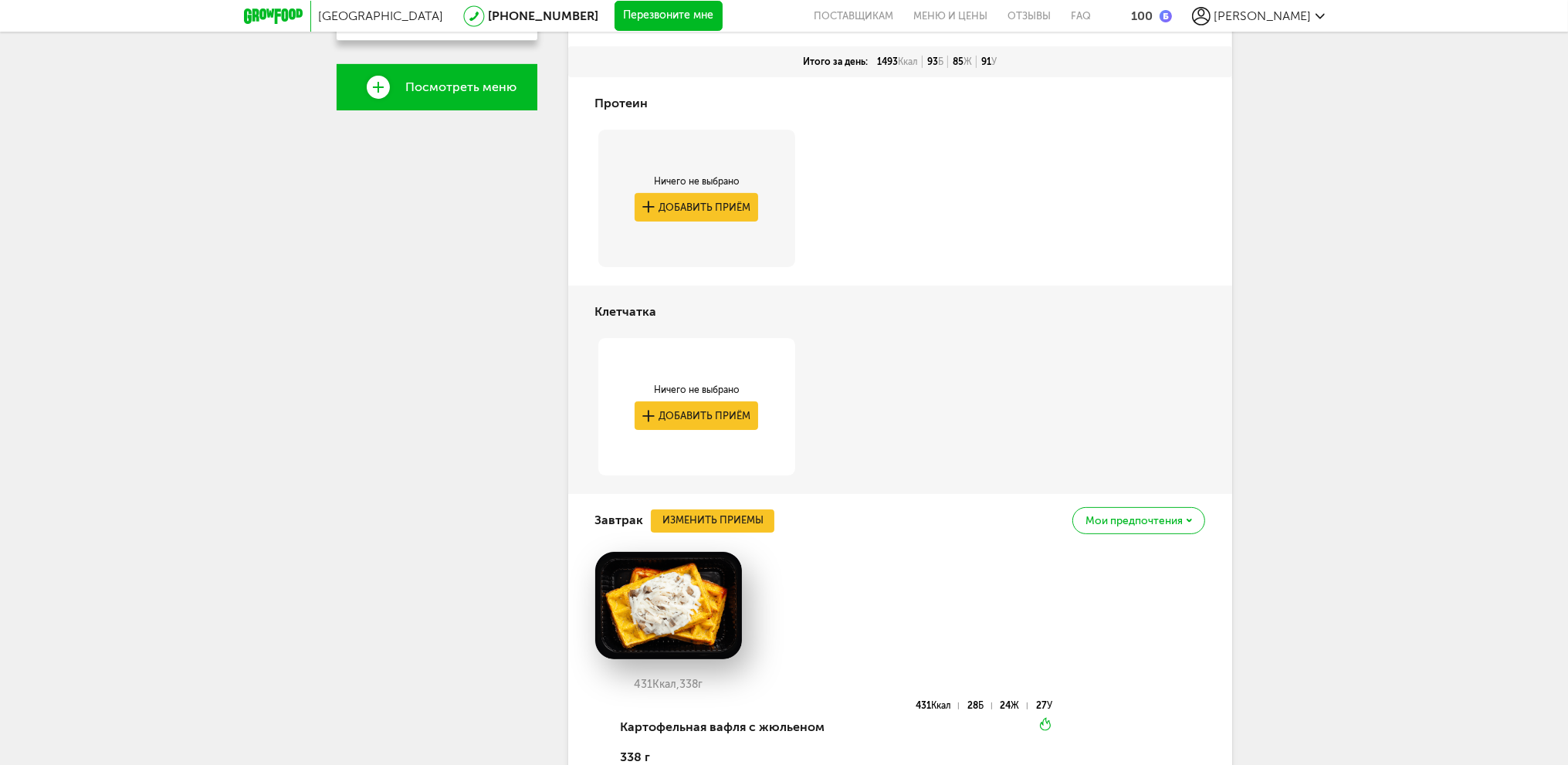
scroll to position [378, 0]
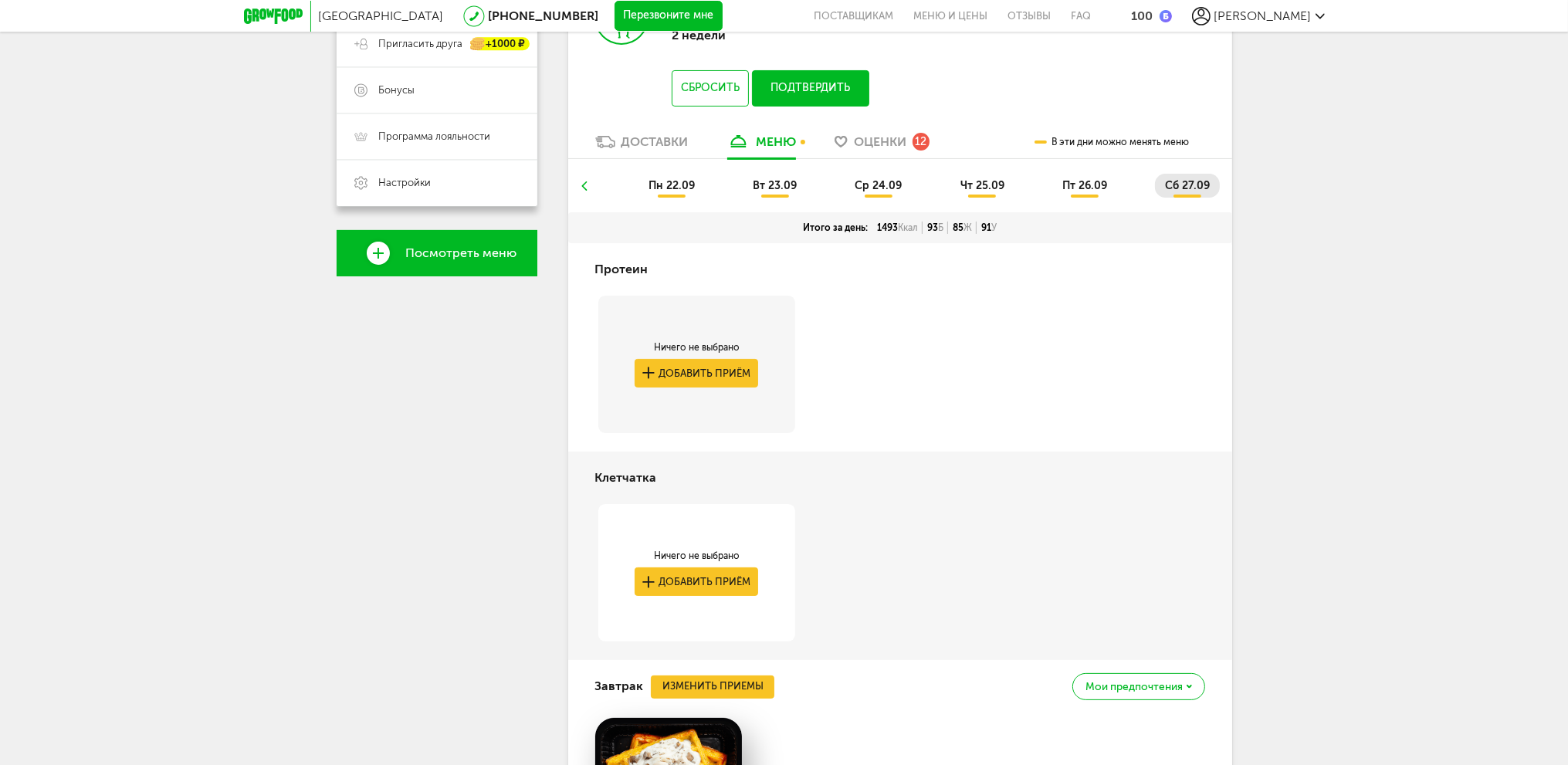
click at [1102, 187] on span "пт 26.09" at bounding box center [1085, 185] width 45 height 13
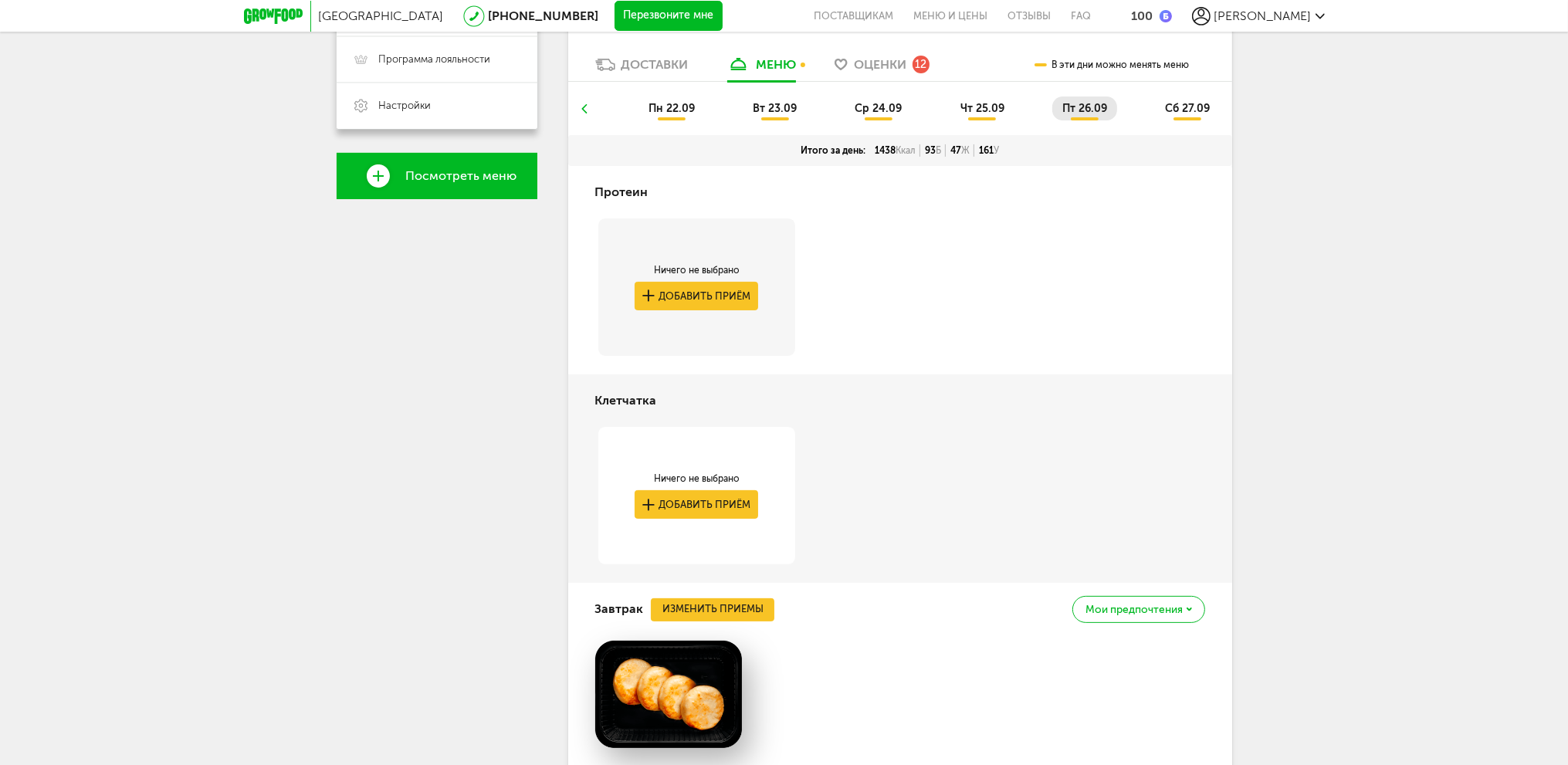
click at [971, 107] on span "чт 25.09" at bounding box center [982, 108] width 44 height 13
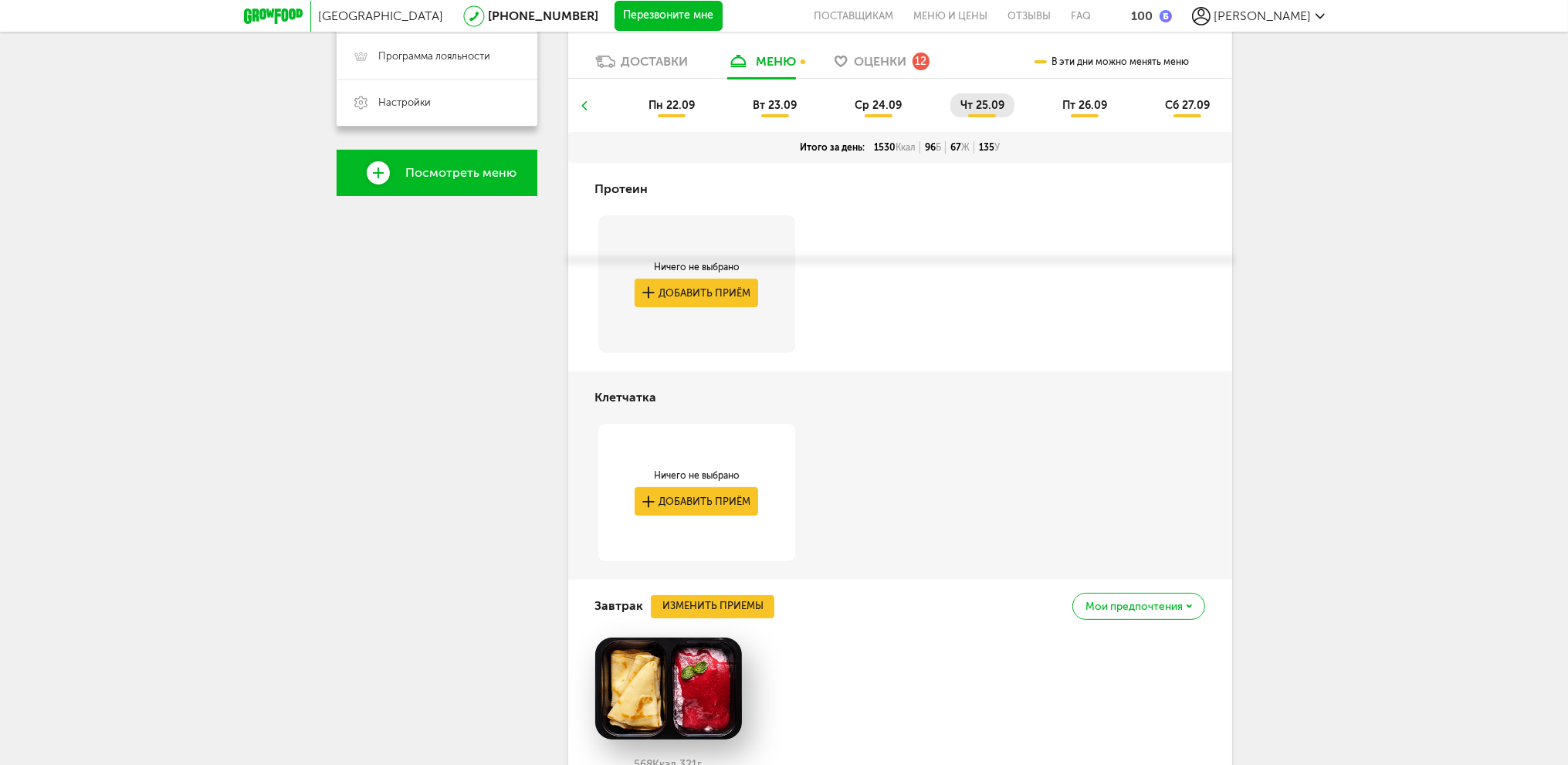
scroll to position [146, 0]
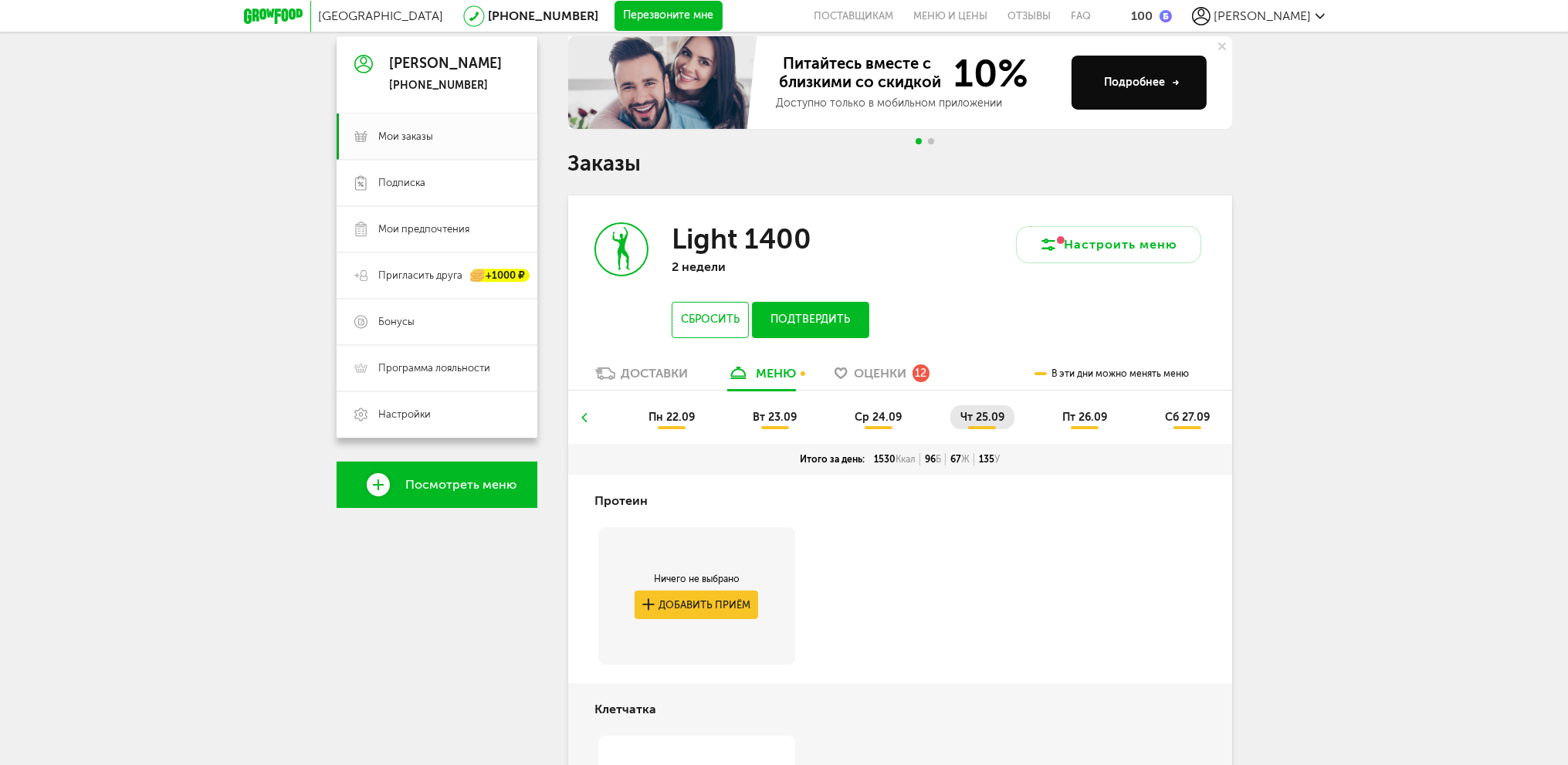
click at [882, 411] on span "ср 24.09" at bounding box center [877, 417] width 47 height 13
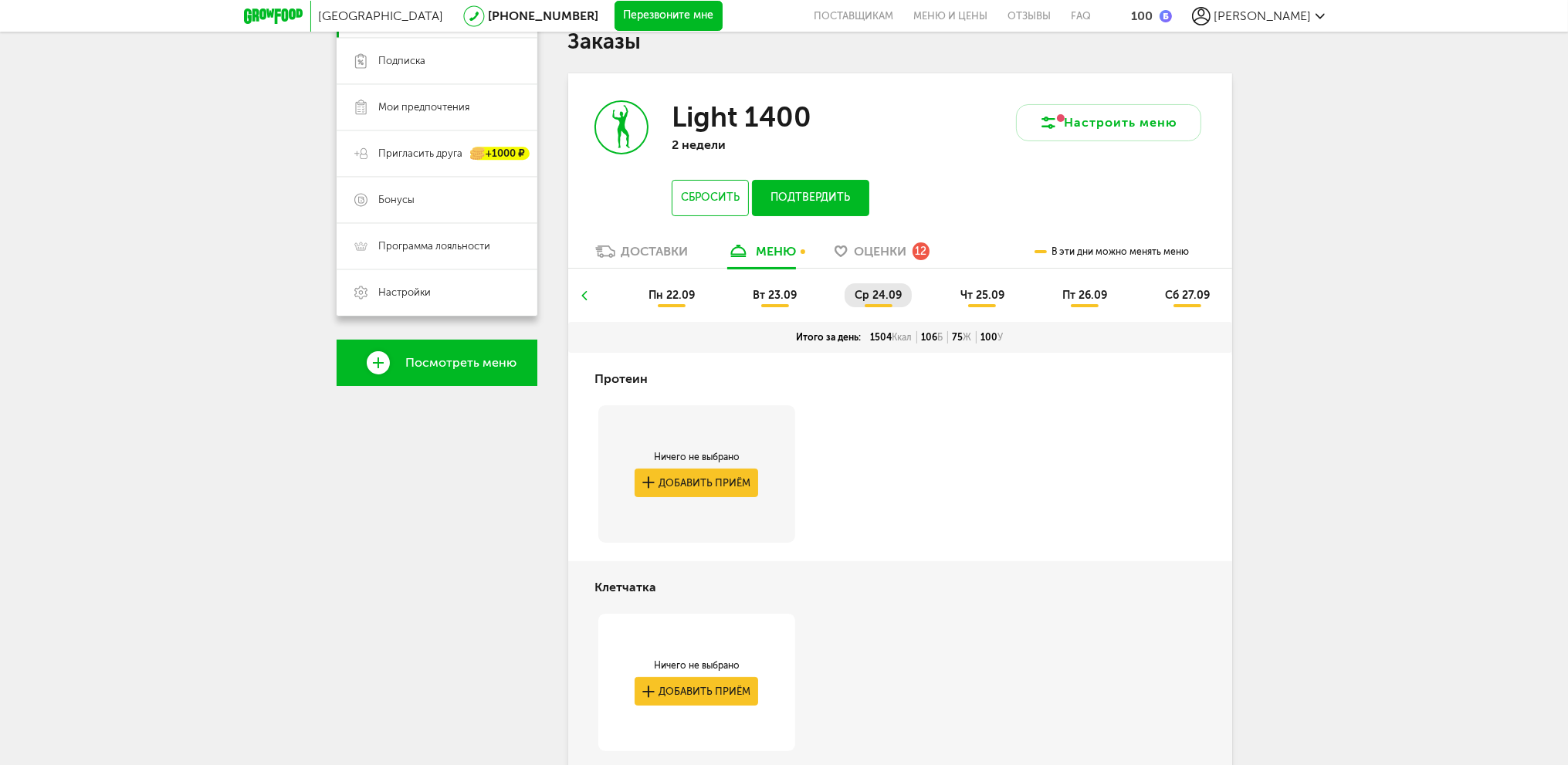
scroll to position [122, 0]
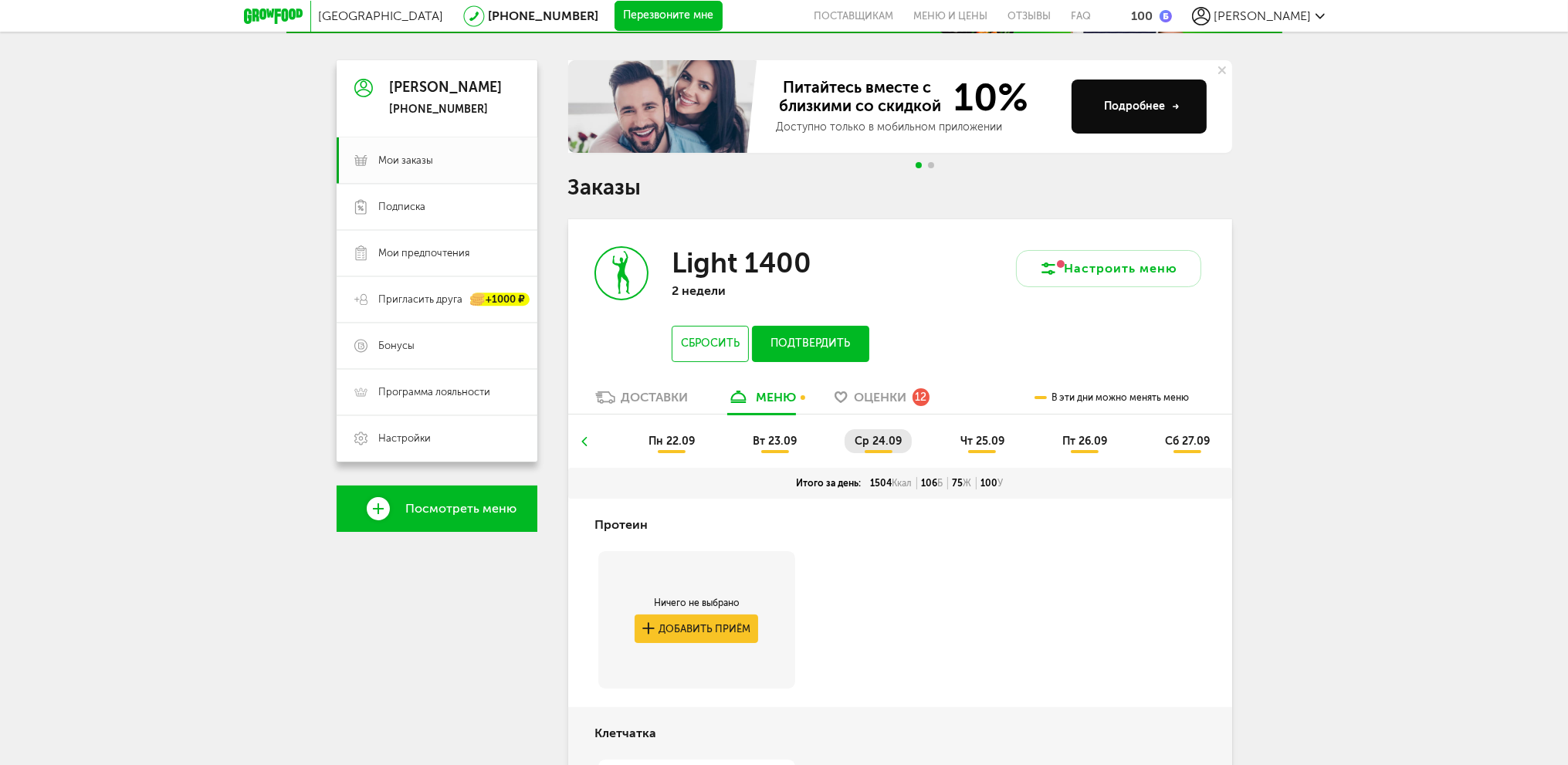
click at [772, 438] on span "вт 23.09" at bounding box center [775, 441] width 44 height 13
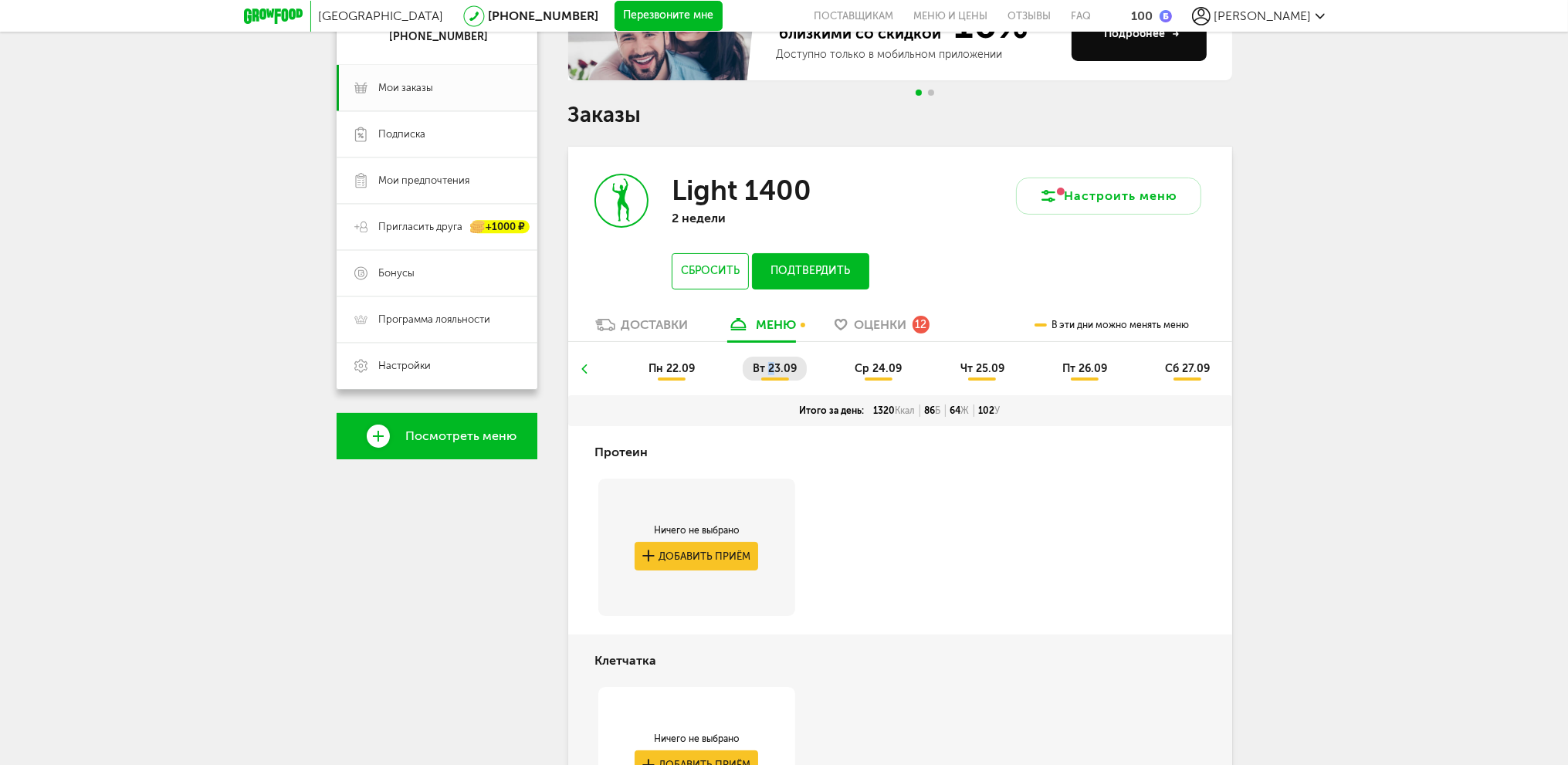
scroll to position [0, 0]
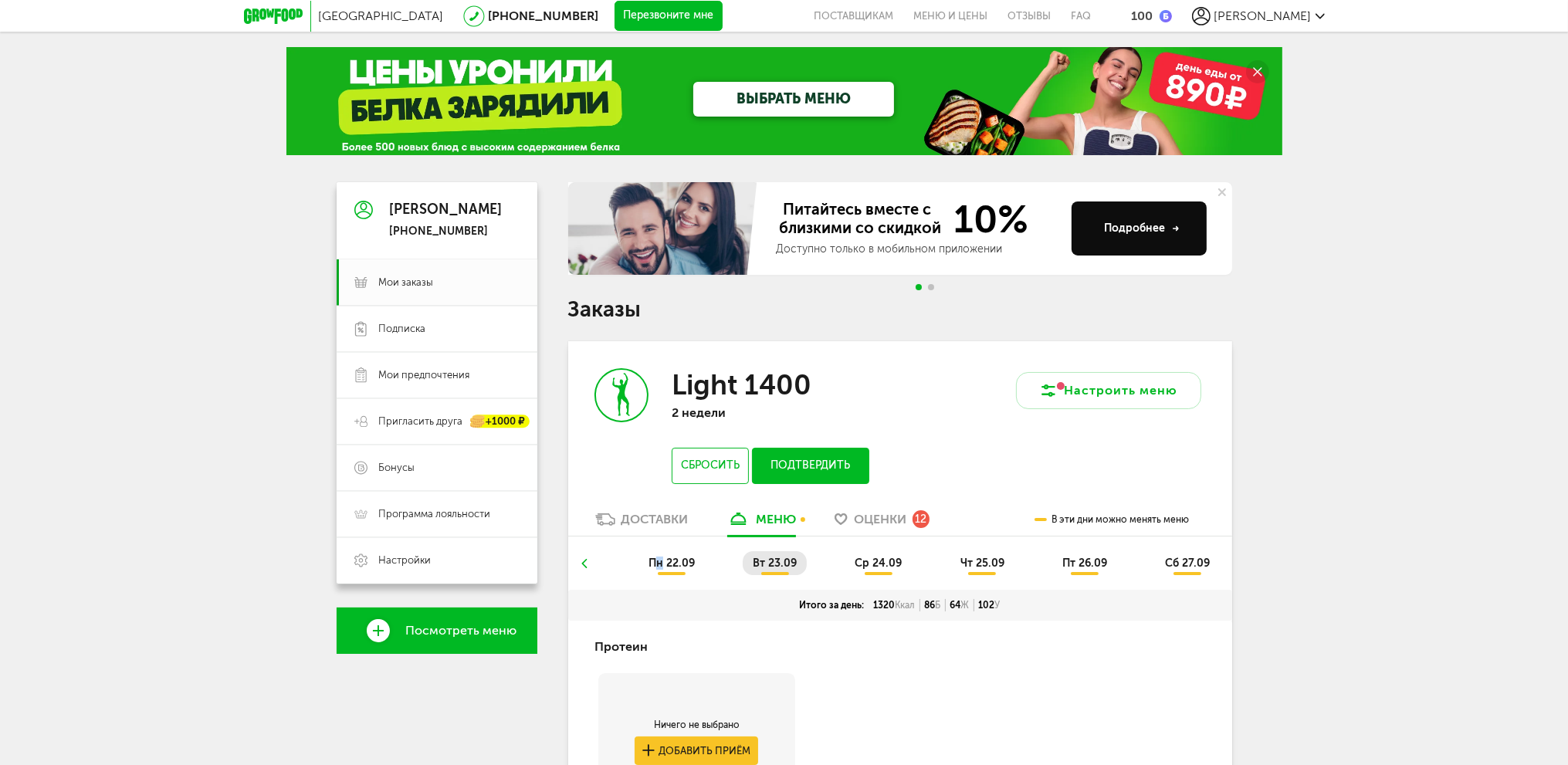
click at [660, 568] on span "пн 22.09" at bounding box center [672, 563] width 46 height 13
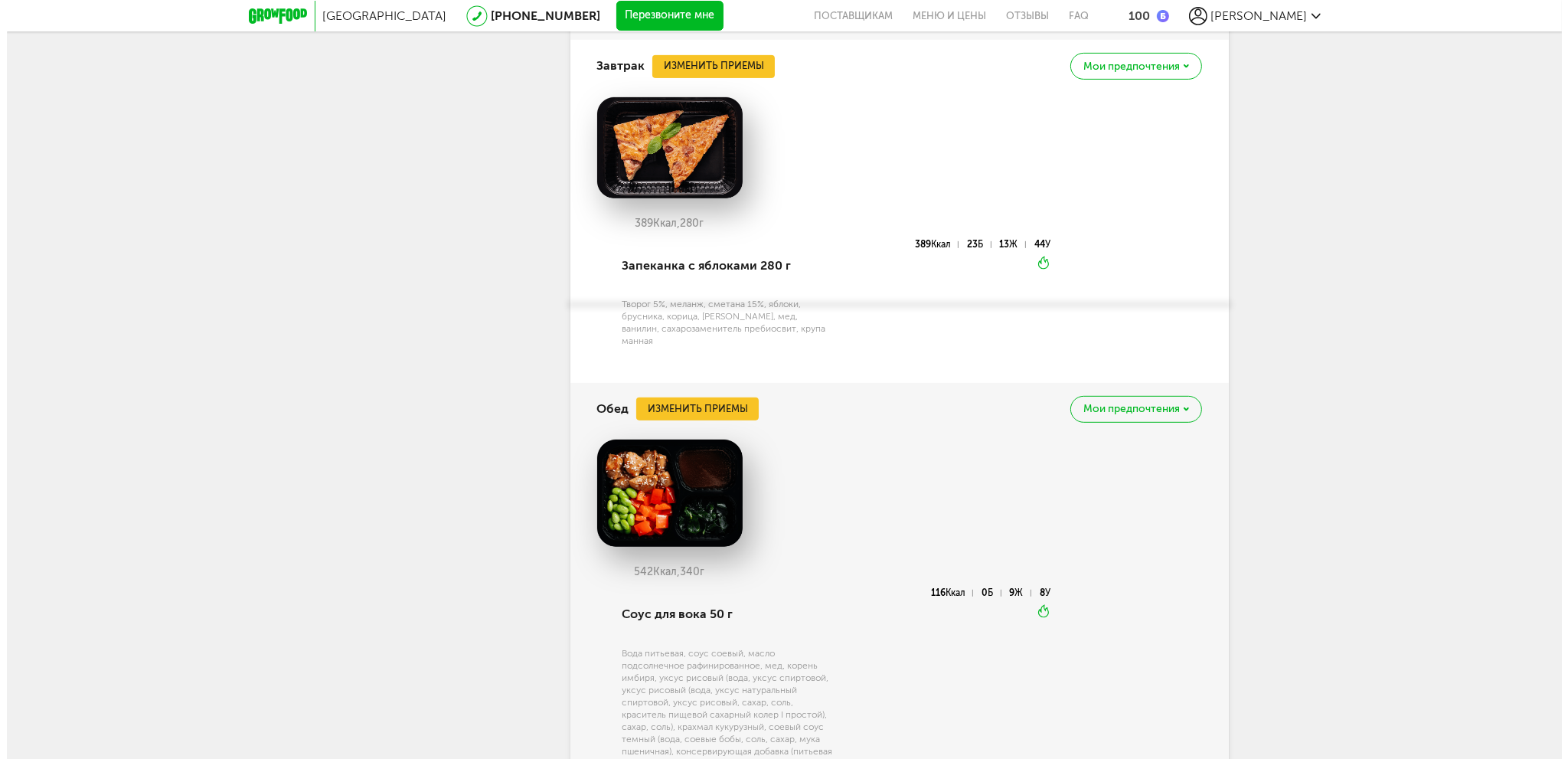
scroll to position [989, 0]
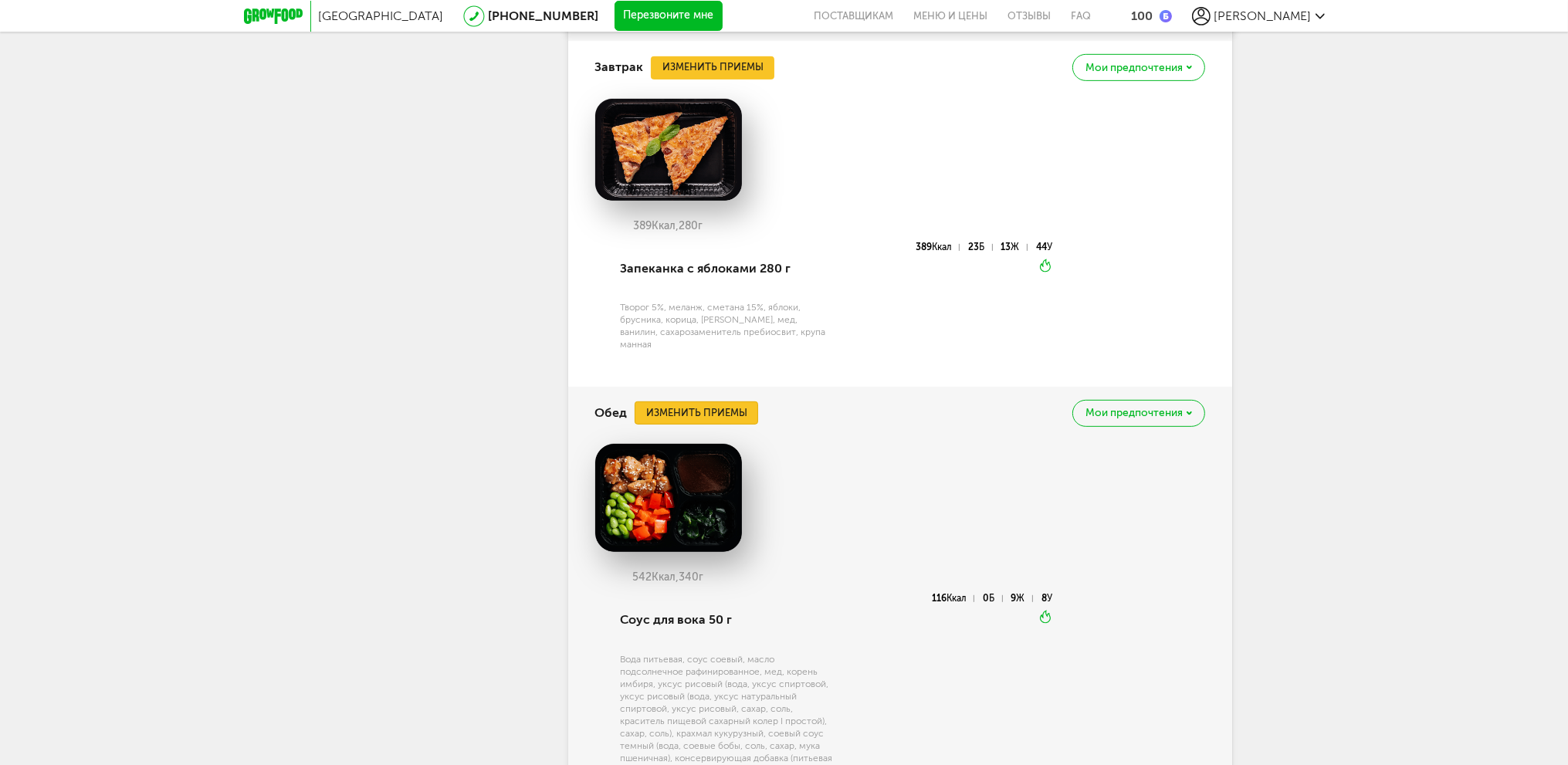
click at [720, 402] on button "Изменить приемы" at bounding box center [696, 413] width 124 height 23
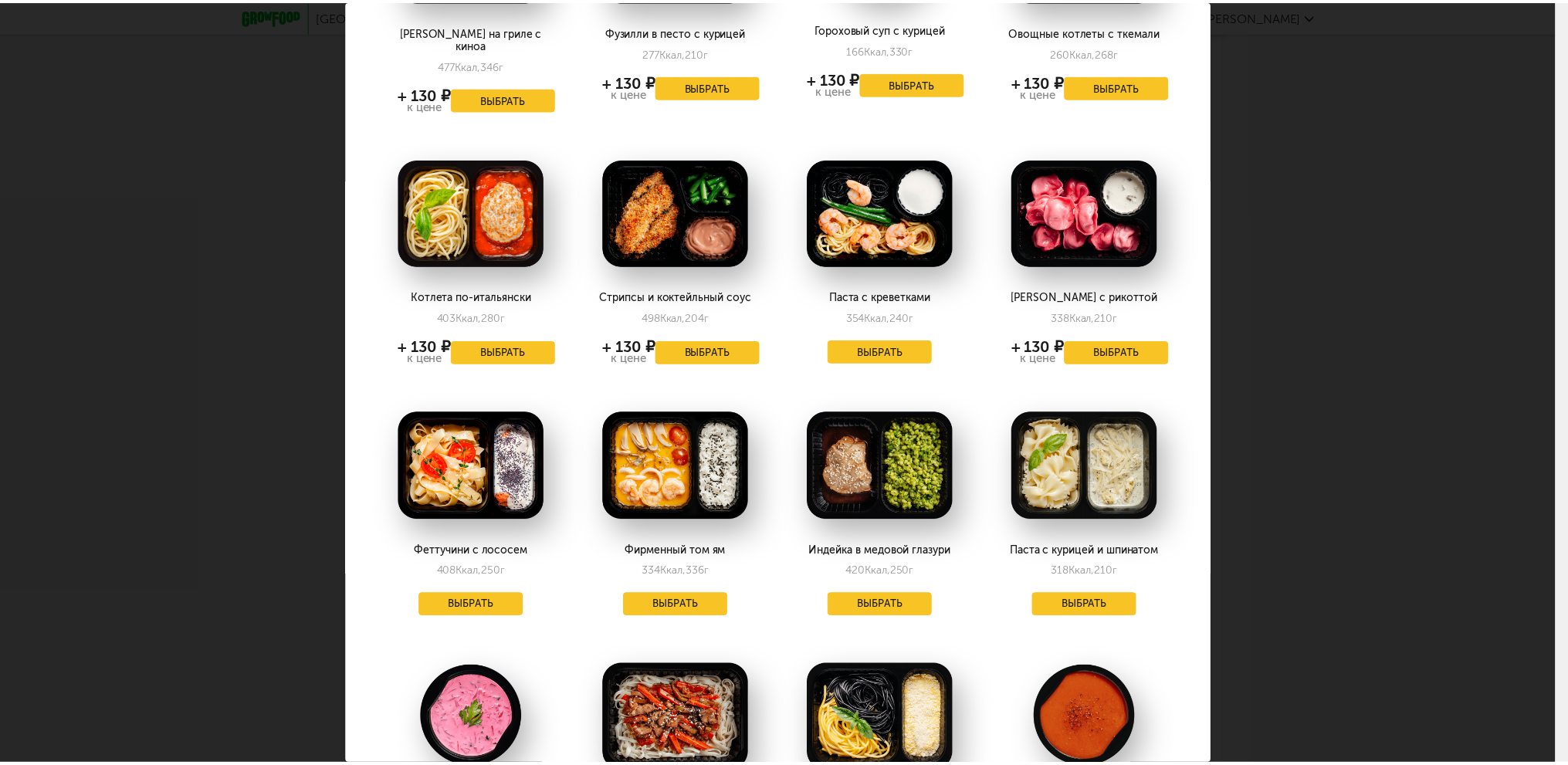
scroll to position [232, 0]
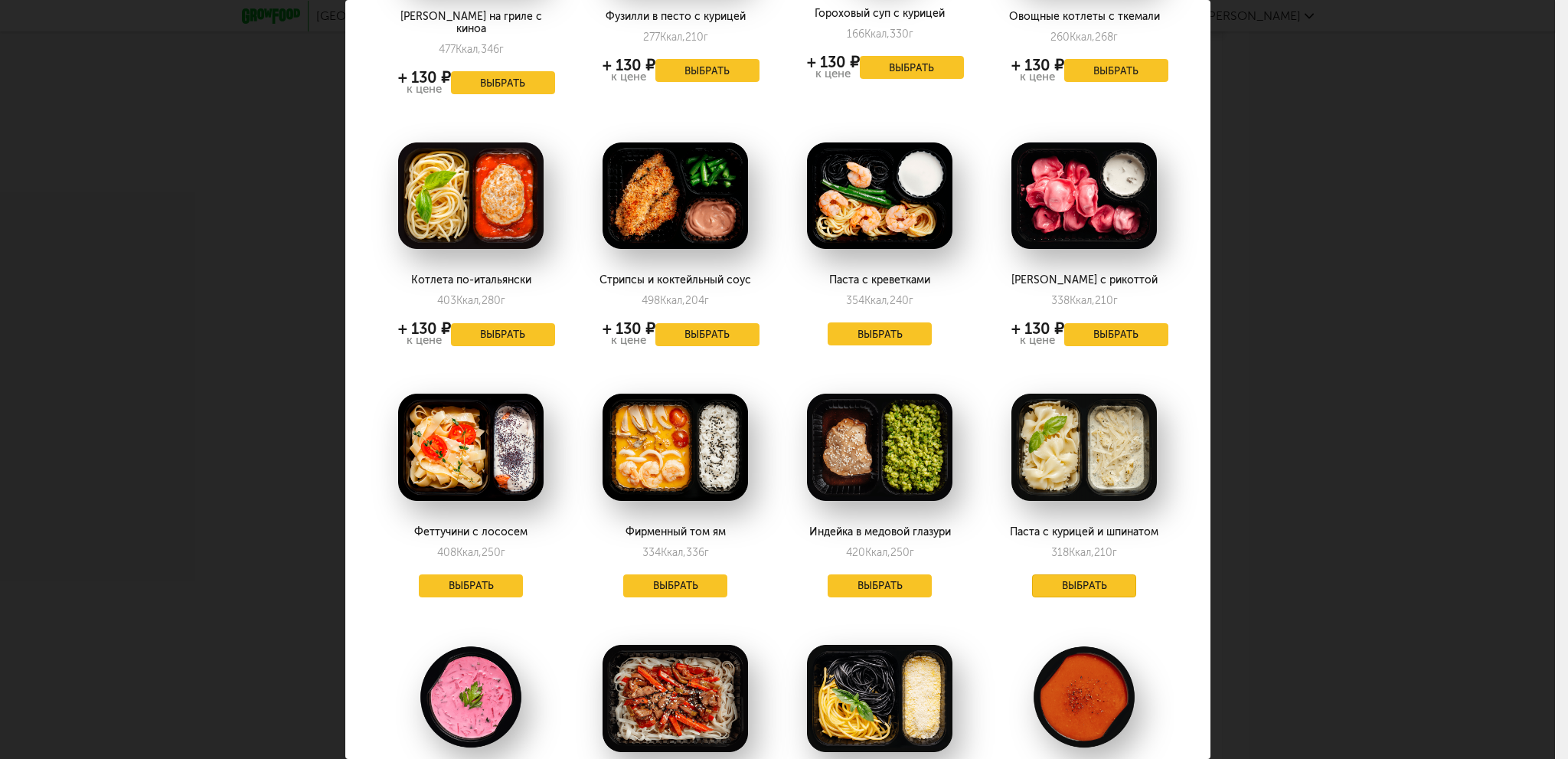
click at [1094, 580] on button "Выбрать" at bounding box center [1084, 586] width 104 height 23
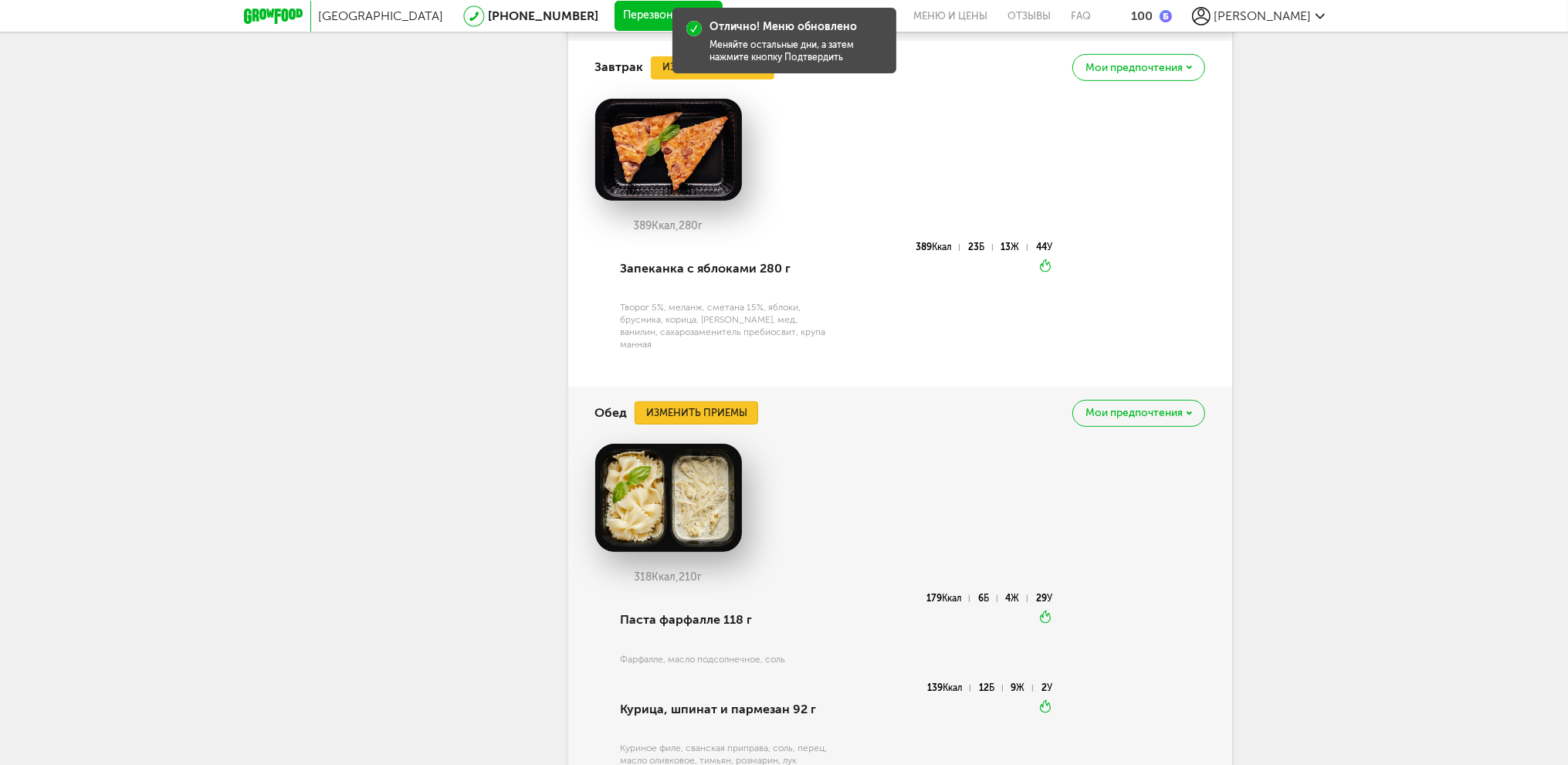
click at [698, 402] on button "Изменить приемы" at bounding box center [696, 413] width 124 height 23
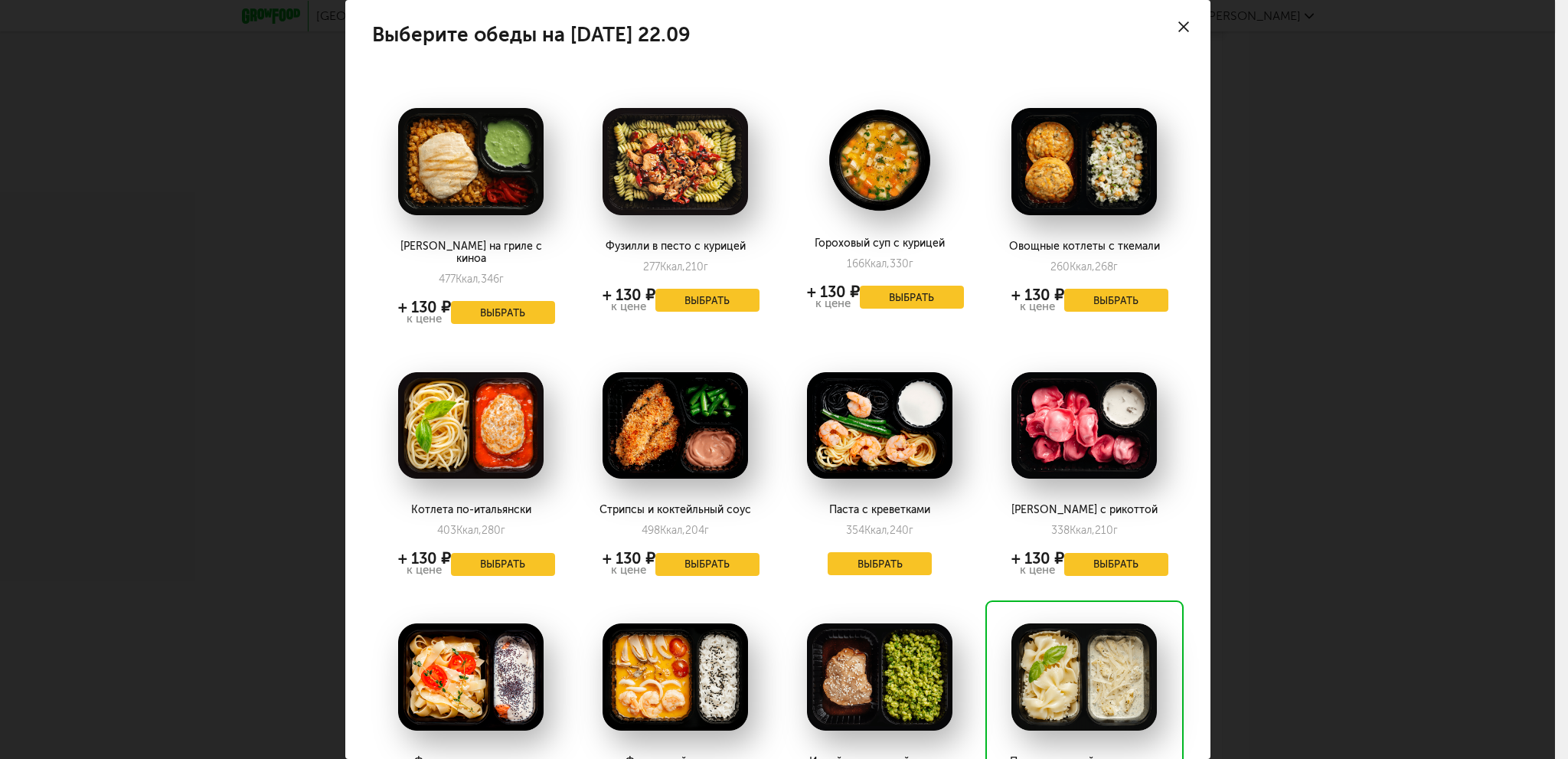
click at [1178, 25] on icon at bounding box center [1183, 26] width 11 height 11
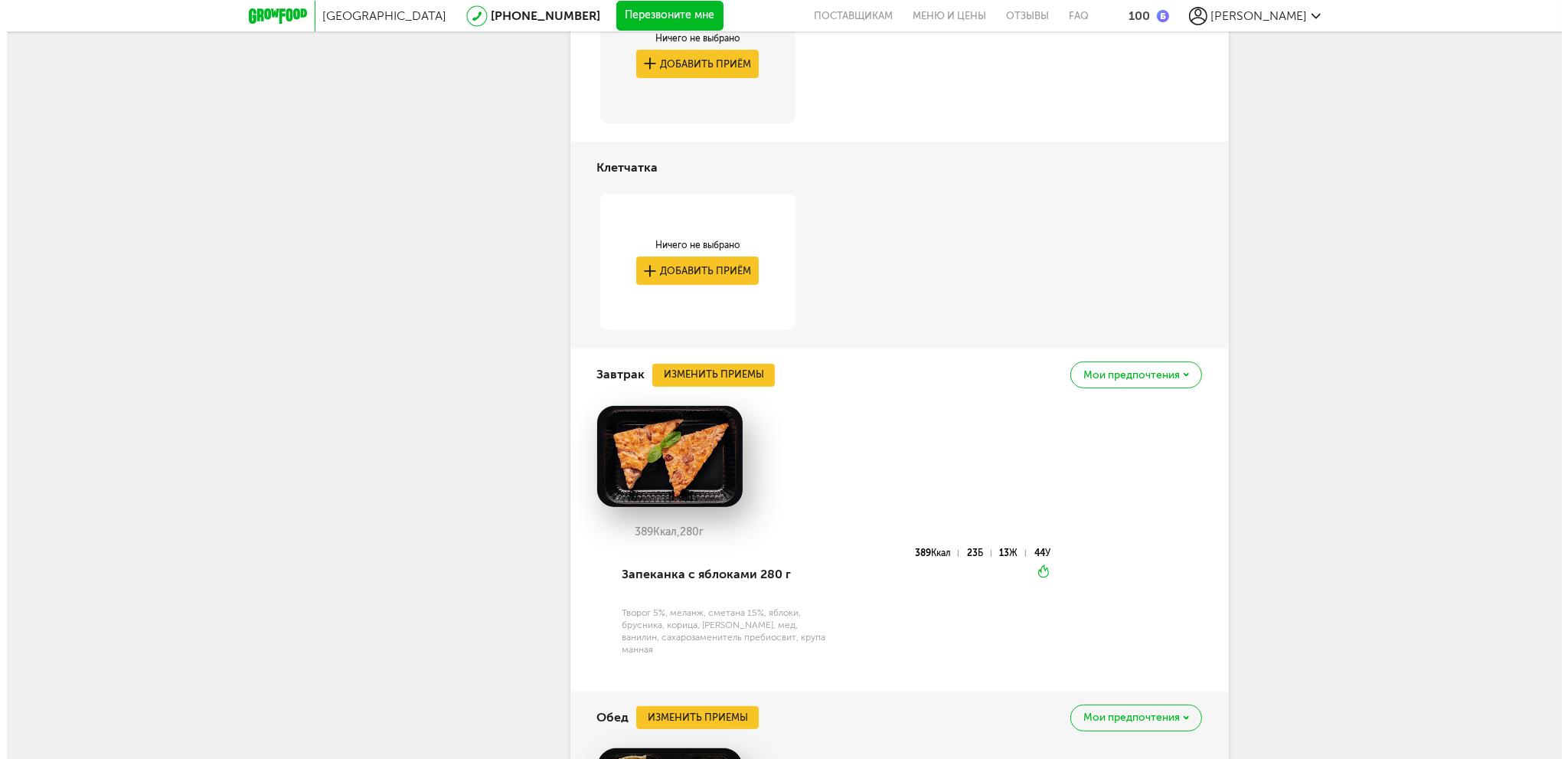
scroll to position [453, 0]
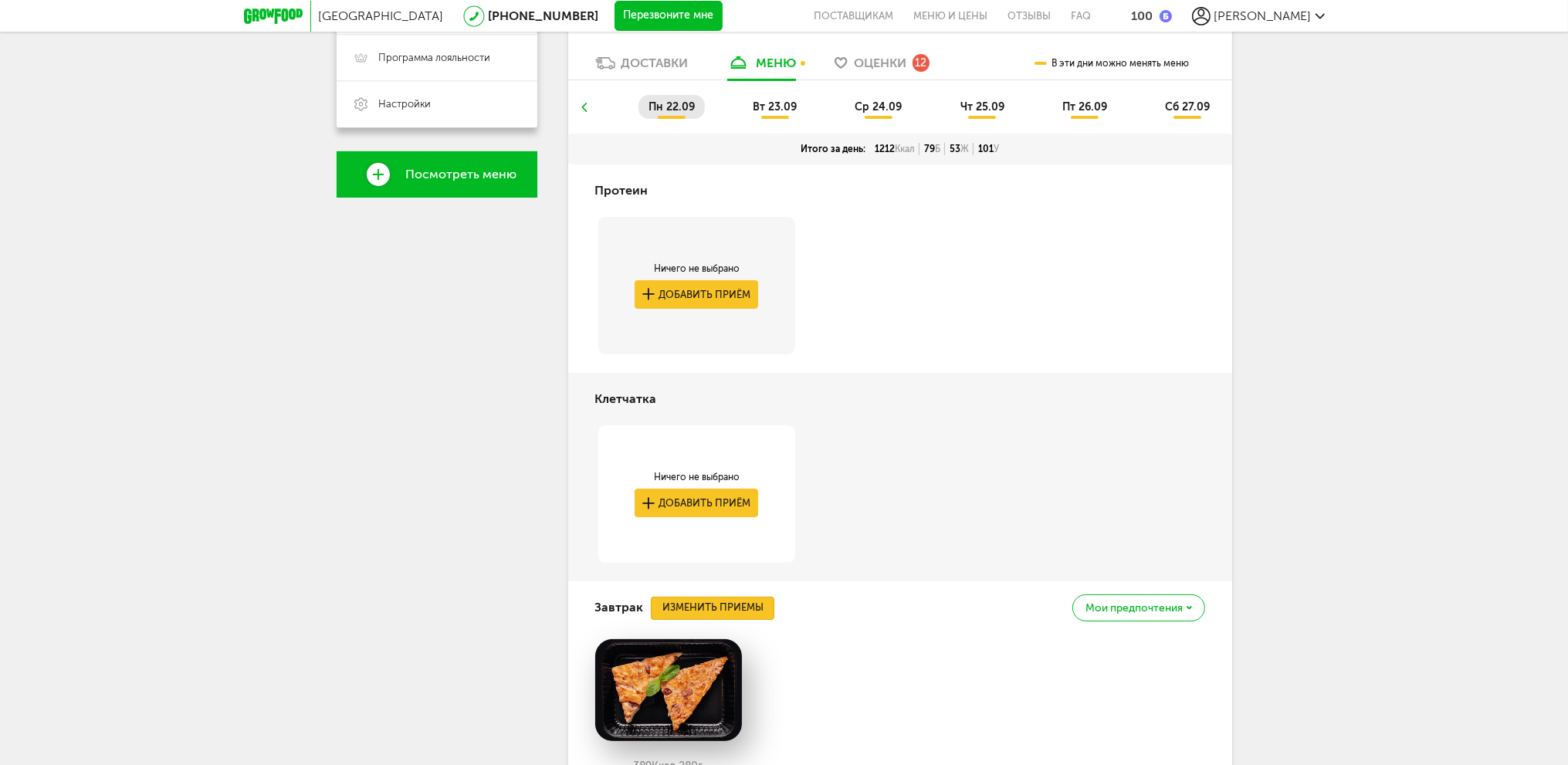
click at [740, 600] on button "Изменить приемы" at bounding box center [712, 608] width 124 height 23
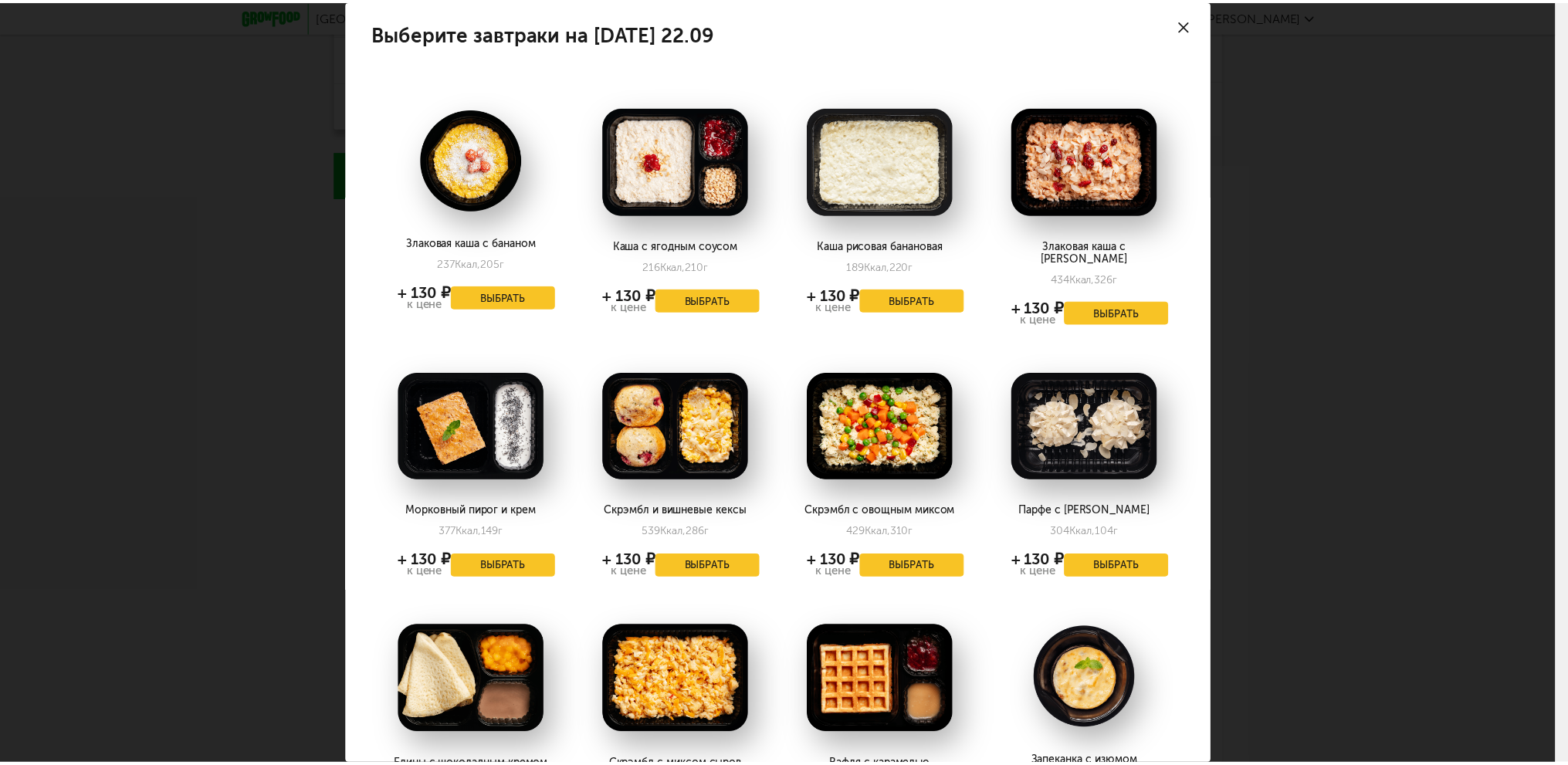
scroll to position [0, 0]
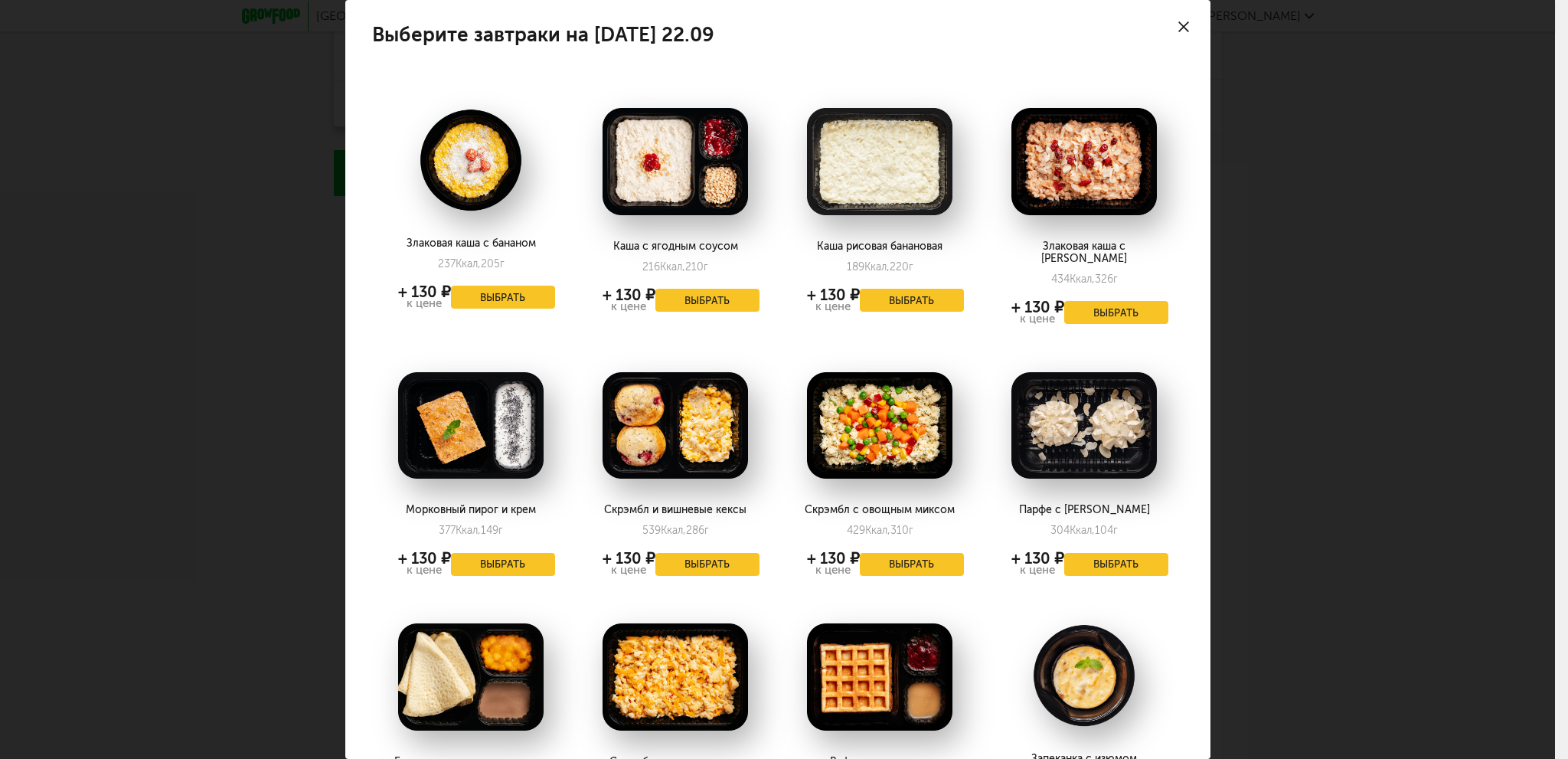
click at [1178, 25] on use at bounding box center [1183, 26] width 11 height 11
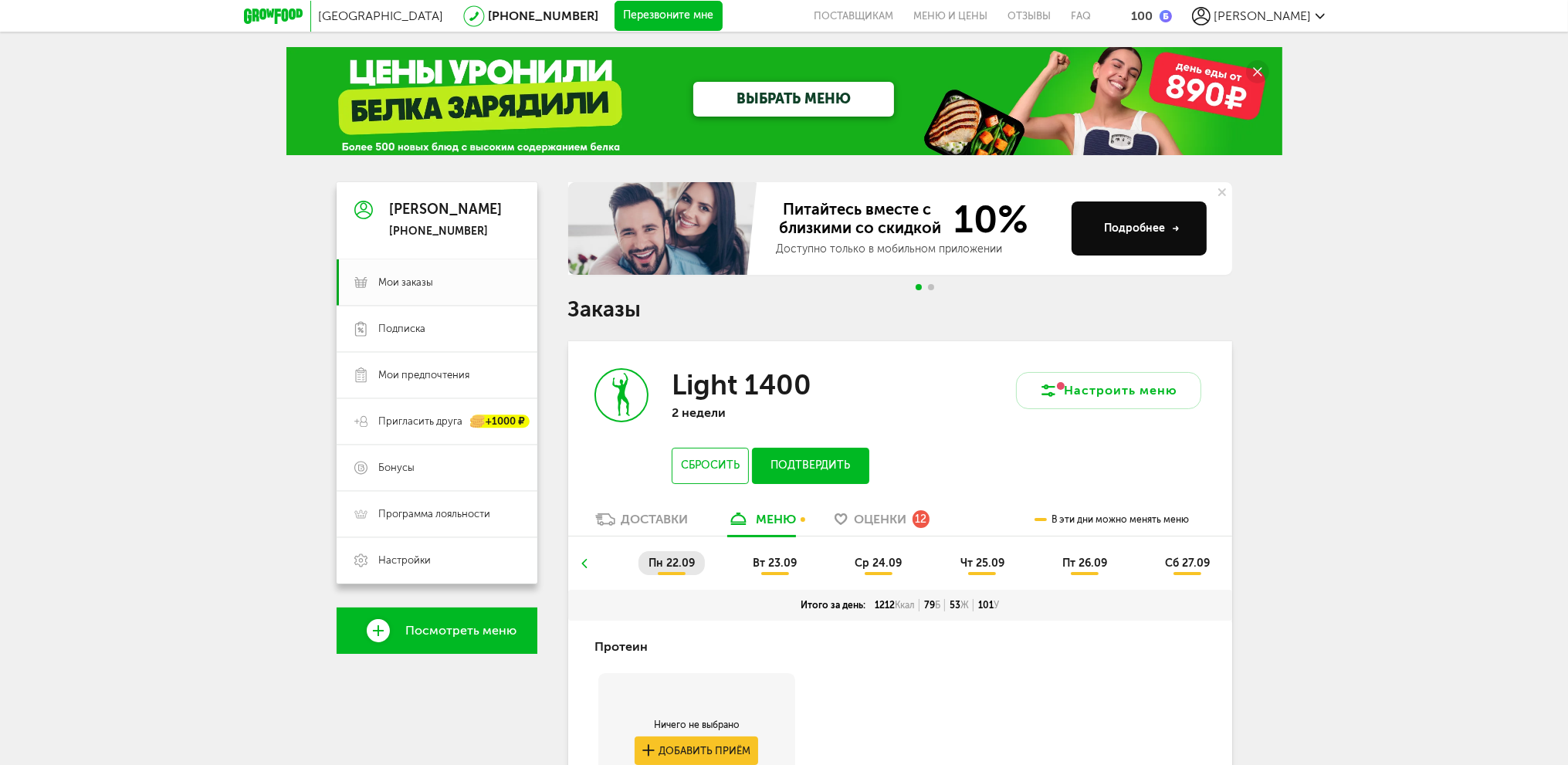
click at [800, 464] on button "Подтвердить" at bounding box center [810, 466] width 117 height 37
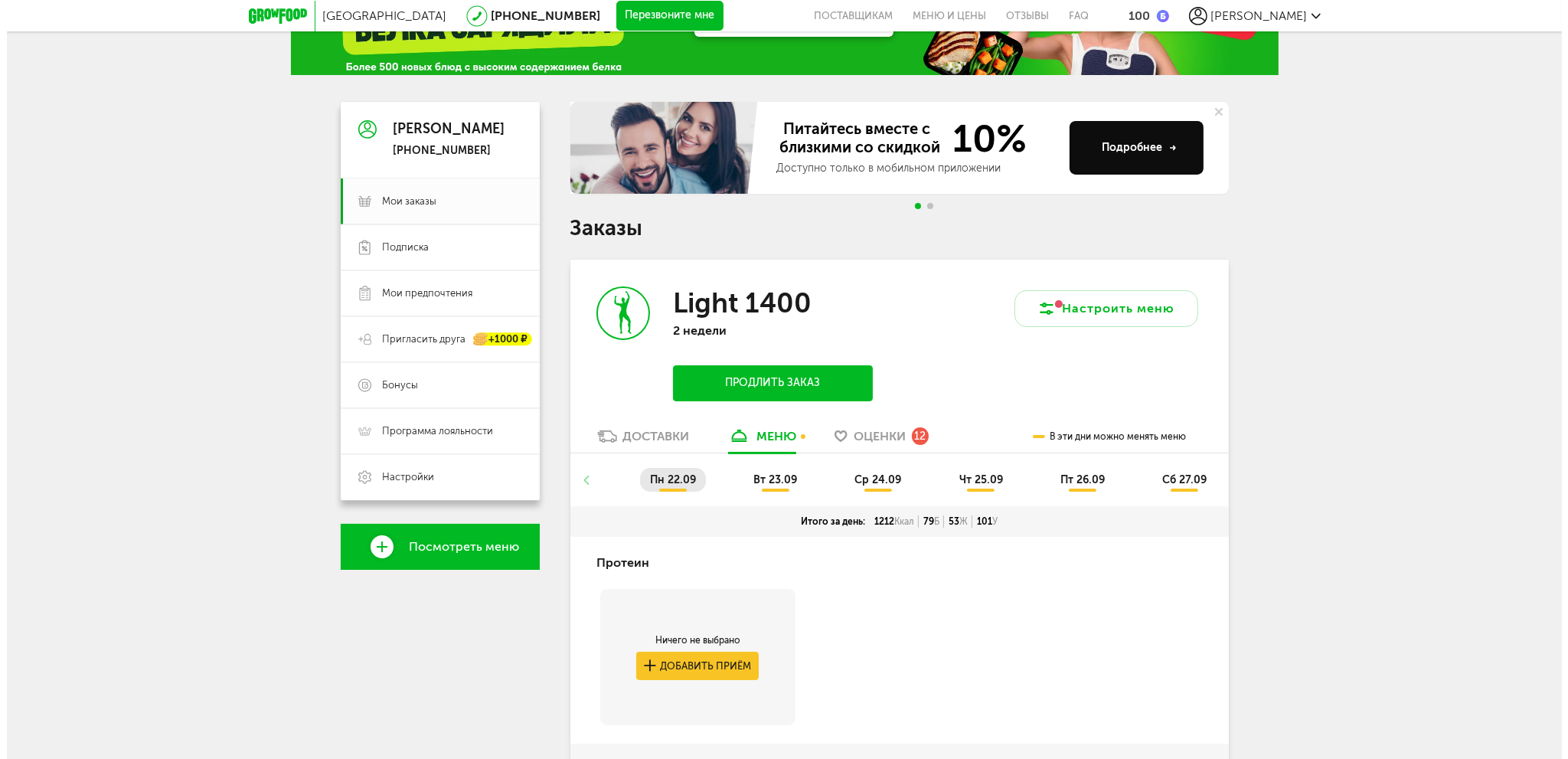
scroll to position [77, 0]
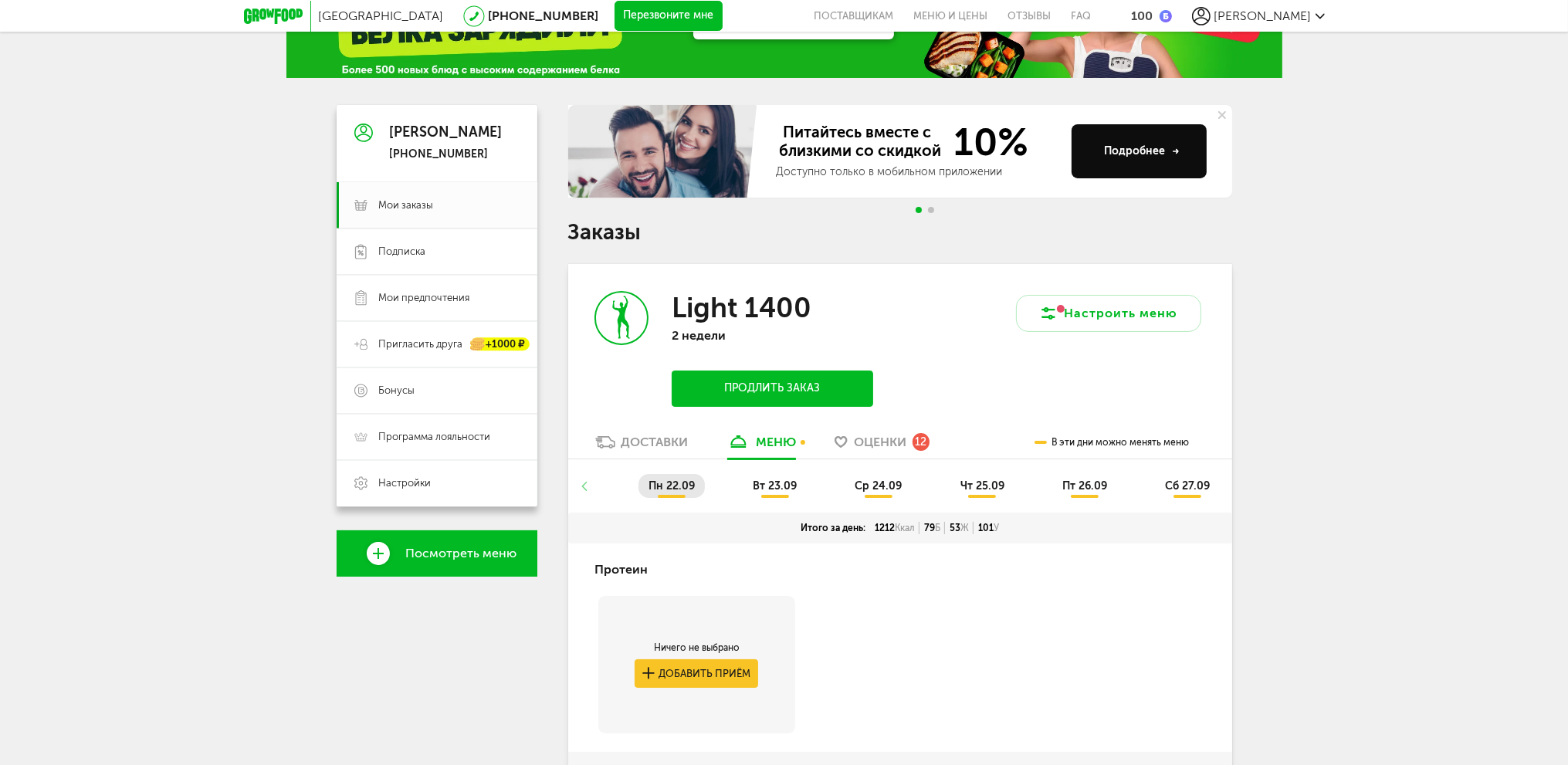
click at [844, 386] on button "Продлить заказ" at bounding box center [772, 389] width 200 height 37
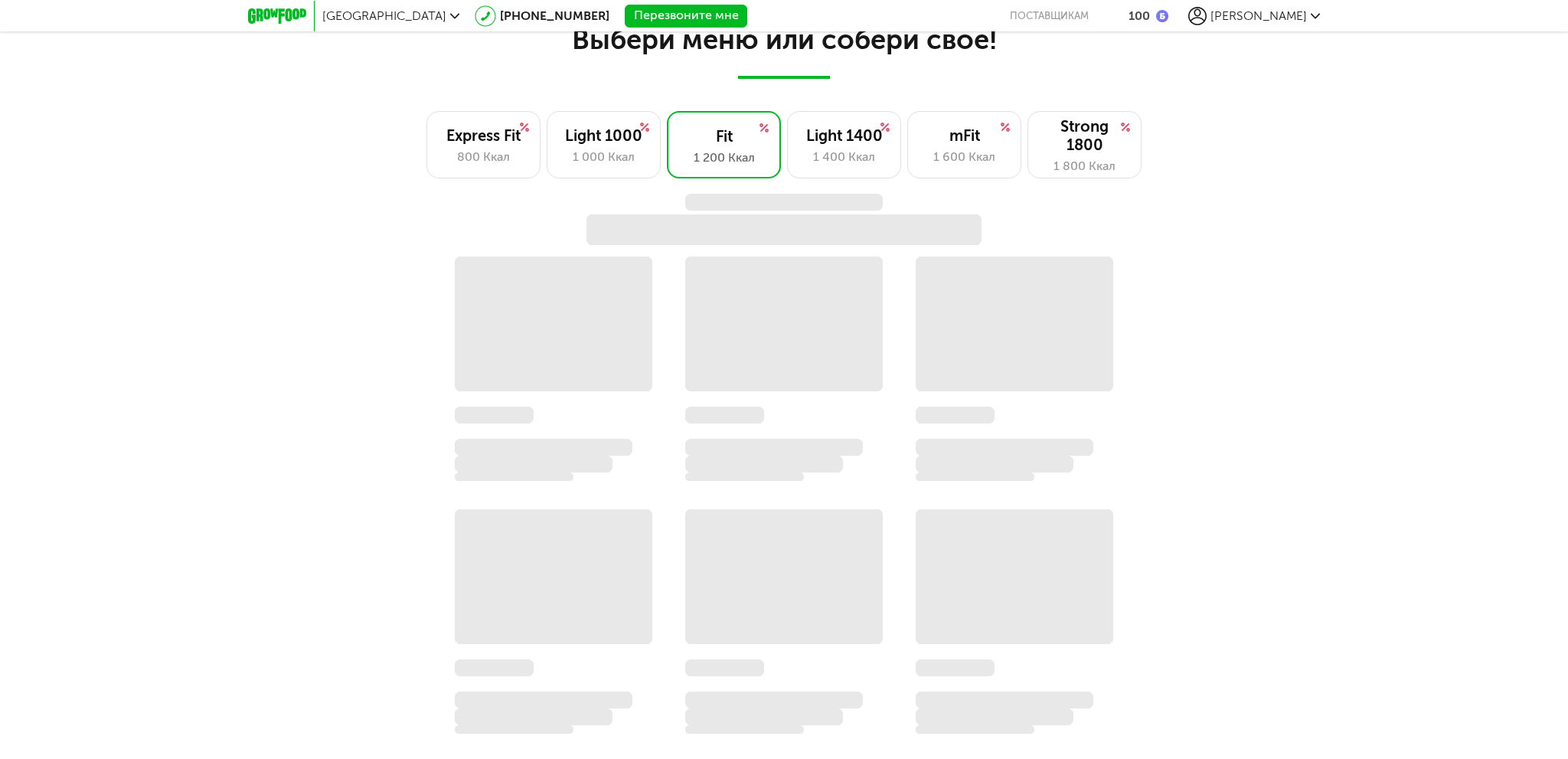
scroll to position [1215, 0]
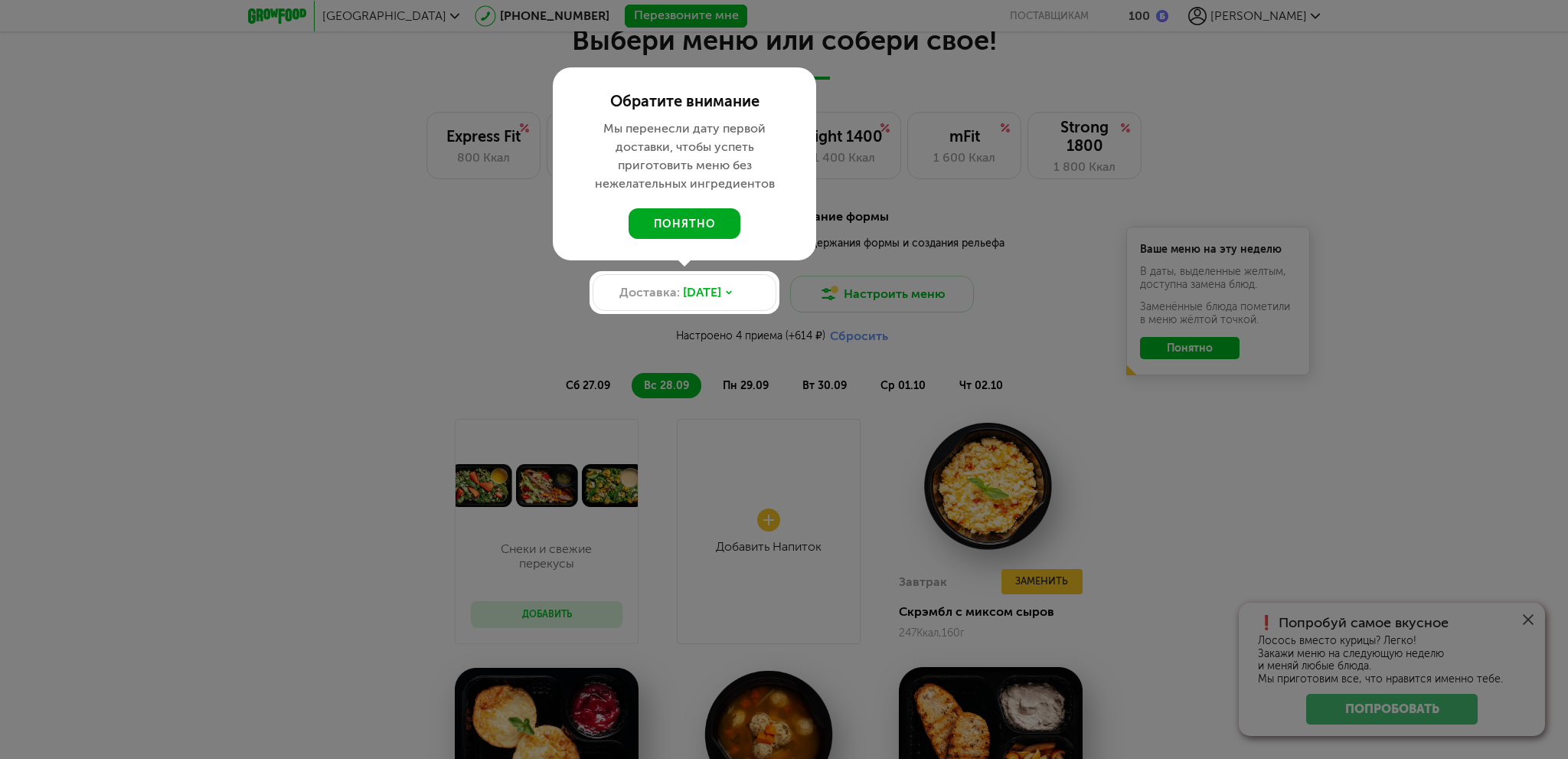
click at [677, 223] on button "понятно" at bounding box center [684, 223] width 112 height 30
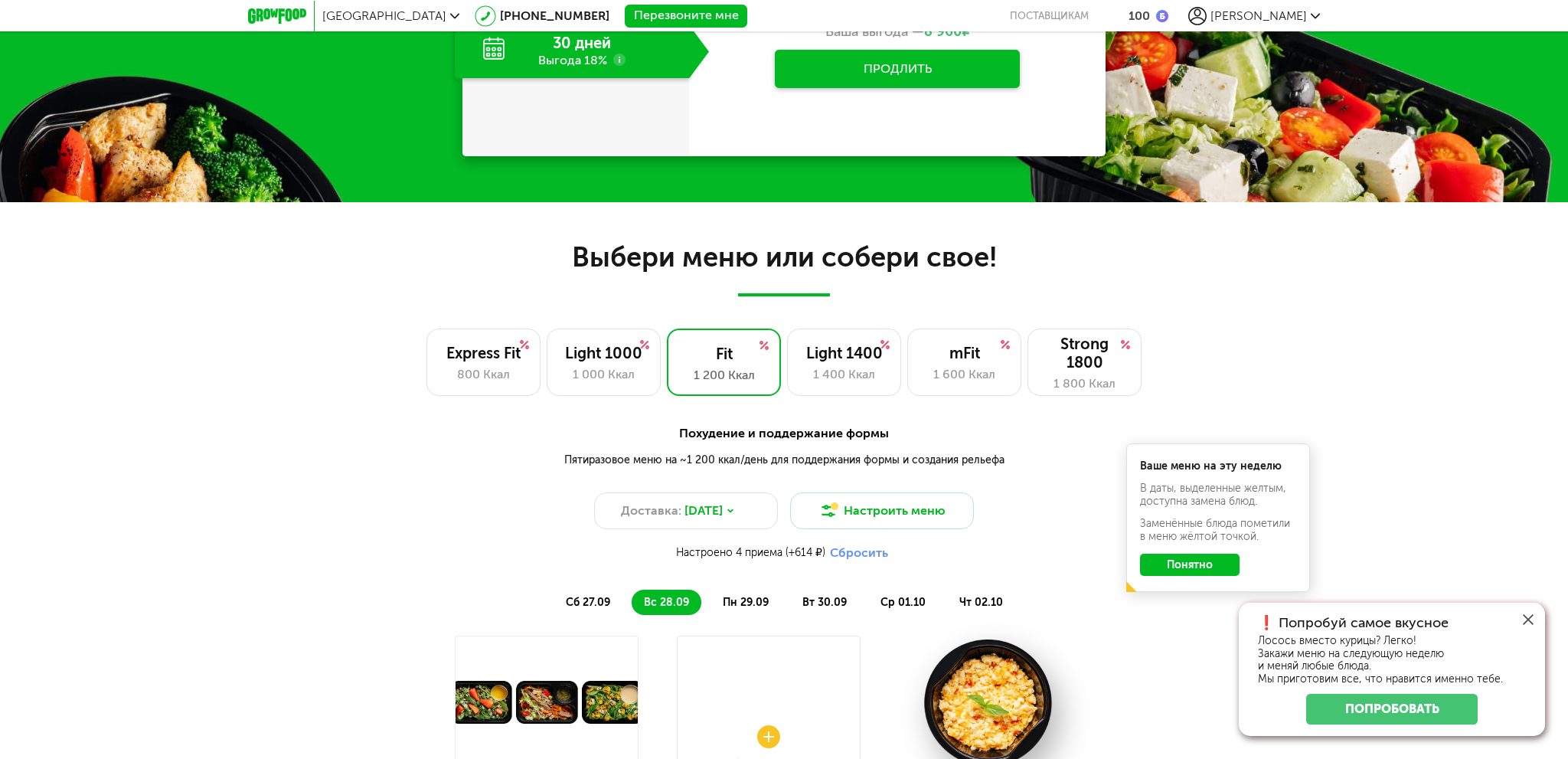
scroll to position [985, 0]
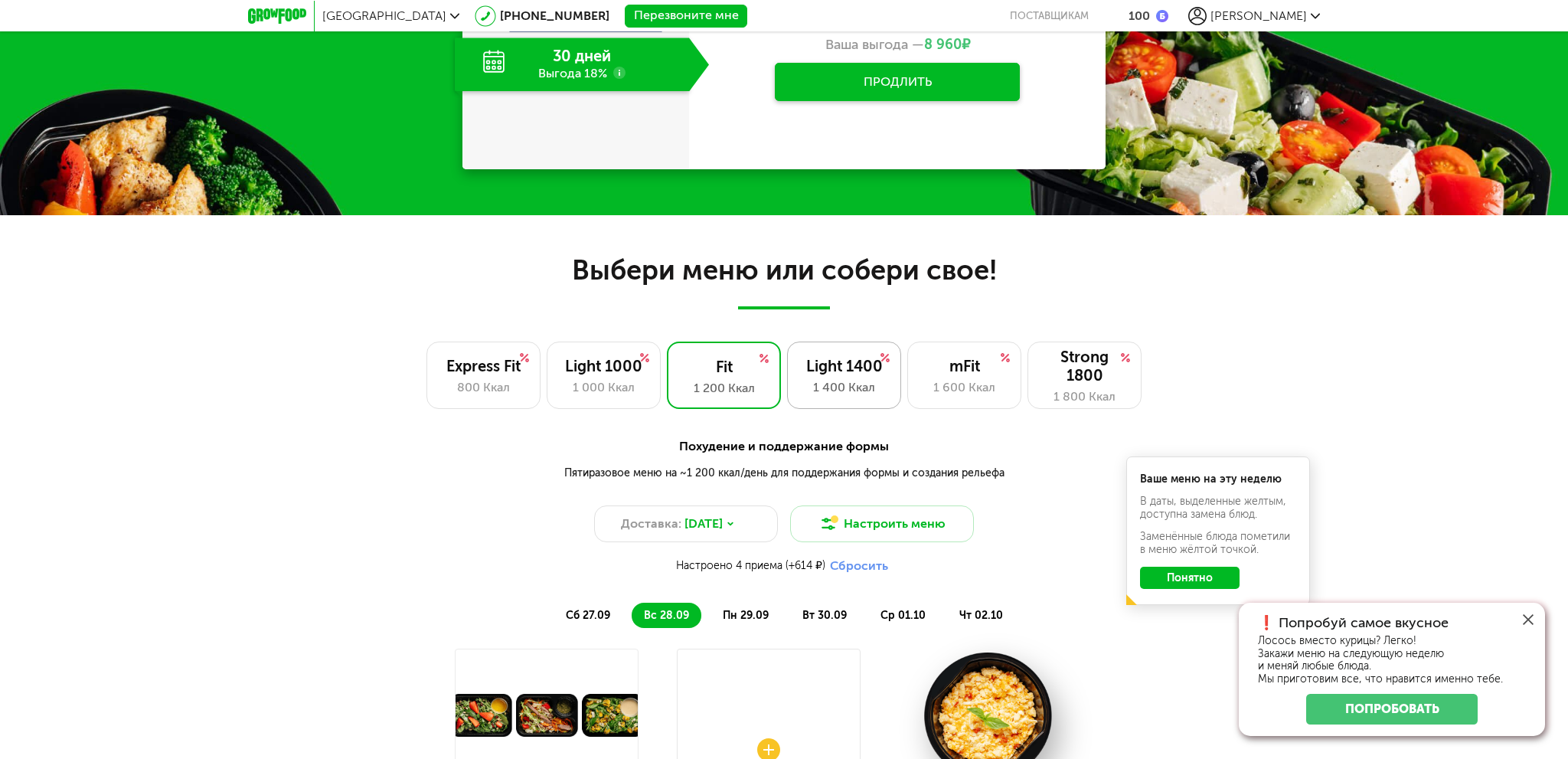
click at [870, 350] on div "Light 1400 1 400 Ккал" at bounding box center [844, 376] width 114 height 68
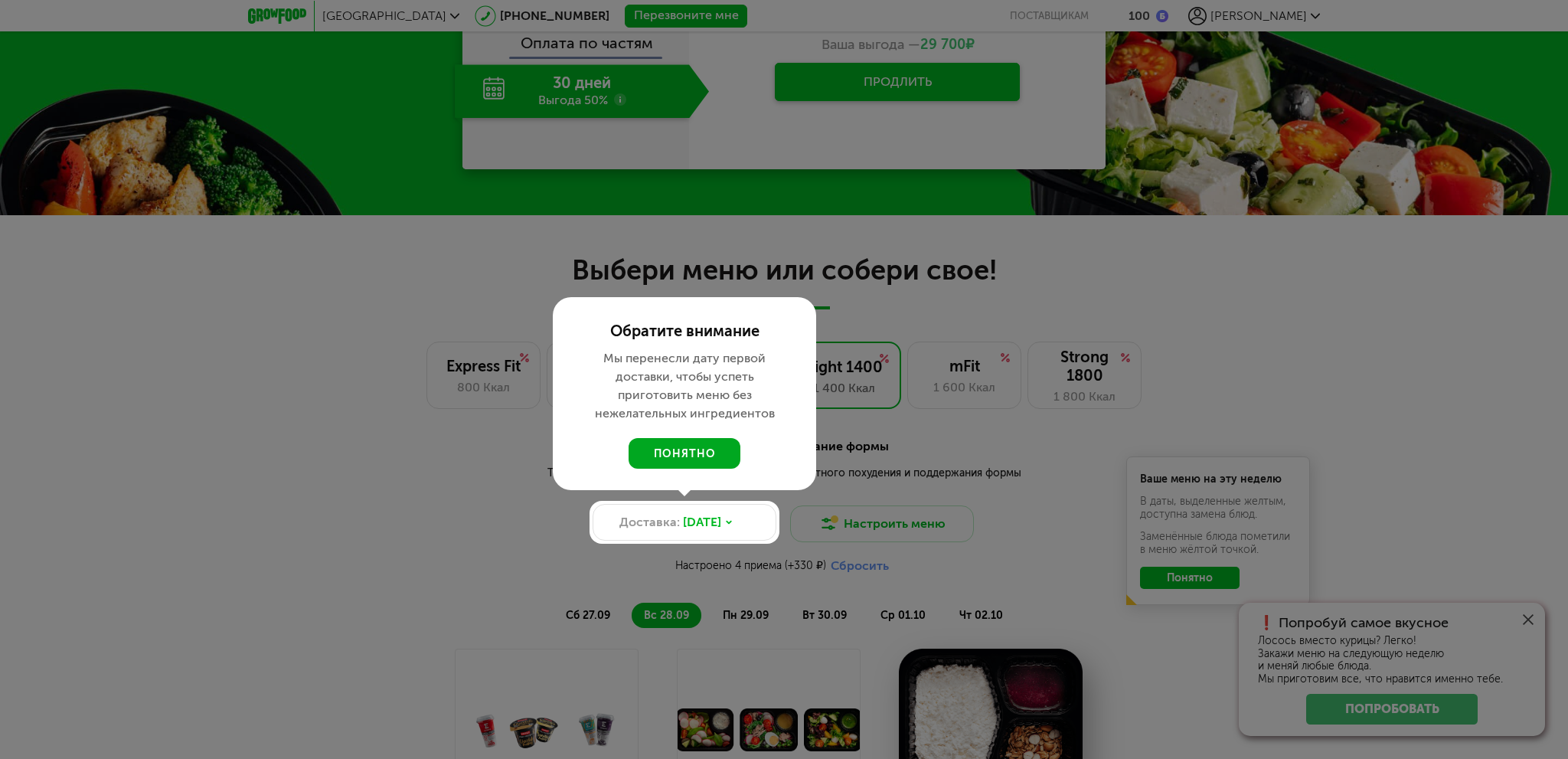
click at [710, 456] on button "понятно" at bounding box center [684, 454] width 112 height 30
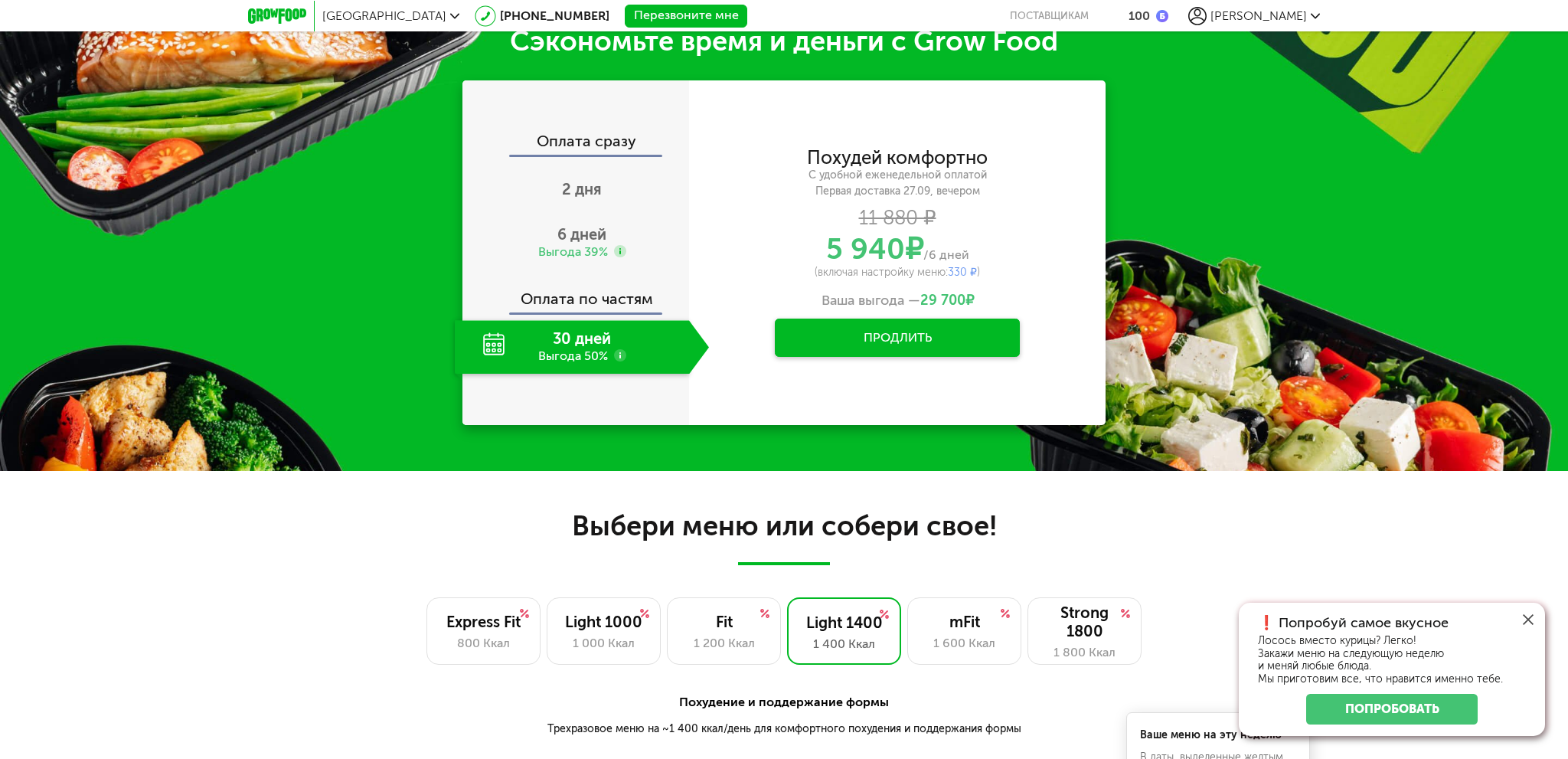
scroll to position [756, 0]
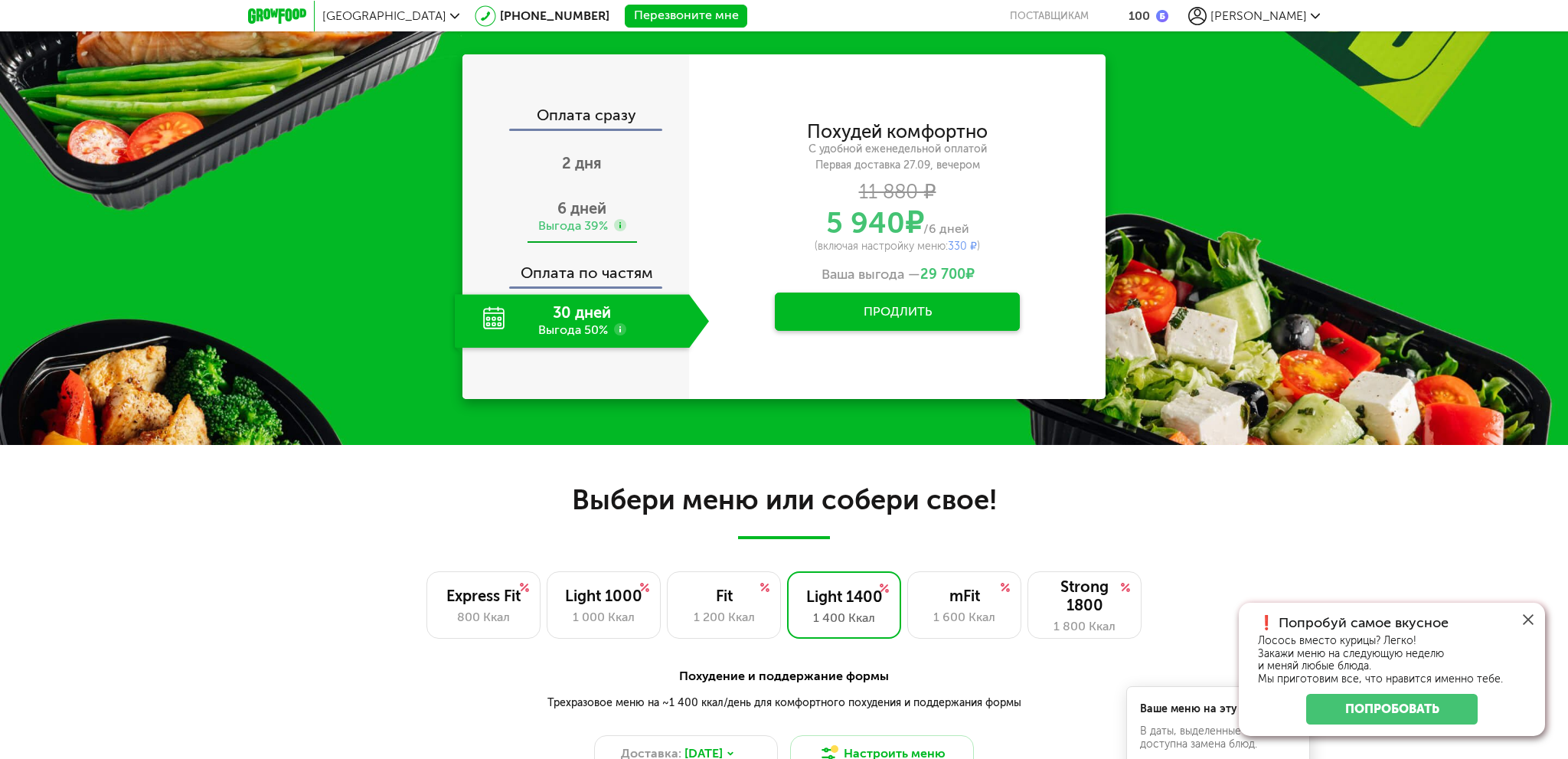
click at [570, 228] on div "Выгода 39%" at bounding box center [573, 226] width 69 height 17
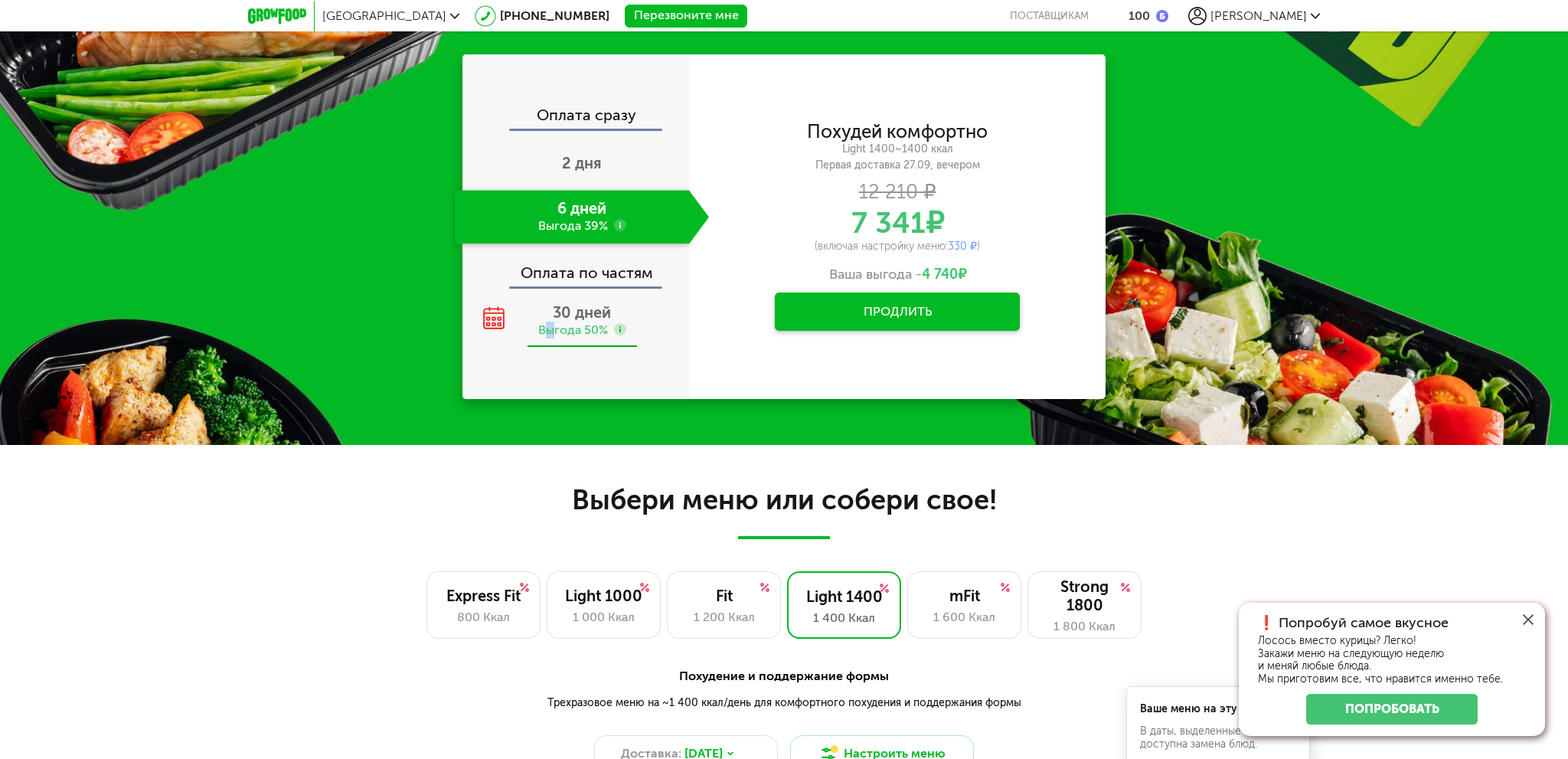
click at [550, 328] on div "Выгода 50%" at bounding box center [573, 330] width 69 height 17
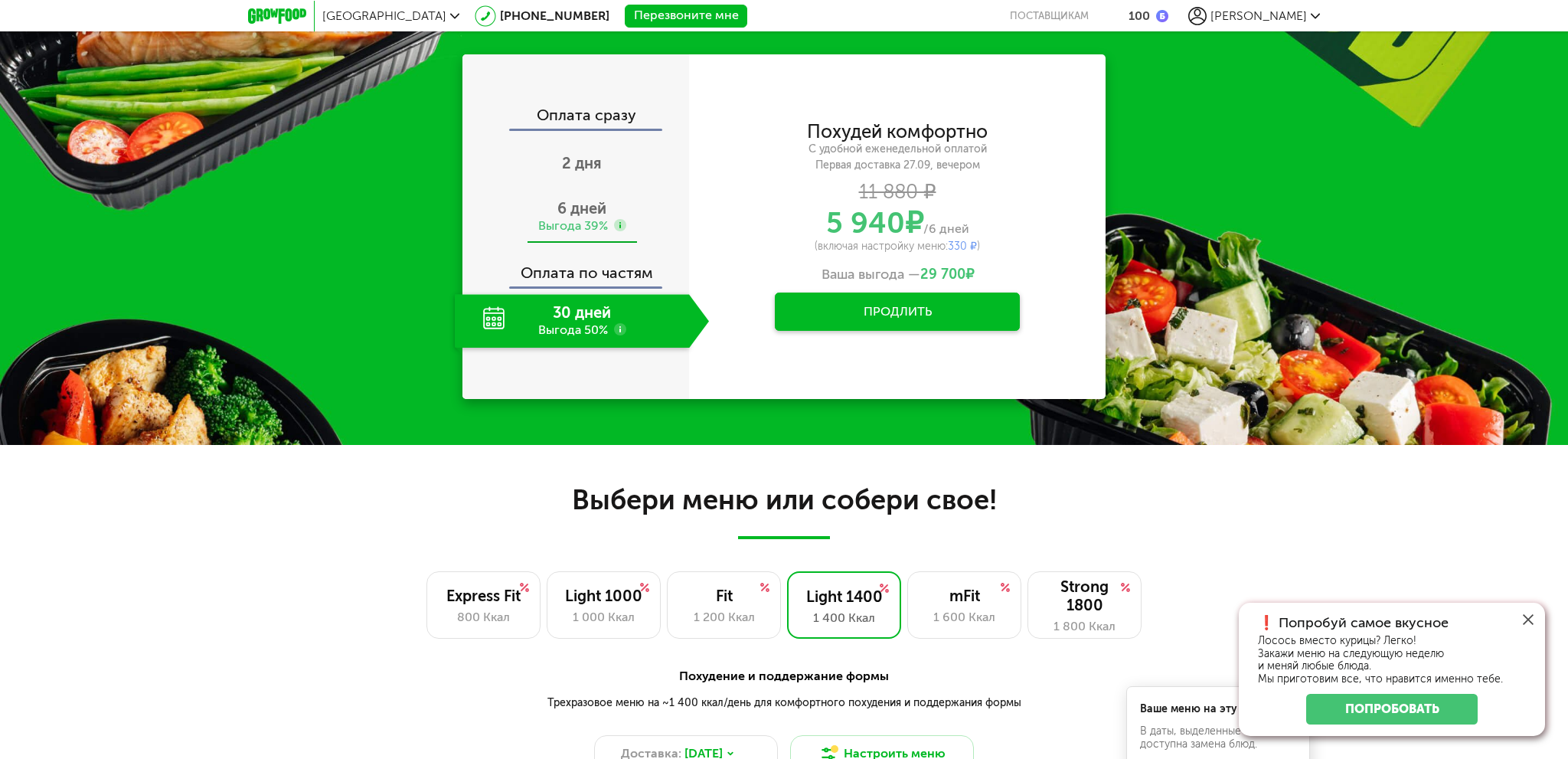
click at [560, 232] on div "Выгода 39%" at bounding box center [573, 226] width 69 height 17
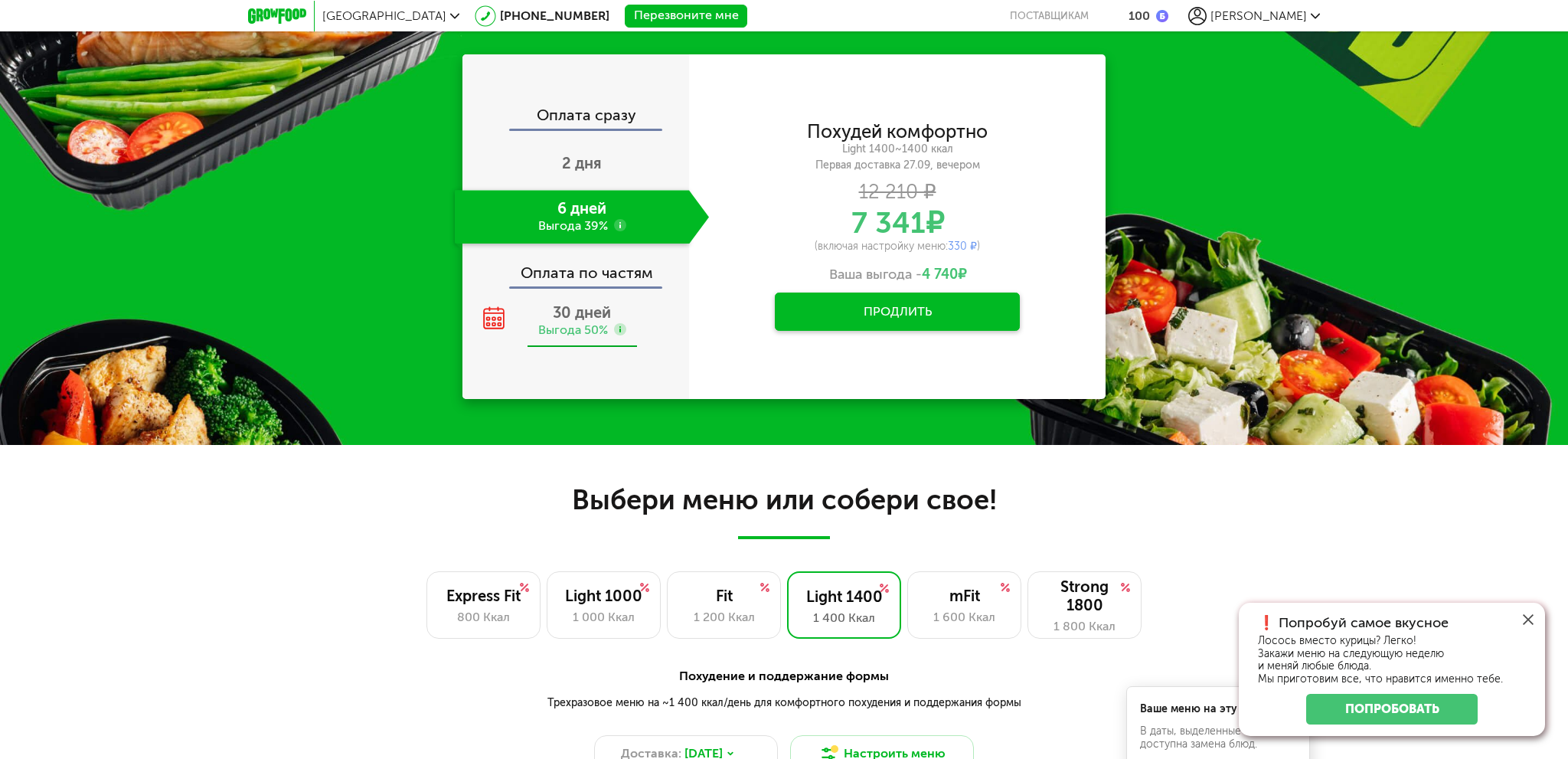
click at [560, 311] on span "30 дней" at bounding box center [582, 313] width 58 height 19
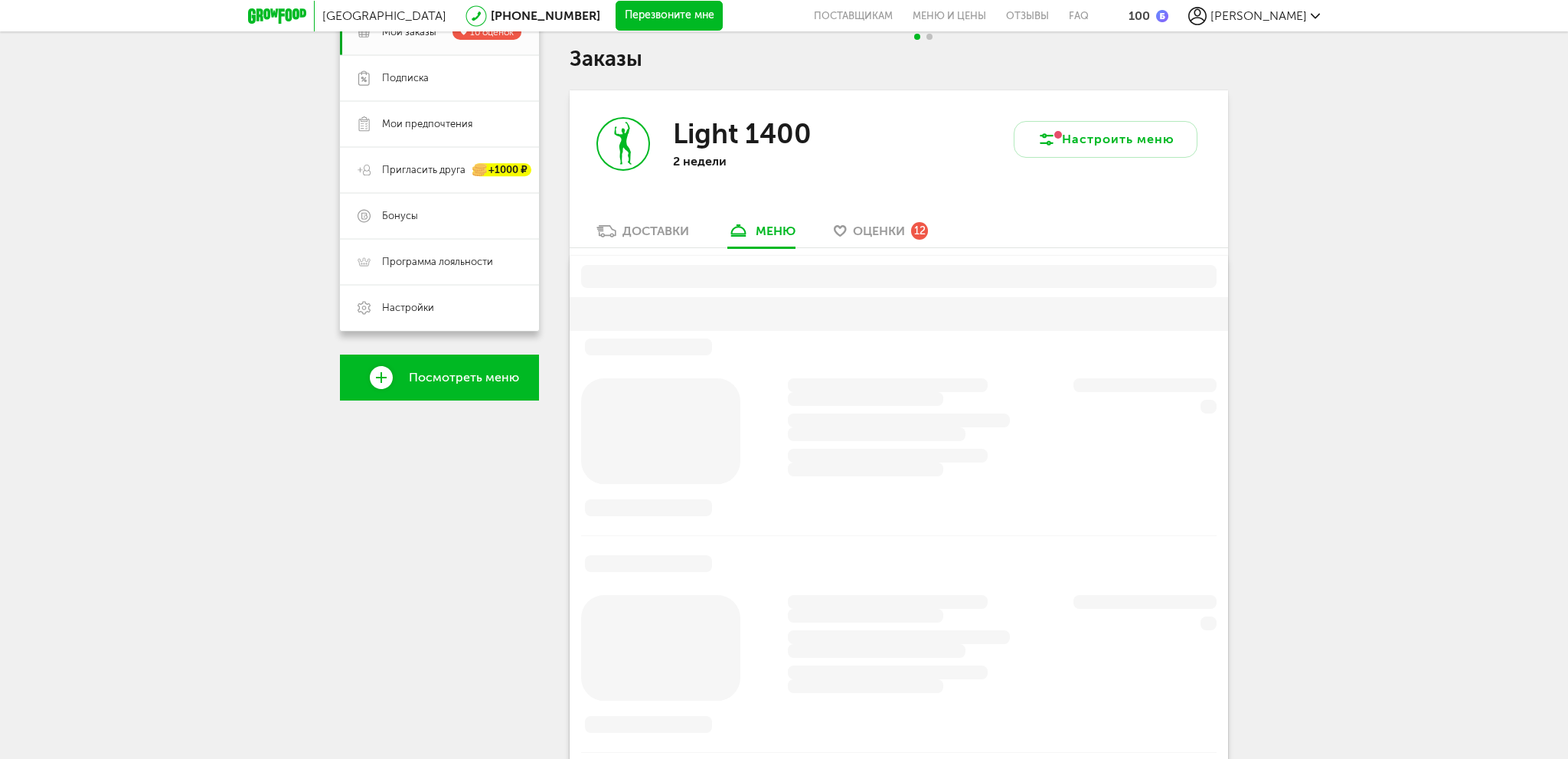
scroll to position [300, 0]
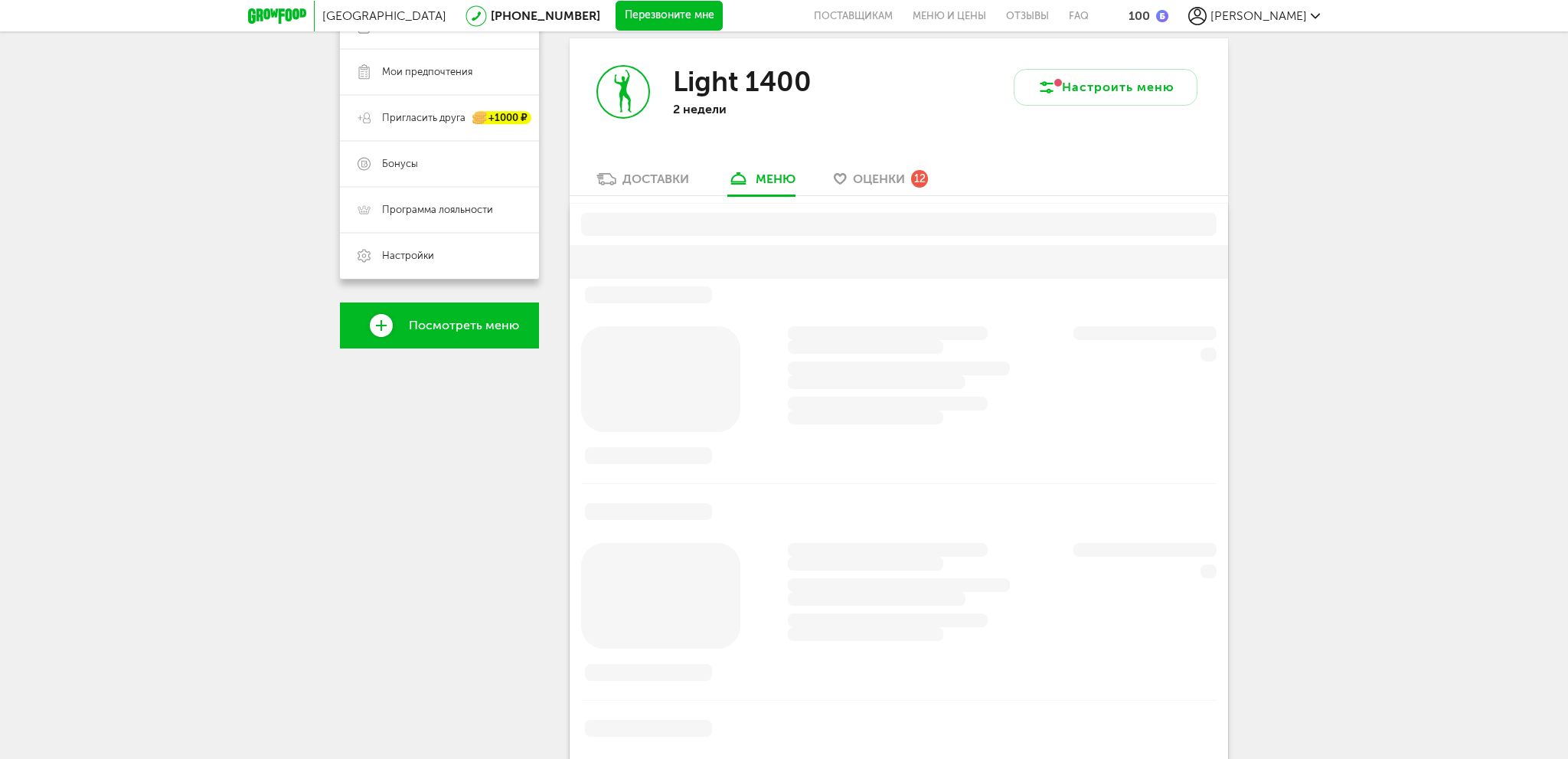
click at [881, 183] on span "Оценки" at bounding box center [880, 179] width 52 height 14
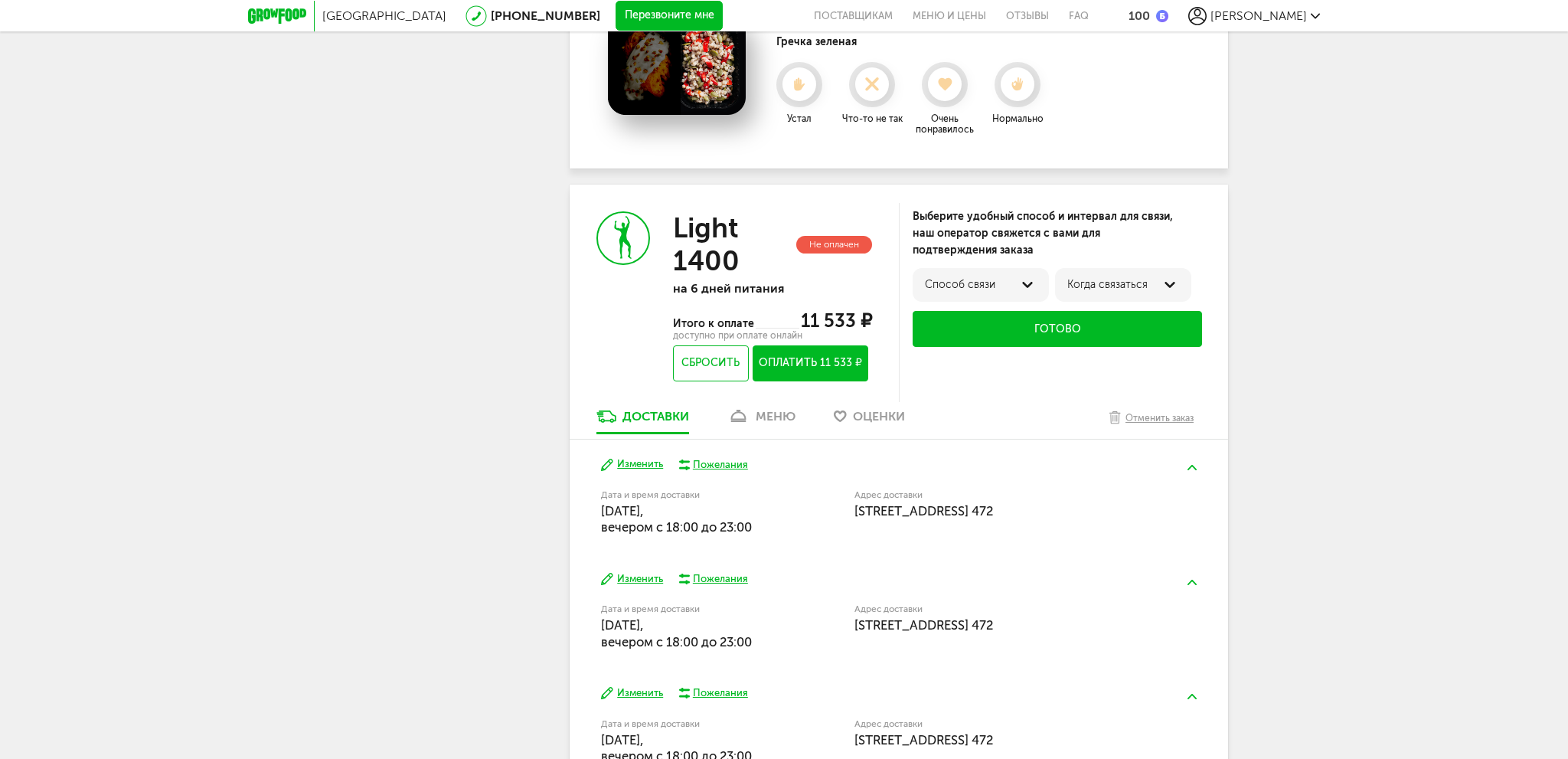
scroll to position [2583, 0]
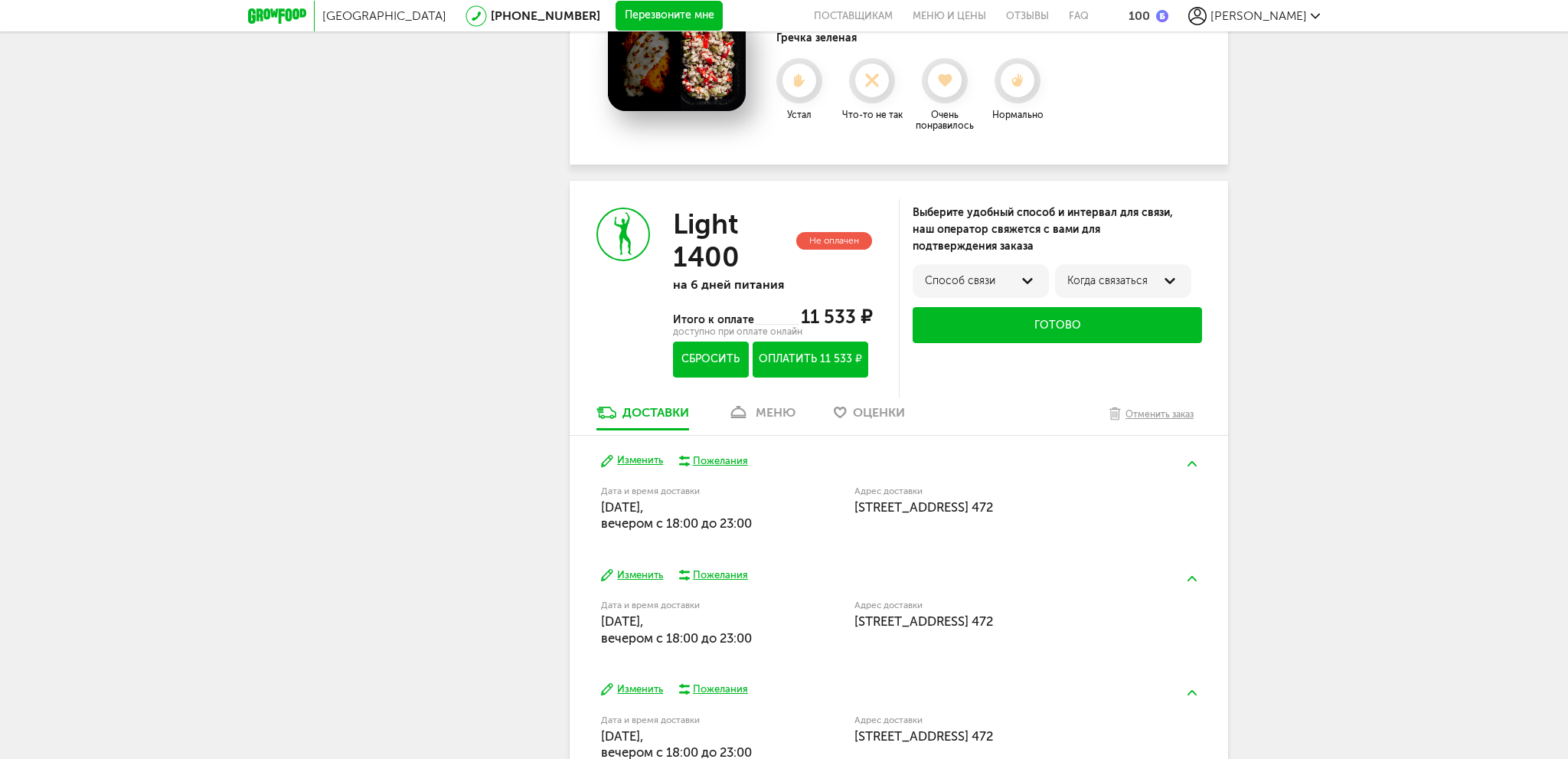
click at [689, 367] on button "Сбросить" at bounding box center [711, 360] width 76 height 36
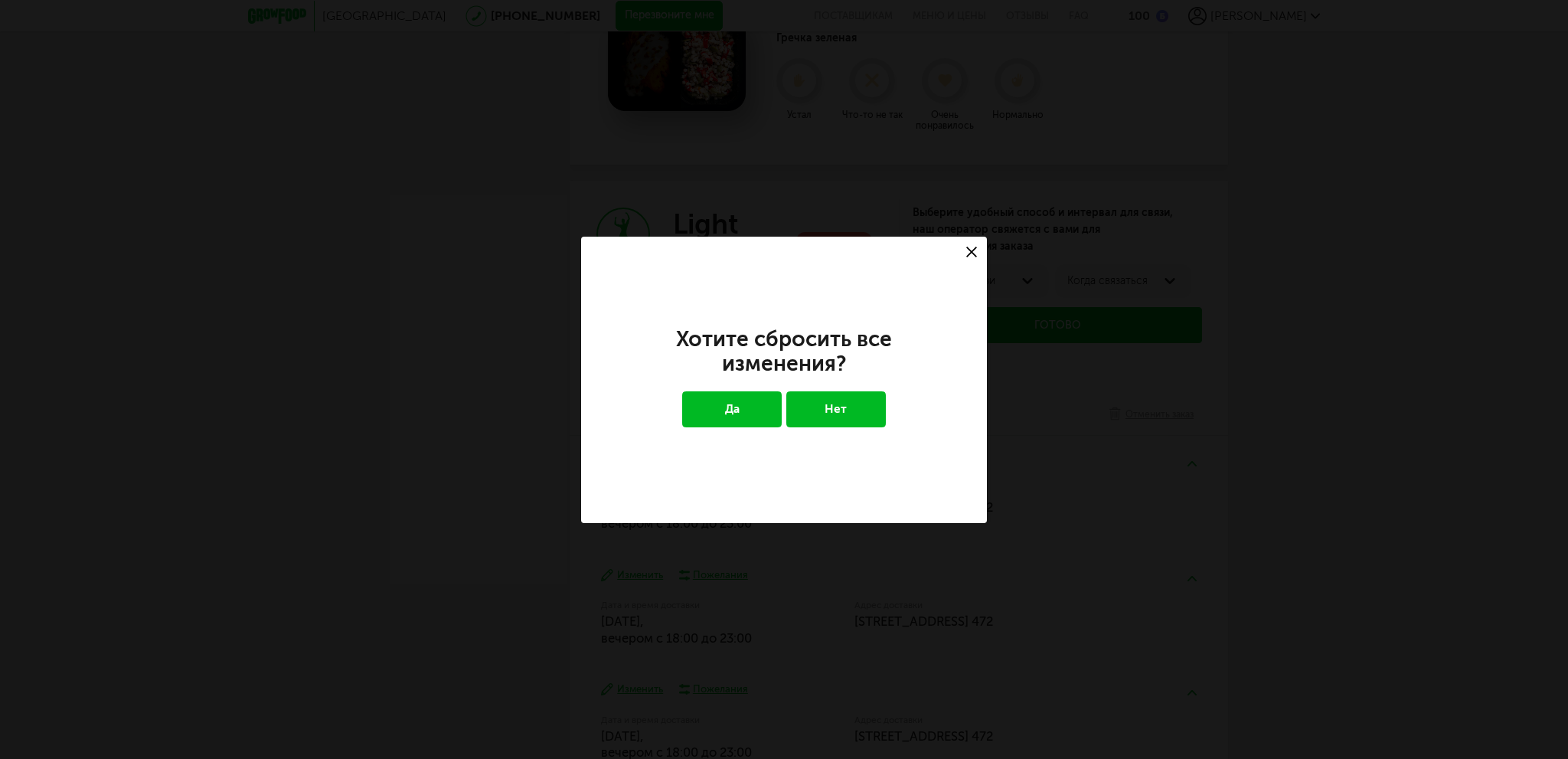
click at [720, 416] on button "Да" at bounding box center [732, 410] width 101 height 36
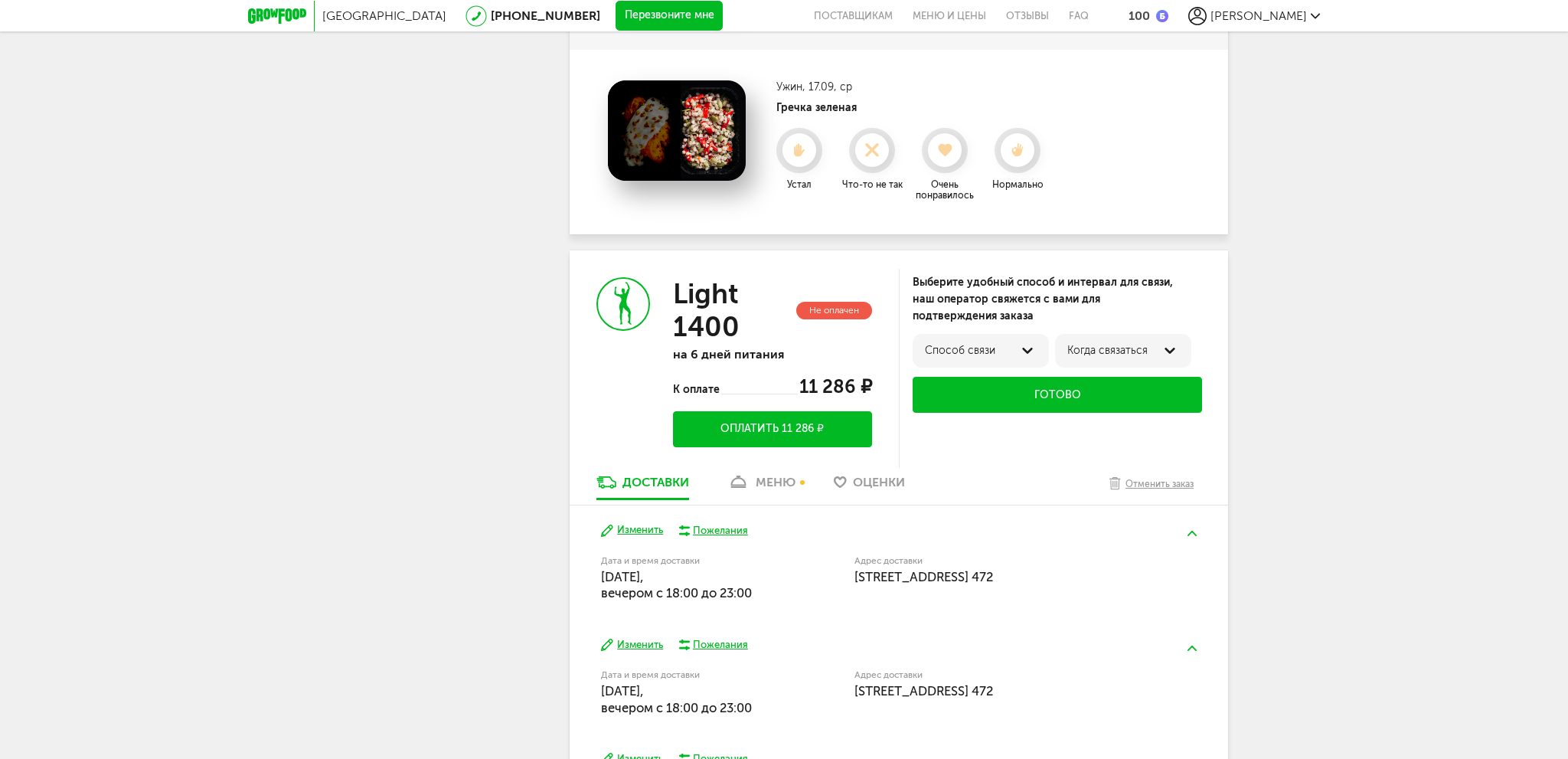
scroll to position [2681, 0]
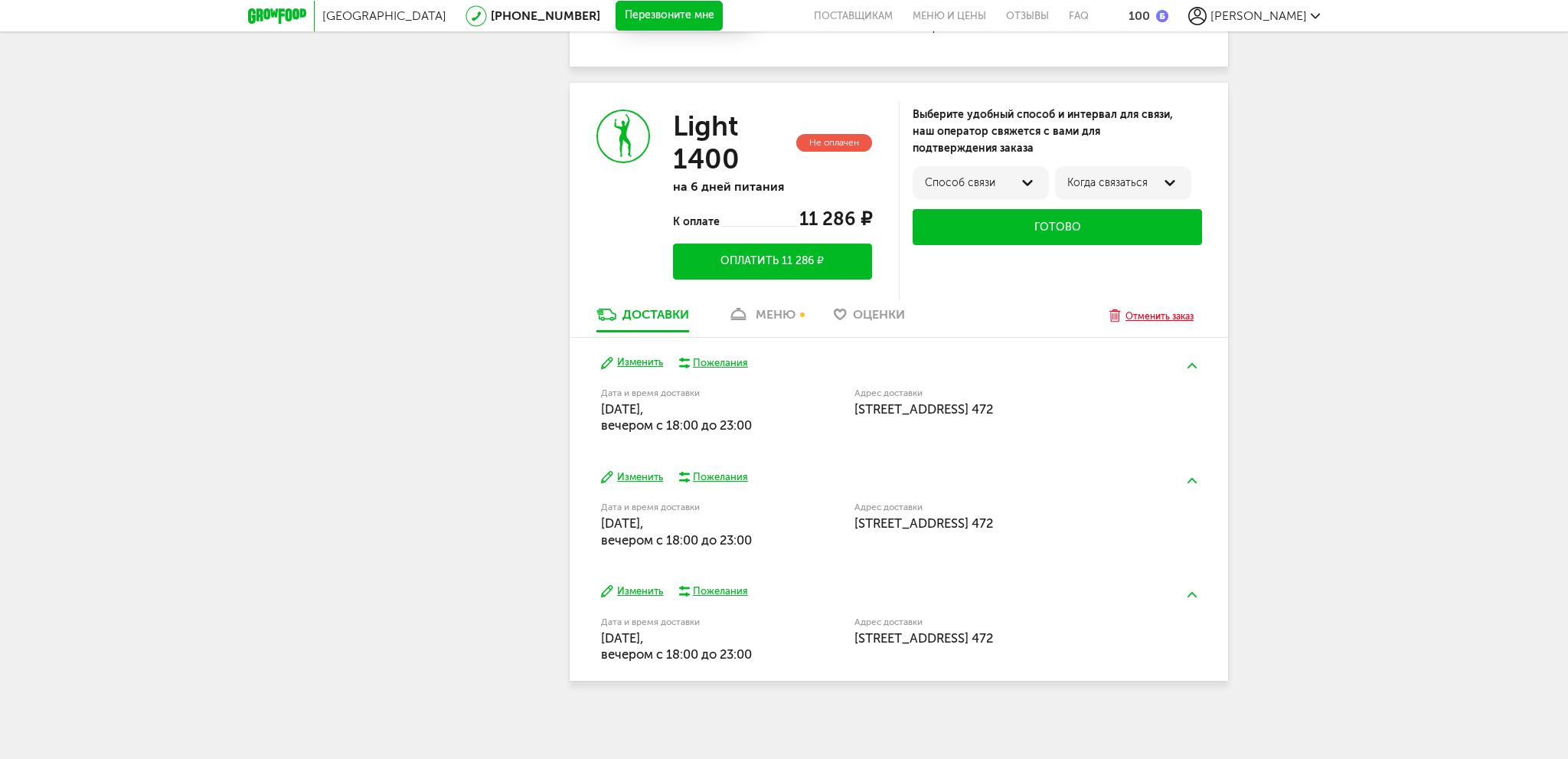
click at [1171, 311] on div "Отменить заказ" at bounding box center [1160, 316] width 69 height 15
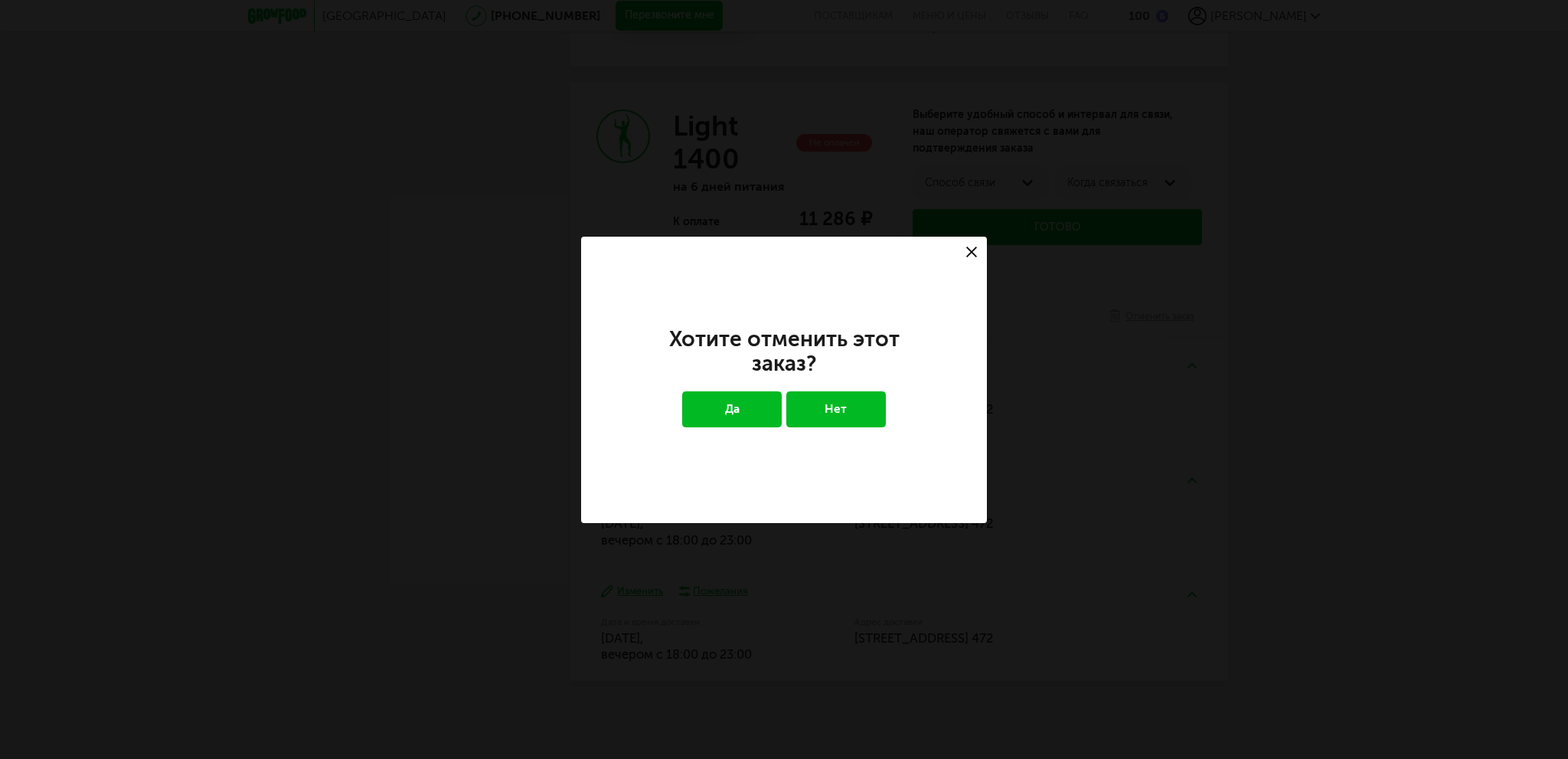
click at [703, 416] on button "Да" at bounding box center [732, 410] width 101 height 36
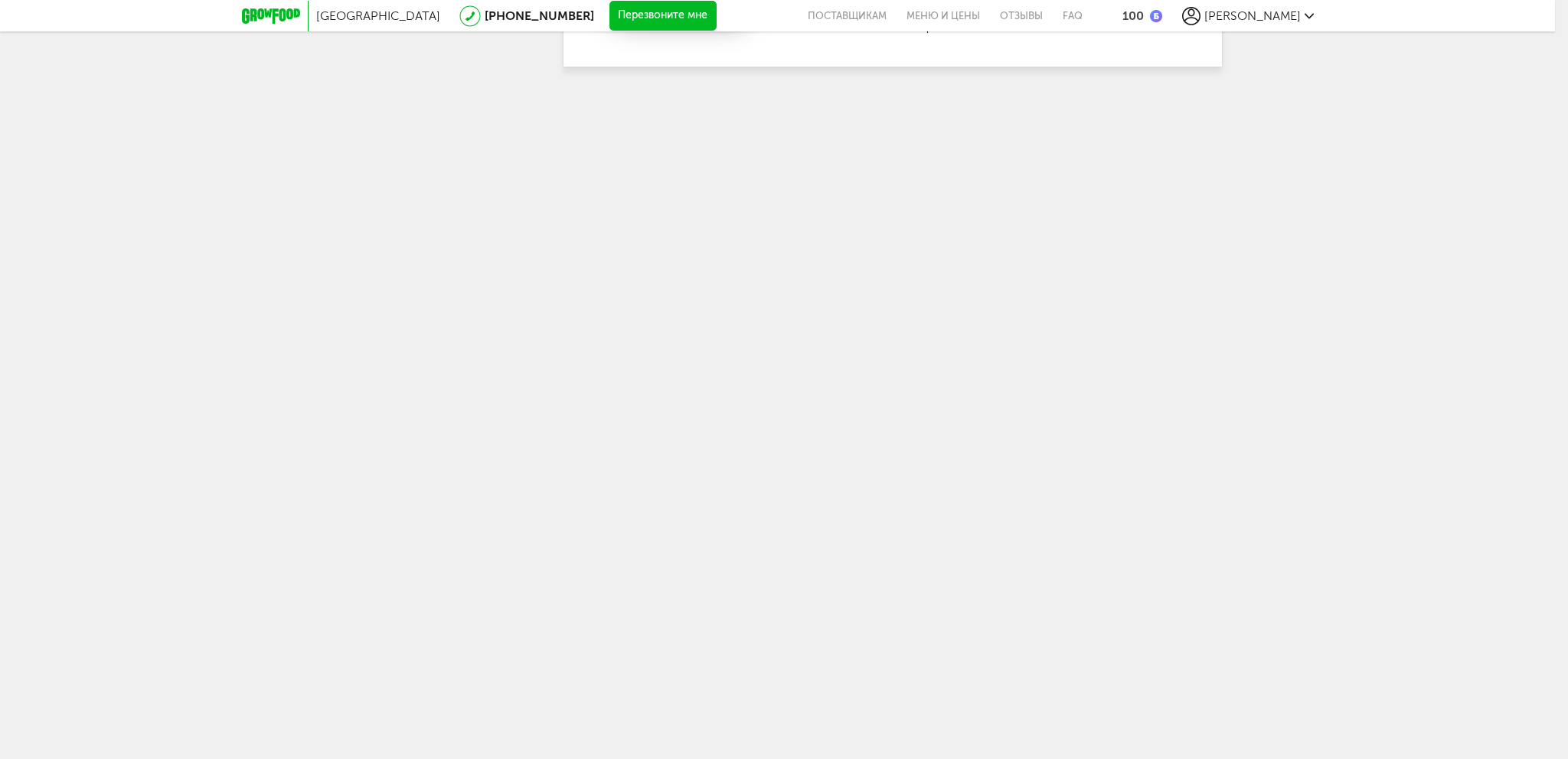
scroll to position [2065, 0]
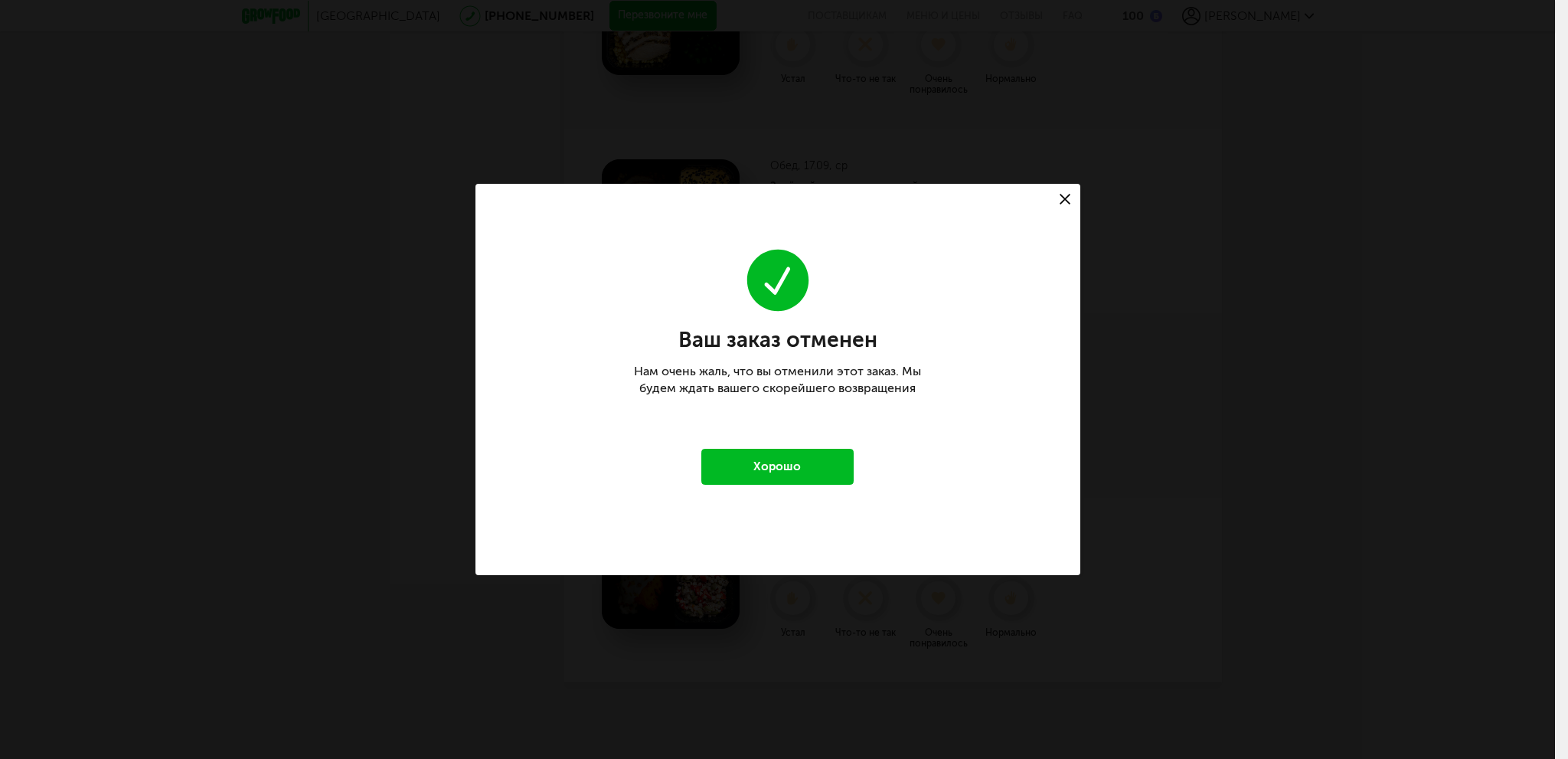
click at [784, 464] on button "Хорошо" at bounding box center [777, 467] width 153 height 36
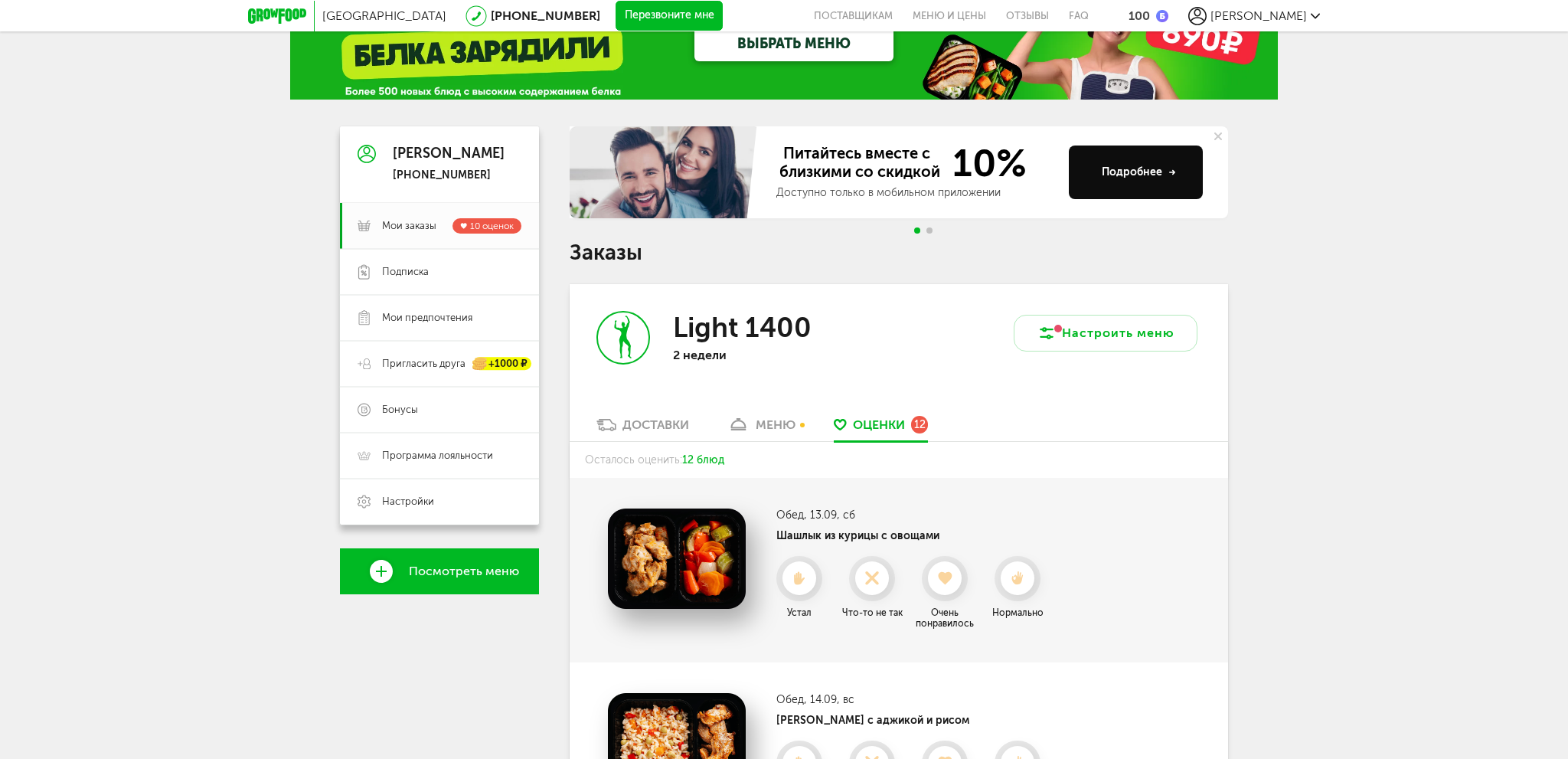
scroll to position [0, 0]
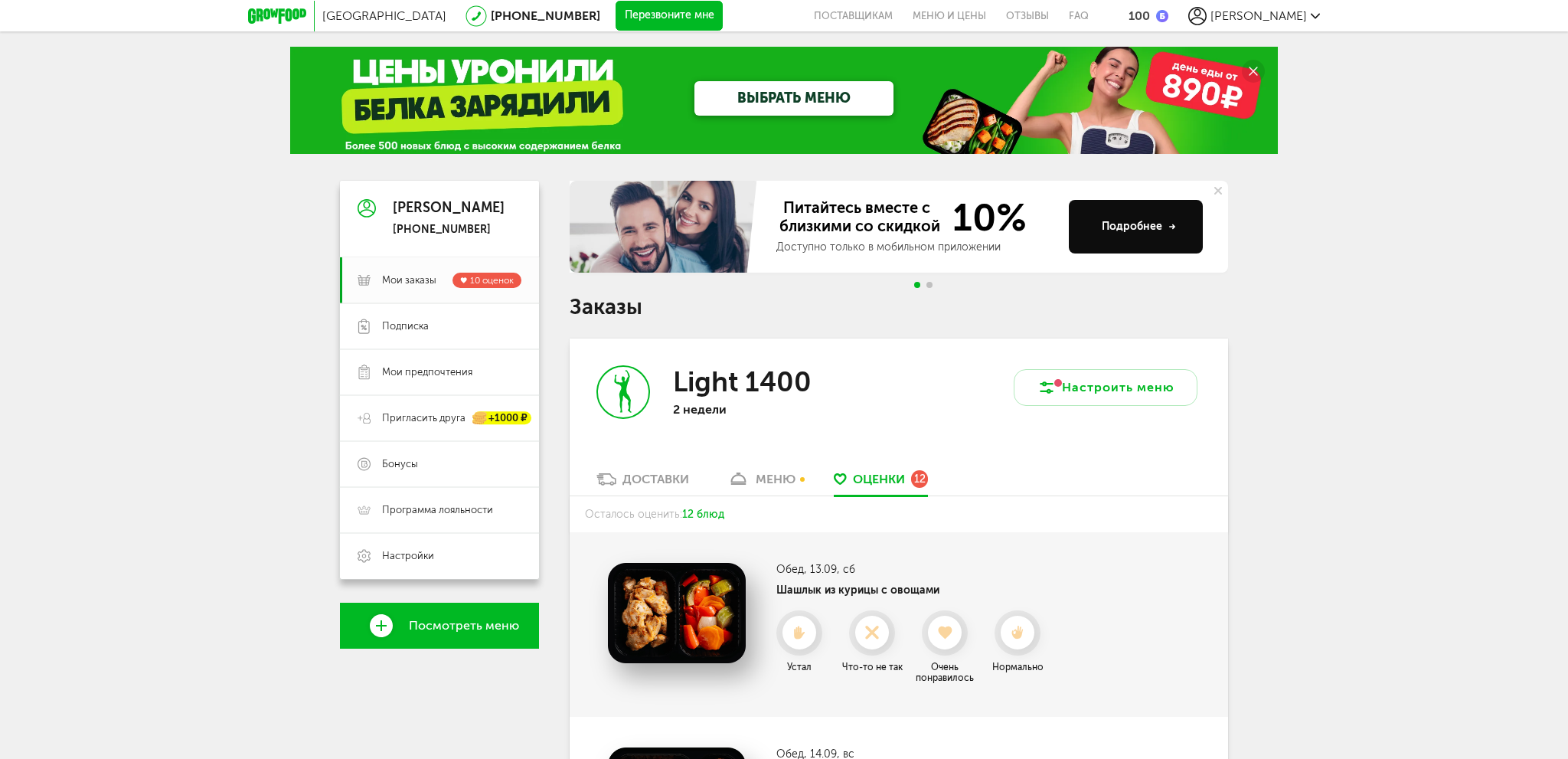
click at [781, 477] on div "меню" at bounding box center [776, 479] width 40 height 14
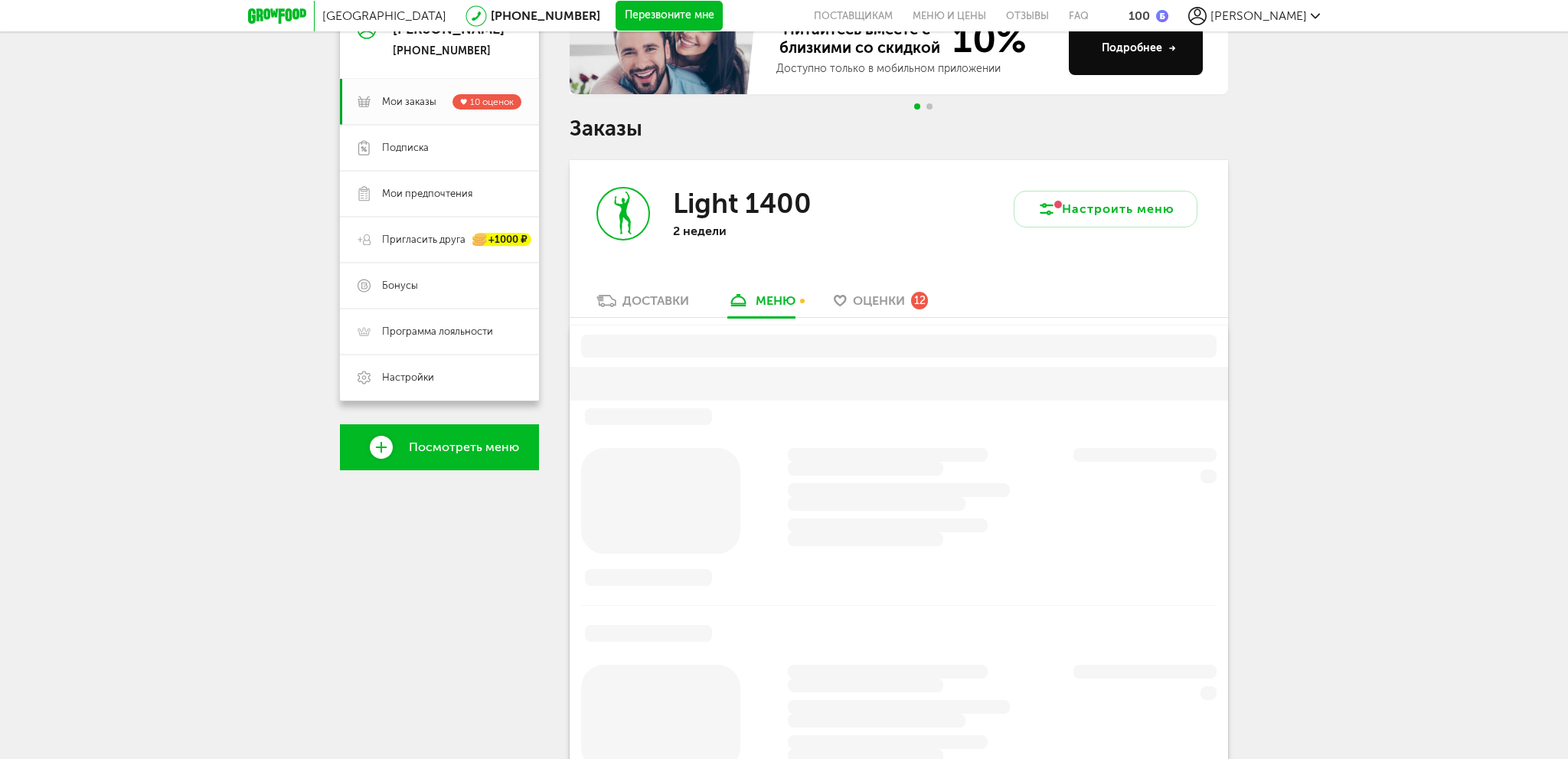
scroll to position [300, 0]
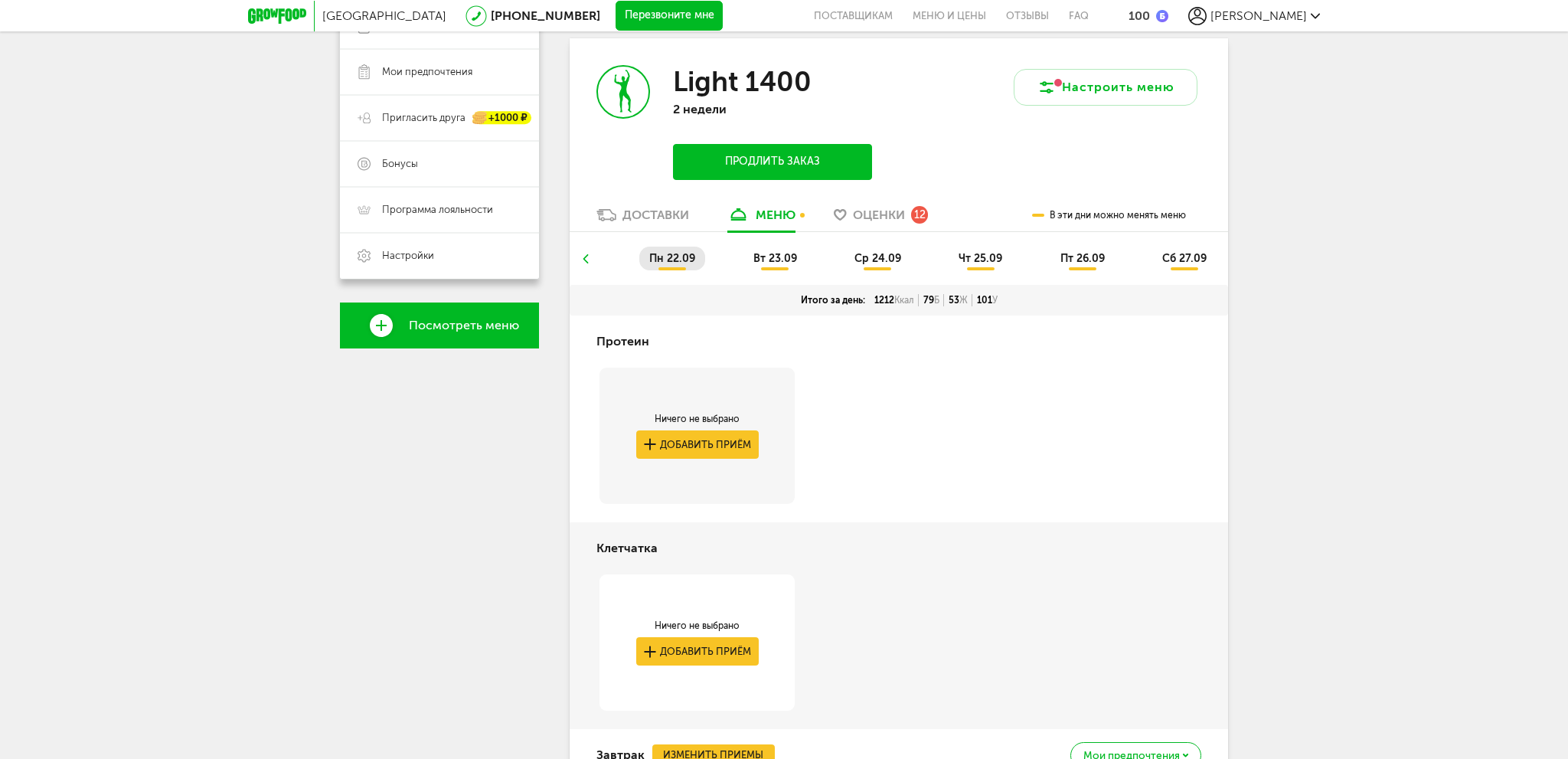
click at [889, 215] on span "Оценки" at bounding box center [880, 214] width 52 height 14
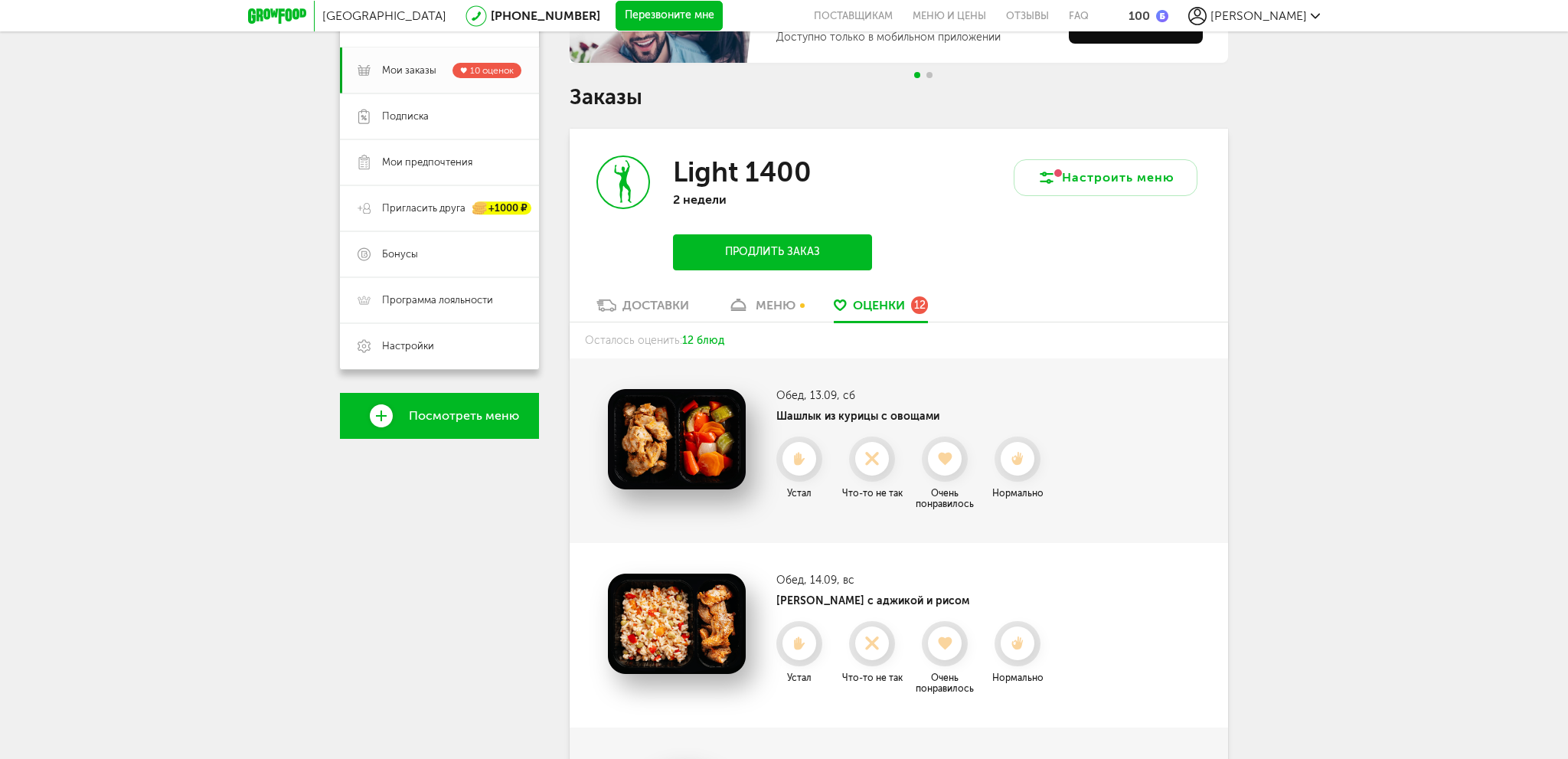
scroll to position [157, 0]
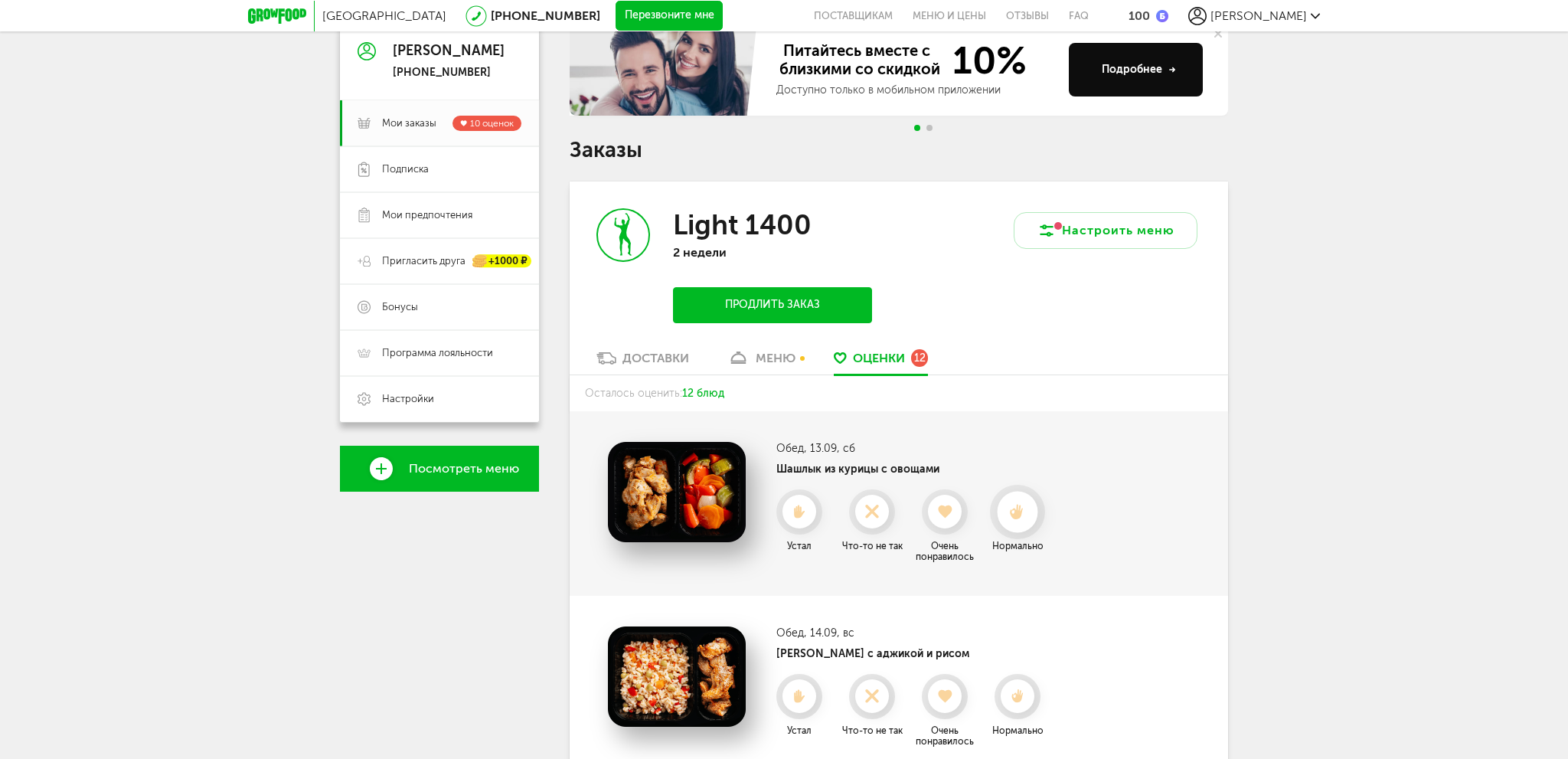
click at [1016, 511] on icon at bounding box center [1017, 513] width 41 height 17
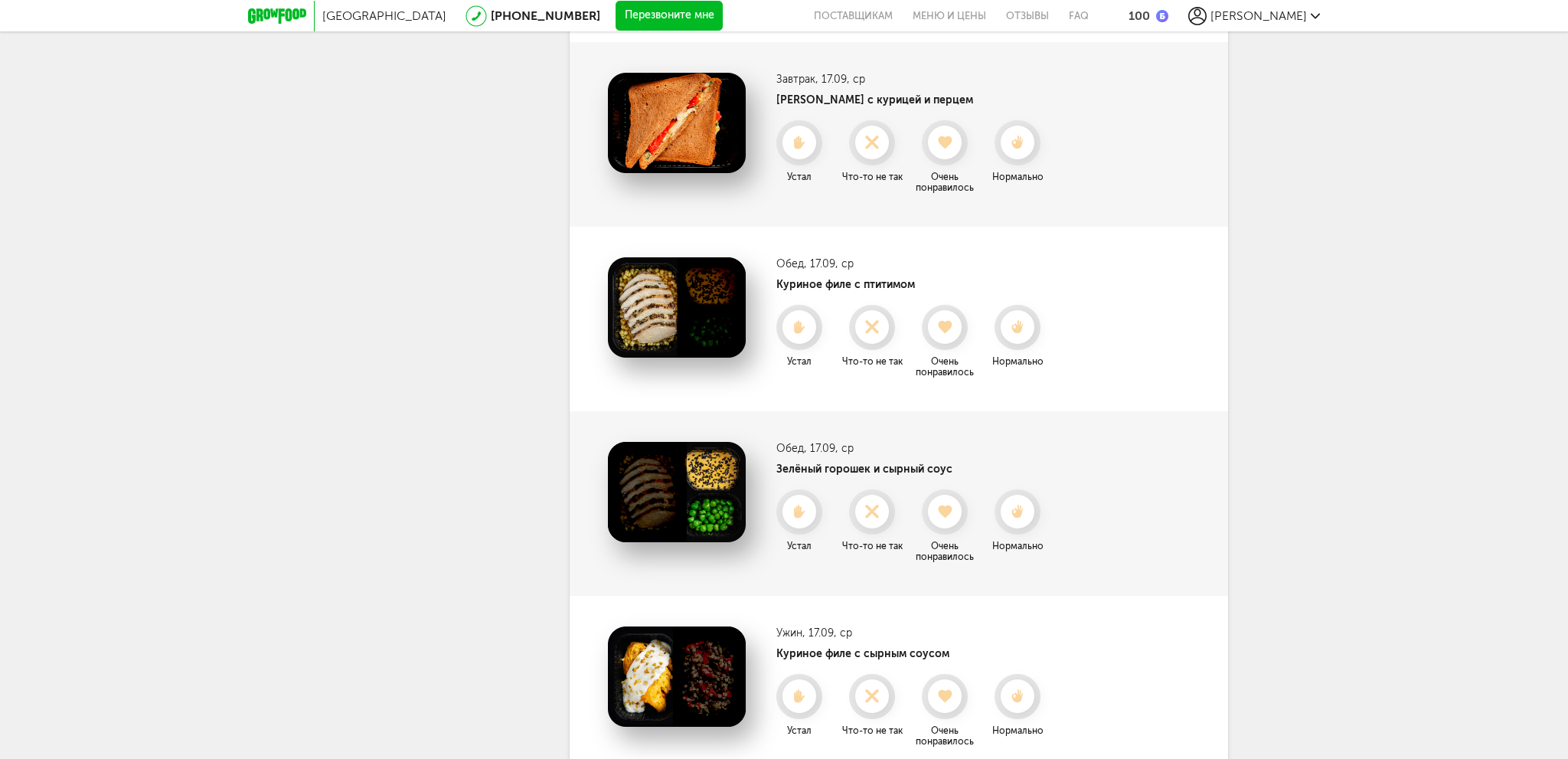
scroll to position [1536, 0]
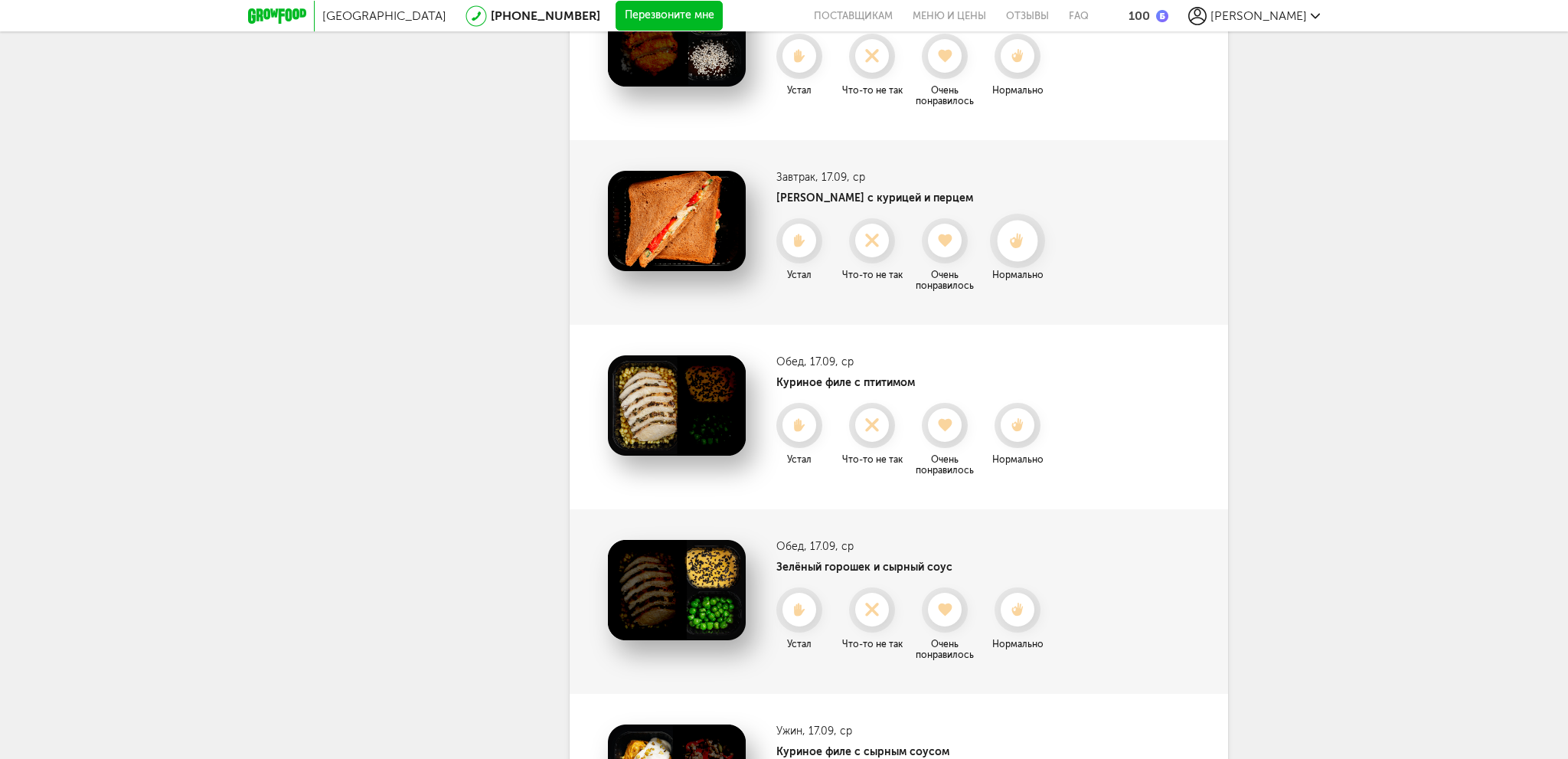
click at [1009, 243] on icon at bounding box center [1017, 241] width 41 height 17
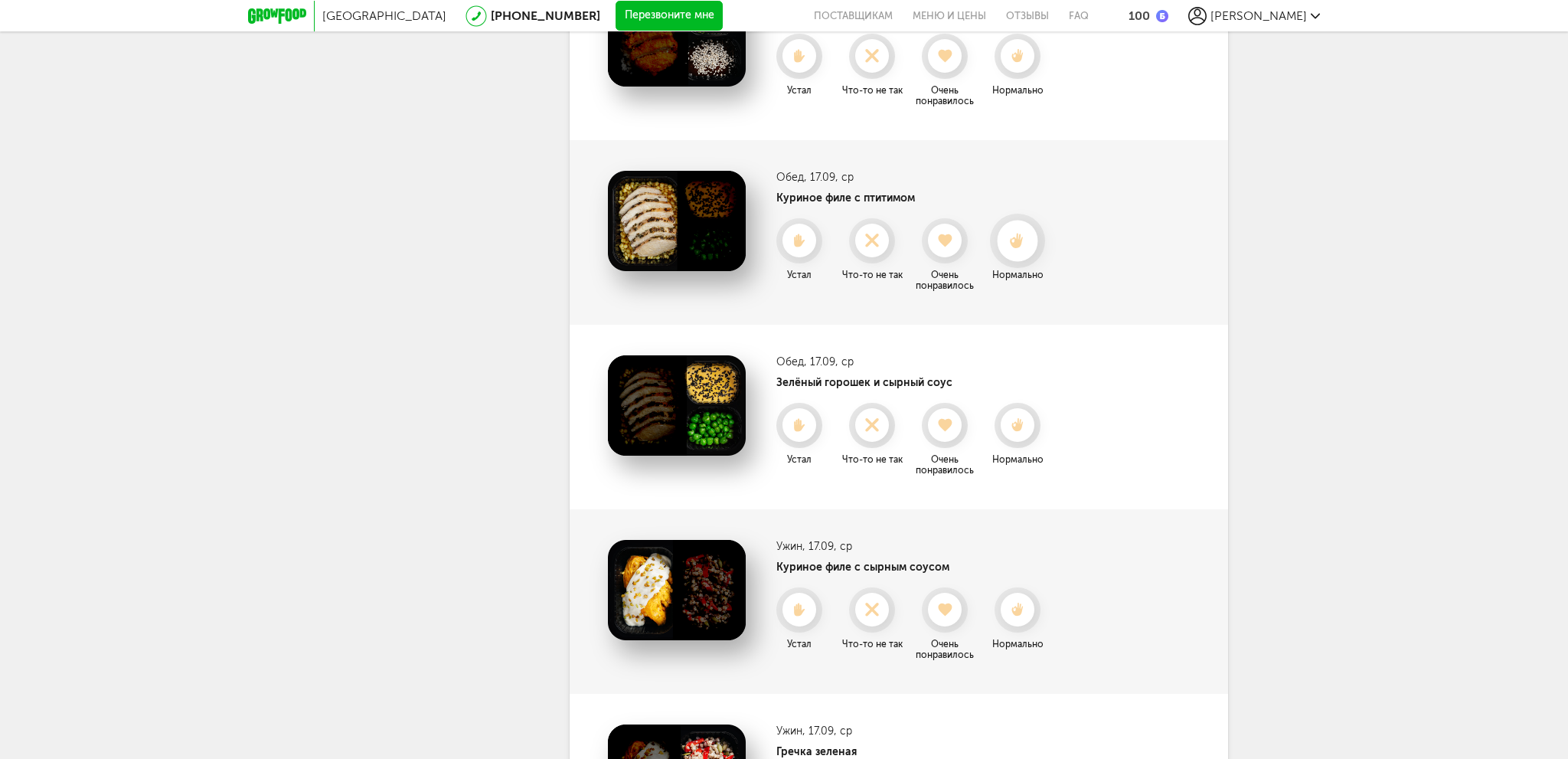
click at [1015, 240] on icon at bounding box center [1017, 241] width 41 height 17
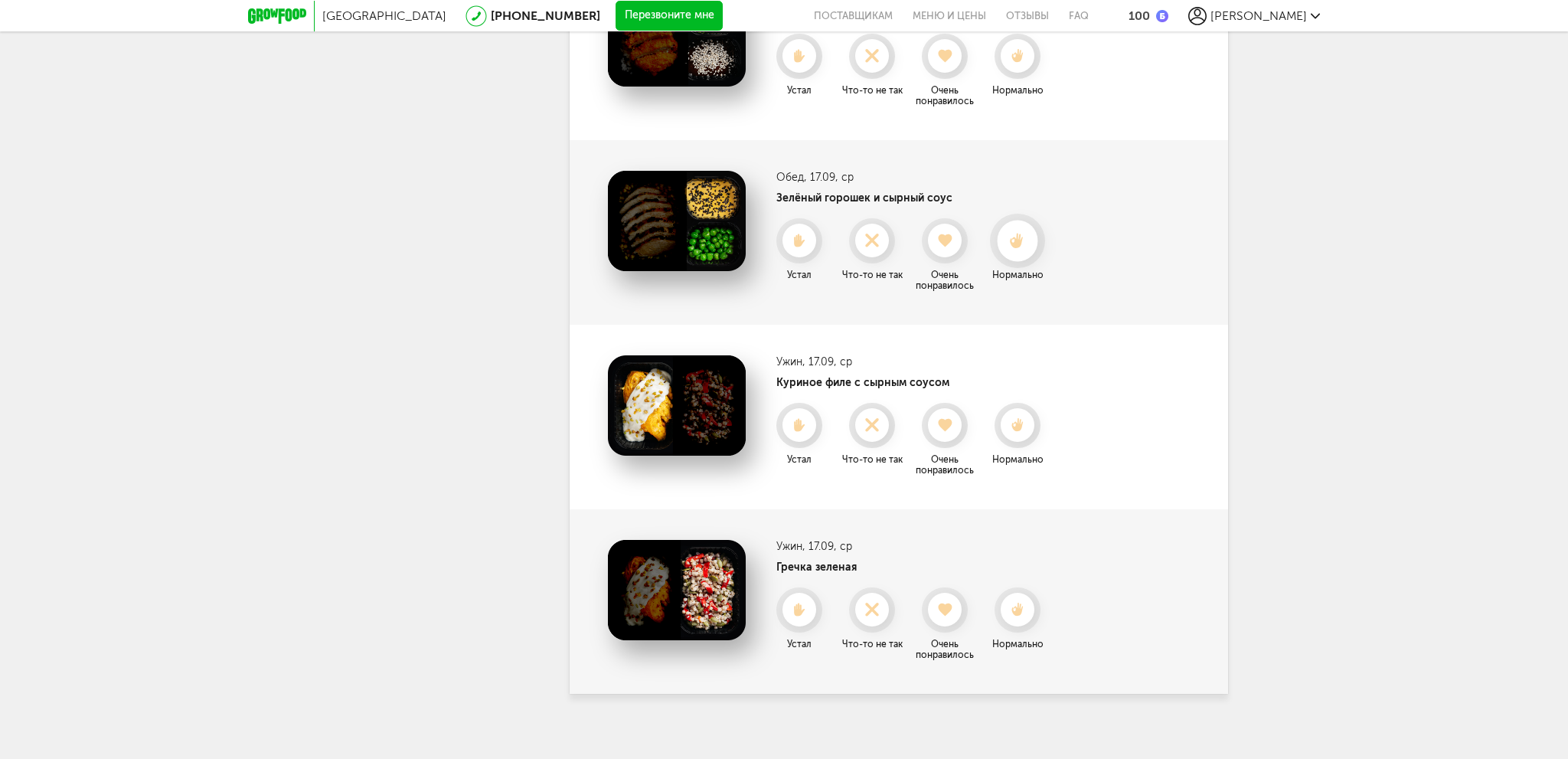
click at [1033, 245] on icon at bounding box center [1017, 241] width 41 height 17
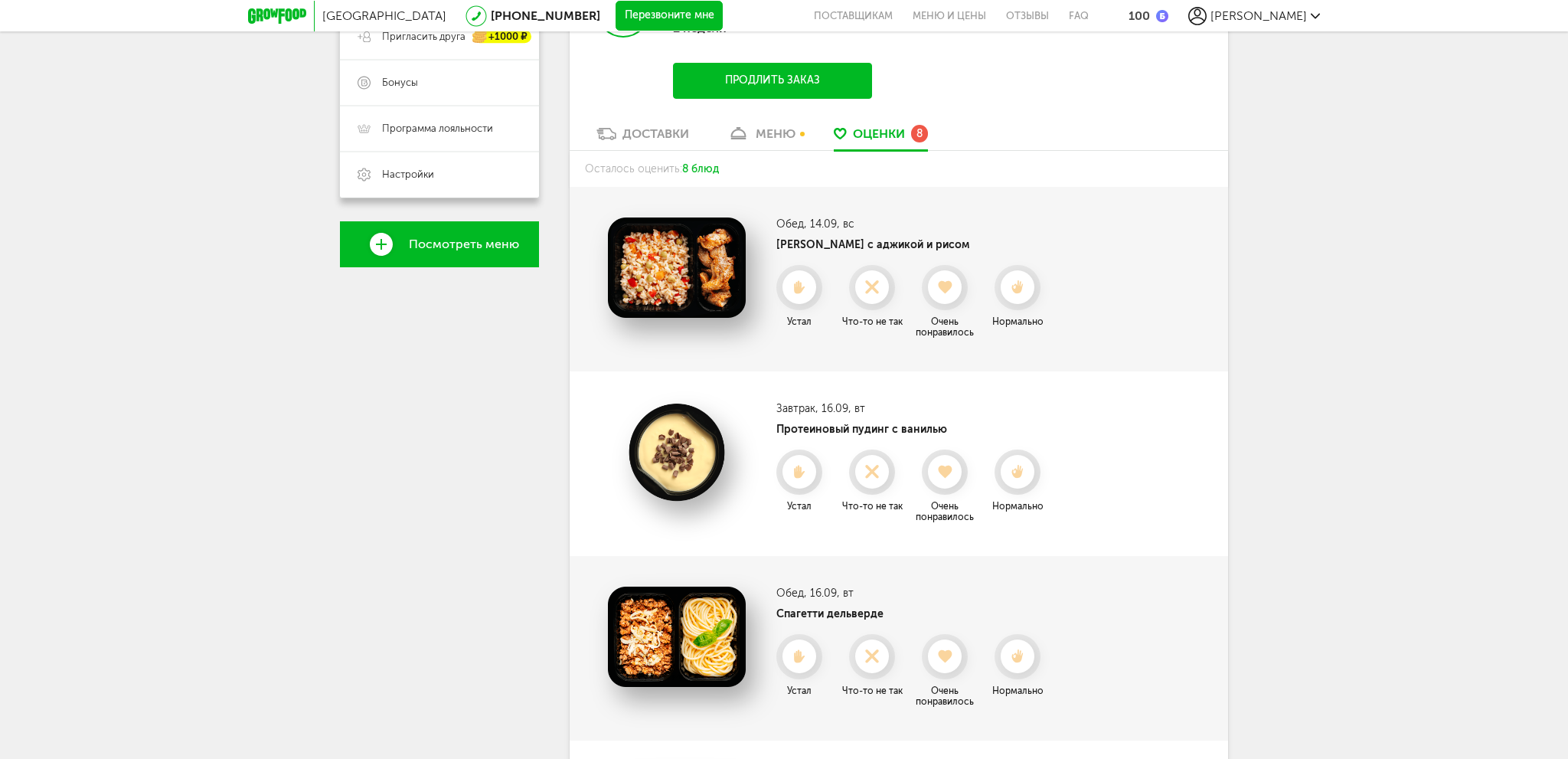
scroll to position [368, 0]
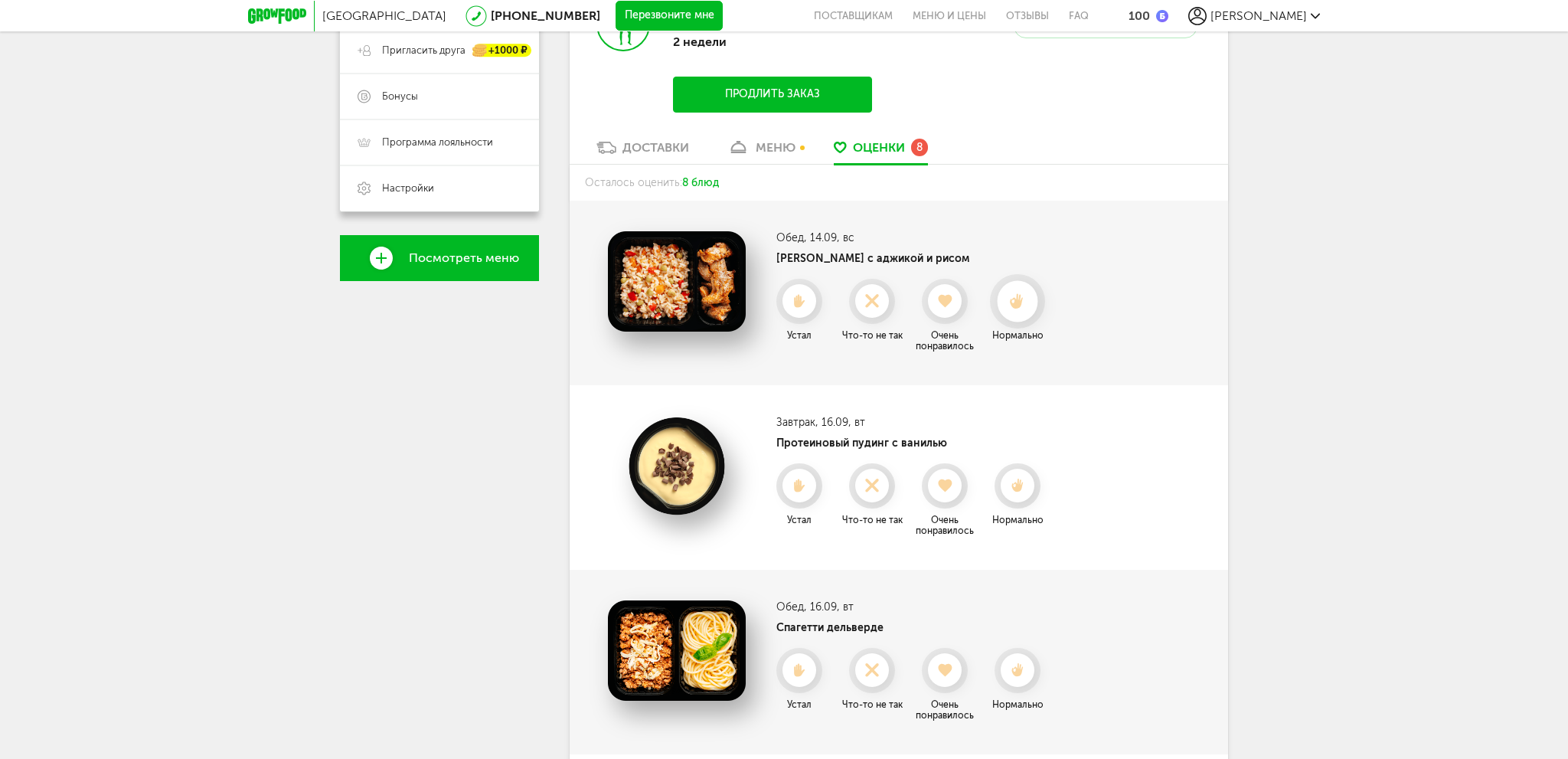
click at [1014, 298] on use at bounding box center [1017, 301] width 14 height 16
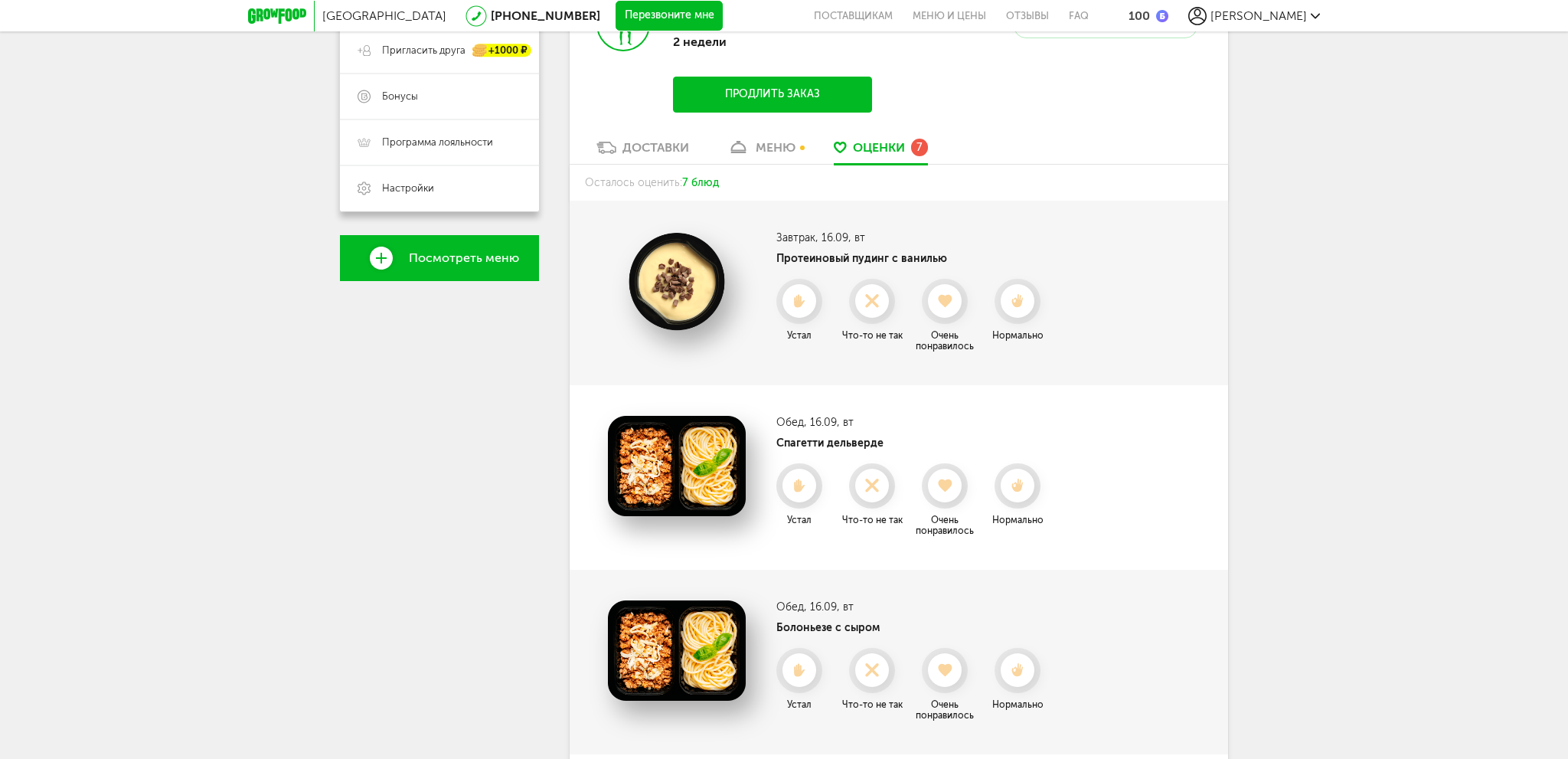
click at [761, 147] on div "меню" at bounding box center [776, 147] width 40 height 14
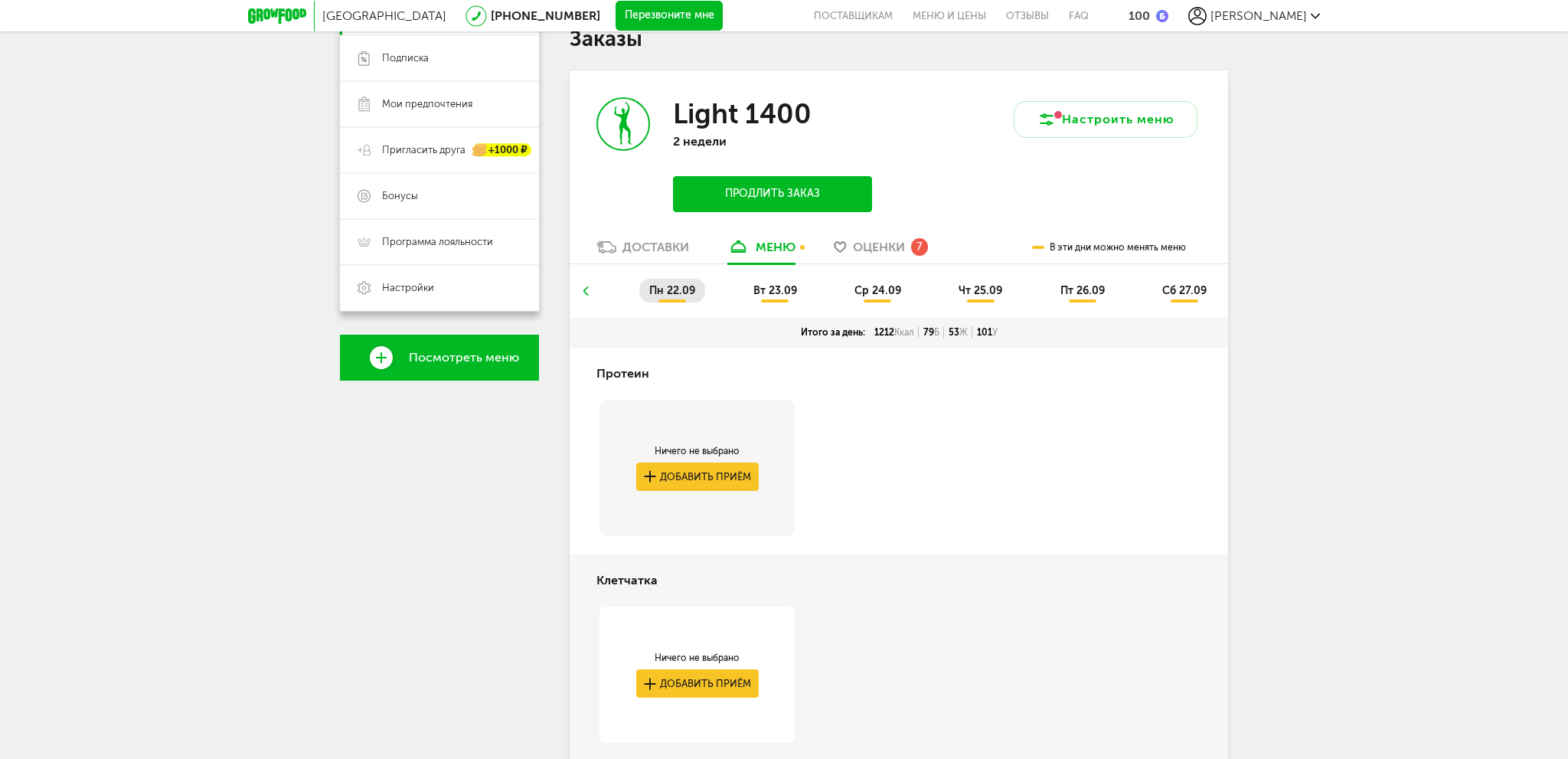
scroll to position [77, 0]
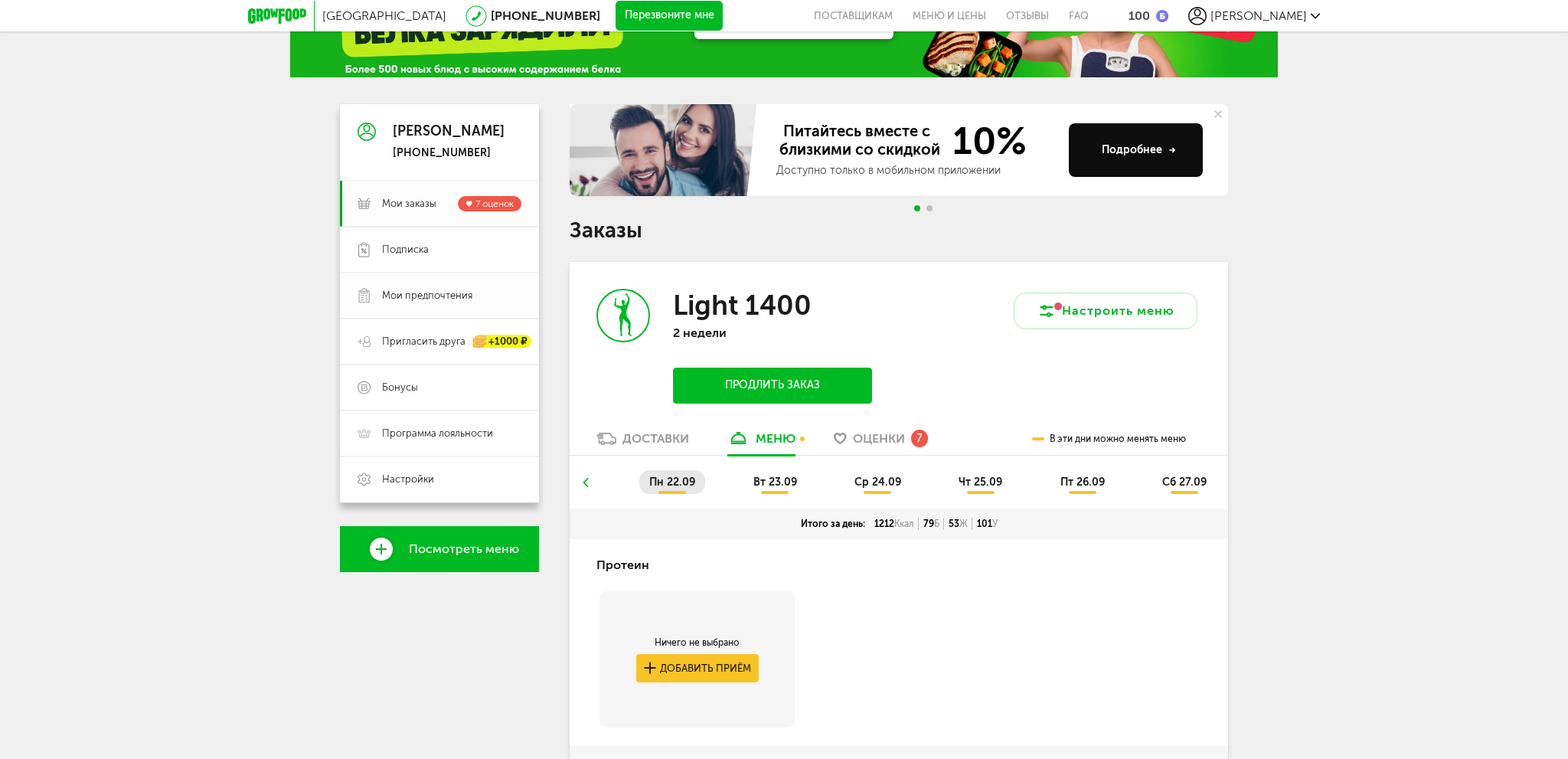
click at [433, 295] on span "Мои предпочтения" at bounding box center [427, 295] width 90 height 14
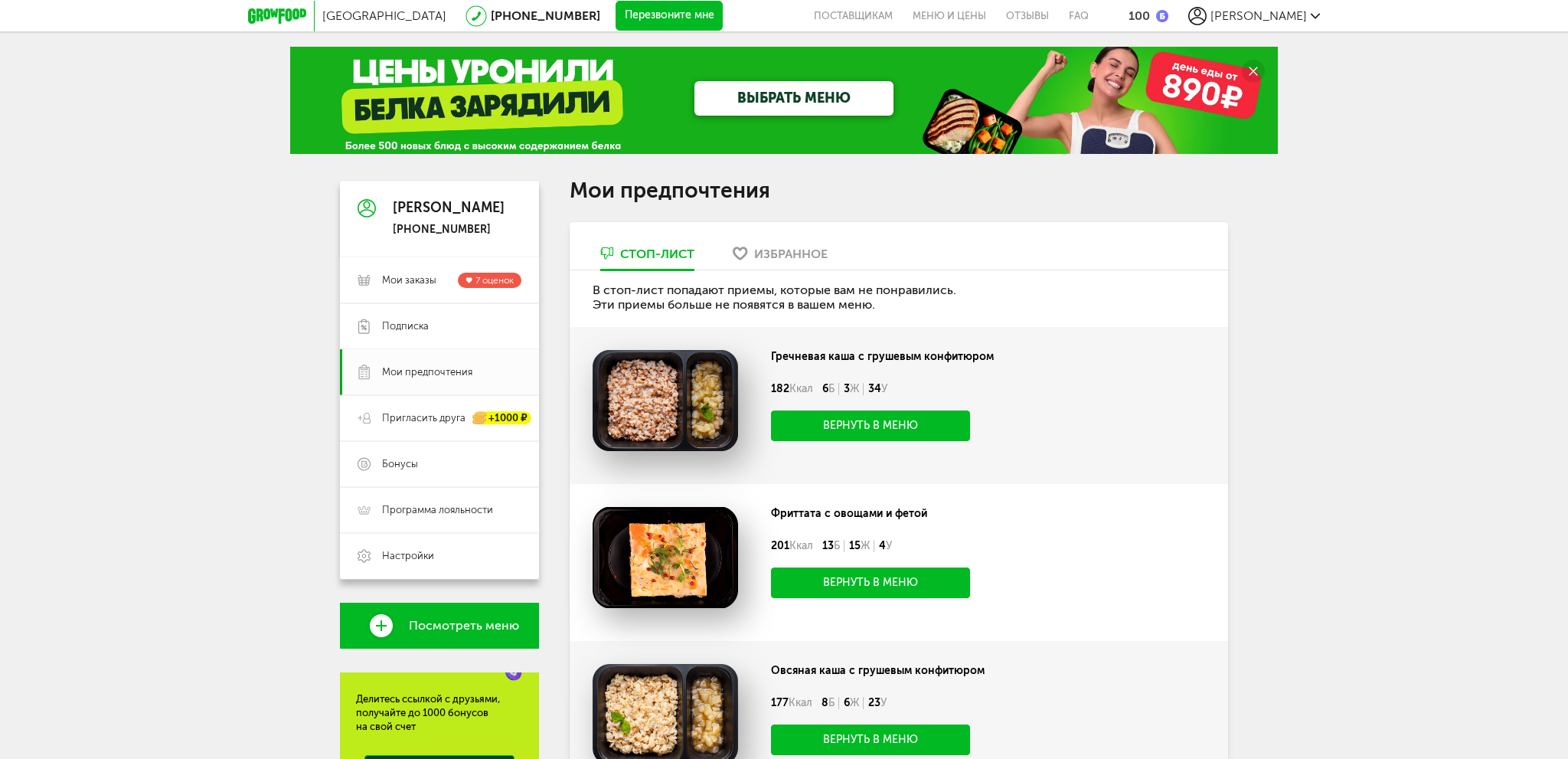
click at [809, 254] on div "Избранное" at bounding box center [791, 254] width 74 height 14
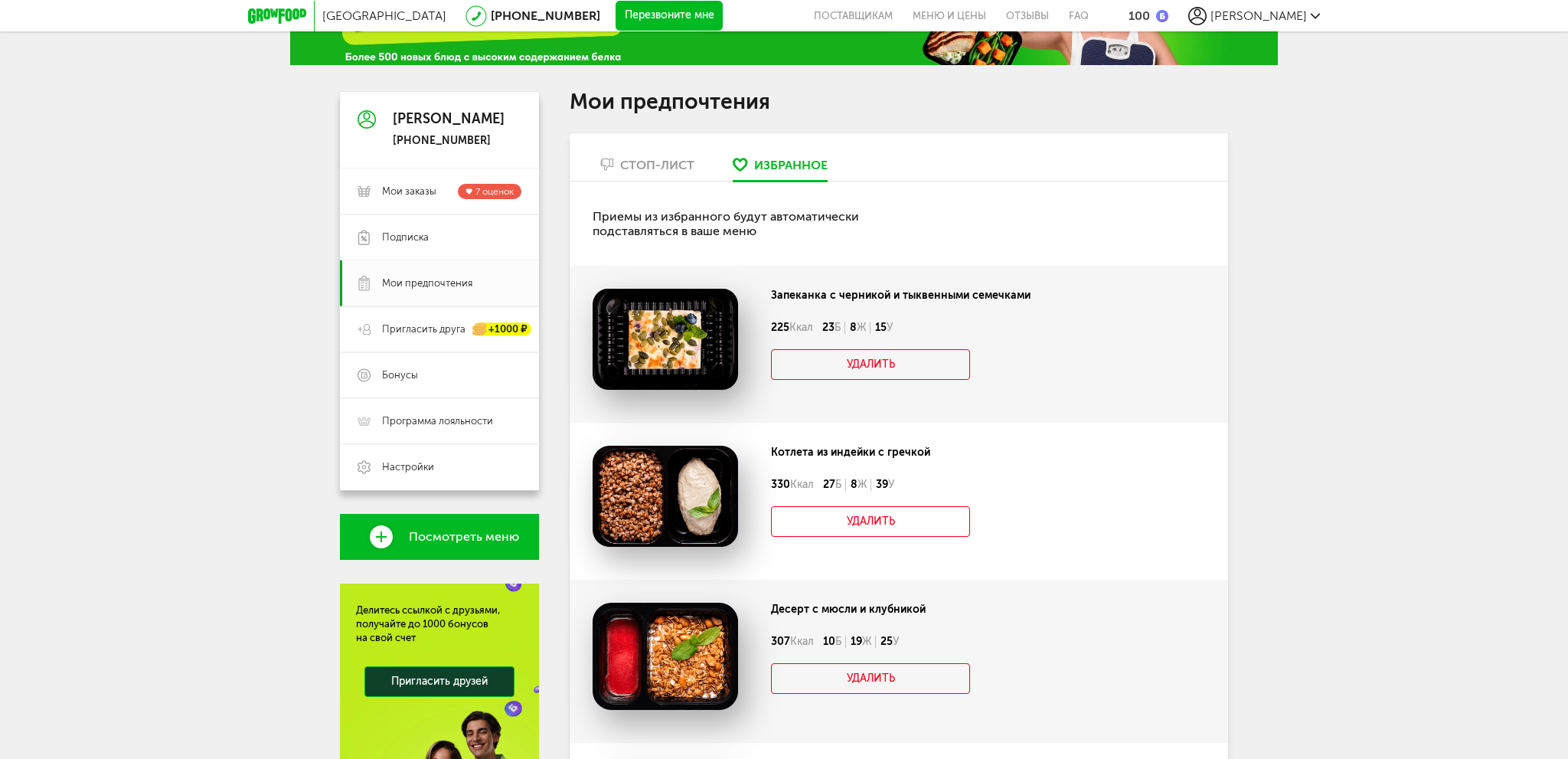
scroll to position [87, 0]
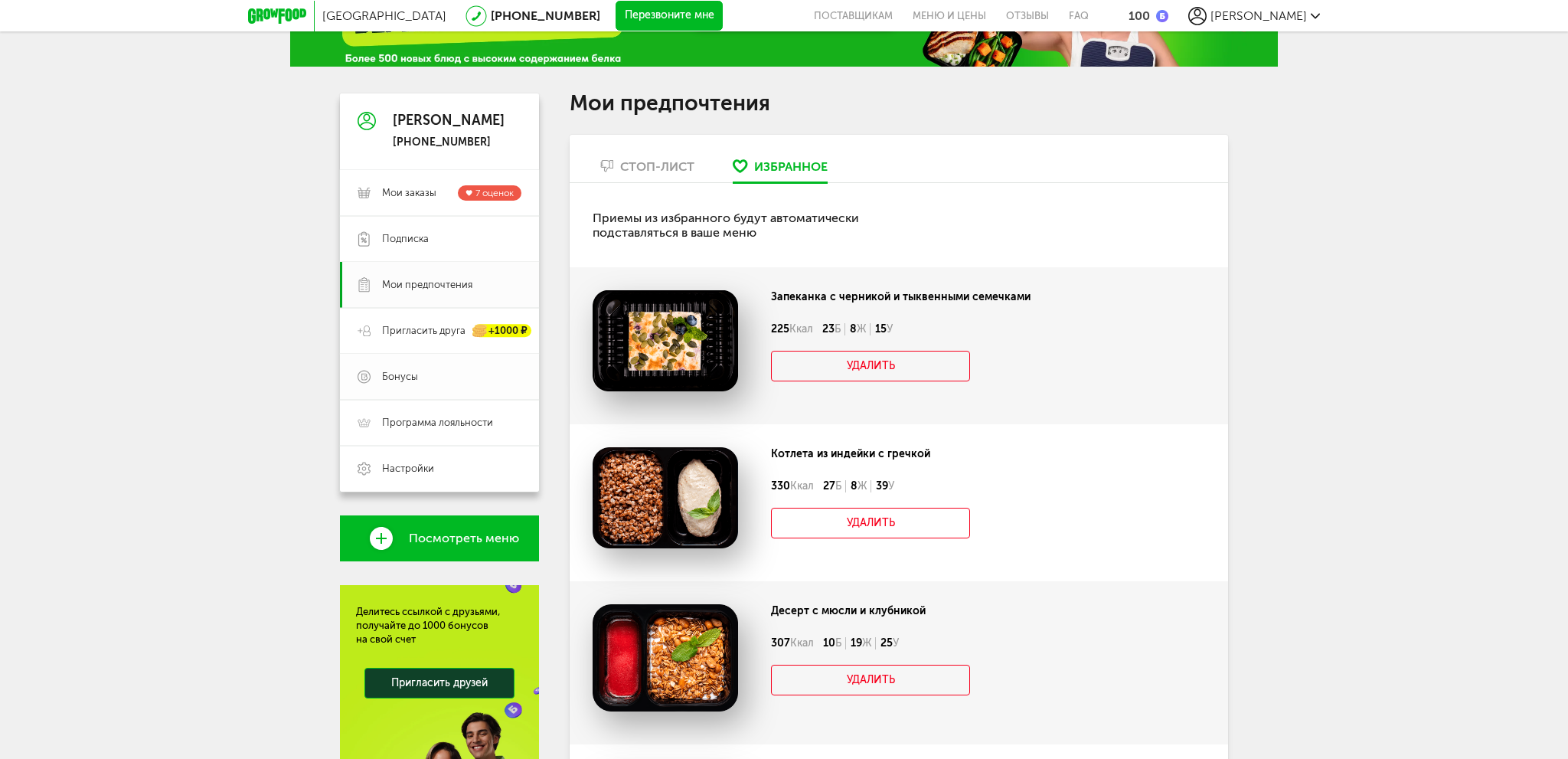
click at [400, 371] on span "Бонусы" at bounding box center [400, 377] width 36 height 14
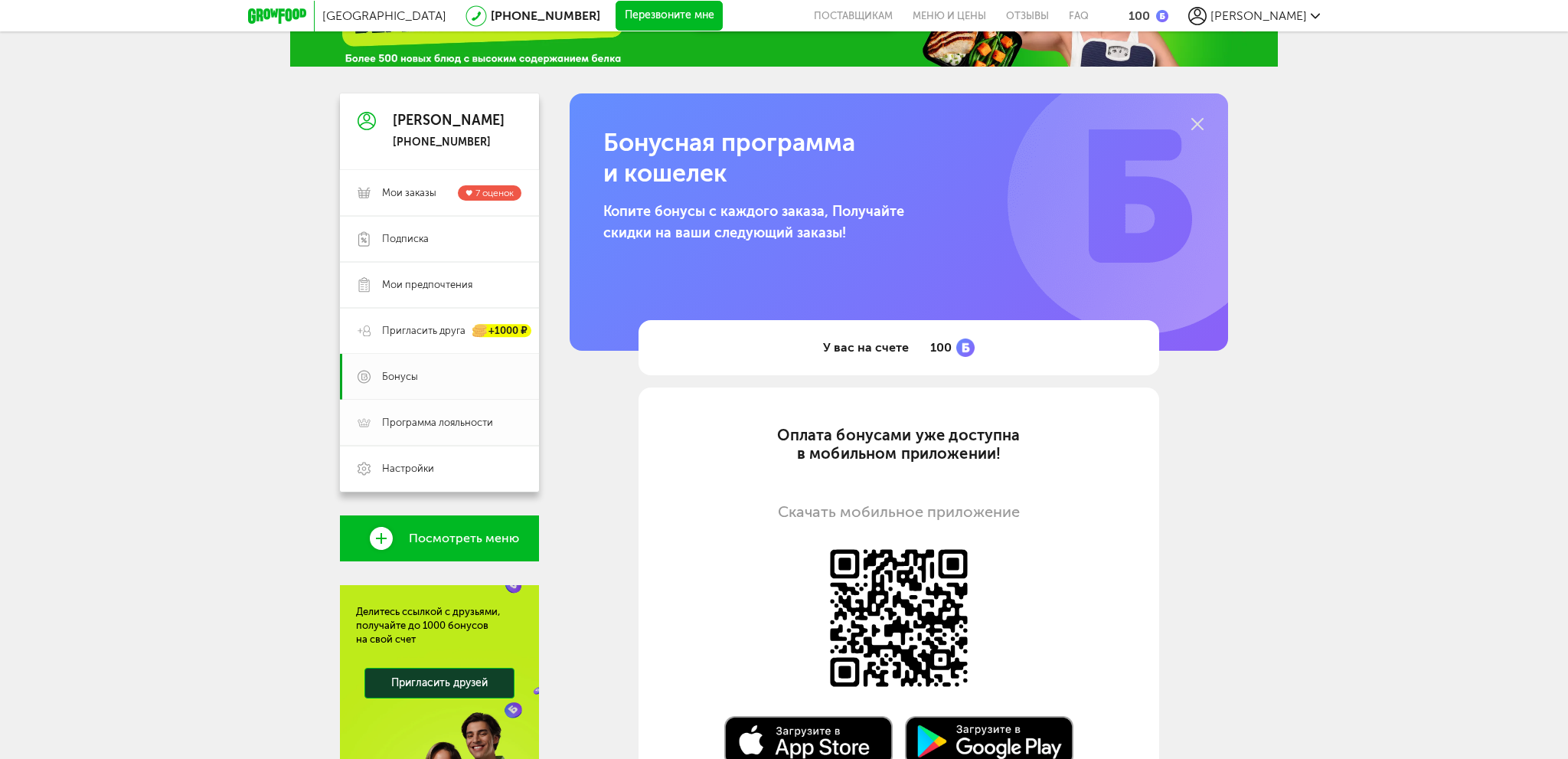
click at [398, 422] on span "Программа лояльности" at bounding box center [437, 423] width 111 height 14
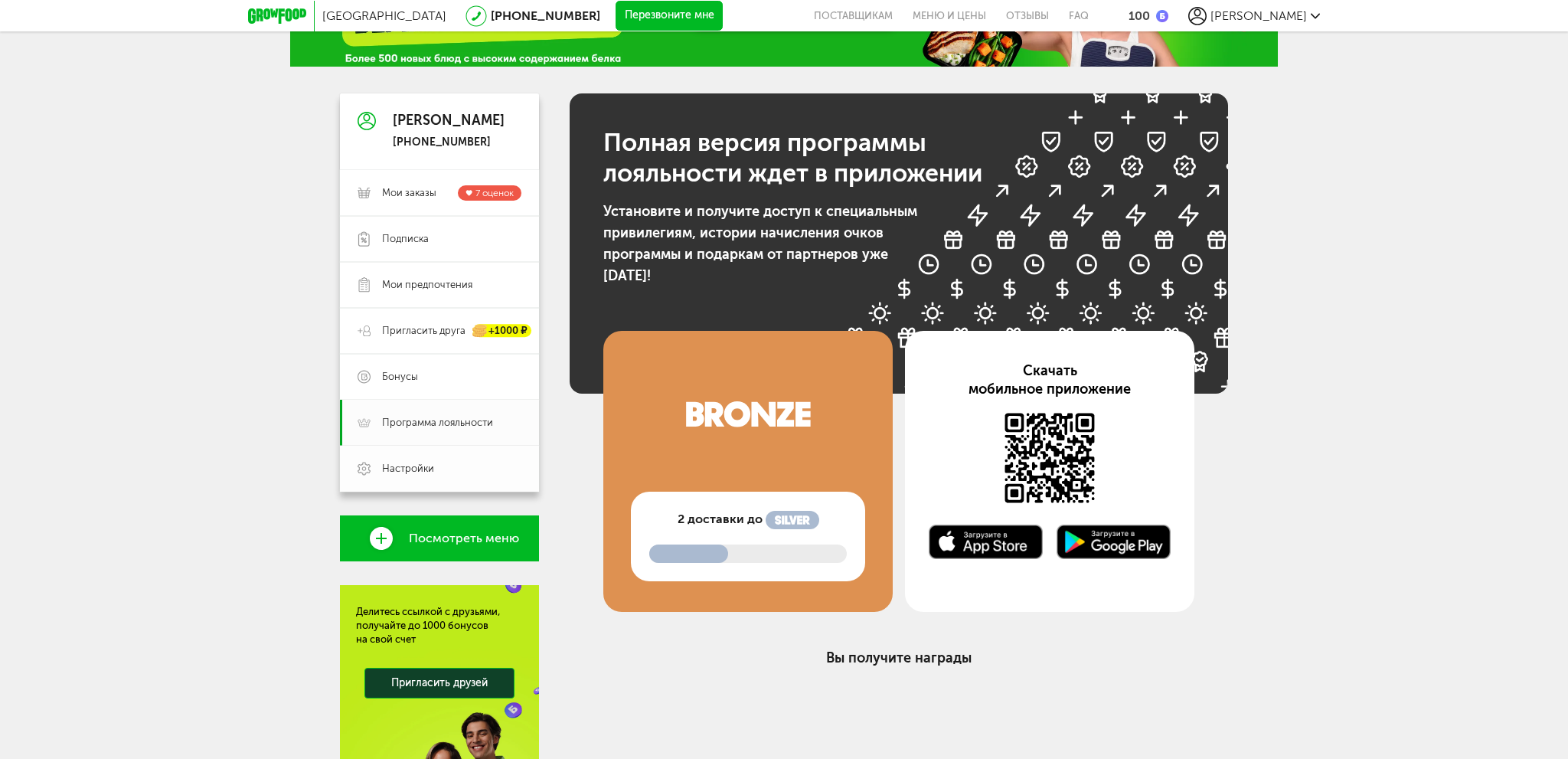
click at [392, 470] on span "Настройки" at bounding box center [408, 469] width 52 height 14
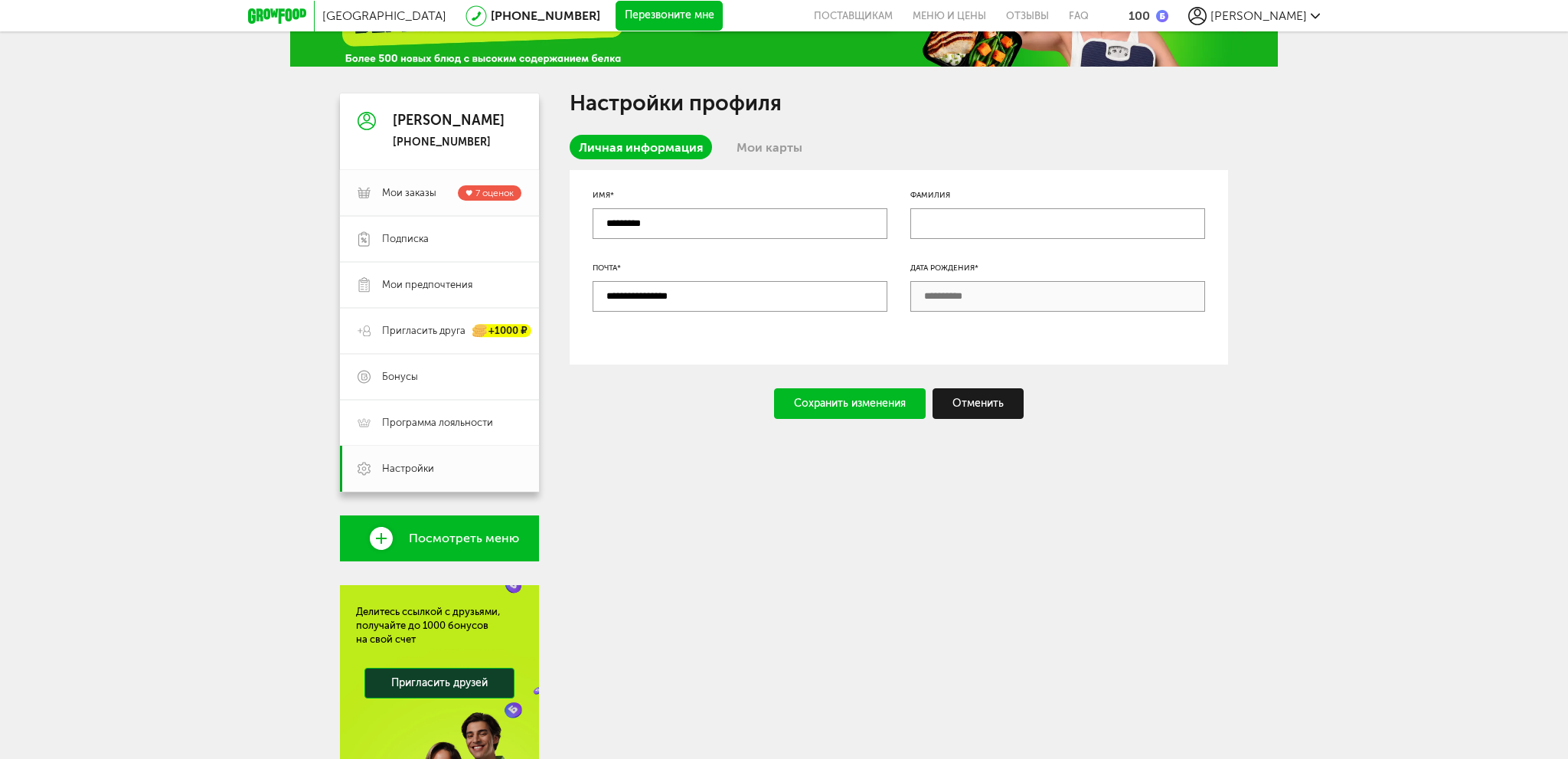
click at [401, 190] on span "Мои заказы" at bounding box center [409, 193] width 54 height 14
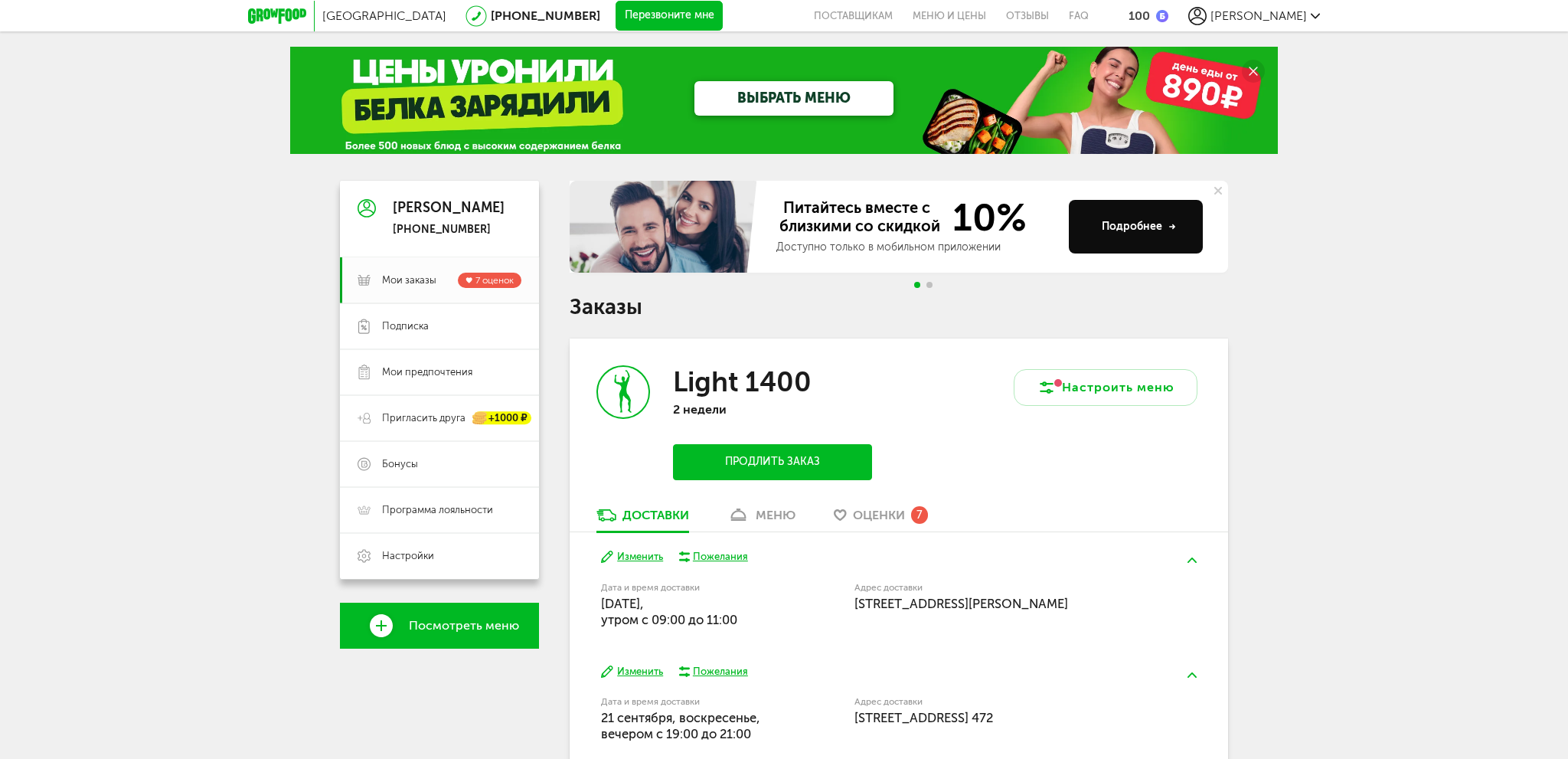
click at [781, 523] on div "меню" at bounding box center [776, 514] width 40 height 14
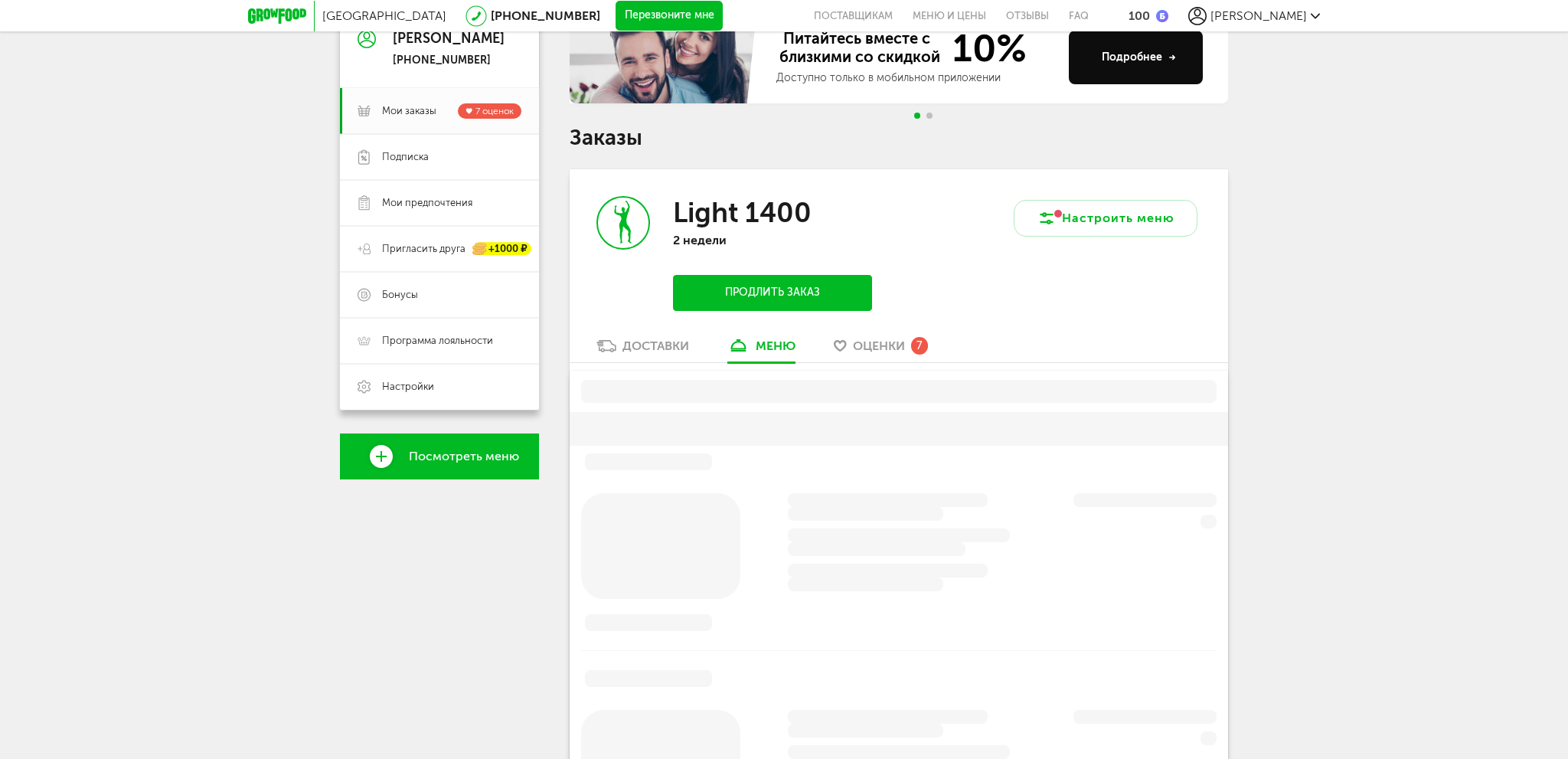
scroll to position [300, 0]
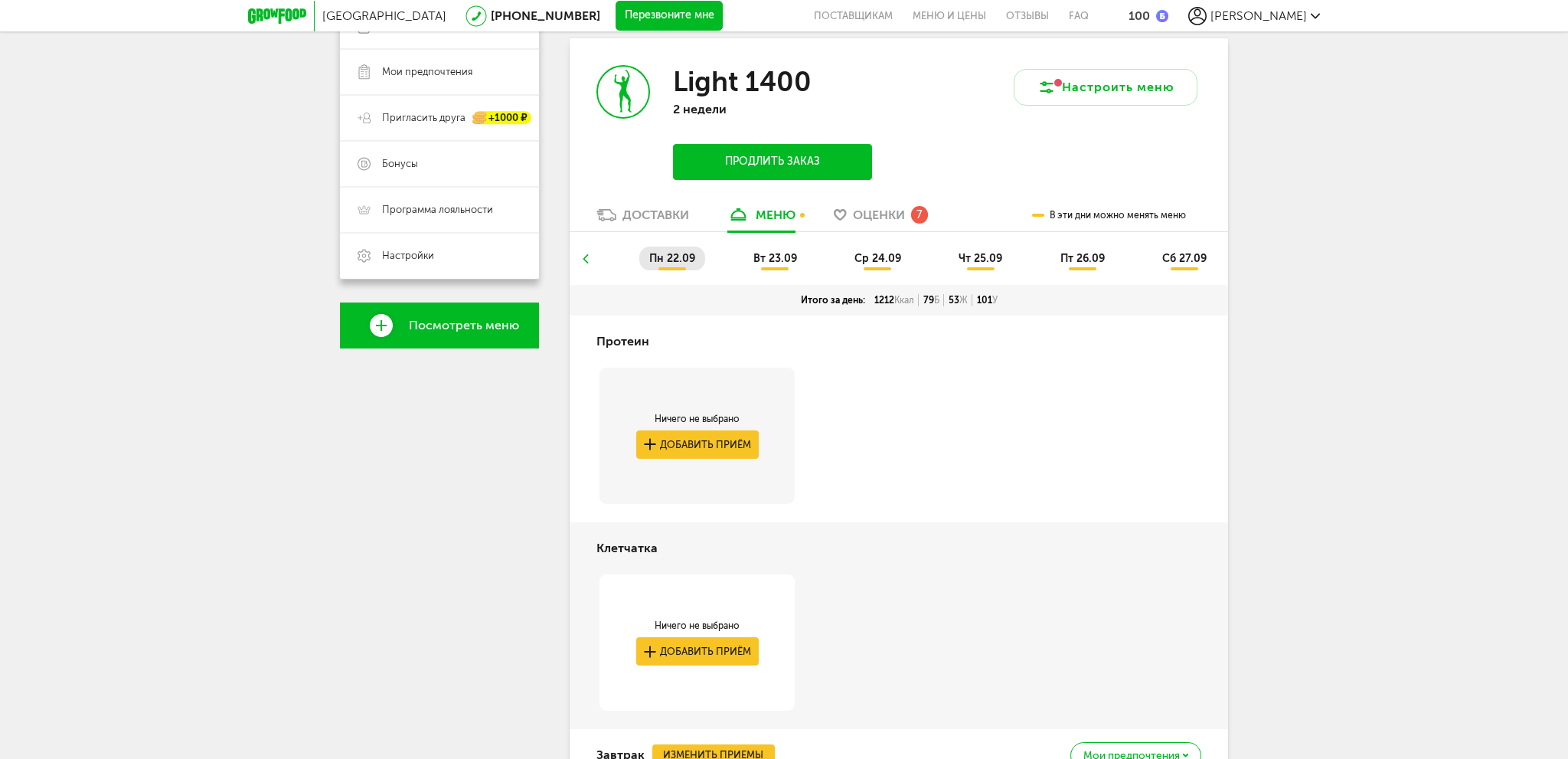
click at [765, 261] on span "вт 23.09" at bounding box center [776, 258] width 44 height 13
click at [656, 263] on span "пн 22.09" at bounding box center [672, 258] width 46 height 13
click at [592, 259] on ul "пн 22.09 вт 23.09 ср 24.09 чт 25.09 пт 26.09 сб 27.09" at bounding box center [899, 266] width 636 height 38
click at [584, 260] on use at bounding box center [586, 259] width 5 height 9
click at [584, 260] on li "сб 13.09" at bounding box center [613, 259] width 64 height 24
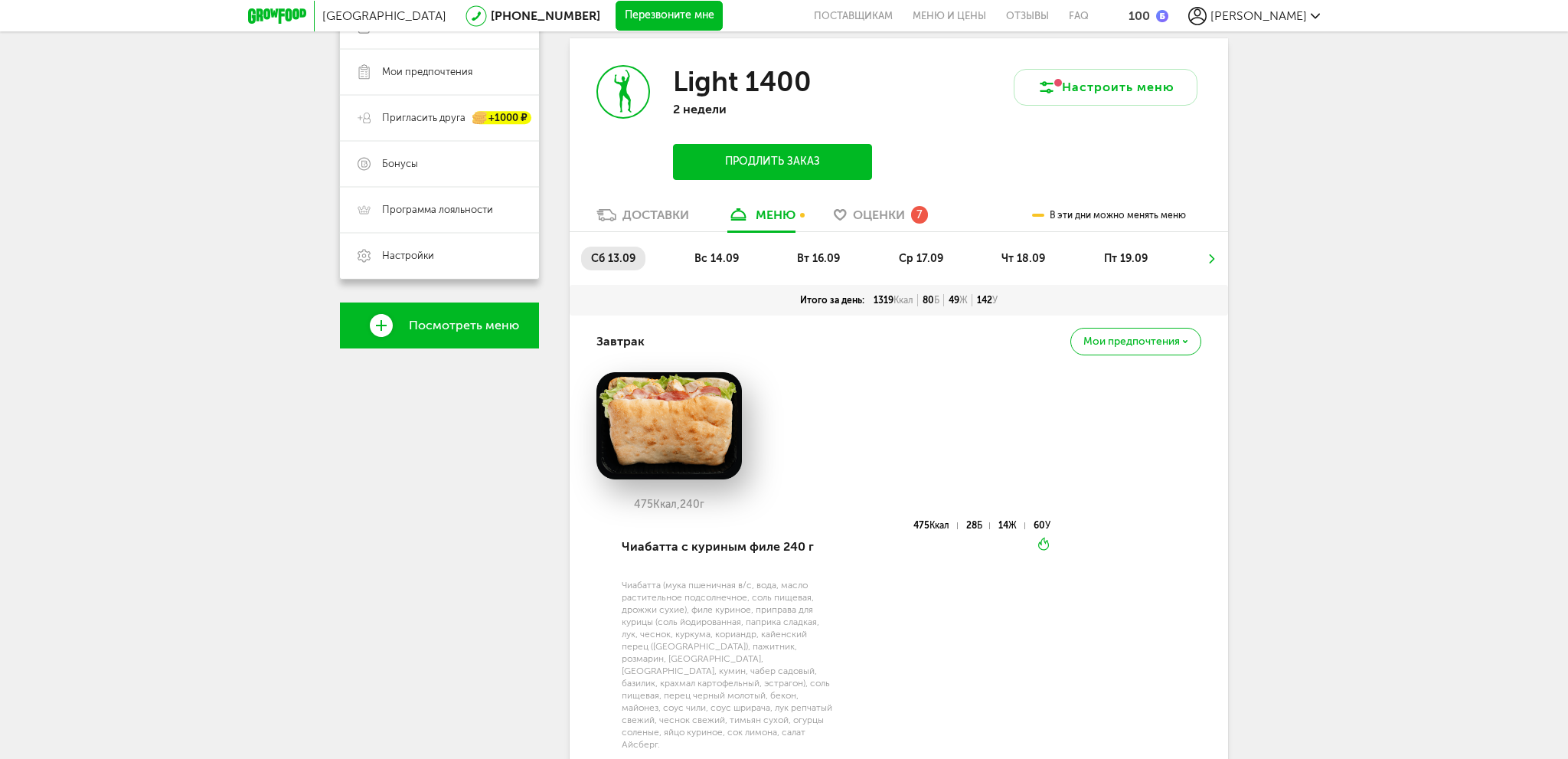
click at [621, 256] on span "сб 13.09" at bounding box center [613, 258] width 45 height 13
click at [699, 250] on li "вс 14.09" at bounding box center [716, 259] width 64 height 24
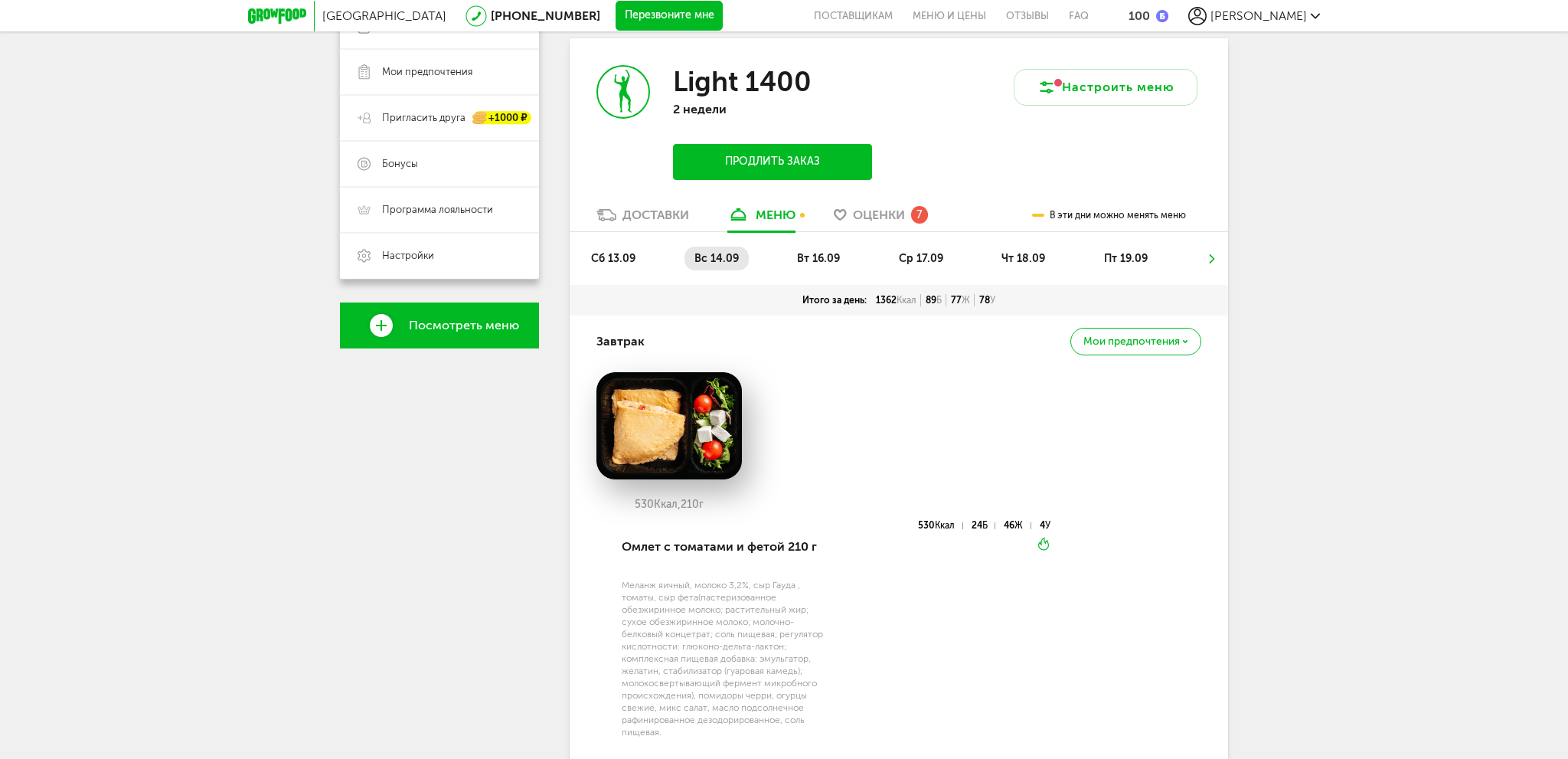
click at [815, 262] on span "вт 16.09" at bounding box center [819, 258] width 43 height 13
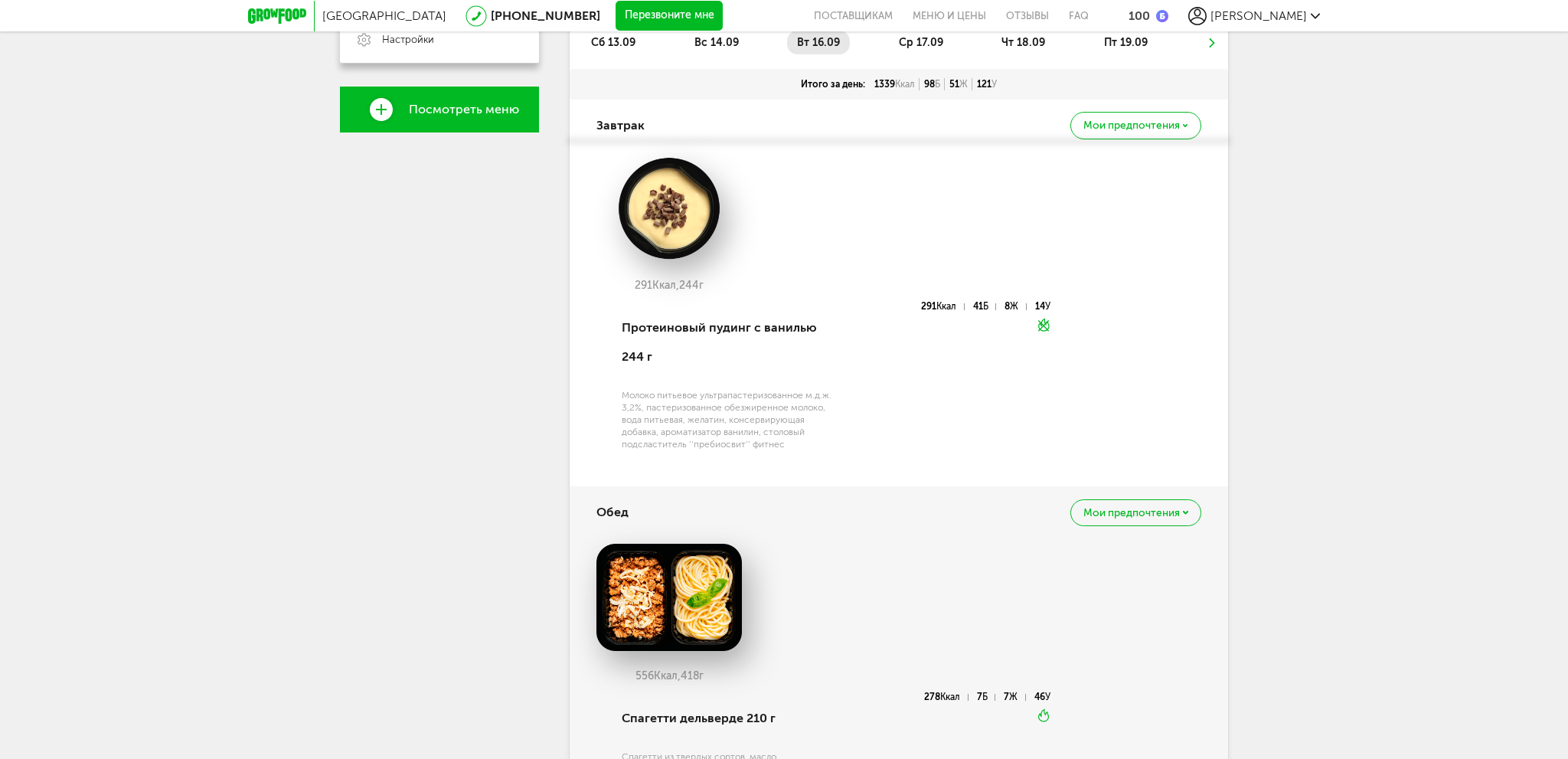
scroll to position [223, 0]
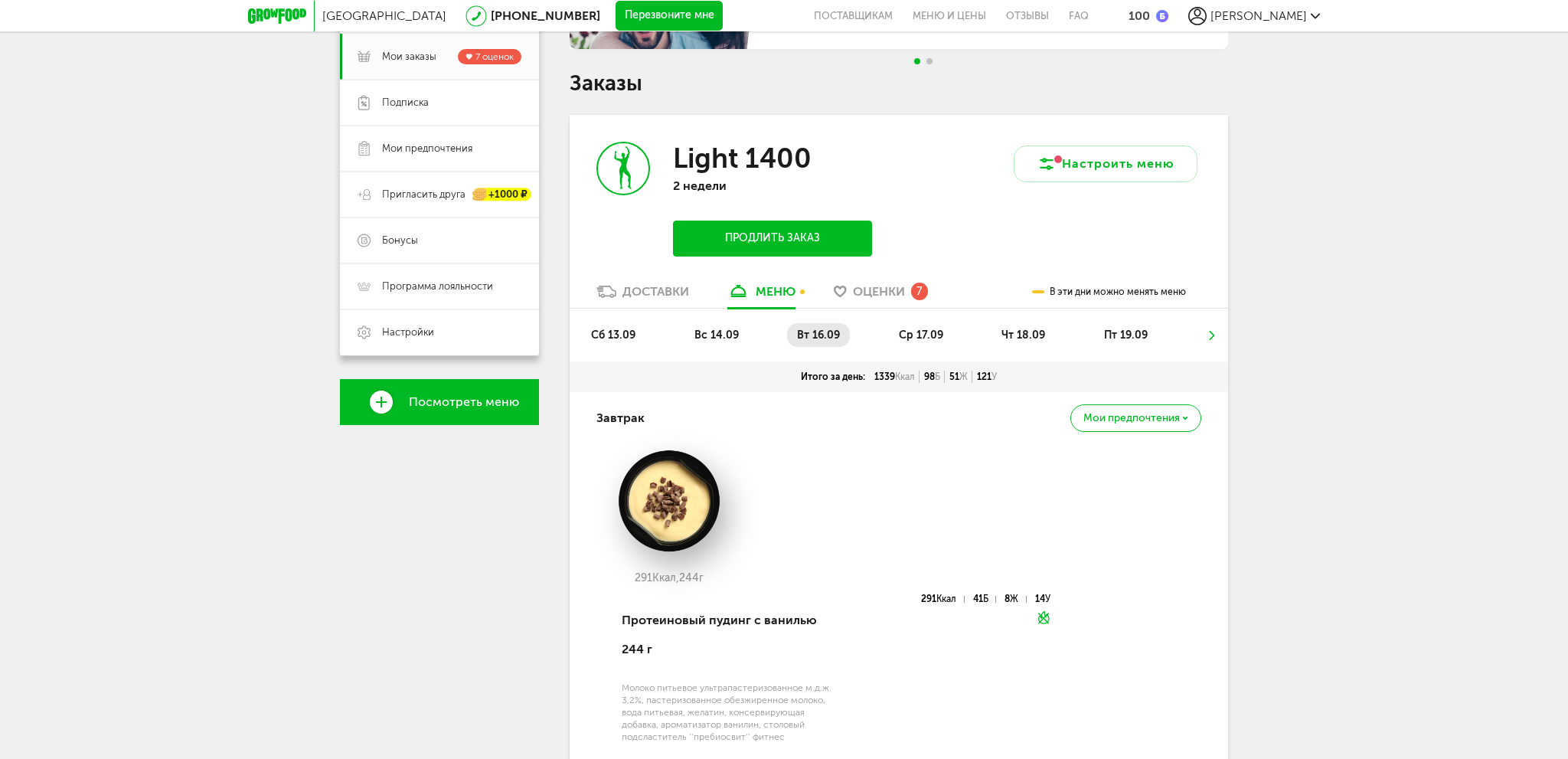
click at [908, 337] on span "ср 17.09" at bounding box center [921, 334] width 45 height 13
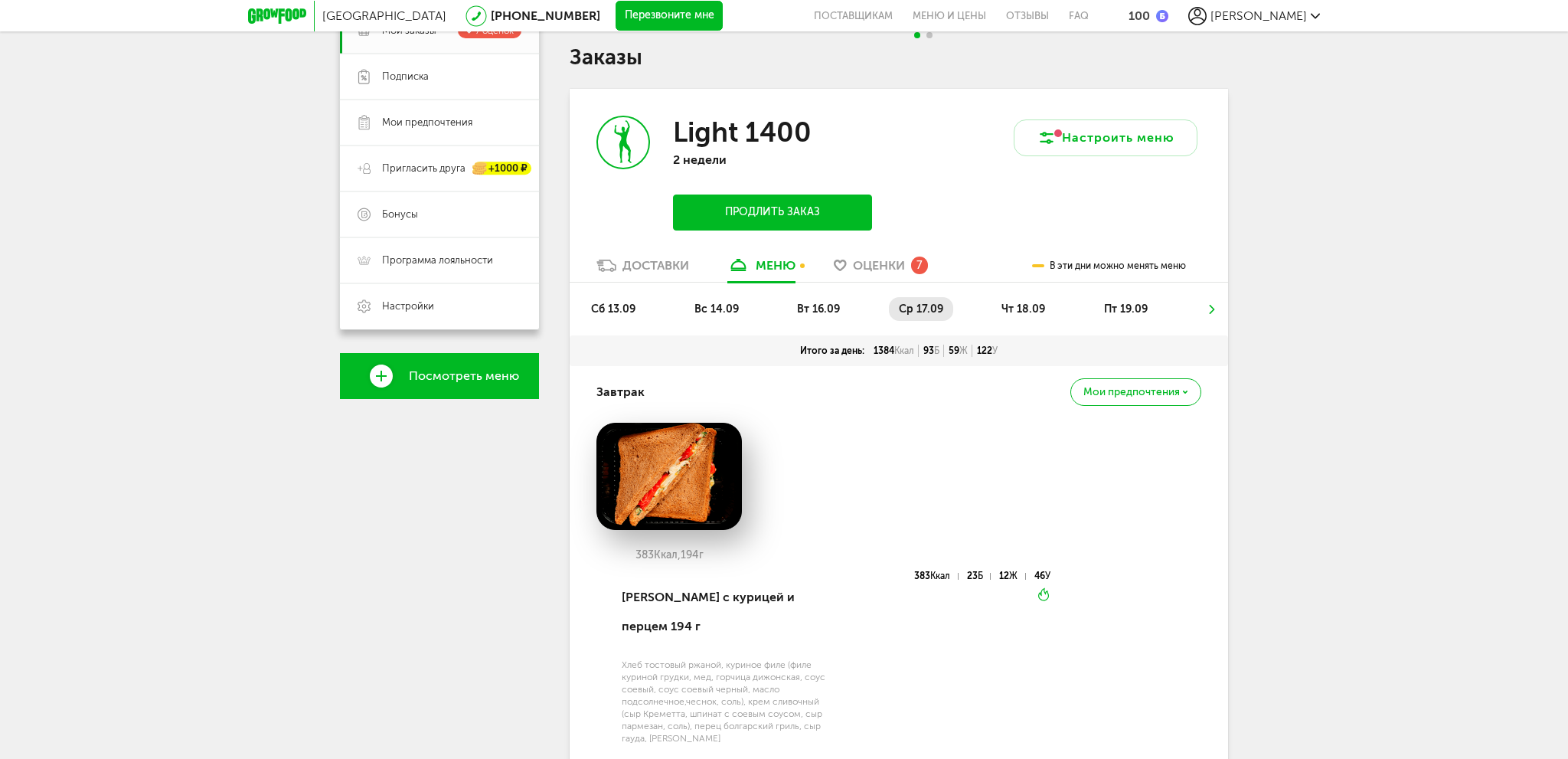
scroll to position [0, 0]
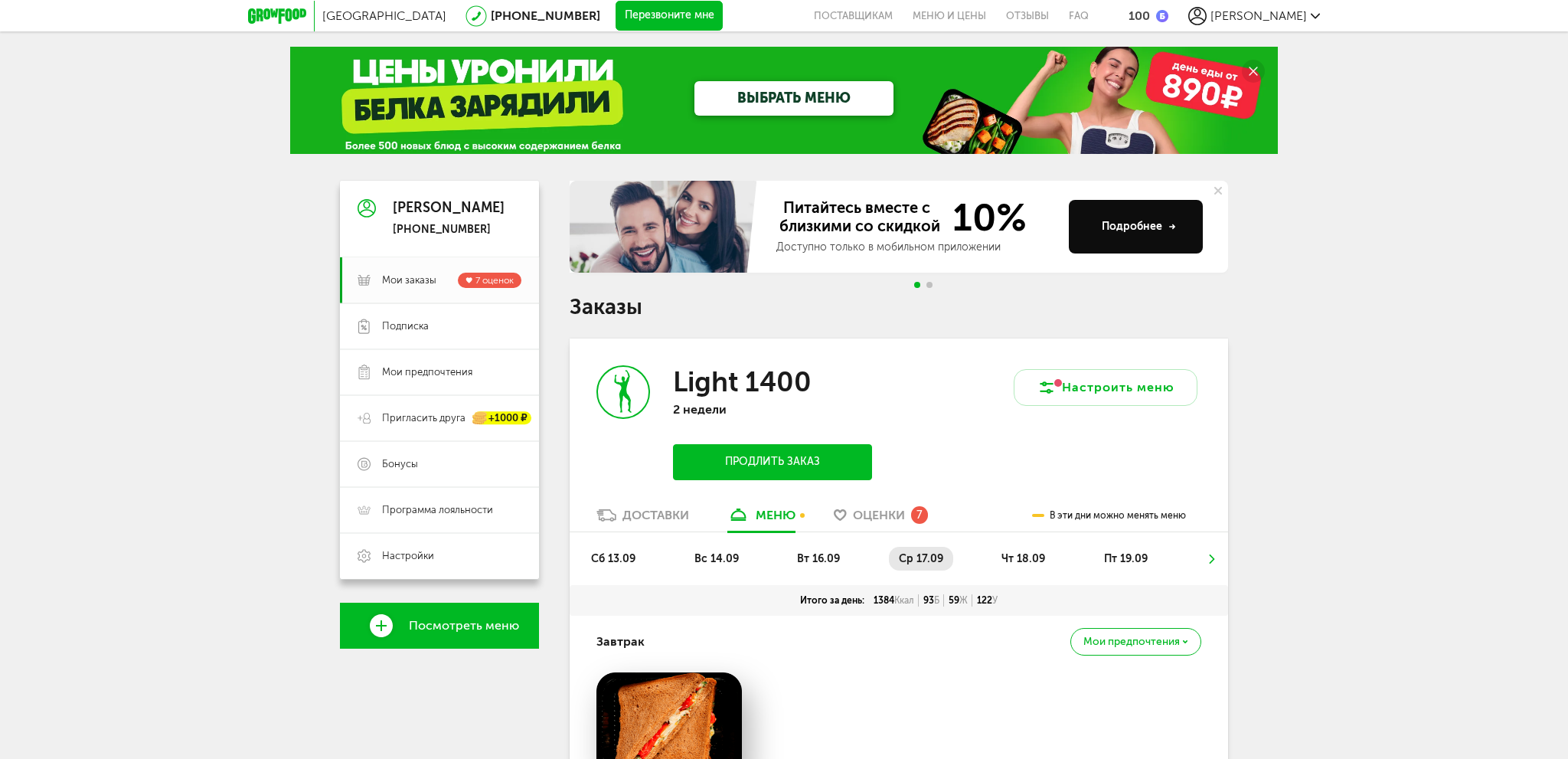
click at [1032, 563] on span "чт 18.09" at bounding box center [1023, 558] width 44 height 13
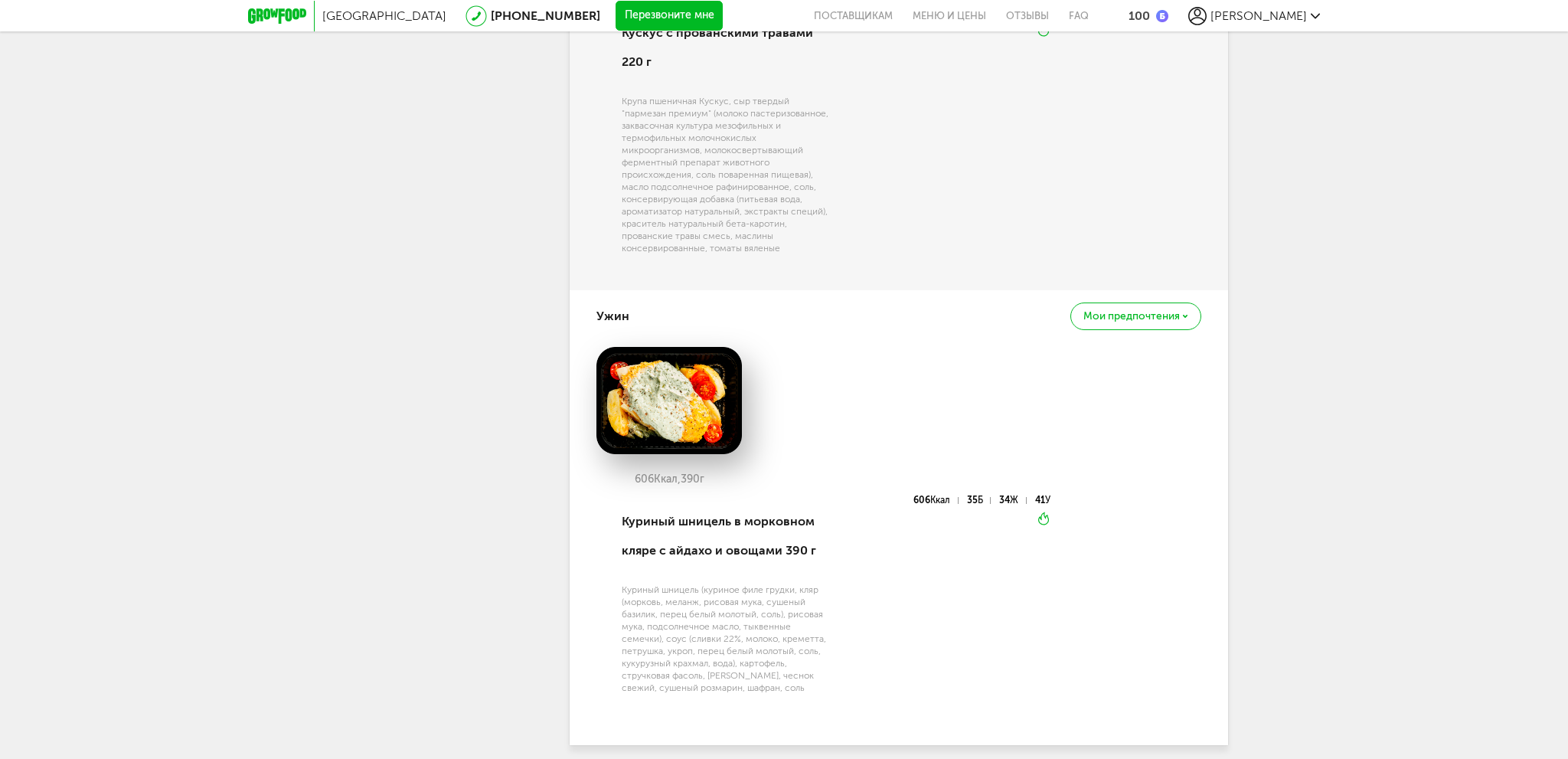
scroll to position [1707, 0]
